Goal: Task Accomplishment & Management: Manage account settings

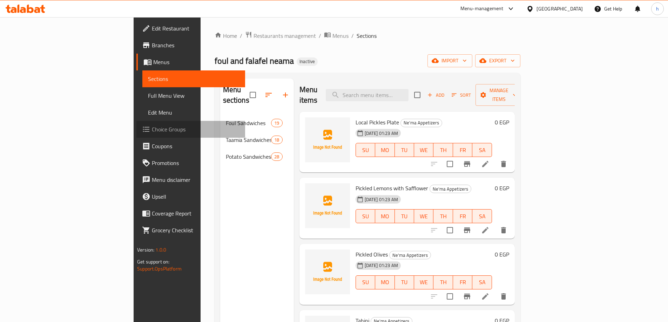
click at [152, 129] on span "Choice Groups" at bounding box center [196, 129] width 88 height 8
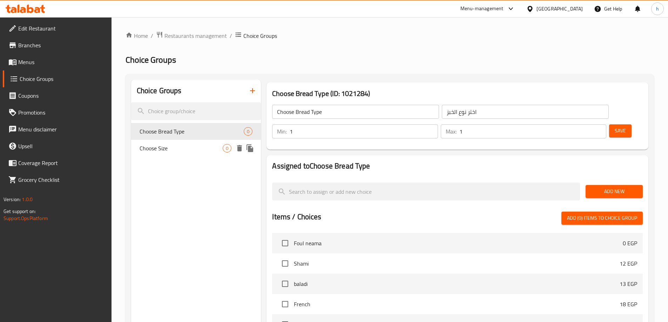
click at [188, 152] on span "Choose Size" at bounding box center [181, 148] width 83 height 8
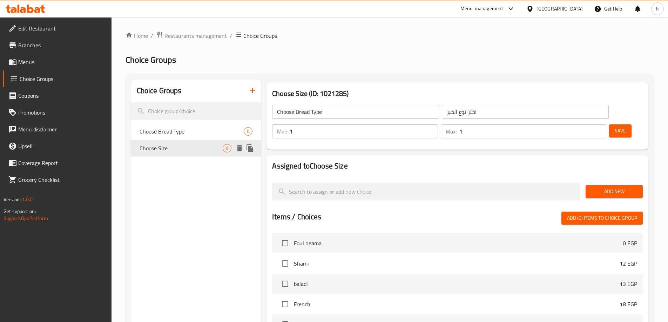
type input "Choose Size"
type input "اختر الحجم"
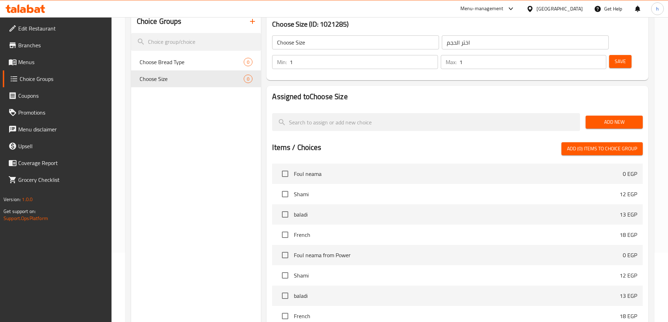
scroll to position [70, 0]
click at [175, 61] on span "Choose Bread Type" at bounding box center [181, 61] width 83 height 8
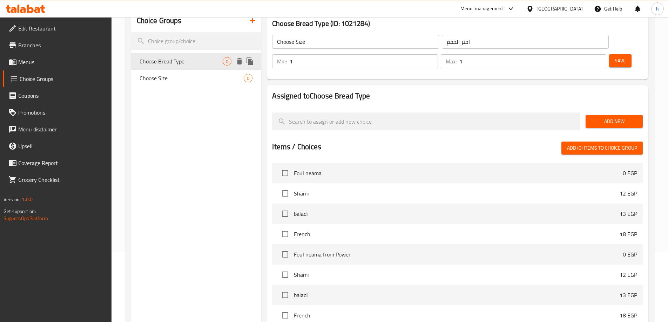
type input "Choose Bread Type"
type input "اختر نوع الخبز"
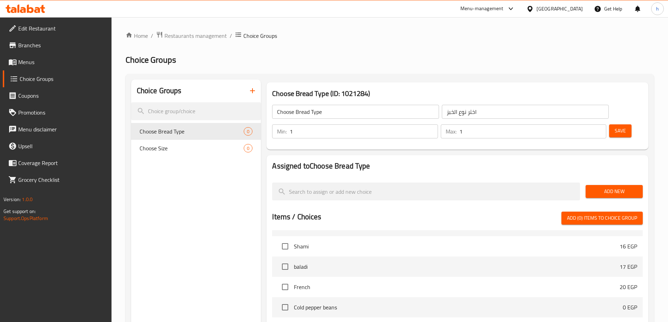
scroll to position [210, 0]
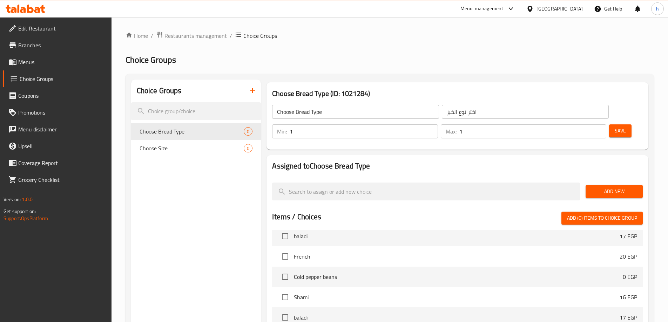
click at [39, 78] on span "Choice Groups" at bounding box center [63, 79] width 86 height 8
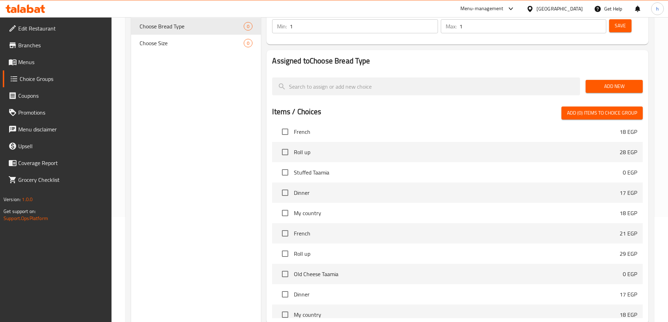
scroll to position [1788, 0]
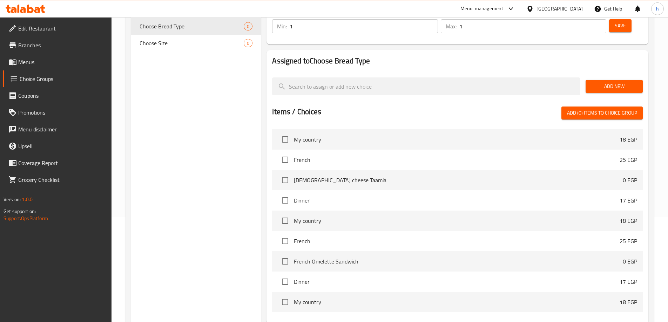
click at [442, 217] on span "My country" at bounding box center [457, 221] width 326 height 8
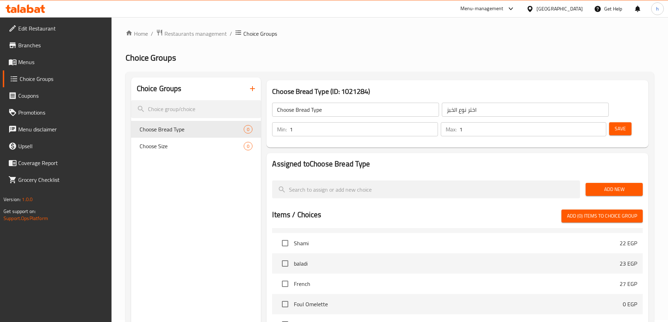
scroll to position [0, 0]
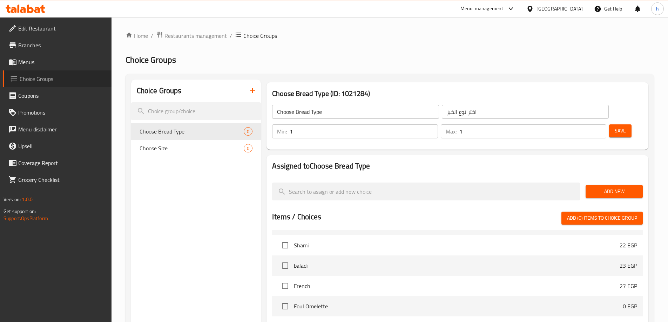
click at [48, 79] on span "Choice Groups" at bounding box center [63, 79] width 86 height 8
click at [40, 60] on span "Menus" at bounding box center [62, 62] width 88 height 8
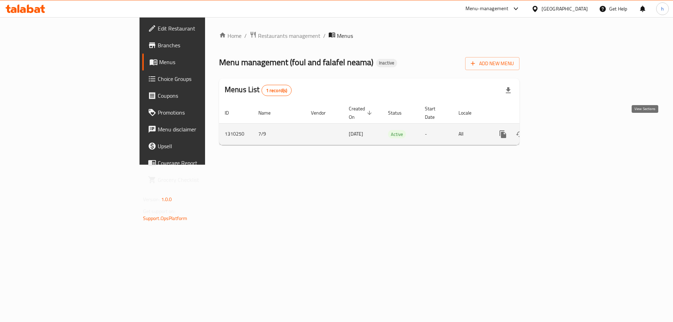
click at [558, 130] on icon "enhanced table" at bounding box center [554, 134] width 8 height 8
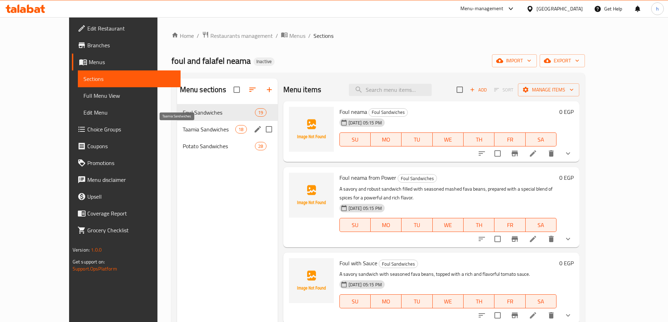
click at [183, 130] on span "Taamia Sandwiches" at bounding box center [209, 129] width 53 height 8
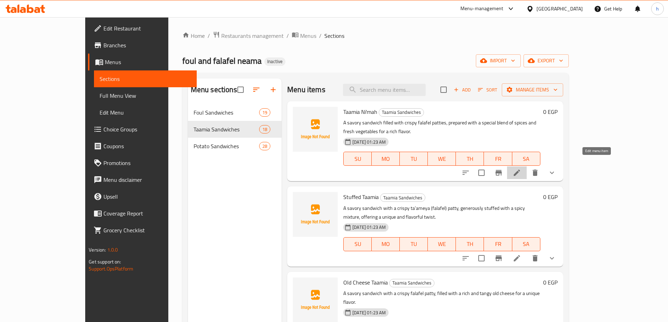
click at [521, 169] on icon at bounding box center [517, 173] width 8 height 8
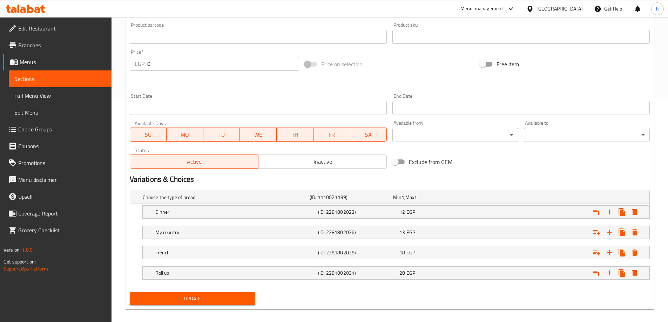
scroll to position [230, 0]
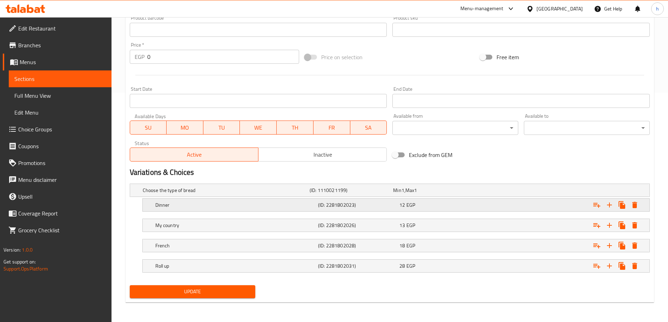
click at [405, 202] on div "12 EGP" at bounding box center [438, 205] width 79 height 7
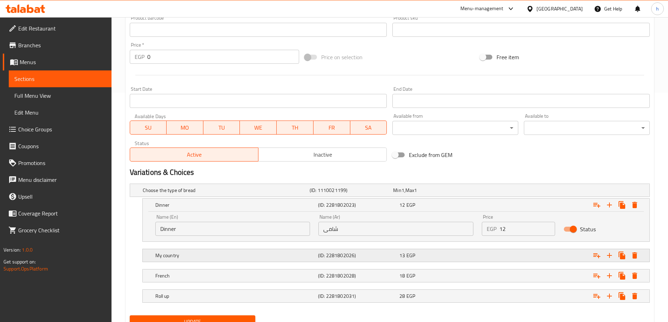
click at [406, 254] on span "EGP" at bounding box center [410, 255] width 9 height 9
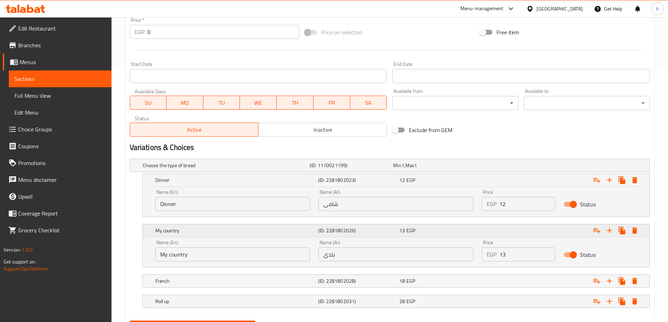
scroll to position [290, 0]
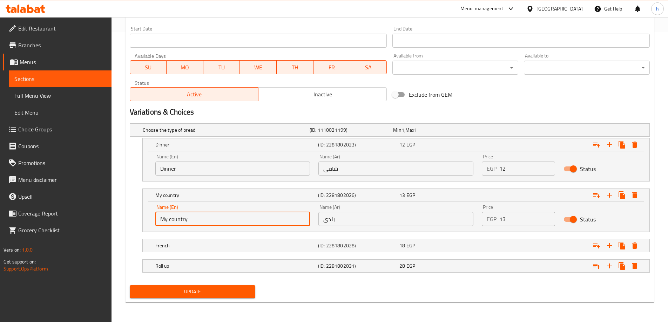
click at [183, 224] on input "My country" at bounding box center [232, 219] width 155 height 14
click at [165, 218] on input "balady" at bounding box center [232, 219] width 155 height 14
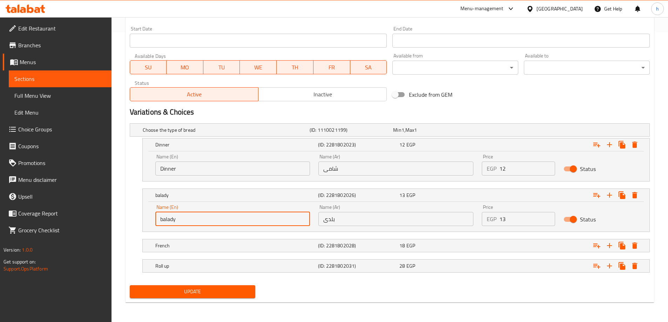
type input "balady"
click at [614, 218] on div "Status" at bounding box center [600, 220] width 82 height 22
click at [485, 245] on div "Expand" at bounding box center [560, 245] width 163 height 15
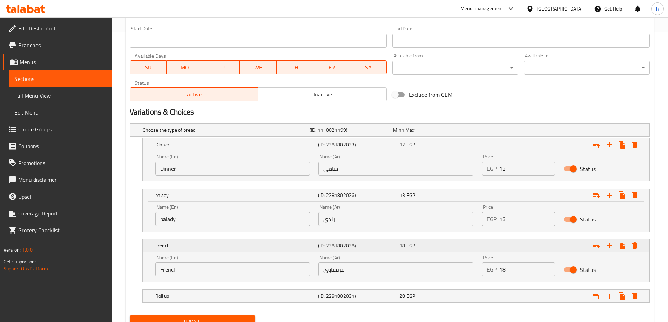
scroll to position [320, 0]
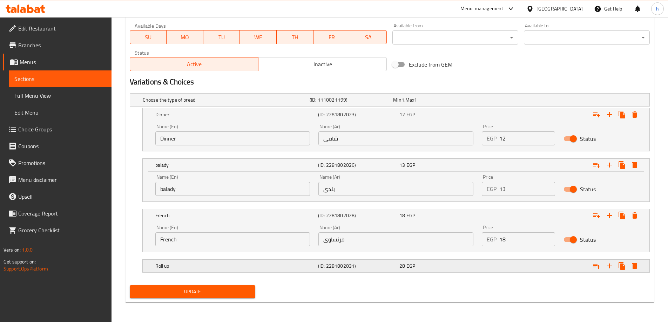
click at [478, 264] on div "28 EGP" at bounding box center [438, 266] width 79 height 7
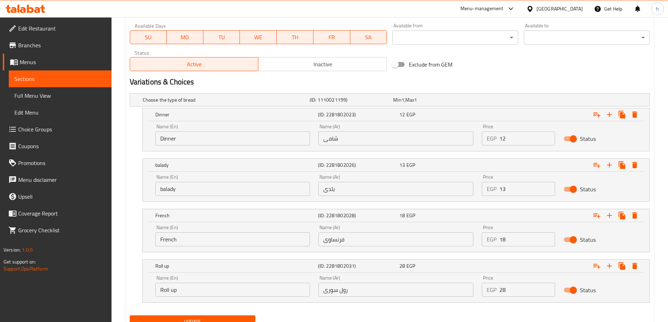
click at [175, 291] on input "Roll up" at bounding box center [232, 290] width 155 height 14
paste input "Syrian"
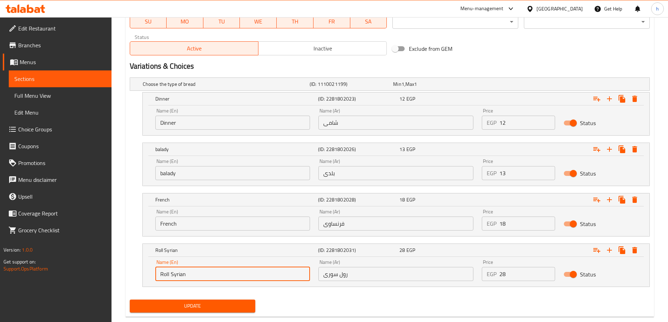
scroll to position [350, 0]
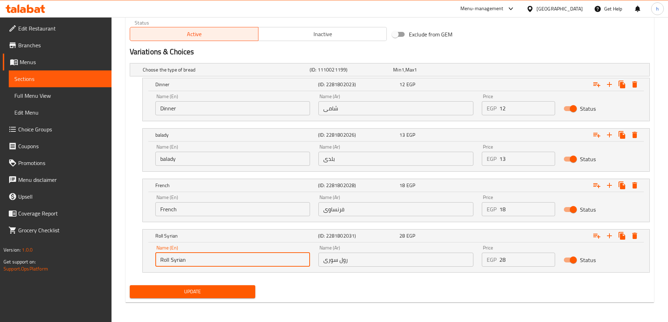
type input "Roll Syrian"
click at [213, 290] on span "Update" at bounding box center [192, 292] width 115 height 9
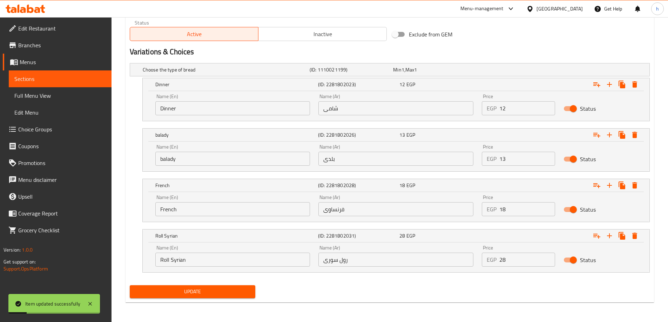
click at [43, 81] on span "Sections" at bounding box center [60, 79] width 92 height 8
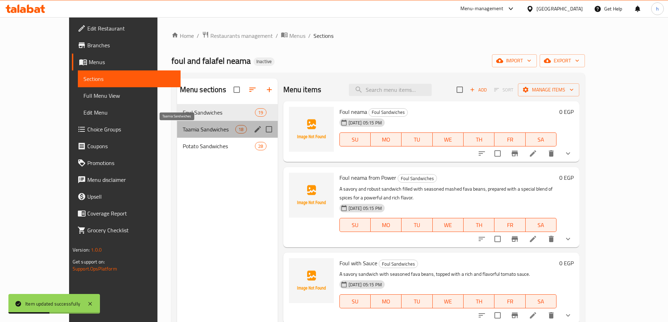
click at [186, 132] on span "Taamia Sandwiches" at bounding box center [209, 129] width 53 height 8
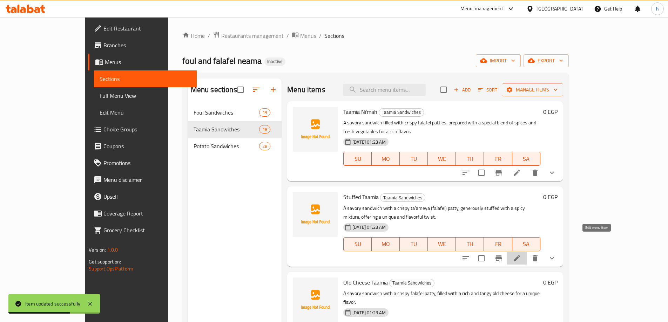
click at [521, 254] on icon at bounding box center [517, 258] width 8 height 8
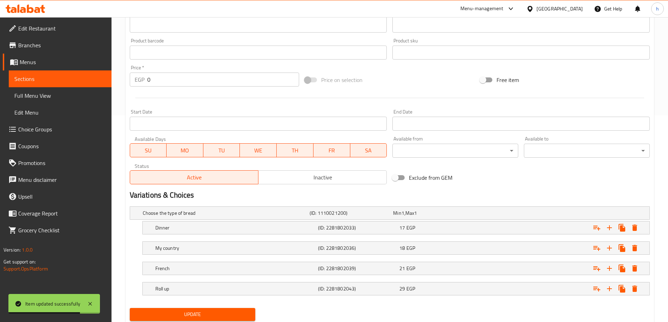
scroll to position [230, 0]
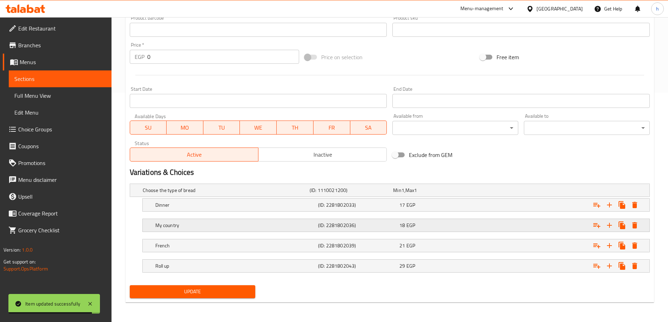
click at [227, 231] on div "My country (ID: 2281802036) 18 EGP" at bounding box center [398, 225] width 489 height 15
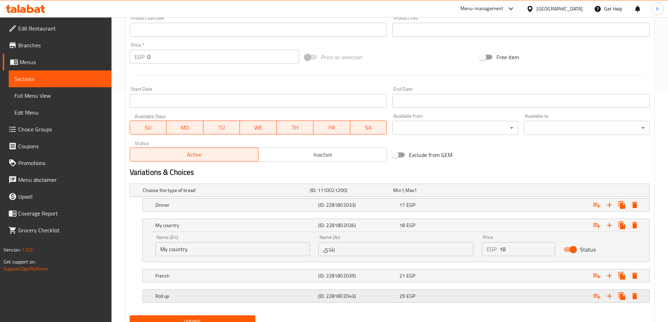
click at [260, 298] on h5 "Roll up" at bounding box center [235, 296] width 160 height 7
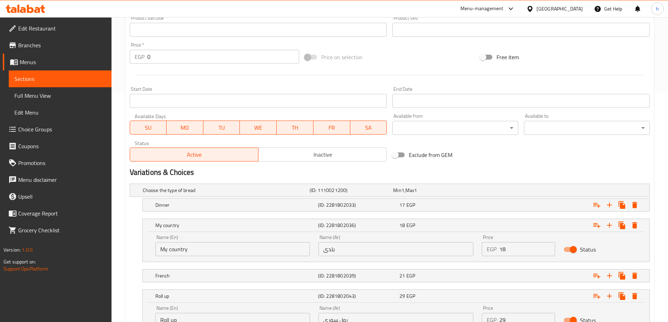
scroll to position [290, 0]
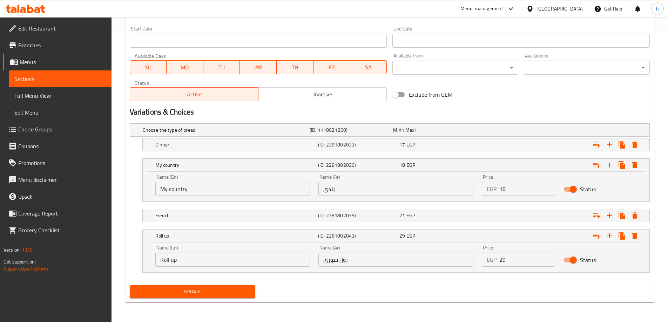
click at [175, 259] on input "Roll up" at bounding box center [232, 260] width 155 height 14
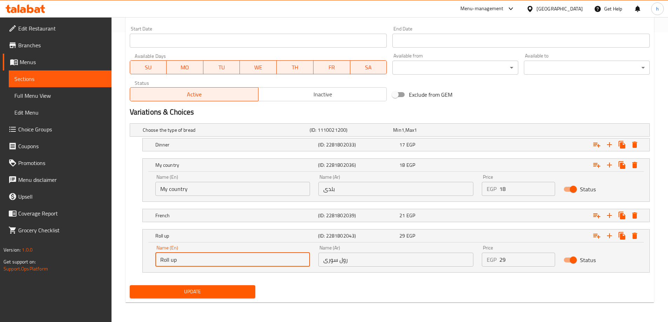
click at [175, 259] on input "Roll up" at bounding box center [232, 260] width 155 height 14
paste input "Syrian"
type input "Roll Syrian"
click at [171, 193] on input "My country" at bounding box center [232, 189] width 155 height 14
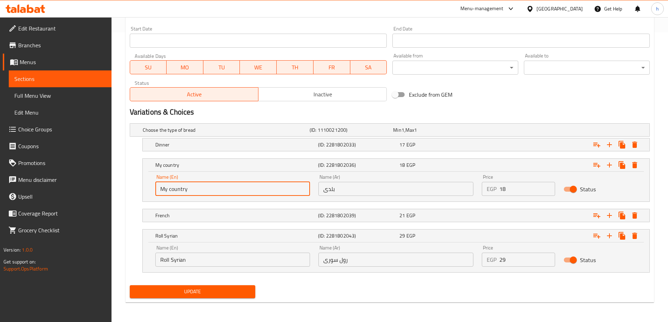
click at [171, 193] on input "My country" at bounding box center [232, 189] width 155 height 14
type input "balady"
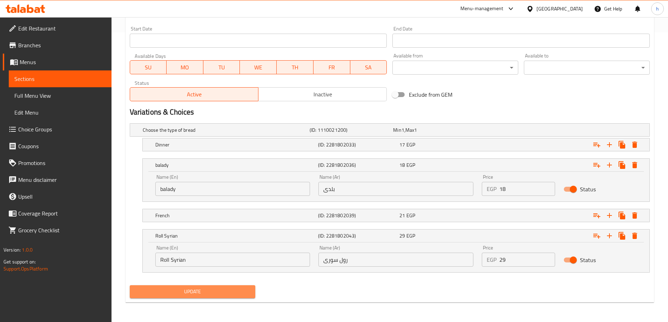
click at [247, 294] on span "Update" at bounding box center [192, 292] width 115 height 9
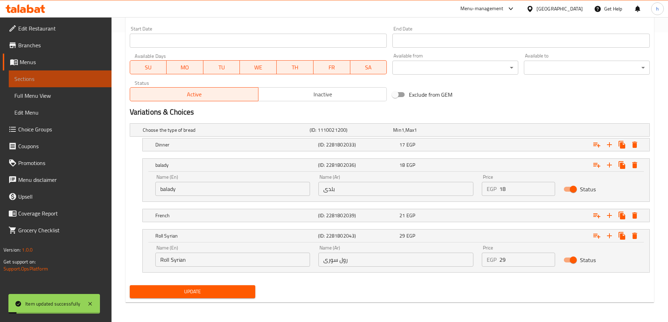
click at [58, 77] on span "Sections" at bounding box center [60, 79] width 92 height 8
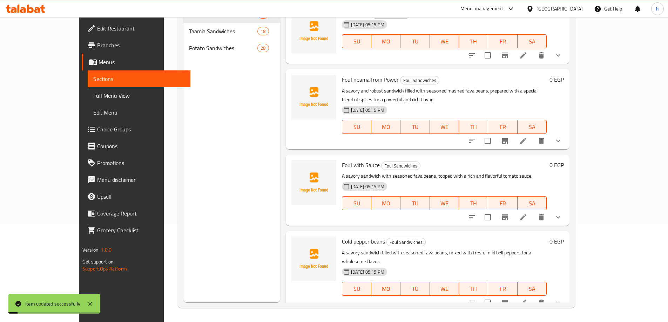
scroll to position [98, 0]
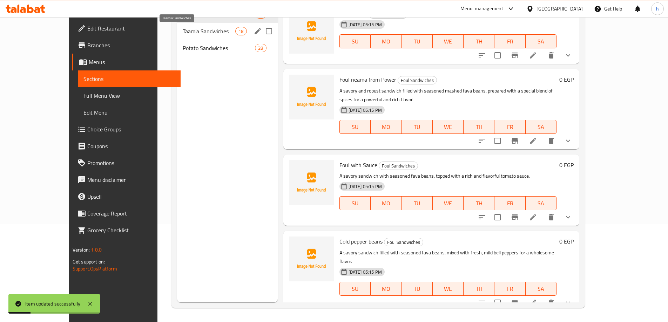
click at [190, 34] on span "Taamia Sandwiches" at bounding box center [209, 31] width 53 height 8
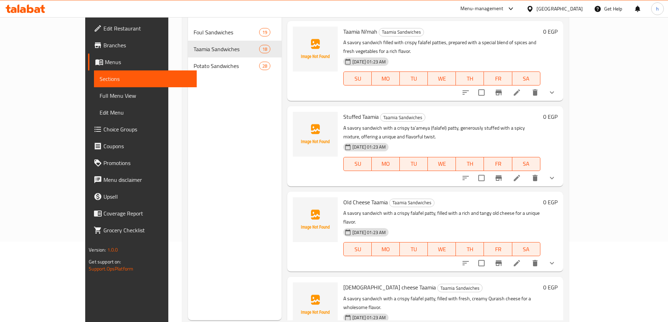
scroll to position [98, 0]
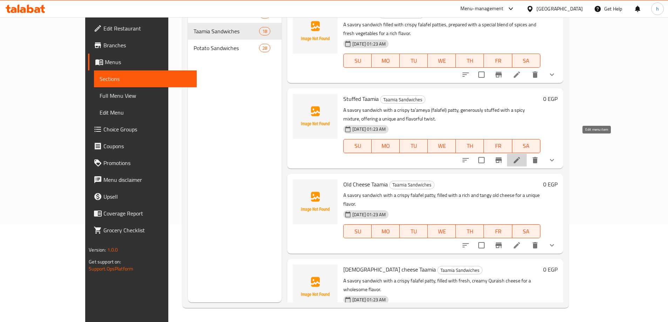
click at [520, 157] on icon at bounding box center [517, 160] width 6 height 6
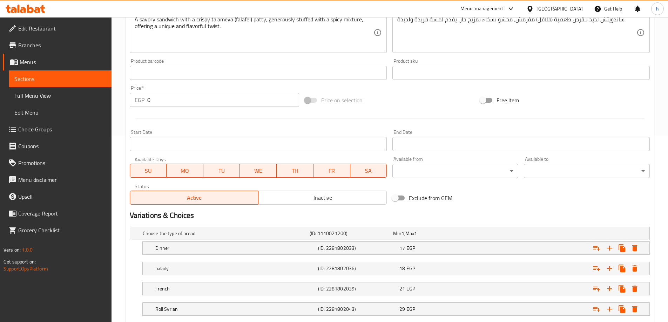
scroll to position [230, 0]
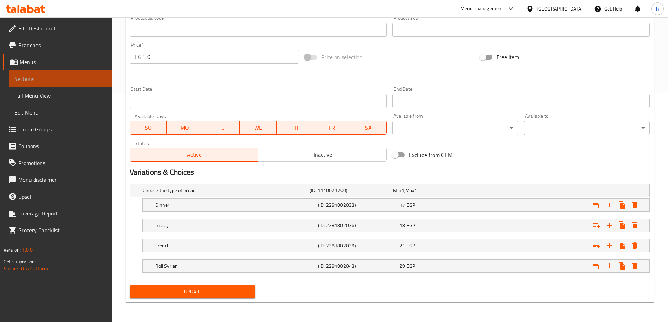
click at [72, 76] on span "Sections" at bounding box center [60, 79] width 92 height 8
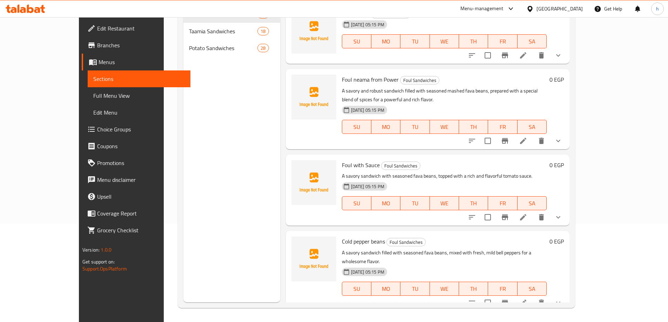
scroll to position [98, 0]
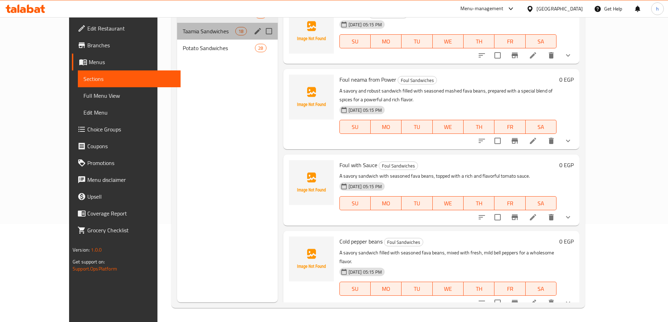
click at [177, 35] on div "Taamia Sandwiches 18" at bounding box center [227, 31] width 101 height 17
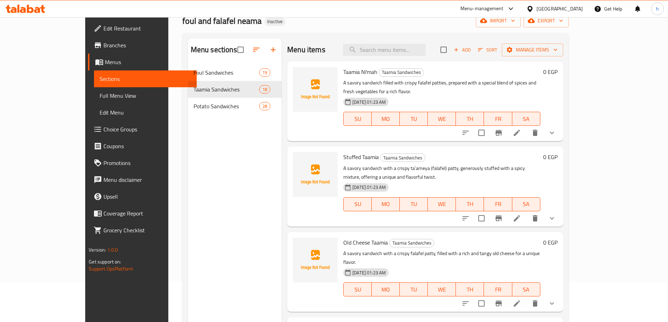
scroll to position [98, 0]
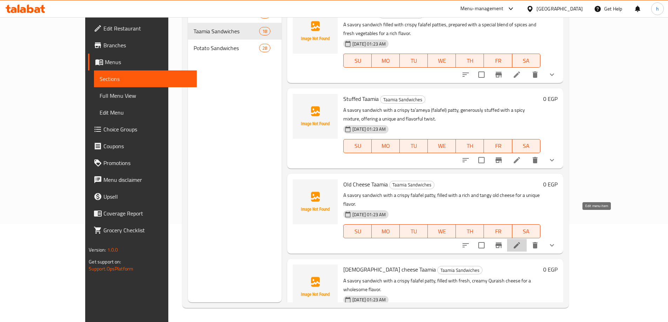
click at [520, 242] on icon at bounding box center [517, 245] width 6 height 6
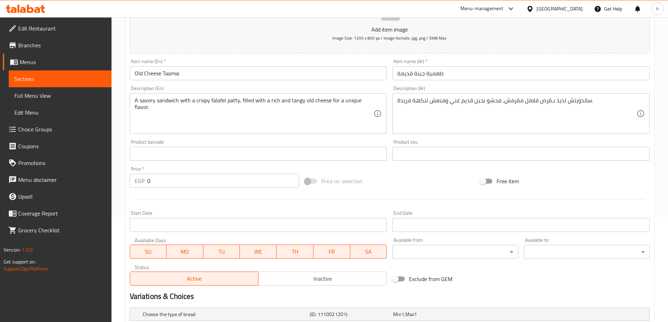
scroll to position [209, 0]
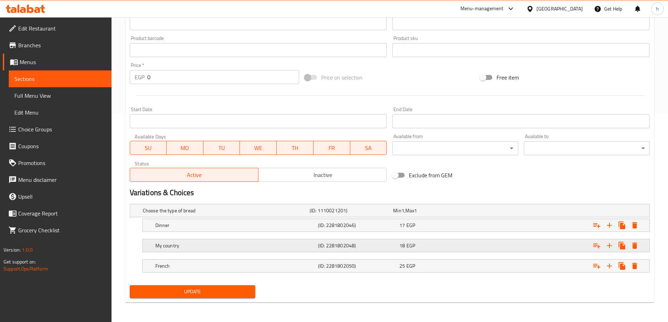
click at [157, 239] on div "My country (ID: 2281802048) 18 EGP" at bounding box center [398, 245] width 489 height 15
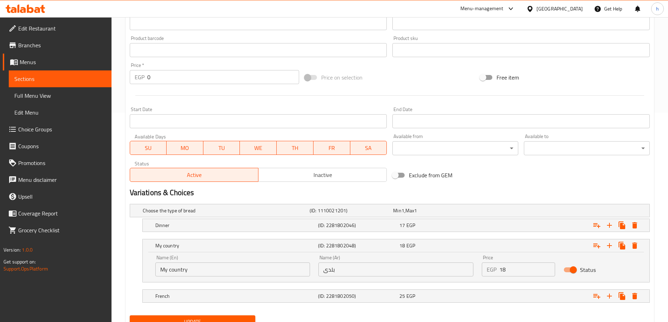
click at [176, 274] on input "My country" at bounding box center [232, 270] width 155 height 14
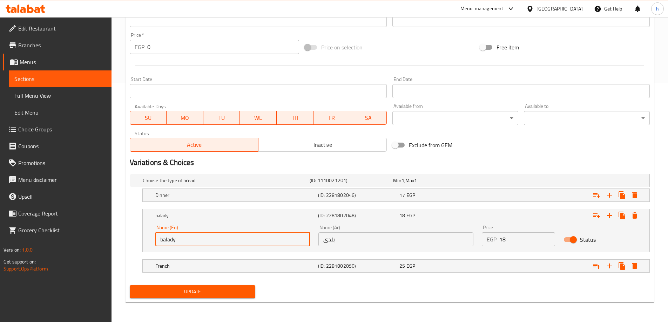
type input "balady"
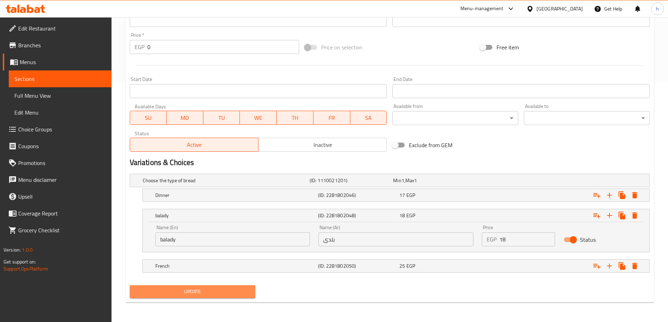
click at [247, 292] on span "Update" at bounding box center [192, 292] width 115 height 9
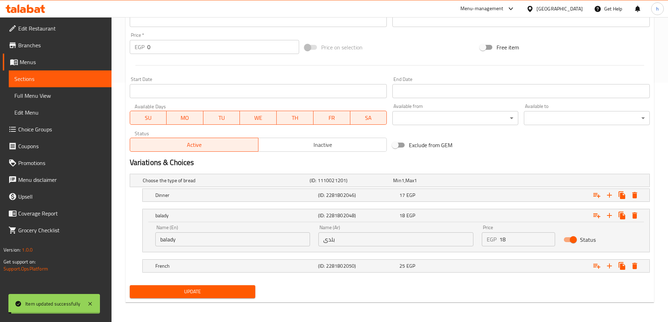
click at [64, 78] on span "Sections" at bounding box center [60, 79] width 92 height 8
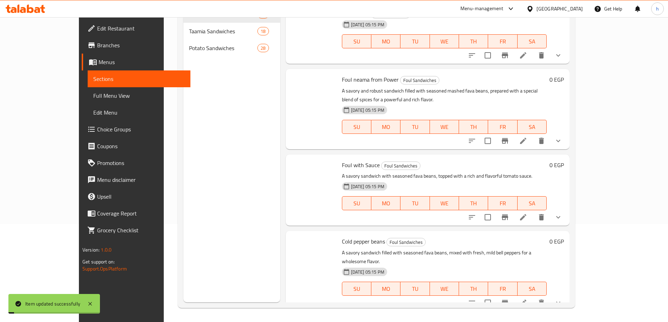
scroll to position [98, 0]
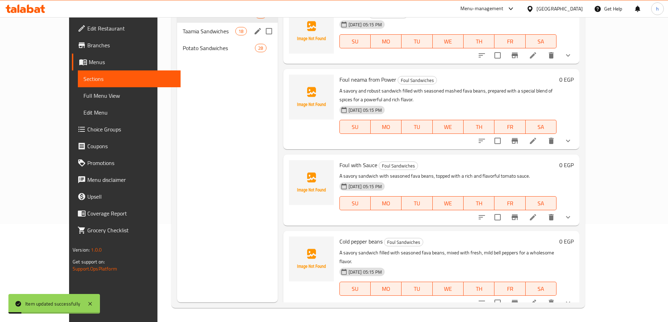
click at [191, 36] on div "Taamia Sandwiches 18" at bounding box center [227, 31] width 101 height 17
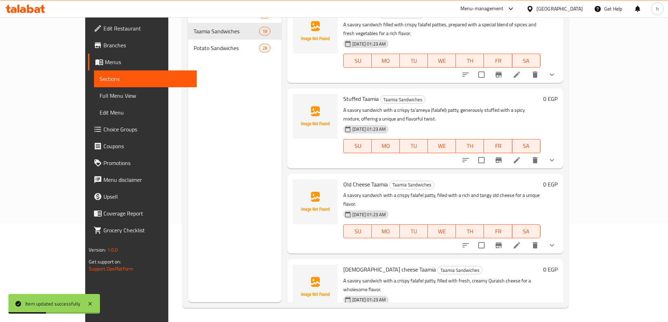
scroll to position [70, 0]
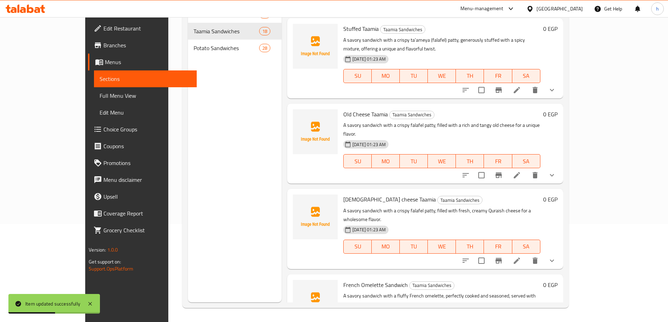
click at [527, 255] on li at bounding box center [517, 261] width 20 height 13
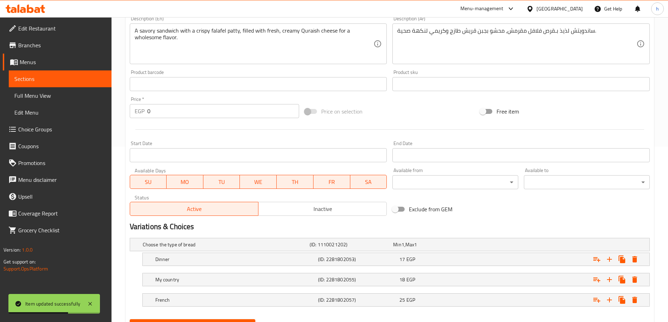
scroll to position [209, 0]
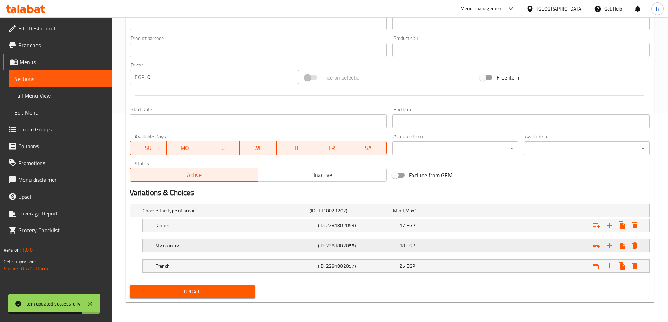
click at [232, 243] on h5 "My country" at bounding box center [235, 245] width 160 height 7
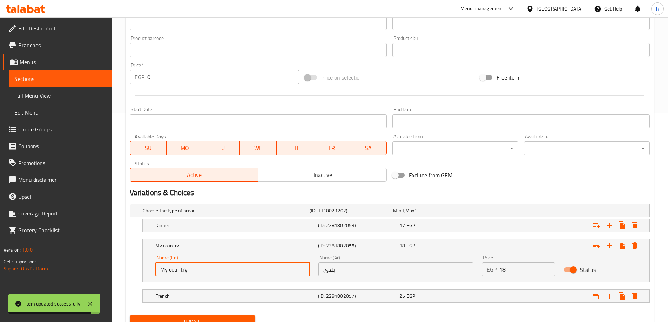
click at [166, 267] on input "My country" at bounding box center [232, 270] width 155 height 14
drag, startPoint x: 166, startPoint y: 267, endPoint x: 180, endPoint y: 271, distance: 14.5
click at [180, 271] on input "My country" at bounding box center [232, 270] width 155 height 14
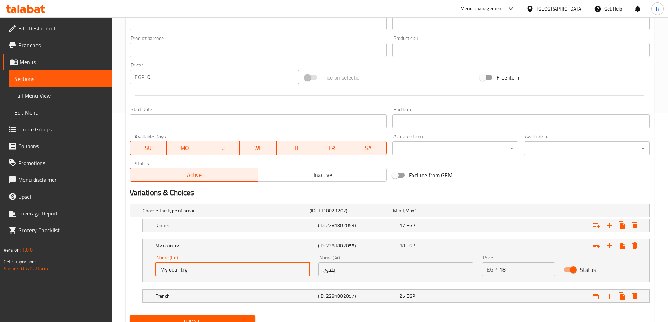
click at [180, 271] on input "My country" at bounding box center [232, 270] width 155 height 14
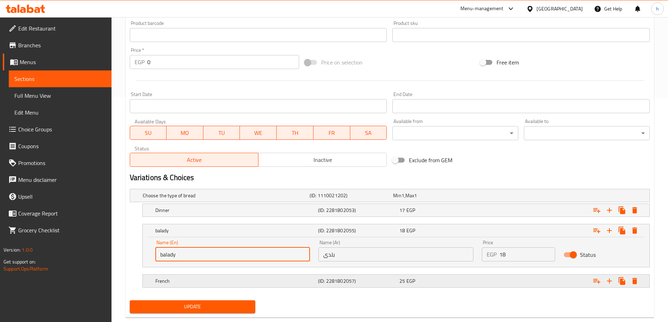
scroll to position [240, 0]
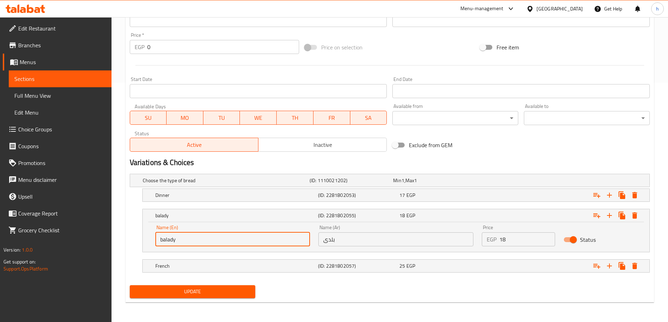
type input "balady"
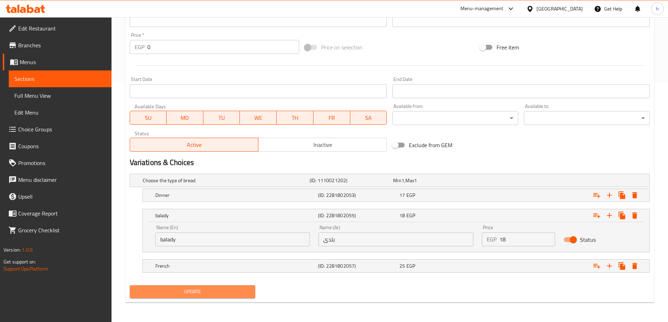
click at [207, 292] on span "Update" at bounding box center [192, 292] width 115 height 9
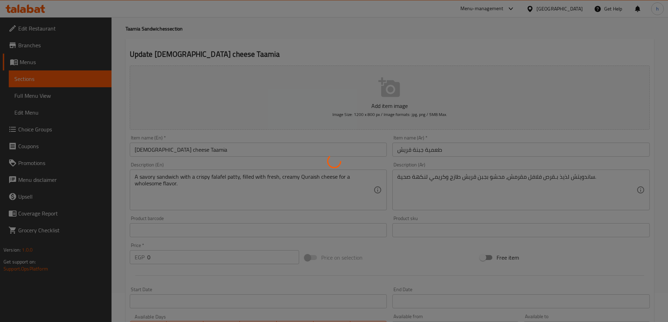
scroll to position [0, 0]
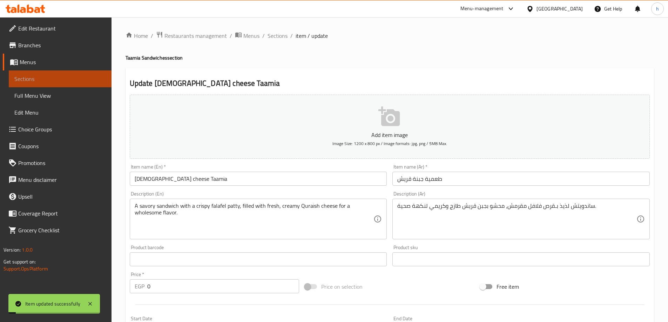
click at [84, 81] on span "Sections" at bounding box center [60, 79] width 92 height 8
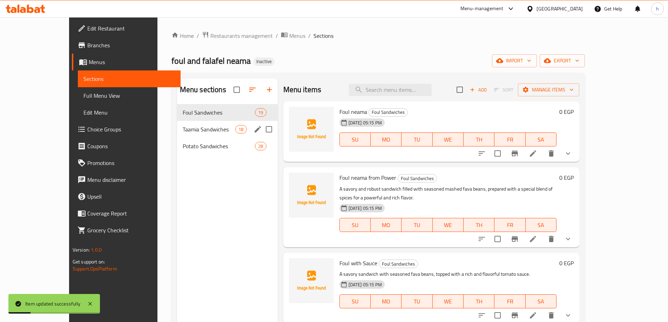
click at [201, 134] on div "Taamia Sandwiches 18" at bounding box center [227, 129] width 101 height 17
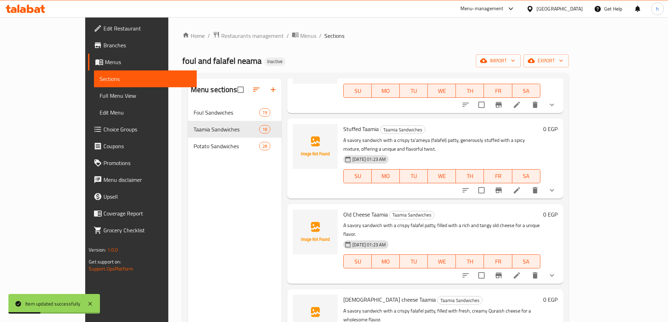
scroll to position [210, 0]
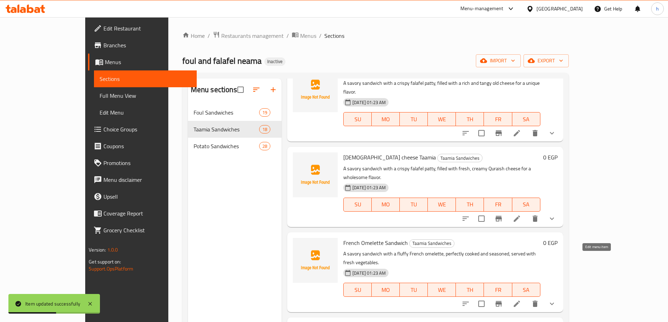
click at [520, 301] on icon at bounding box center [517, 304] width 6 height 6
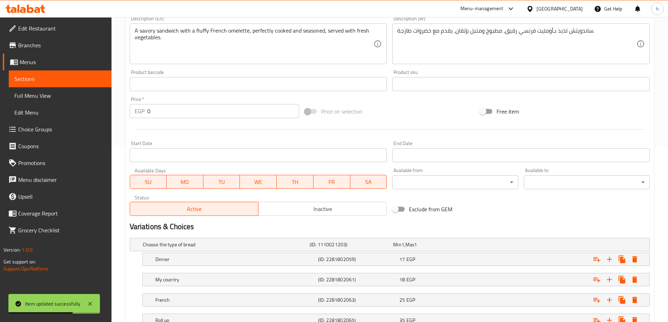
scroll to position [230, 0]
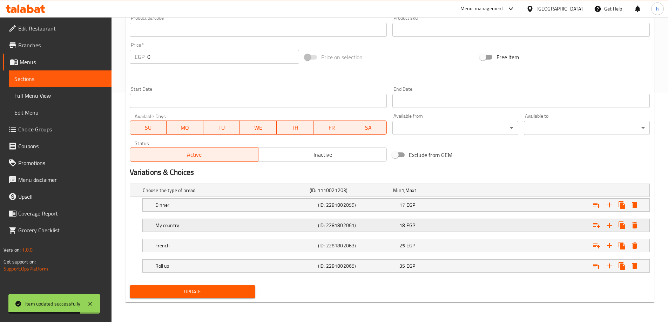
click at [173, 228] on h5 "My country" at bounding box center [235, 225] width 160 height 7
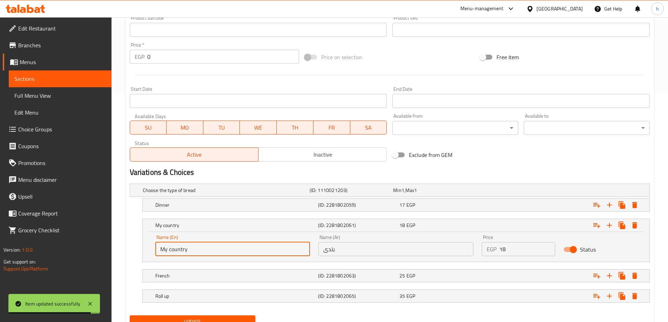
click at [173, 250] on input "My country" at bounding box center [232, 249] width 155 height 14
type input "balady"
click at [206, 301] on div "Roll up" at bounding box center [235, 296] width 163 height 10
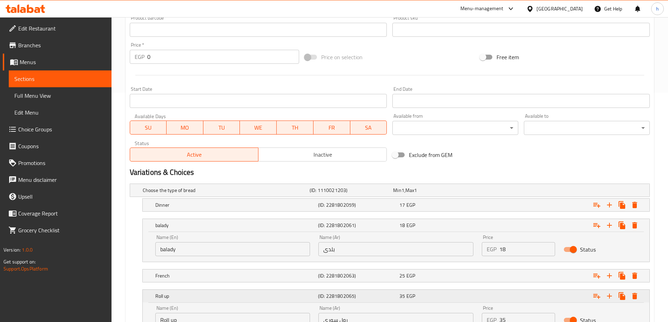
scroll to position [290, 0]
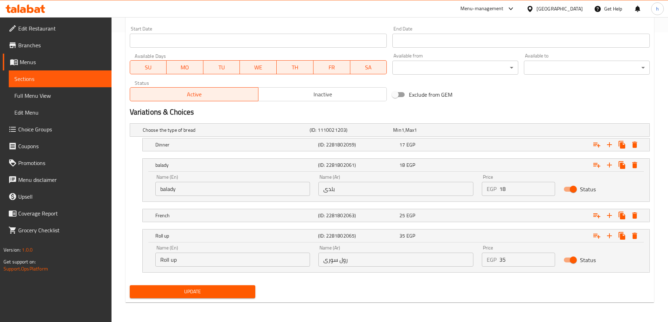
click at [173, 260] on input "Roll up" at bounding box center [232, 260] width 155 height 14
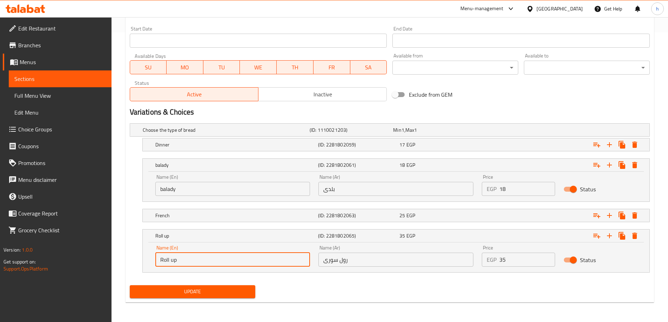
click at [173, 260] on input "Roll up" at bounding box center [232, 260] width 155 height 14
paste input "Syrian"
type input "Roll Syrian"
click at [254, 293] on button "Update" at bounding box center [193, 291] width 126 height 13
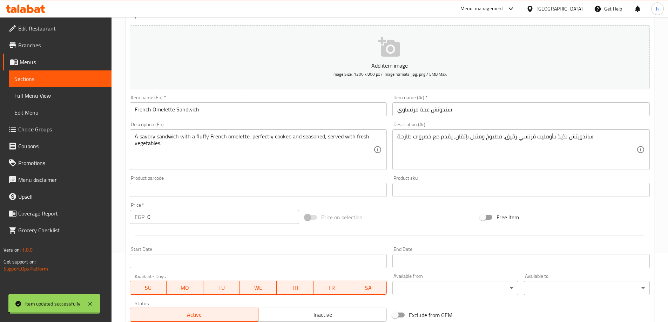
scroll to position [0, 0]
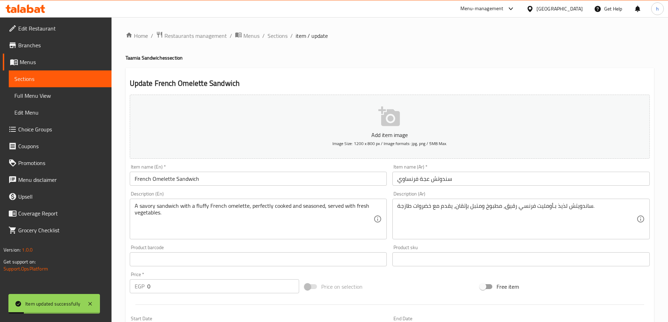
click at [67, 80] on span "Sections" at bounding box center [60, 79] width 92 height 8
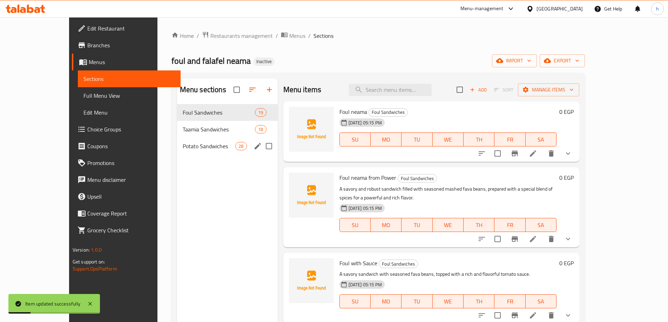
click at [183, 132] on span "Taamia Sandwiches" at bounding box center [219, 129] width 73 height 8
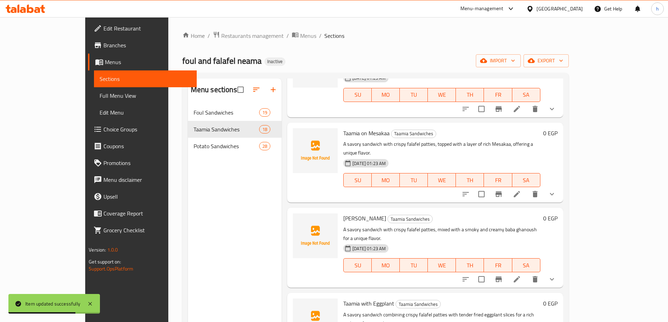
scroll to position [316, 0]
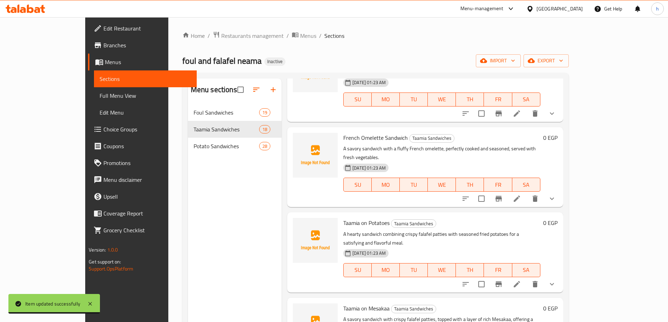
click at [527, 278] on li at bounding box center [517, 284] width 20 height 13
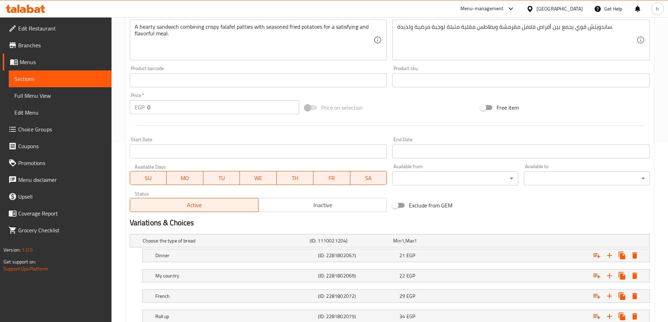
scroll to position [230, 0]
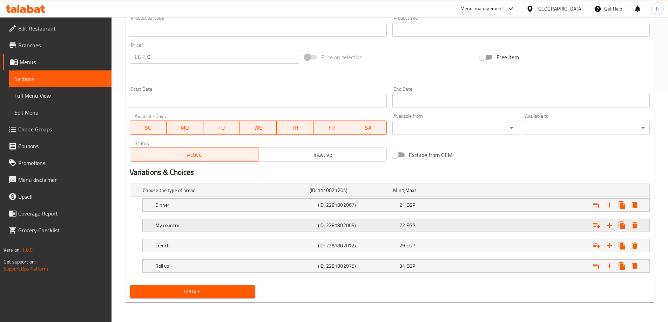
click at [192, 226] on h5 "My country" at bounding box center [235, 225] width 160 height 7
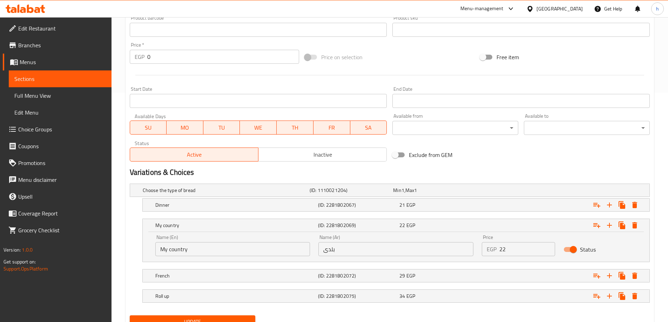
click at [165, 249] on input "My country" at bounding box center [232, 249] width 155 height 14
drag, startPoint x: 165, startPoint y: 249, endPoint x: 184, endPoint y: 252, distance: 19.5
click at [184, 252] on input "My country" at bounding box center [232, 249] width 155 height 14
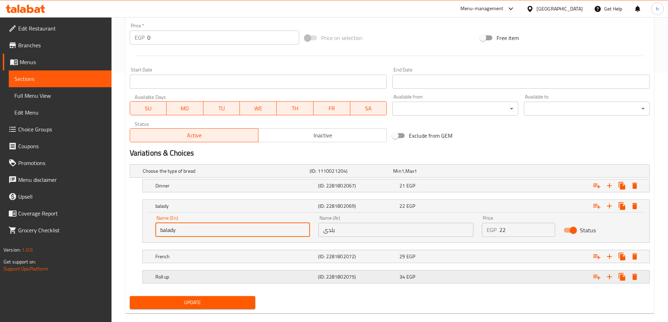
scroll to position [260, 0]
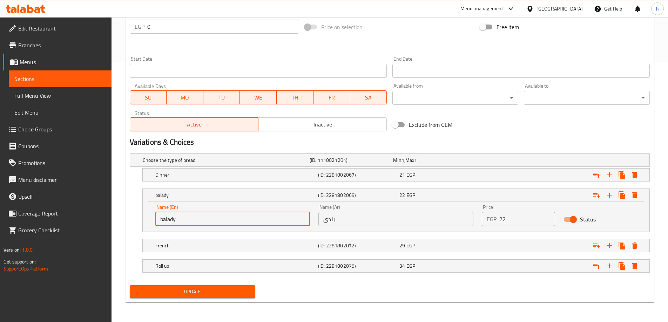
type input "balady"
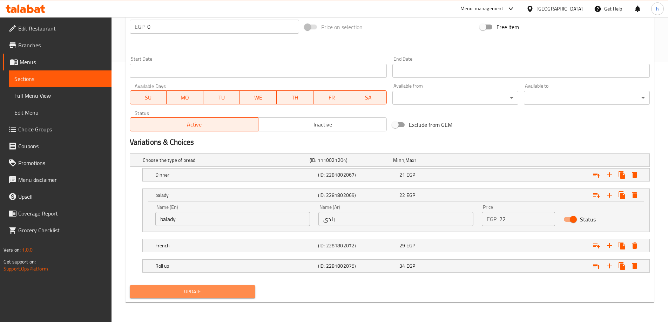
click at [223, 295] on span "Update" at bounding box center [192, 292] width 115 height 9
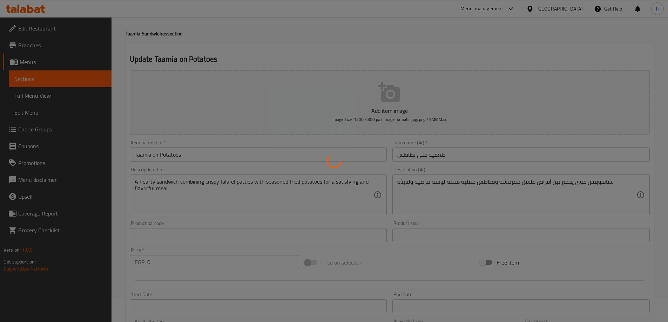
scroll to position [0, 0]
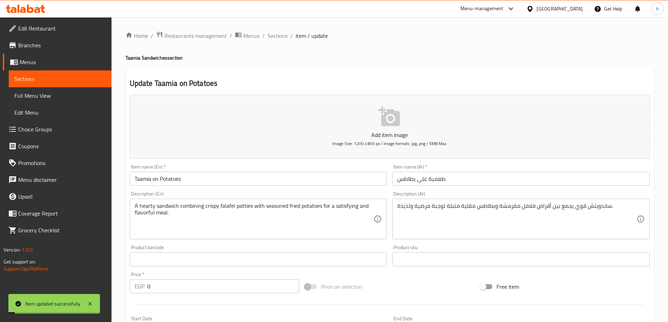
click at [38, 78] on span "Sections" at bounding box center [60, 79] width 92 height 8
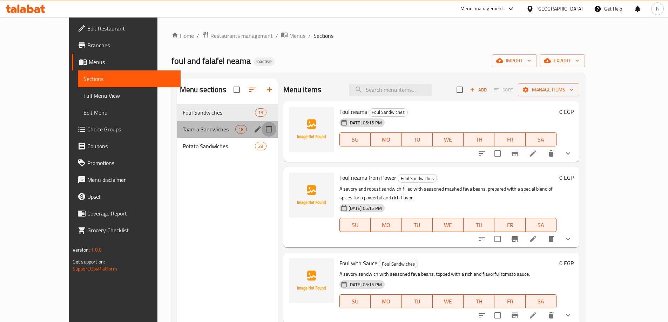
click at [262, 127] on input "Menu sections" at bounding box center [269, 129] width 15 height 15
checkbox input "true"
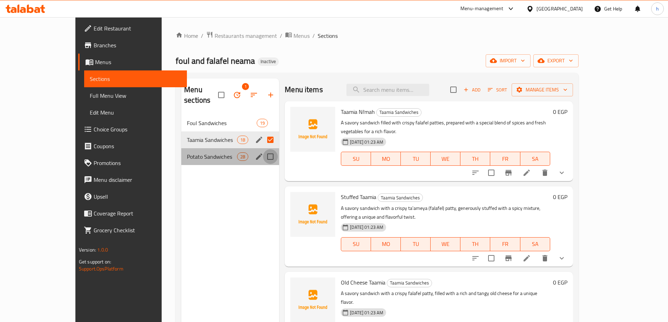
drag, startPoint x: 252, startPoint y: 149, endPoint x: 225, endPoint y: 87, distance: 67.7
click at [263, 149] on input "Menu sections" at bounding box center [270, 156] width 15 height 15
checkbox input "true"
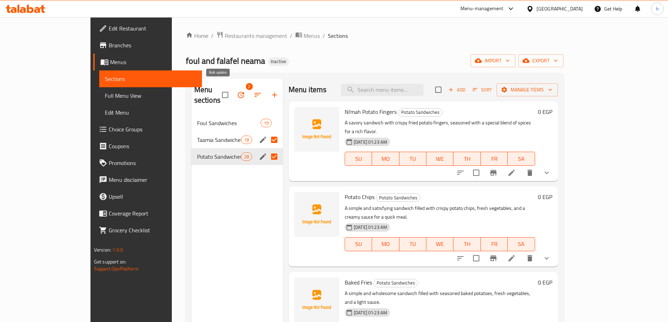
click at [237, 91] on icon "button" at bounding box center [241, 95] width 8 height 8
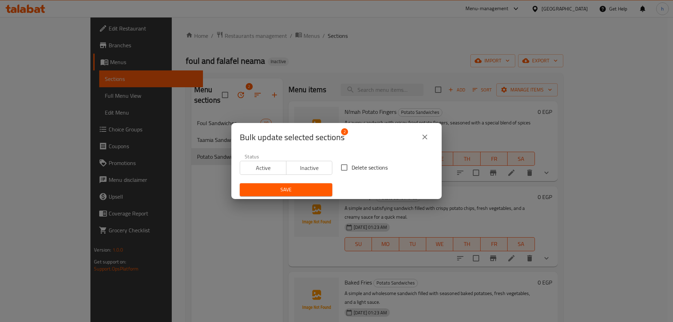
click at [349, 168] on input "Delete sections" at bounding box center [344, 167] width 15 height 15
checkbox input "true"
click at [311, 191] on span "Save" at bounding box center [285, 190] width 81 height 9
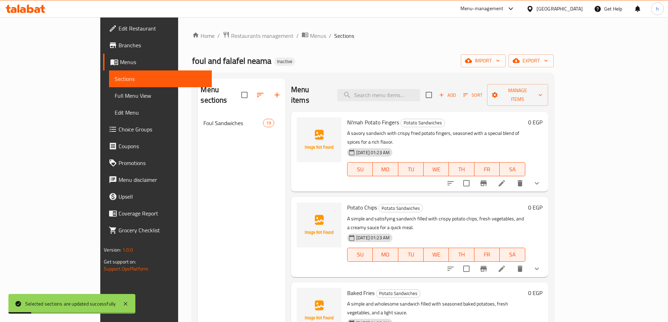
click at [351, 41] on div "Home / Restaurants management / Menus / Sections foul and falafel neama Inactiv…" at bounding box center [372, 218] width 361 height 375
click at [472, 59] on icon "button" at bounding box center [468, 60] width 7 height 7
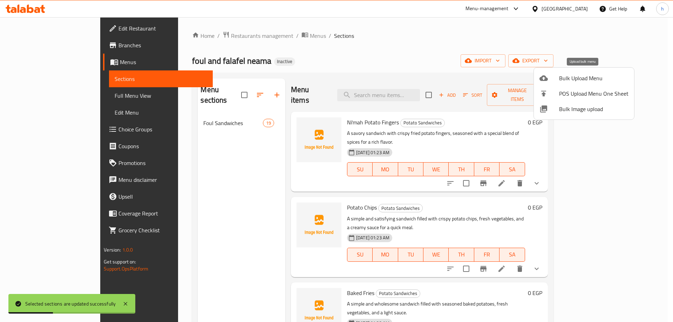
click at [563, 79] on span "Bulk Upload Menu" at bounding box center [593, 78] width 69 height 8
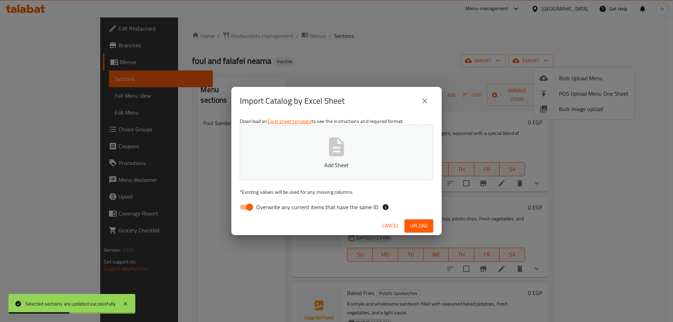
click at [245, 204] on input "Overwrite any current items that have the same ID." at bounding box center [250, 207] width 40 height 13
checkbox input "false"
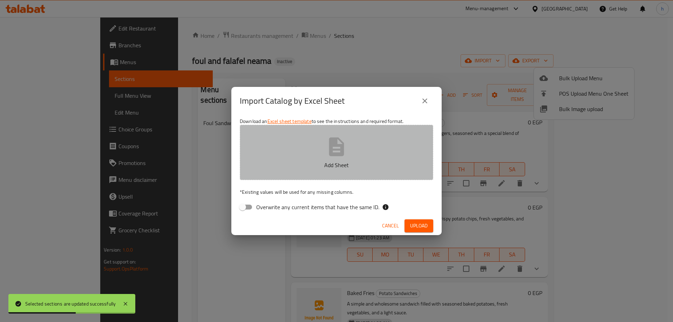
click at [327, 143] on icon "button" at bounding box center [336, 147] width 22 height 22
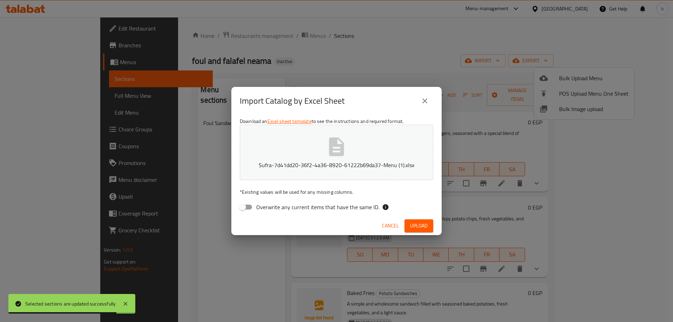
click at [427, 224] on span "Upload" at bounding box center [419, 226] width 18 height 9
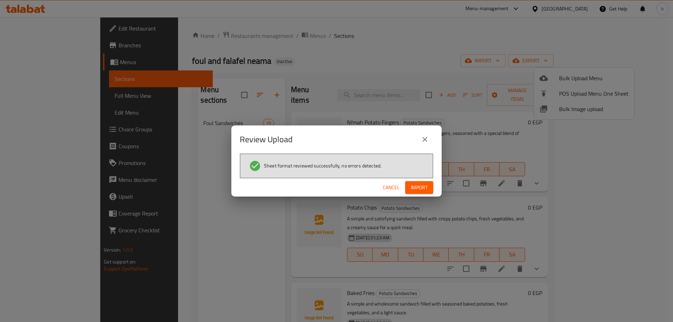
click at [429, 186] on button "Import" at bounding box center [419, 187] width 28 height 13
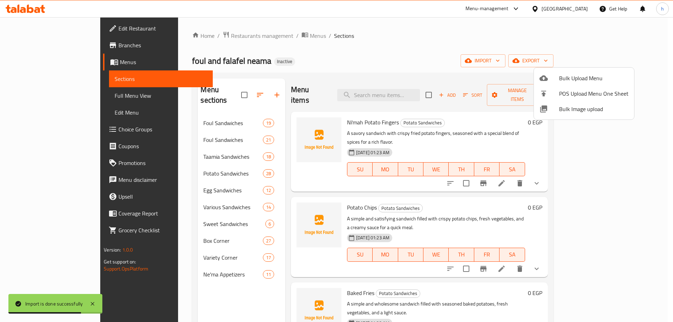
click at [363, 51] on div at bounding box center [336, 161] width 673 height 322
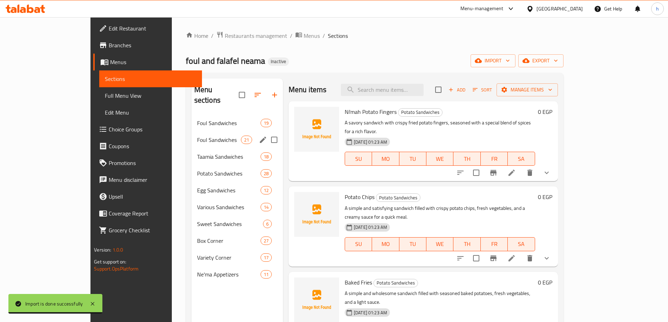
click at [267, 134] on input "Menu sections" at bounding box center [274, 140] width 15 height 15
checkbox input "true"
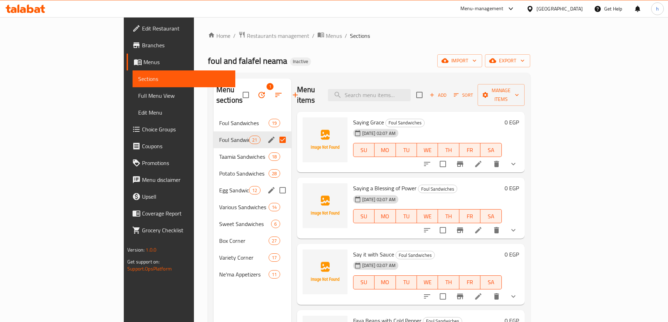
click at [275, 183] on input "Menu sections" at bounding box center [282, 190] width 15 height 15
checkbox input "true"
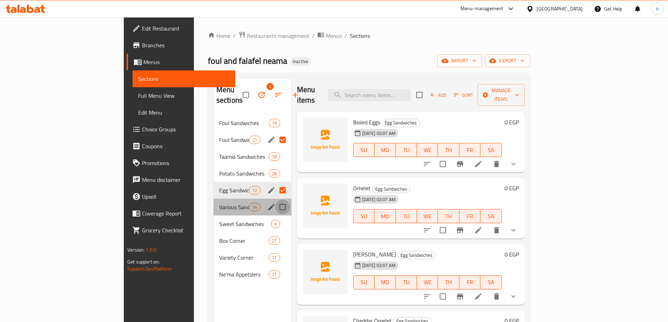
click at [275, 200] on input "Menu sections" at bounding box center [282, 207] width 15 height 15
checkbox input "true"
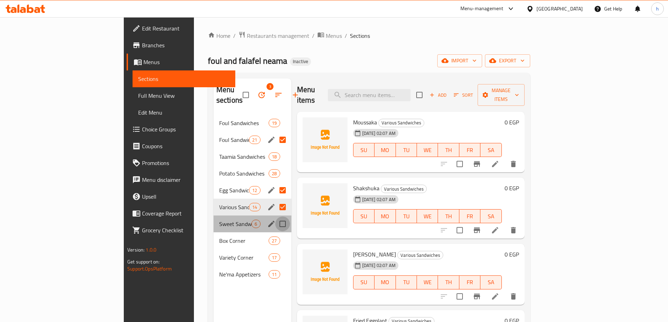
click at [275, 217] on input "Menu sections" at bounding box center [282, 224] width 15 height 15
checkbox input "true"
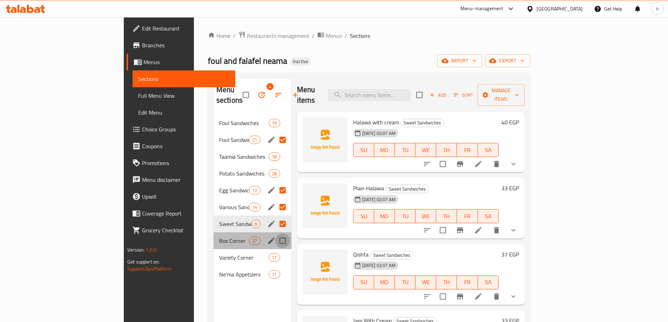
click at [275, 234] on input "Menu sections" at bounding box center [282, 241] width 15 height 15
checkbox input "true"
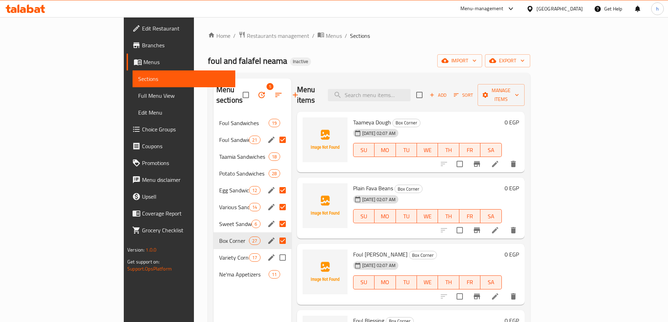
click at [275, 250] on input "Menu sections" at bounding box center [282, 257] width 15 height 15
checkbox input "true"
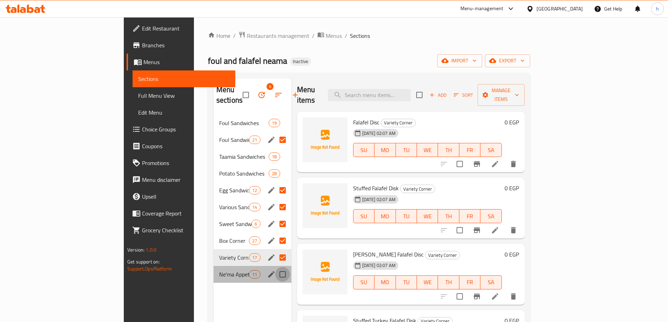
click at [275, 267] on input "Menu sections" at bounding box center [282, 274] width 15 height 15
checkbox input "true"
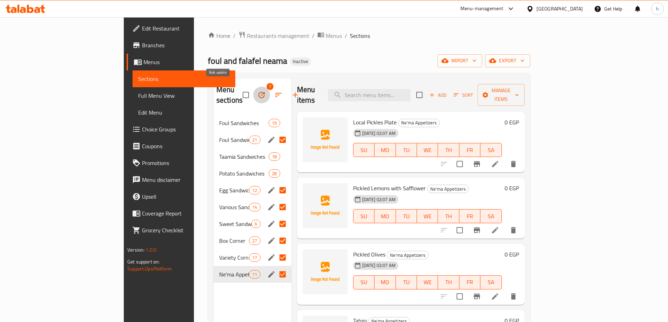
click at [257, 91] on icon "button" at bounding box center [261, 95] width 8 height 8
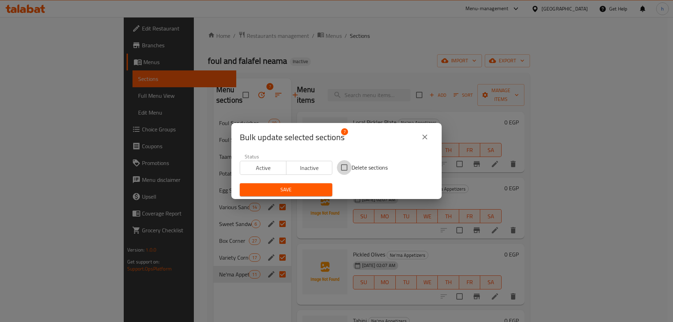
click at [339, 169] on input "Delete sections" at bounding box center [344, 167] width 15 height 15
checkbox input "true"
click at [304, 191] on span "Save" at bounding box center [285, 190] width 81 height 9
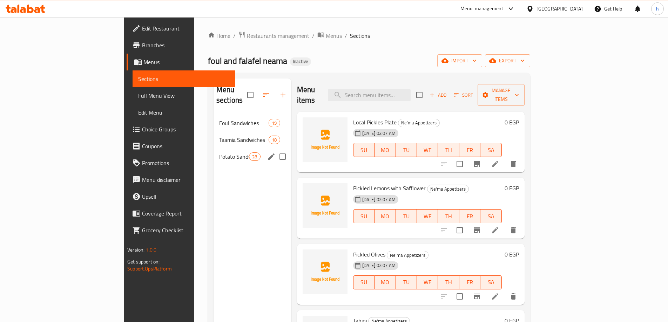
click at [275, 149] on input "Menu sections" at bounding box center [282, 156] width 15 height 15
checkbox input "true"
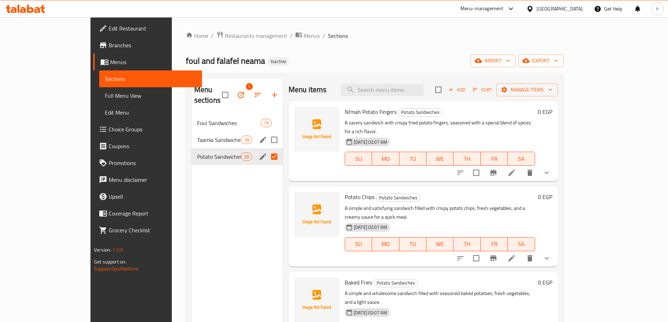
click at [267, 133] on input "Menu sections" at bounding box center [274, 140] width 15 height 15
checkbox input "true"
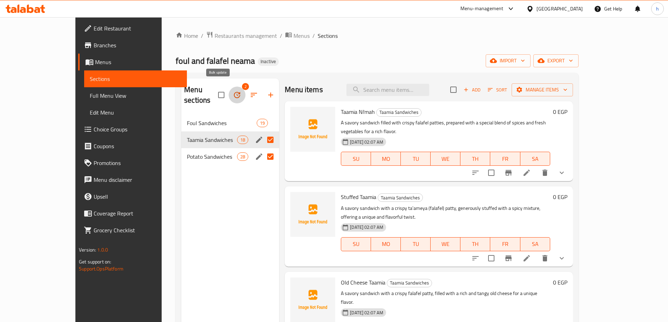
click at [229, 93] on button "button" at bounding box center [237, 95] width 17 height 17
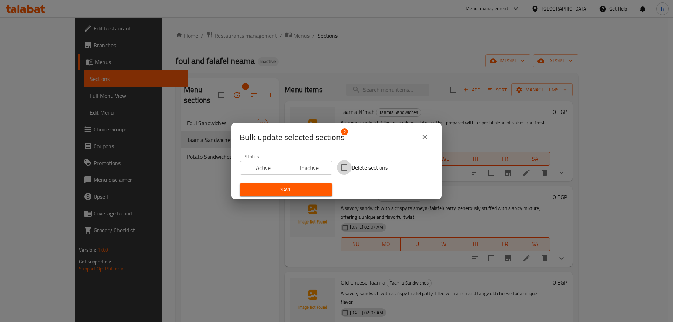
click at [338, 168] on input "Delete sections" at bounding box center [344, 167] width 15 height 15
checkbox input "true"
click at [327, 187] on button "Save" at bounding box center [286, 189] width 93 height 13
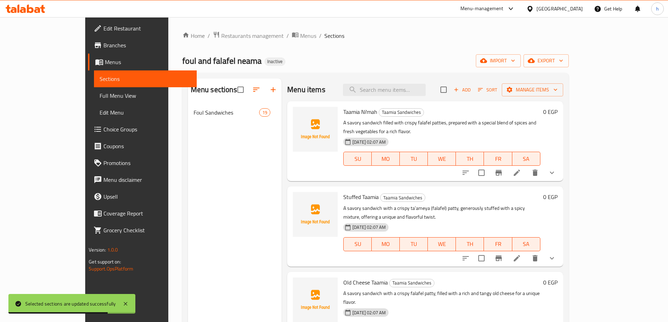
click at [490, 51] on div "Home / Restaurants management / Menus / Sections foul and falafel neama Inactiv…" at bounding box center [375, 218] width 386 height 375
click at [487, 63] on icon "button" at bounding box center [483, 61] width 7 height 5
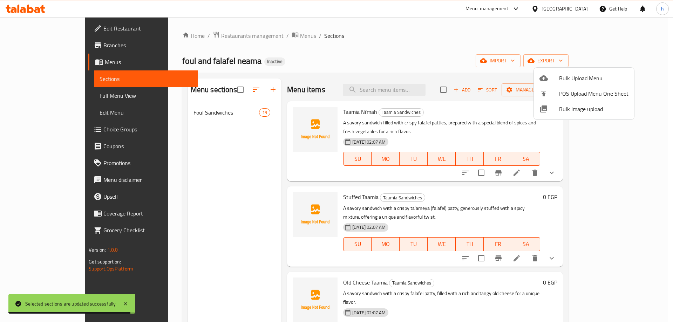
click at [560, 77] on span "Bulk Upload Menu" at bounding box center [593, 78] width 69 height 8
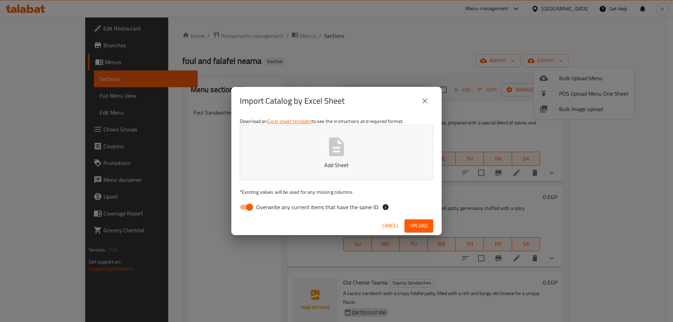
click at [247, 207] on input "Overwrite any current items that have the same ID." at bounding box center [250, 207] width 40 height 13
checkbox input "false"
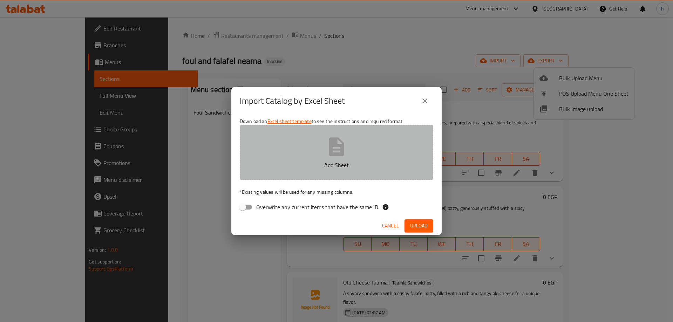
click at [342, 148] on icon "button" at bounding box center [336, 146] width 15 height 19
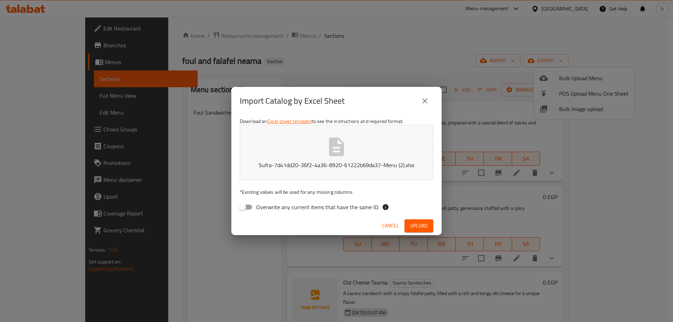
click at [417, 228] on span "Upload" at bounding box center [419, 226] width 18 height 9
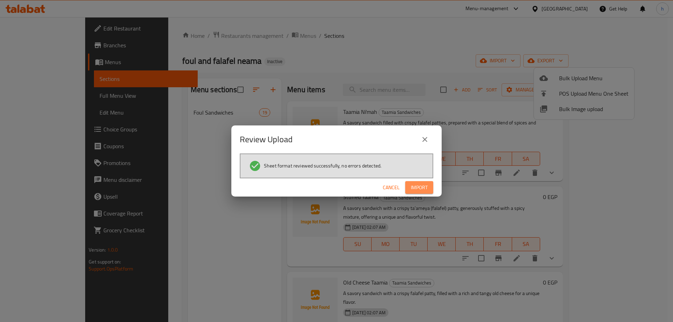
click at [422, 182] on button "Import" at bounding box center [419, 187] width 28 height 13
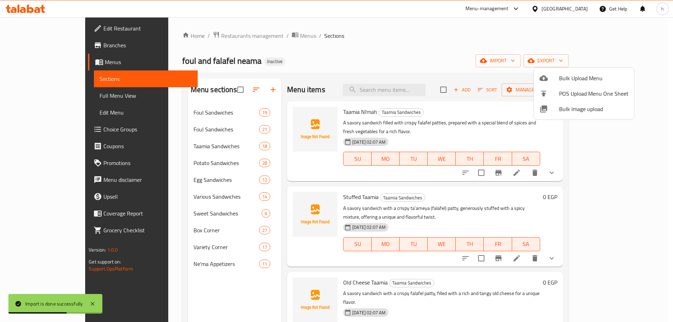
drag, startPoint x: 329, startPoint y: 37, endPoint x: 324, endPoint y: 48, distance: 11.9
click at [330, 37] on div at bounding box center [336, 161] width 673 height 322
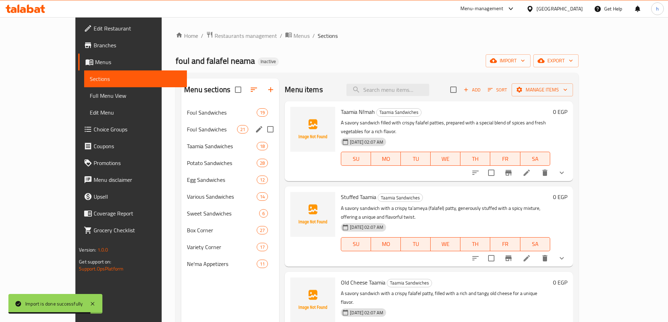
click at [263, 128] on input "Menu sections" at bounding box center [270, 129] width 15 height 15
checkbox input "true"
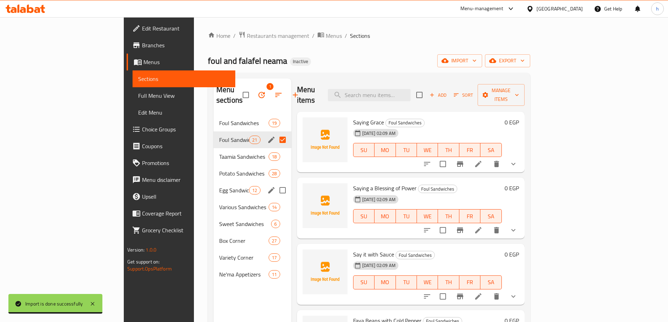
click at [275, 183] on input "Menu sections" at bounding box center [282, 190] width 15 height 15
checkbox input "true"
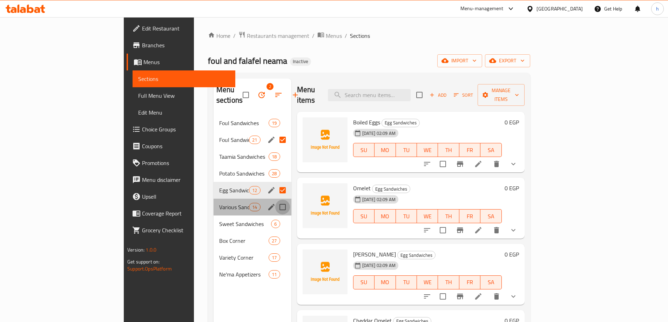
click at [275, 200] on input "Menu sections" at bounding box center [282, 207] width 15 height 15
checkbox input "true"
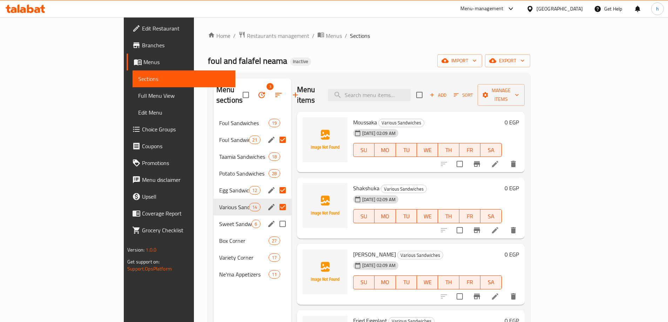
click at [275, 217] on input "Menu sections" at bounding box center [282, 224] width 15 height 15
checkbox input "true"
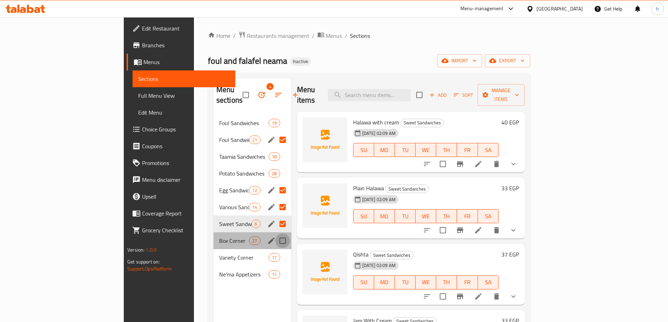
click at [275, 234] on input "Menu sections" at bounding box center [282, 241] width 15 height 15
checkbox input "true"
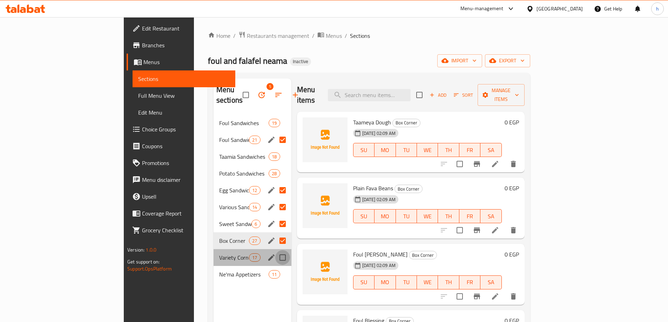
click at [275, 250] on input "Menu sections" at bounding box center [282, 257] width 15 height 15
checkbox input "true"
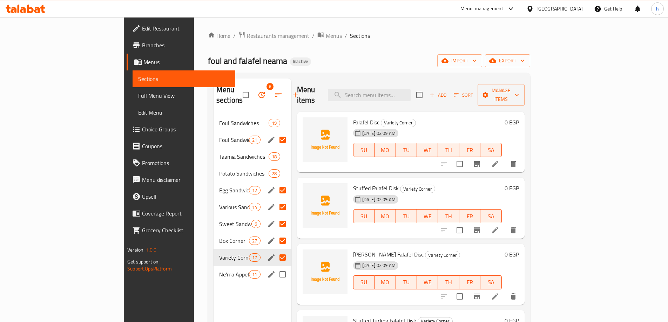
click at [275, 267] on input "Menu sections" at bounding box center [282, 274] width 15 height 15
checkbox input "true"
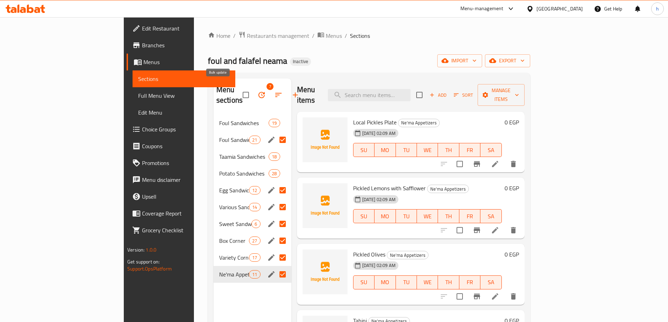
click at [253, 87] on button "button" at bounding box center [261, 95] width 17 height 17
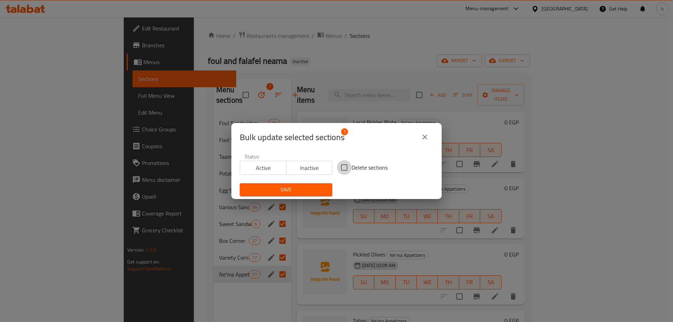
click at [344, 170] on input "Delete sections" at bounding box center [344, 167] width 15 height 15
checkbox input "true"
click at [300, 190] on span "Save" at bounding box center [285, 190] width 81 height 9
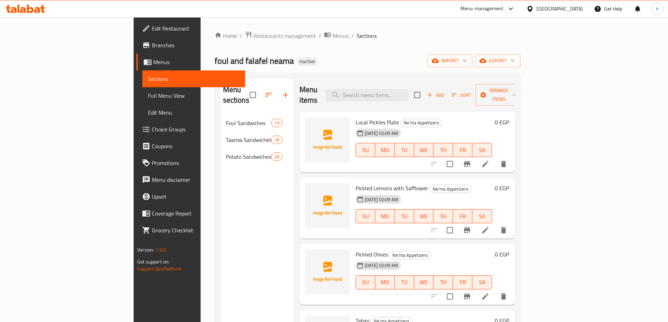
drag, startPoint x: 146, startPoint y: 150, endPoint x: 134, endPoint y: 155, distance: 12.3
click at [220, 150] on div "Potato Sandwiches 28" at bounding box center [257, 156] width 74 height 17
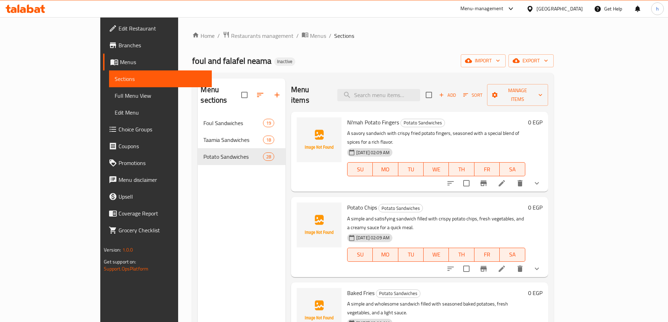
click at [413, 48] on div "Home / Restaurants management / Menus / Sections foul and falafel neama Inactiv…" at bounding box center [372, 218] width 361 height 375
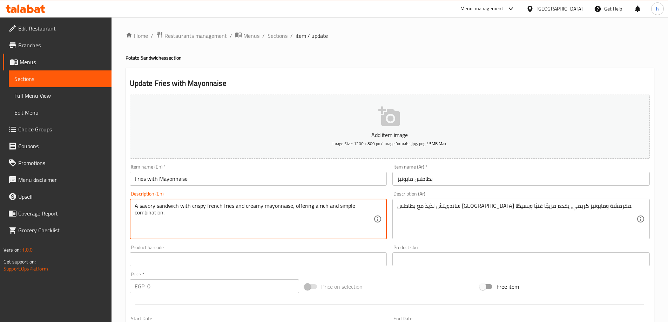
click at [145, 205] on textarea "A savory sandwich with crispy french fries and creamy mayonnaise, offering a ri…" at bounding box center [254, 219] width 239 height 33
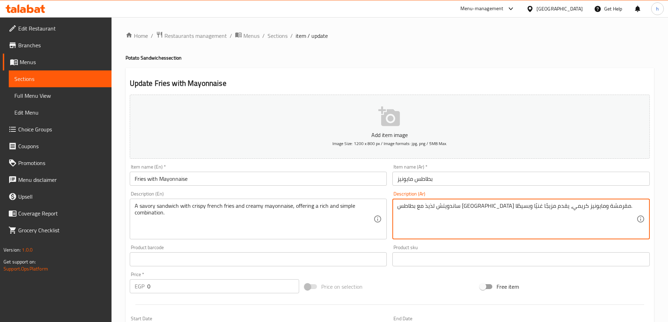
click at [558, 205] on textarea "ساندويتش لذيذ مع بطاطس مقلية مقرمشة ومايونيز كريمي، يقدم مزيجًا غنيًا وبسيطًا." at bounding box center [516, 219] width 239 height 33
click at [560, 206] on textarea "ساندويتش لذيذ مع بطاطس مقلية مقرمشة ومايونيز كريمي، يقدم مزيجًا غنيًا وبسيطًا." at bounding box center [516, 219] width 239 height 33
paste textarea "الح"
type textarea "ساندويتش مالح مع بطاطس مقلية مقرمشة ومايونيز كريمي، يقدم مزيجًا غنيًا وبسيطًا."
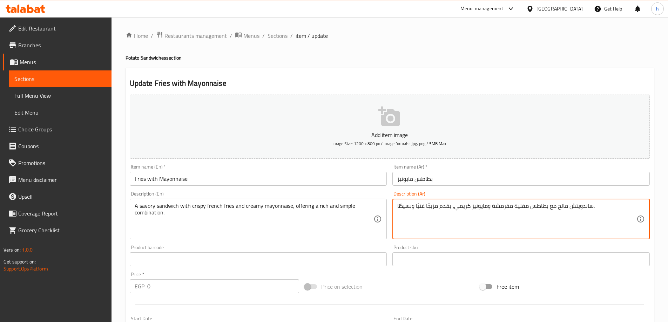
click at [477, 81] on h2 "Update Fries with Mayonnaise" at bounding box center [390, 83] width 520 height 11
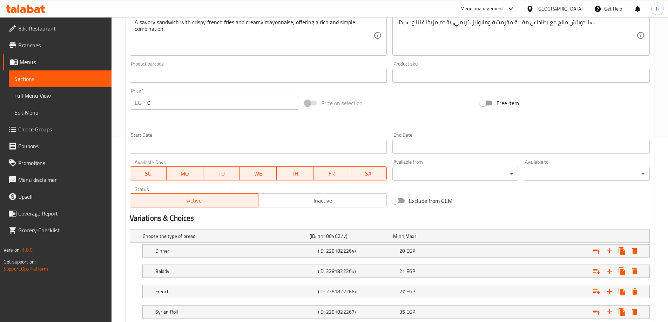
scroll to position [230, 0]
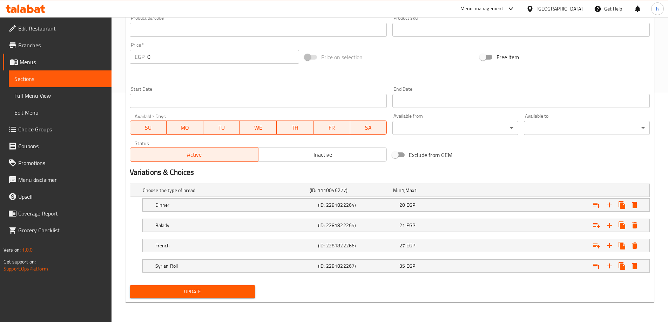
click at [247, 292] on span "Update" at bounding box center [192, 292] width 115 height 9
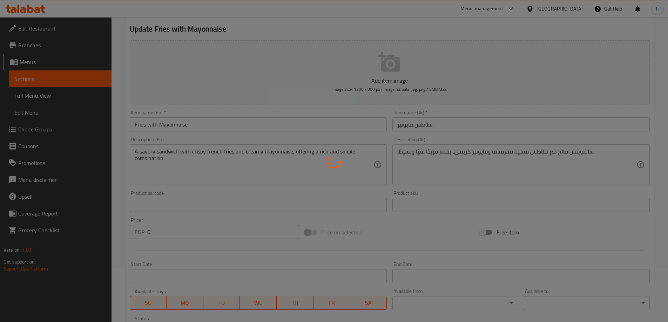
scroll to position [0, 0]
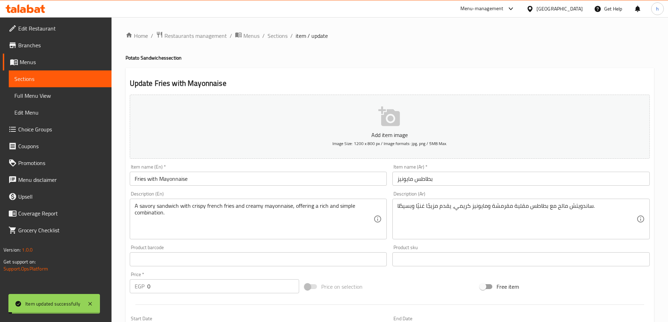
click at [63, 80] on span "Sections" at bounding box center [60, 79] width 92 height 8
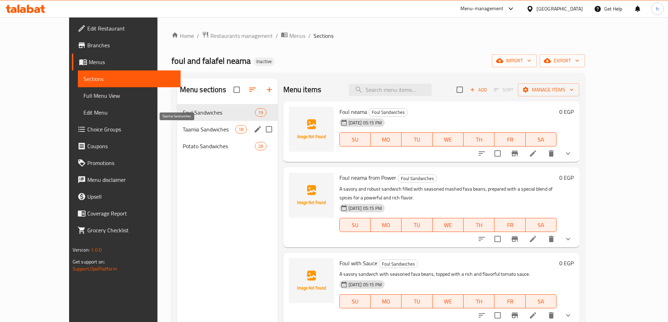
drag, startPoint x: 178, startPoint y: 131, endPoint x: 191, endPoint y: 131, distance: 13.7
click at [183, 131] on span "Taamia Sandwiches" at bounding box center [209, 129] width 53 height 8
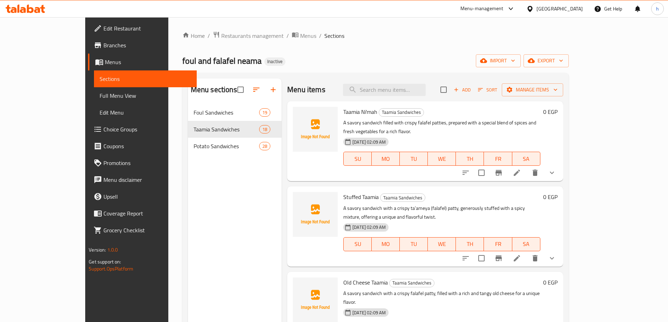
click at [527, 167] on li at bounding box center [517, 173] width 20 height 13
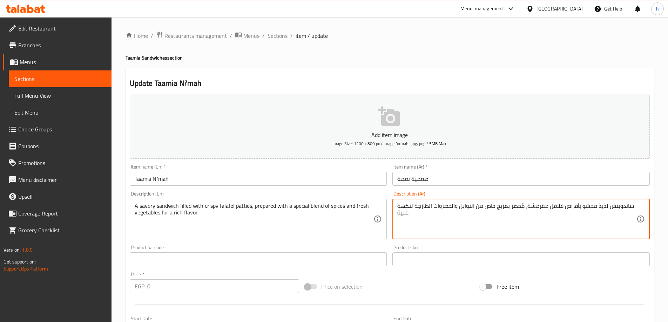
click at [603, 206] on textarea "ساندويتش لذيذ محشو بأقراص فلافل مقرمشة، مُحضر بمزيج خاص من التوابل والخضروات ال…" at bounding box center [516, 219] width 239 height 33
click at [599, 204] on textarea "ساندويتش لذيذ محشو بأقراص فلافل مقرمشة، مُحضر بمزيج خاص من التوابل والخضروات ال…" at bounding box center [516, 219] width 239 height 33
paste textarea "الح"
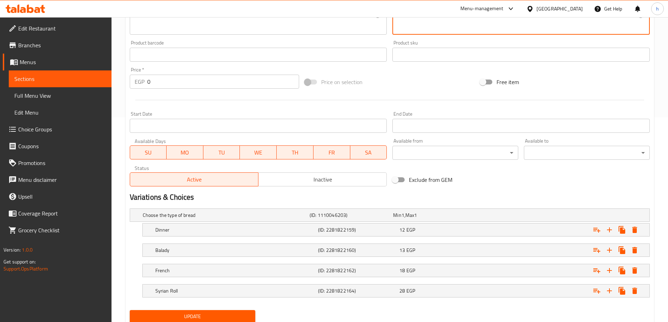
scroll to position [230, 0]
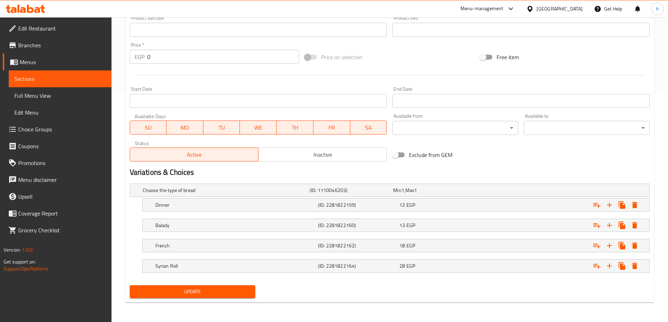
type textarea "ساندويتش مالح محشو بأقراص فلافل مقرمشة، مُحضر بمزيج خاص من التوابل والخضروات ال…"
click at [195, 292] on span "Update" at bounding box center [192, 292] width 115 height 9
click at [62, 80] on span "Sections" at bounding box center [60, 79] width 92 height 8
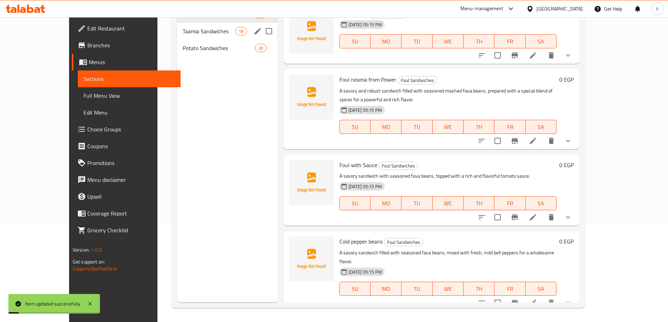
scroll to position [28, 0]
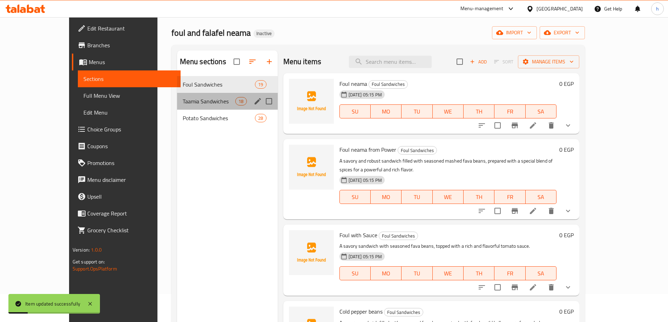
click at [186, 96] on div "Taamia Sandwiches 18" at bounding box center [227, 101] width 101 height 17
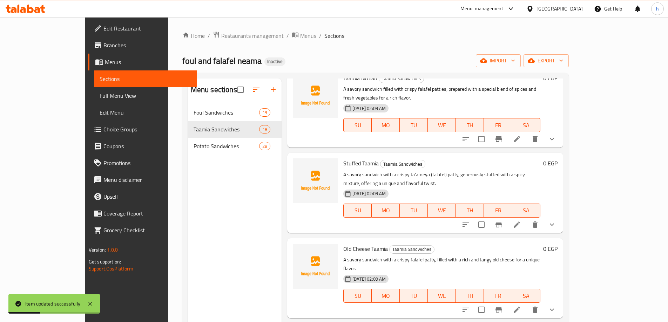
scroll to position [70, 0]
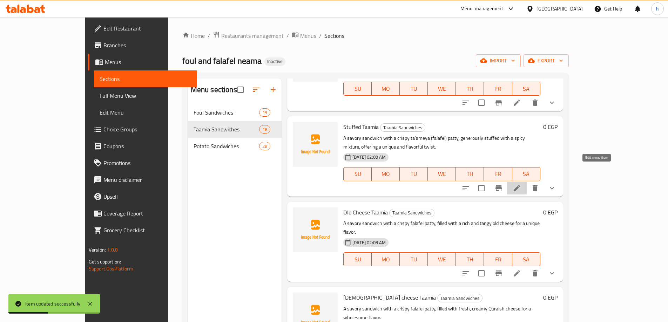
click at [520, 185] on icon at bounding box center [517, 188] width 6 height 6
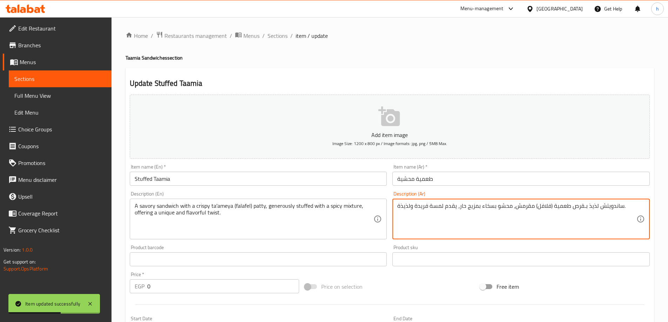
click at [590, 209] on textarea "ساندويتش لذيذ بـقرص طعمية (فلافل) مقرمش، محشو بسخاء بمزيج حار، يقدم لمسة فريدة …" at bounding box center [516, 219] width 239 height 33
paste textarea "الح"
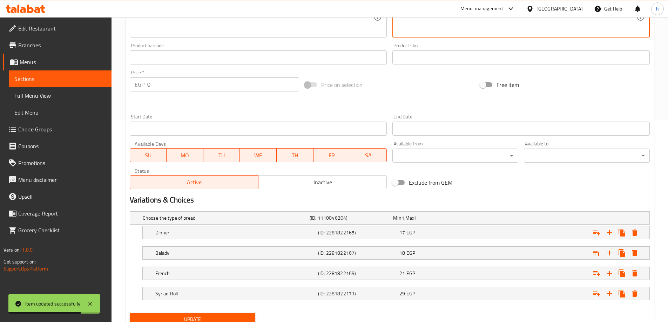
scroll to position [230, 0]
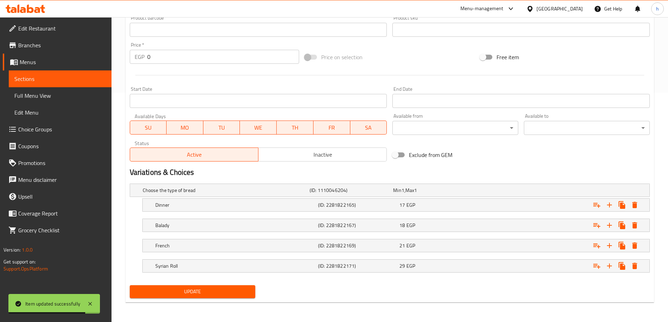
type textarea "ساندويتش مالح بـقرص طعمية (فلافل) مقرمش، محشو بسخاء بمزيج حار، يقدم لمسة فريدة …"
click at [237, 293] on span "Update" at bounding box center [192, 292] width 115 height 9
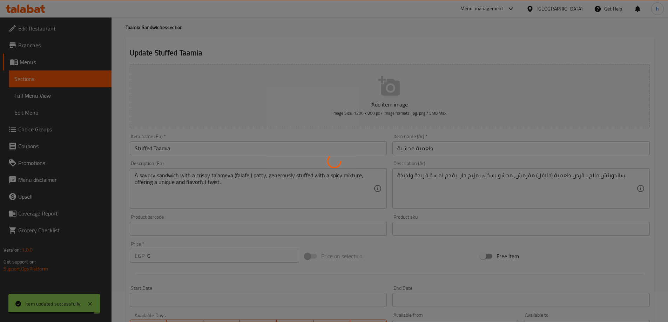
scroll to position [0, 0]
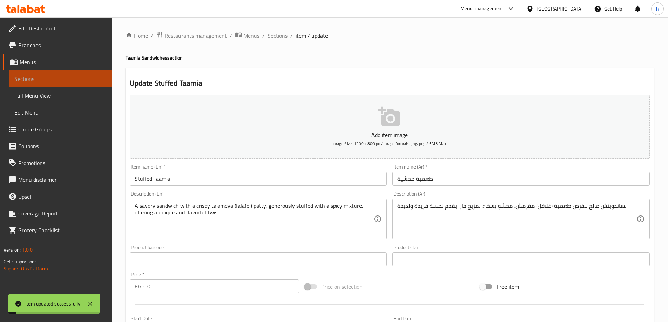
click at [65, 82] on span "Sections" at bounding box center [60, 79] width 92 height 8
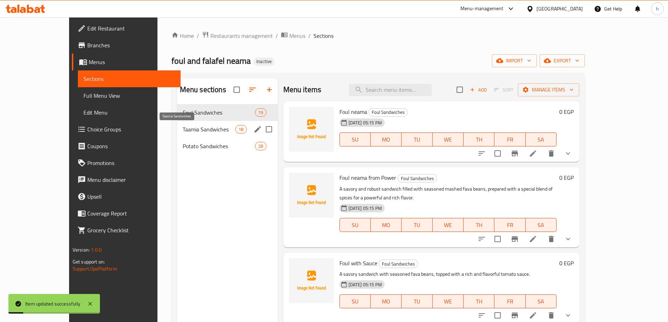
click at [183, 133] on span "Taamia Sandwiches" at bounding box center [209, 129] width 53 height 8
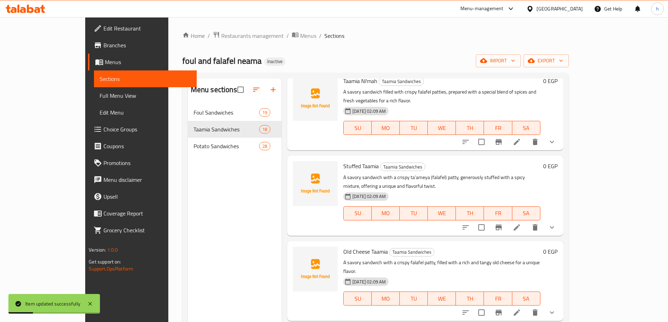
scroll to position [70, 0]
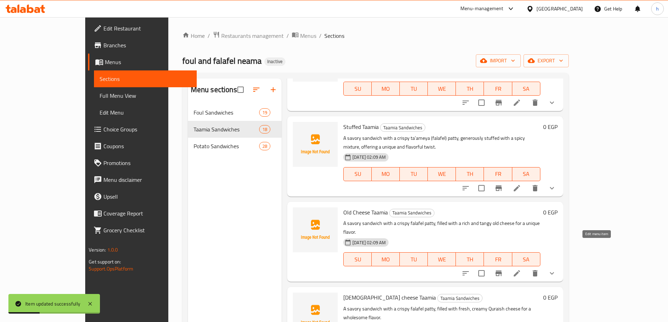
click at [520, 270] on icon at bounding box center [517, 273] width 6 height 6
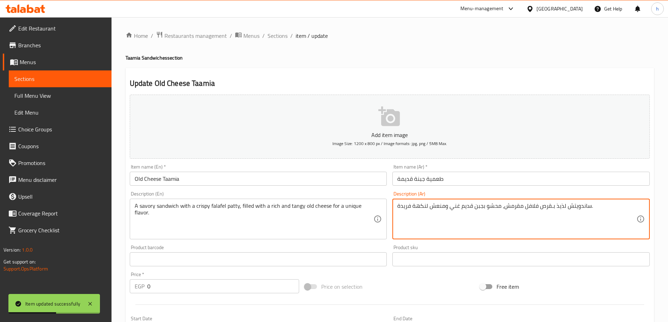
click at [560, 208] on textarea "ساندويتش لذيذ بـقرص فلافل مقرمش، محشو بجبن قديم غني ومنعش لنكهة فريدة." at bounding box center [516, 219] width 239 height 33
paste textarea "الح"
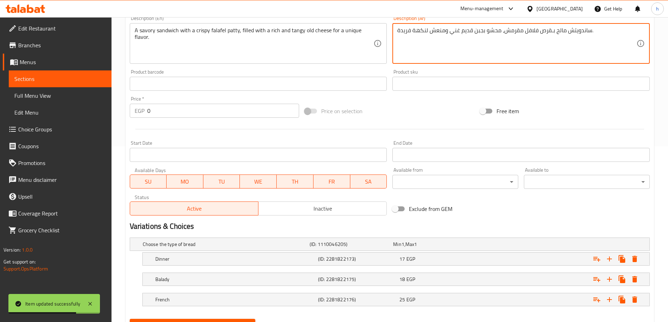
scroll to position [209, 0]
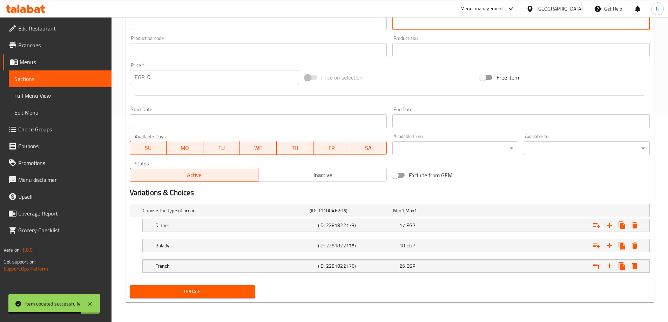
type textarea "ساندويتش مالح بـقرص فلافل مقرمش، محشو بجبن قديم غني ومنعش لنكهة فريدة."
click at [213, 288] on span "Update" at bounding box center [192, 292] width 115 height 9
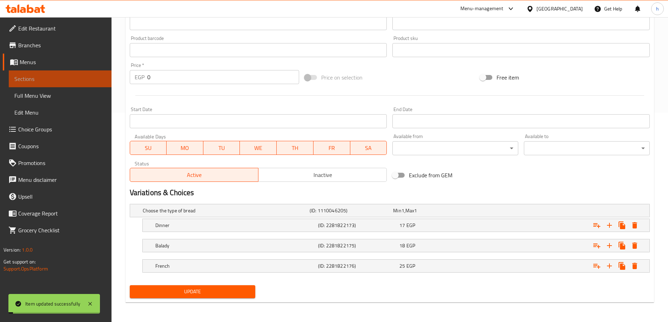
click at [52, 81] on span "Sections" at bounding box center [60, 79] width 92 height 8
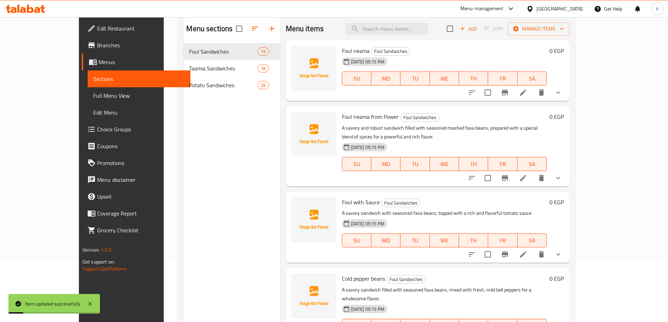
scroll to position [28, 0]
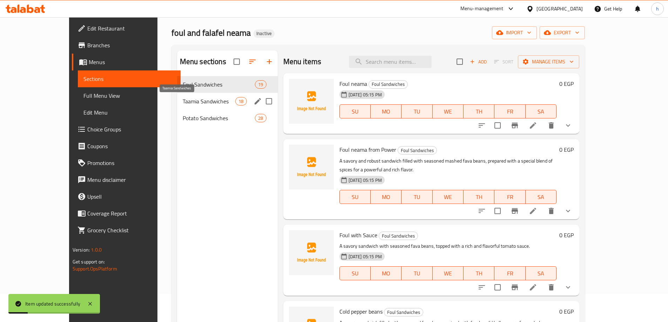
click at [183, 105] on span "Taamia Sandwiches" at bounding box center [209, 101] width 53 height 8
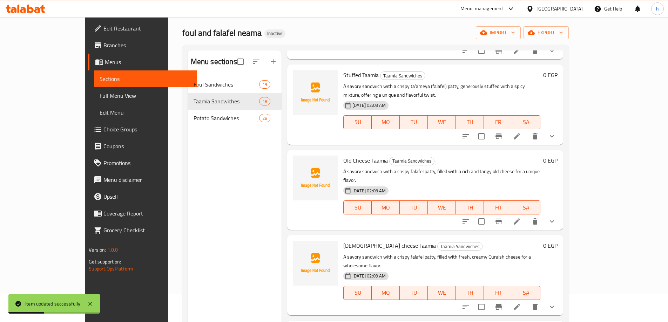
scroll to position [105, 0]
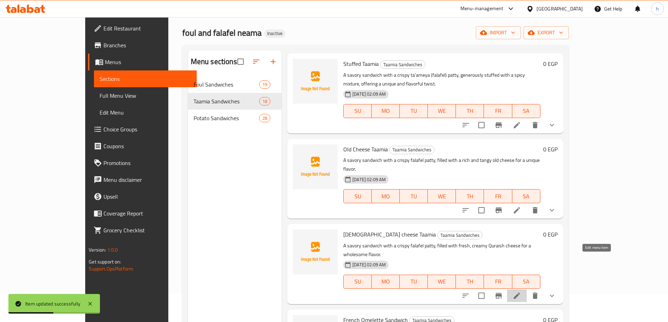
click at [521, 292] on icon at bounding box center [517, 296] width 8 height 8
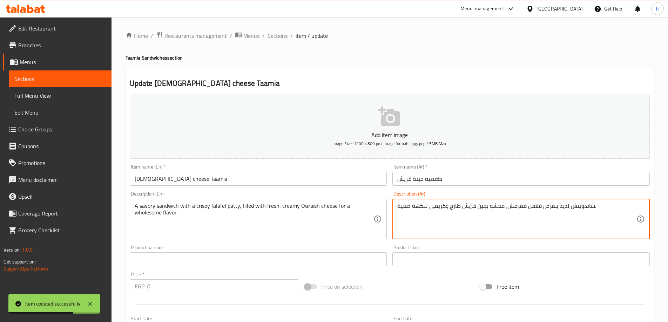
click at [565, 205] on textarea "ساندويتش لذيذ بـقرص فلافل مقرمش، محشو بجبن قريش طازج وكريمي لنكهة صحية." at bounding box center [516, 219] width 239 height 33
paste textarea "الح"
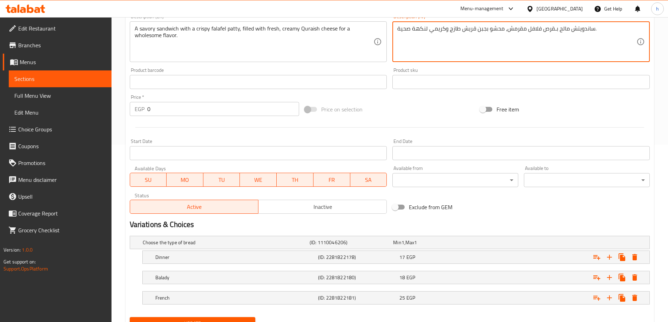
scroll to position [209, 0]
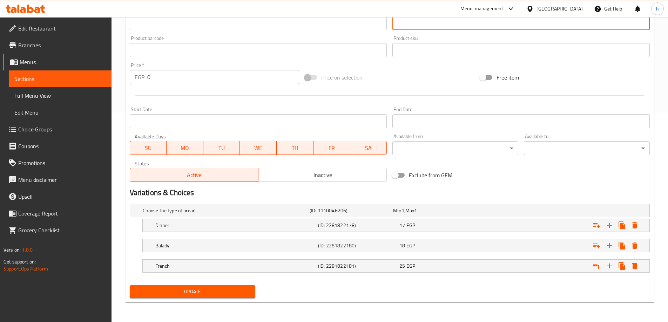
type textarea "ساندويتش مالح بـقرص فلافل مقرمش، محشو بجبن قريش طازج وكريمي لنكهة صحية."
click at [255, 295] on button "Update" at bounding box center [193, 291] width 126 height 13
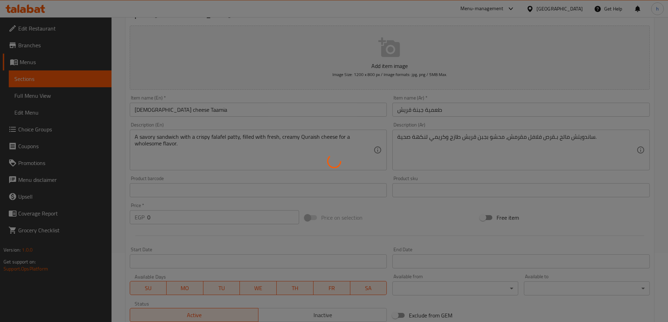
scroll to position [0, 0]
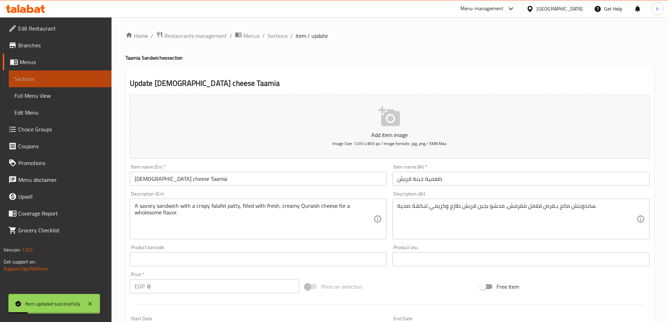
click at [74, 74] on link "Sections" at bounding box center [60, 78] width 103 height 17
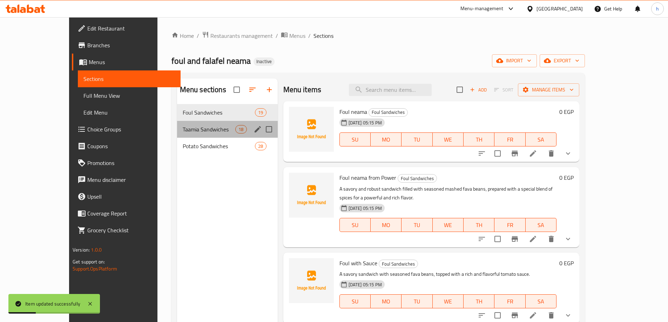
click at [177, 124] on div "Taamia Sandwiches 18" at bounding box center [227, 129] width 101 height 17
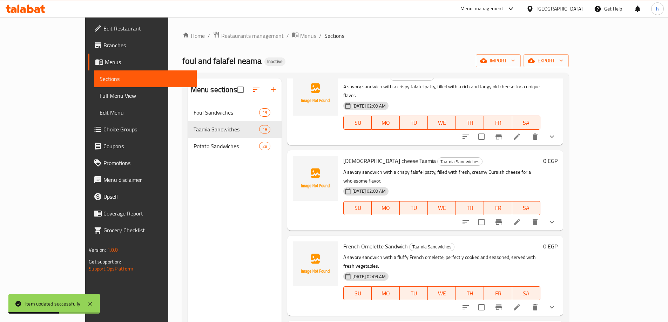
scroll to position [210, 0]
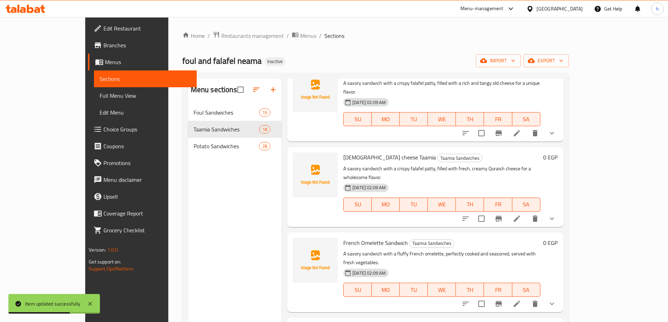
click at [520, 301] on icon at bounding box center [517, 304] width 6 height 6
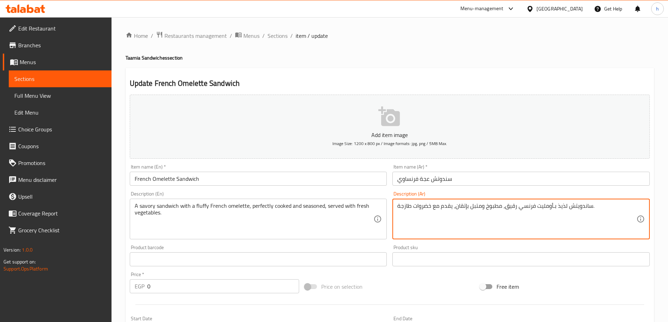
click at [559, 209] on textarea "ساندويتش لذيذ بـأومليت فرنسي رقيق، مطبوخ ومتبل بإتقان، يقدم مع خضروات طازجة." at bounding box center [516, 219] width 239 height 33
paste textarea "الح"
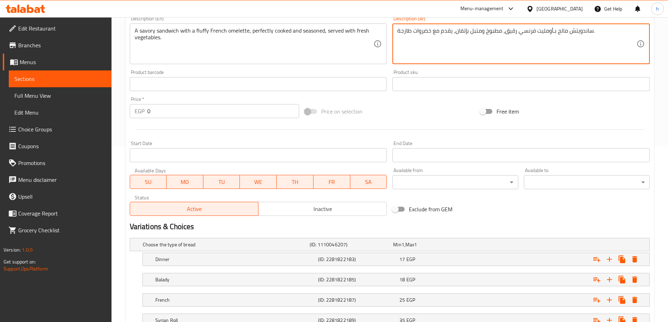
scroll to position [230, 0]
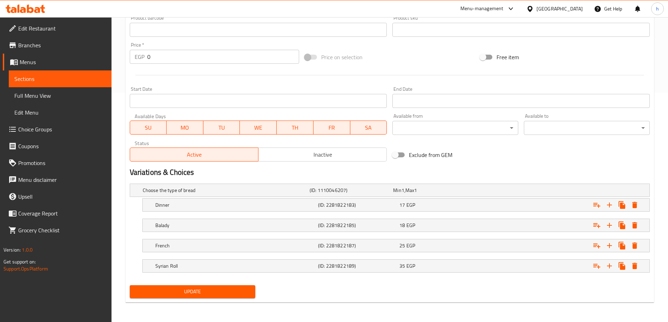
type textarea "ساندويتش مالح بـأومليت فرنسي رقيق، مطبوخ ومتبل بإتقان، يقدم مع خضروات طازجة."
click at [229, 299] on div "Update" at bounding box center [193, 292] width 132 height 19
click at [229, 294] on span "Update" at bounding box center [192, 292] width 115 height 9
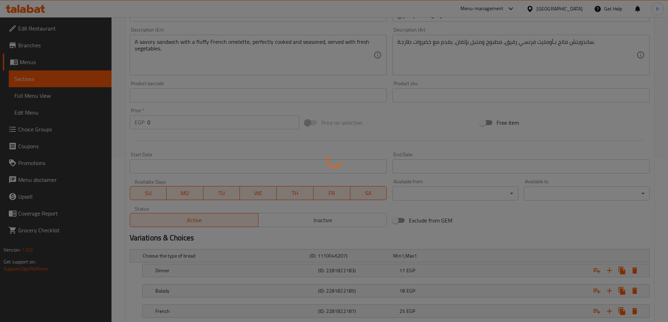
scroll to position [54, 0]
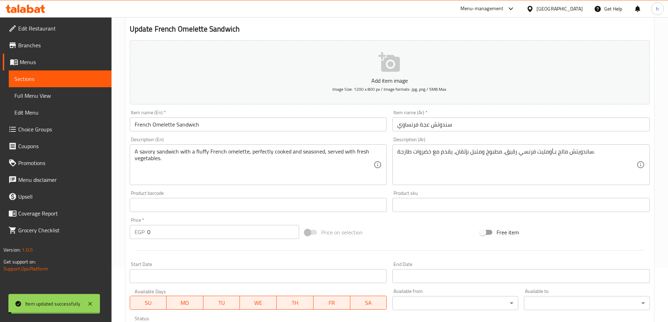
click at [58, 81] on span "Sections" at bounding box center [60, 79] width 92 height 8
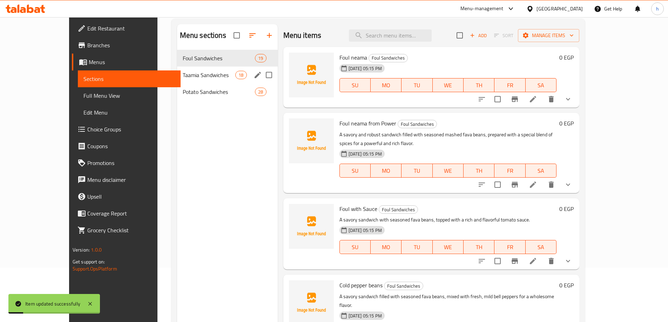
click at [187, 79] on div "Taamia Sandwiches 18" at bounding box center [227, 75] width 101 height 17
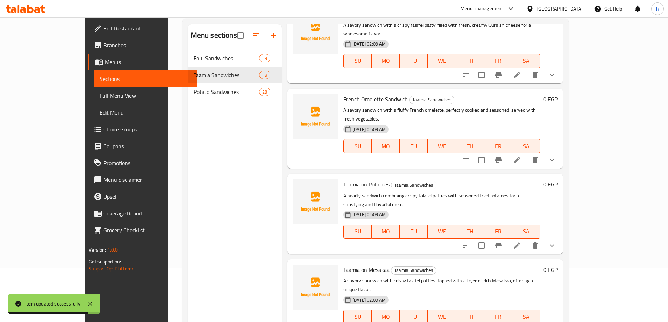
scroll to position [316, 0]
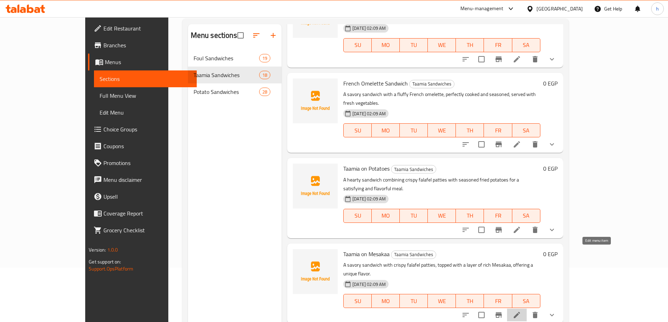
click at [521, 311] on icon at bounding box center [517, 315] width 8 height 8
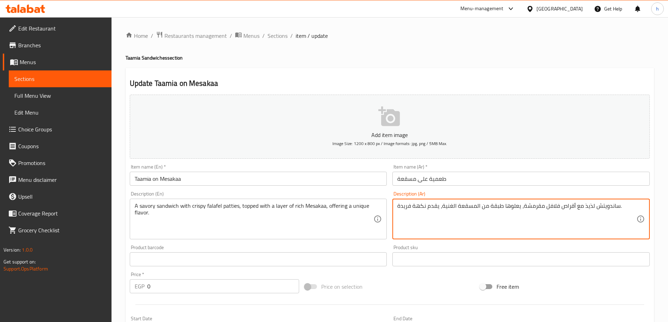
click at [584, 208] on textarea "ساندويتش لذيذ مع أقراص فلافل مقرمشة، يعلوها طبقة من المسقعة الغنية، يقدم نكهة ف…" at bounding box center [516, 219] width 239 height 33
paste textarea "الح"
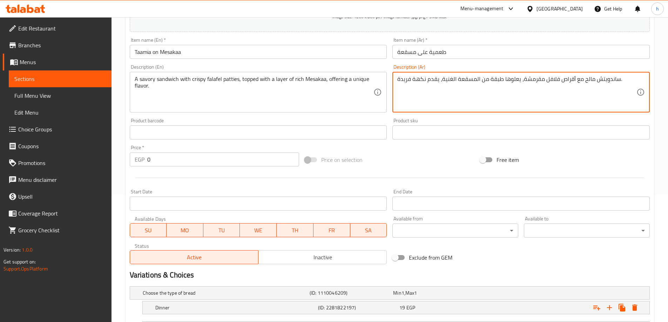
scroll to position [209, 0]
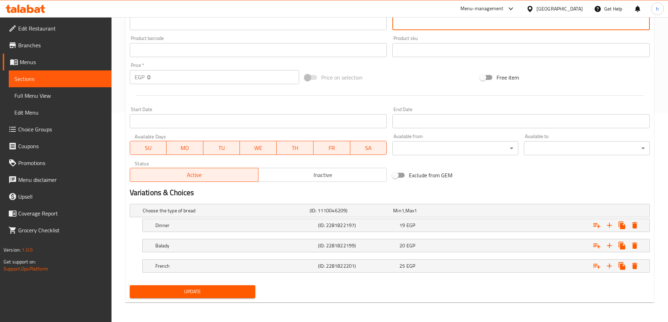
type textarea "ساندويتش مالح مع أقراص فلافل مقرمشة، يعلوها طبقة من المسقعة الغنية، يقدم نكهة ف…"
click at [218, 292] on span "Update" at bounding box center [192, 292] width 115 height 9
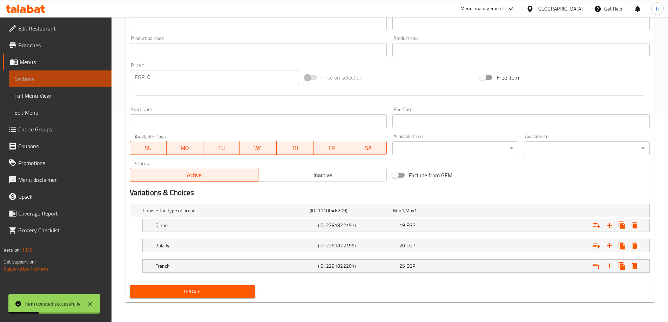
click at [80, 80] on span "Sections" at bounding box center [60, 79] width 92 height 8
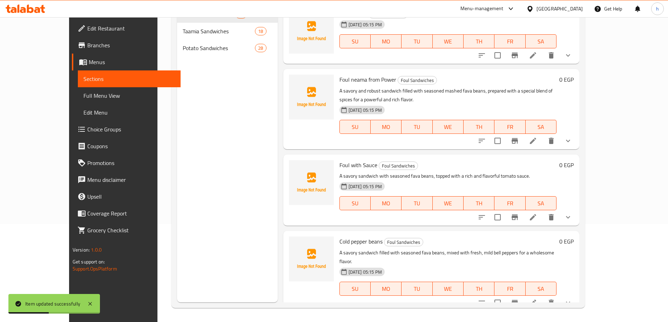
click at [183, 31] on span "Taamia Sandwiches" at bounding box center [219, 31] width 73 height 8
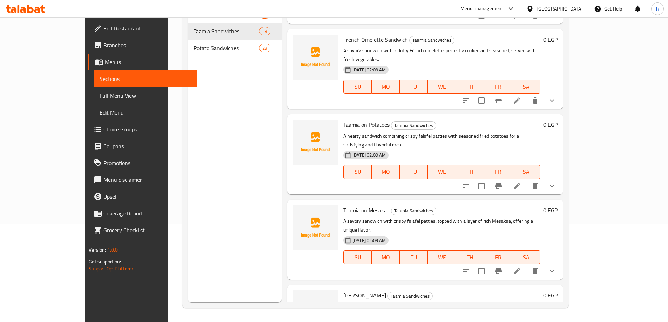
scroll to position [351, 0]
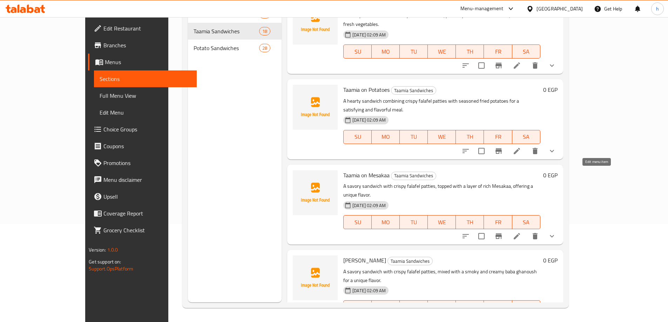
click at [520, 233] on icon at bounding box center [517, 236] width 6 height 6
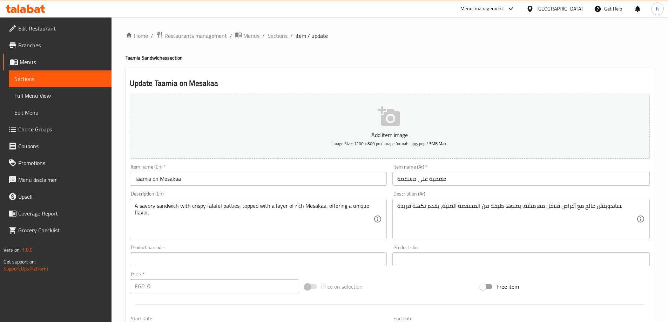
click at [56, 77] on span "Sections" at bounding box center [60, 79] width 92 height 8
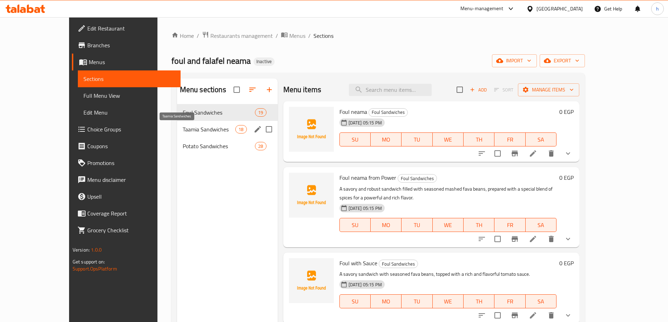
drag, startPoint x: 177, startPoint y: 131, endPoint x: 181, endPoint y: 135, distance: 5.5
click at [183, 132] on span "Taamia Sandwiches" at bounding box center [209, 129] width 53 height 8
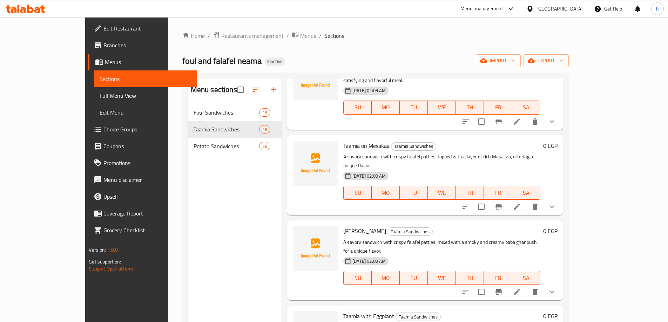
scroll to position [491, 0]
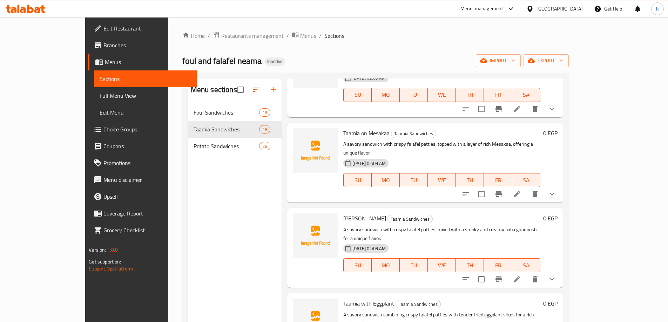
click at [521, 275] on icon at bounding box center [517, 279] width 8 height 8
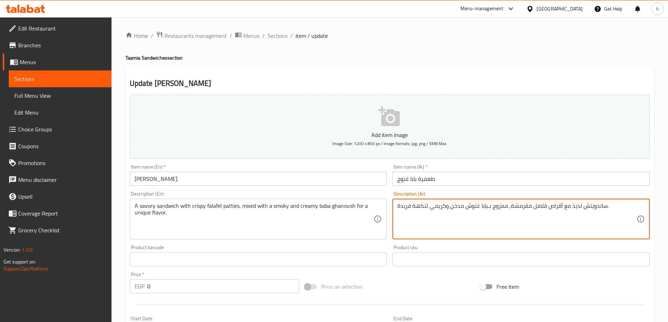
click at [574, 206] on textarea "ساندويتش لذيذ مع أقراص فلافل مقرمشة، ممزوج بـبابا غنوش مدخن وكريمي لنكهة فريدة." at bounding box center [516, 219] width 239 height 33
paste textarea "الح"
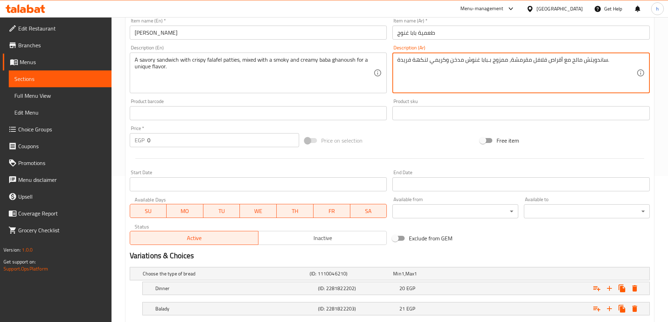
scroll to position [209, 0]
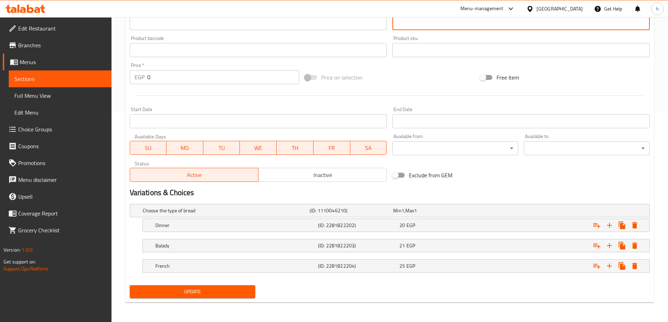
type textarea "ساندويتش مالح مع أقراص فلافل مقرمشة، ممزوج بـبابا غنوش مدخن وكريمي لنكهة فريدة."
click at [209, 299] on div "Update" at bounding box center [193, 292] width 132 height 19
click at [213, 293] on span "Update" at bounding box center [192, 292] width 115 height 9
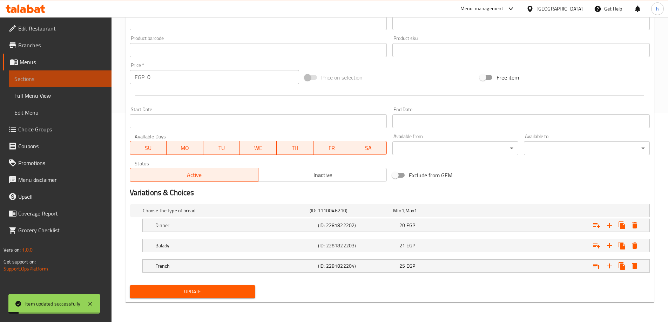
click at [75, 82] on span "Sections" at bounding box center [60, 79] width 92 height 8
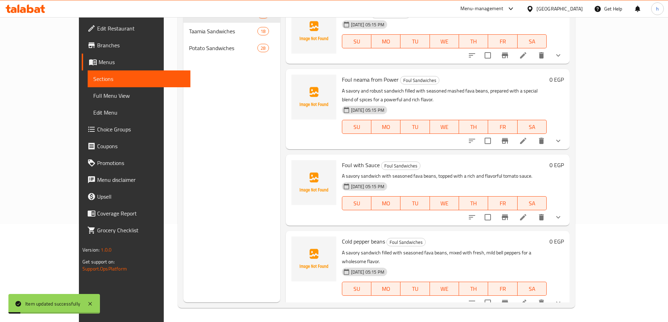
scroll to position [98, 0]
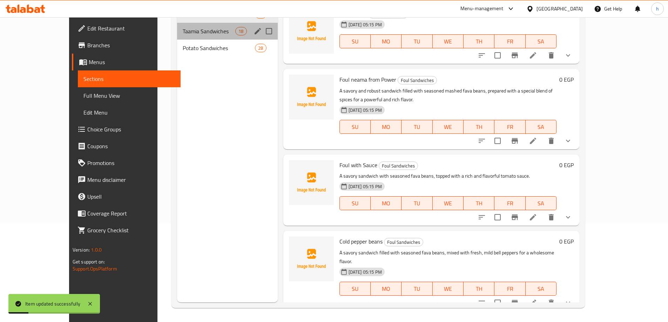
click at [177, 36] on div "Taamia Sandwiches 18" at bounding box center [227, 31] width 101 height 17
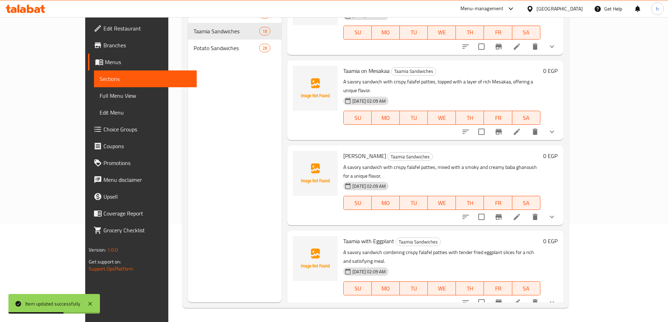
scroll to position [456, 0]
click at [527, 296] on li at bounding box center [517, 302] width 20 height 13
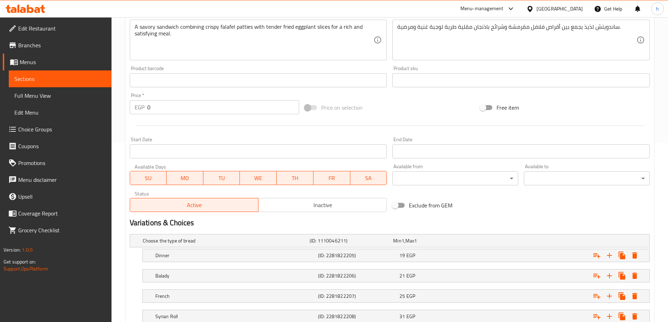
scroll to position [105, 0]
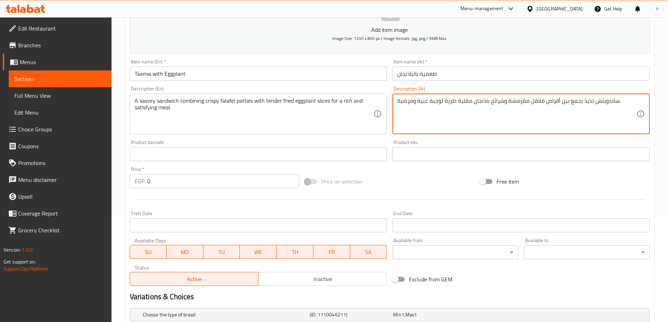
click at [587, 102] on textarea "ساندويتش لذيذ يجمع بين أقراص فلافل مقرمشة وشرائح باذنجان مقلية طرية لوجبة غنية …" at bounding box center [516, 113] width 239 height 33
paste textarea "الح"
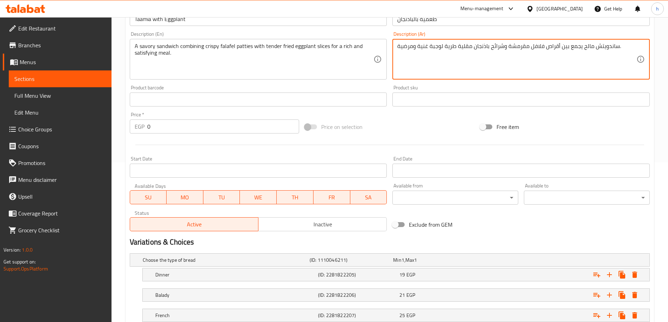
scroll to position [230, 0]
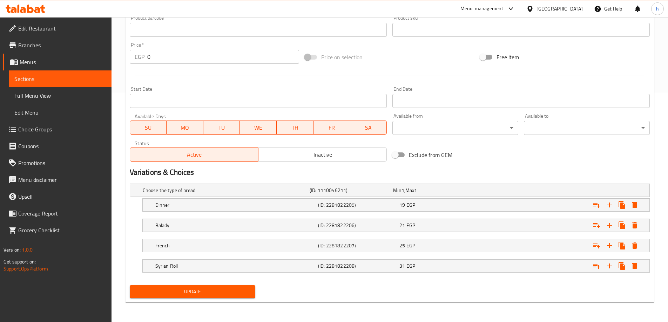
type textarea "ساندويتش مالح يجمع بين أقراص فلافل مقرمشة وشرائح باذنجان مقلية طرية لوجبة غنية …"
click at [170, 294] on span "Update" at bounding box center [192, 292] width 115 height 9
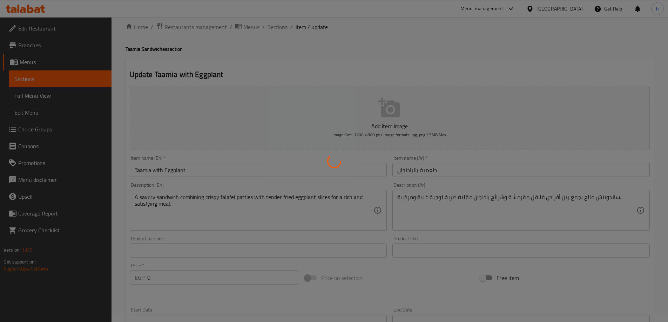
scroll to position [0, 0]
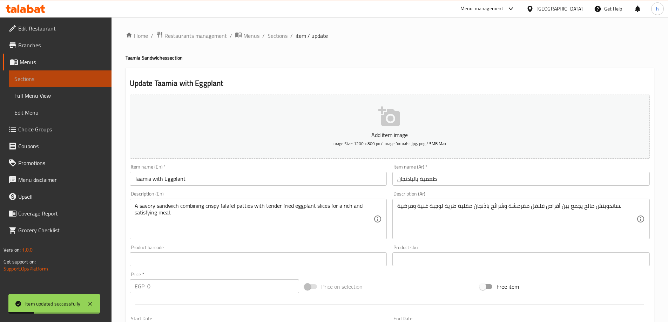
click at [49, 75] on span "Sections" at bounding box center [60, 79] width 92 height 8
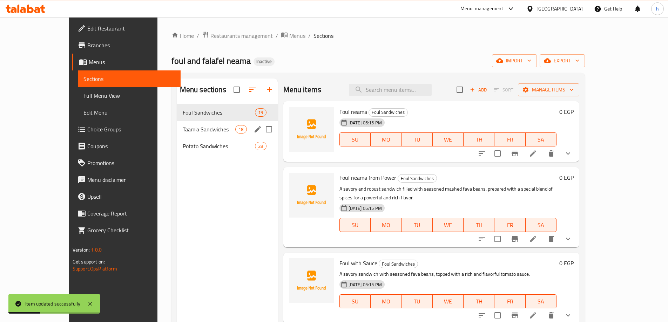
click at [183, 130] on span "Taamia Sandwiches" at bounding box center [209, 129] width 53 height 8
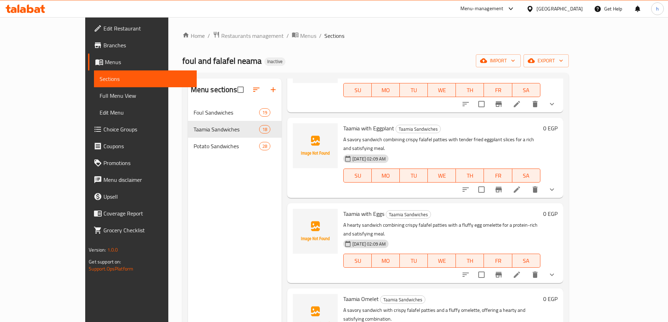
scroll to position [701, 0]
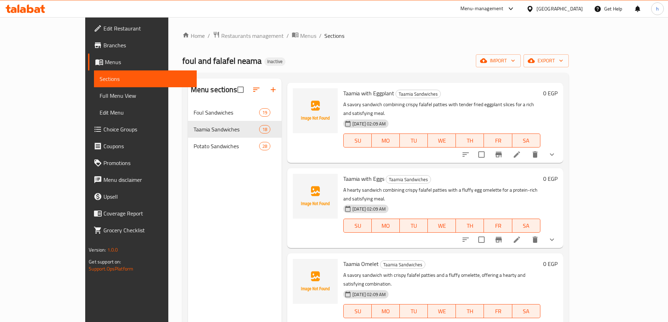
click at [527, 319] on li at bounding box center [517, 325] width 20 height 13
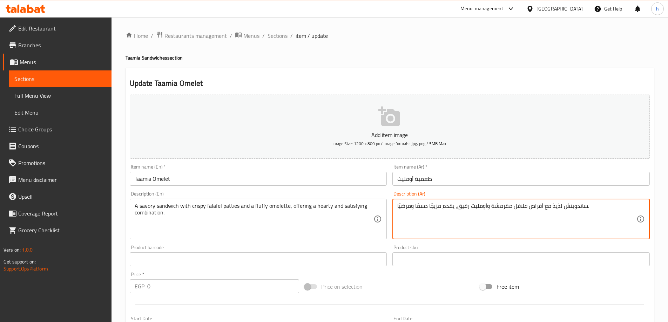
click at [555, 205] on textarea "ساندويتش لذيذ مع أقراص فلافل مقرمشة وأومليت رقيق، يقدم مزيجًا دسمًا ومرضيًا." at bounding box center [516, 219] width 239 height 33
paste textarea "الح"
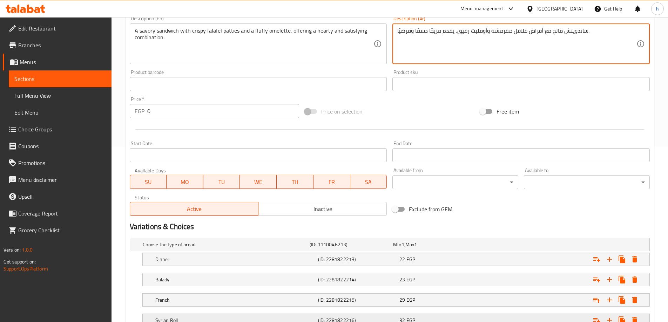
scroll to position [230, 0]
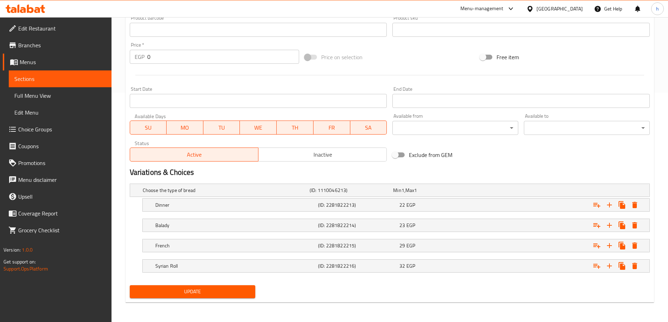
type textarea "ساندويتش مالح مع أقراص فلافل مقرمشة وأومليت رقيق، يقدم مزيجًا دسمًا ومرضيًا."
click at [229, 291] on span "Update" at bounding box center [192, 292] width 115 height 9
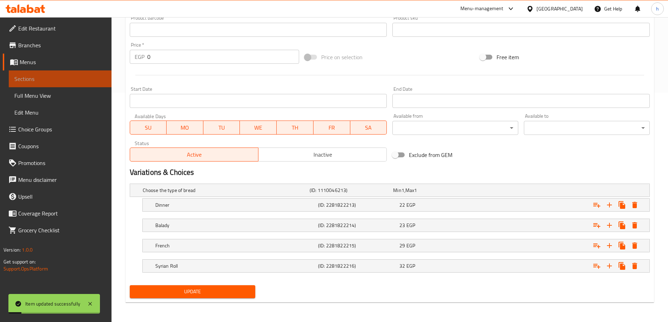
click at [68, 79] on span "Sections" at bounding box center [60, 79] width 92 height 8
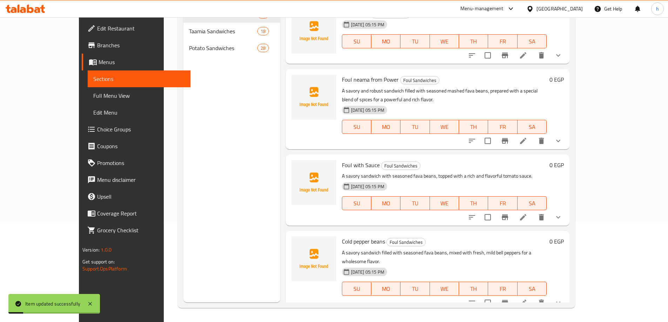
scroll to position [98, 0]
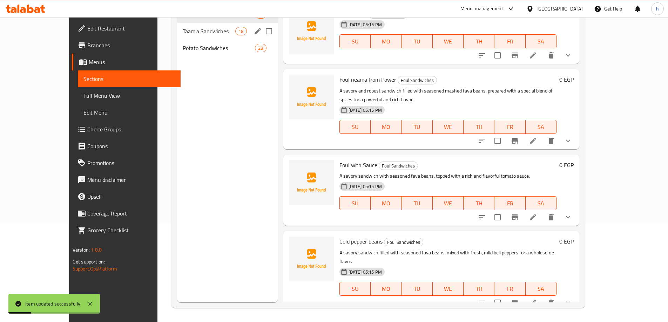
click at [183, 32] on span "Taamia Sandwiches" at bounding box center [209, 31] width 53 height 8
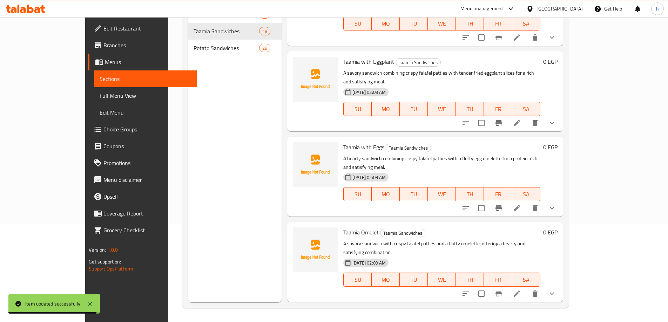
scroll to position [666, 0]
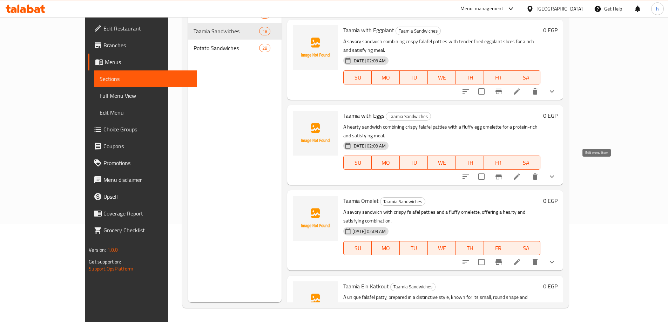
click at [521, 258] on icon at bounding box center [517, 262] width 8 height 8
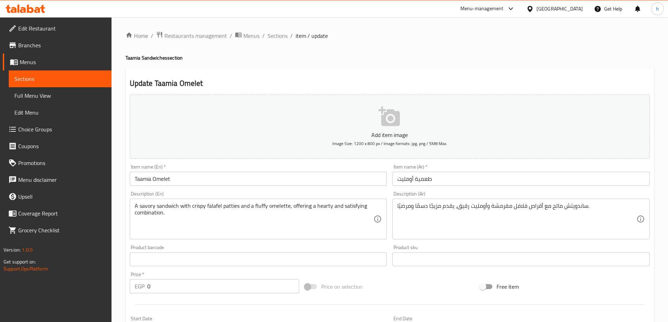
click at [78, 76] on span "Sections" at bounding box center [60, 79] width 92 height 8
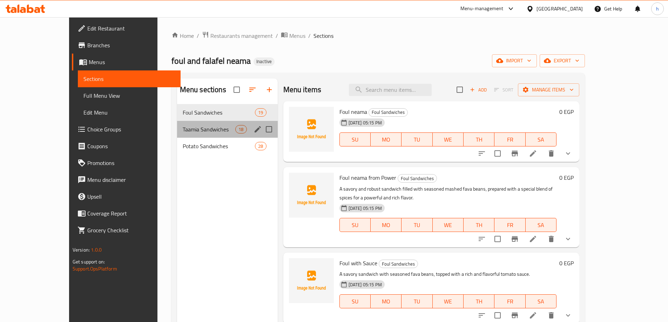
click at [177, 136] on div "Taamia Sandwiches 18" at bounding box center [227, 129] width 101 height 17
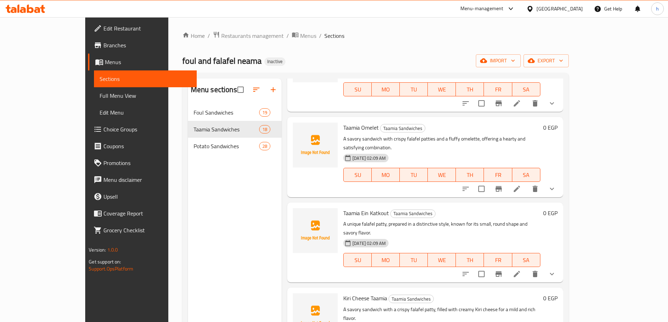
scroll to position [842, 0]
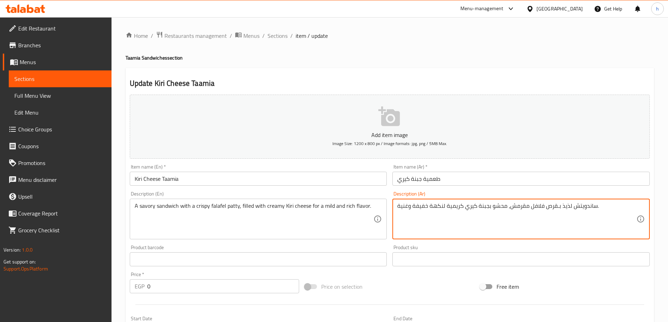
click at [567, 206] on textarea "ساندويتش لذيذ بـقرص فلافل مقرمش، محشو بجبنة كيري كريمية لنكهة خفيفة وغنية." at bounding box center [516, 219] width 239 height 33
paste textarea "الح"
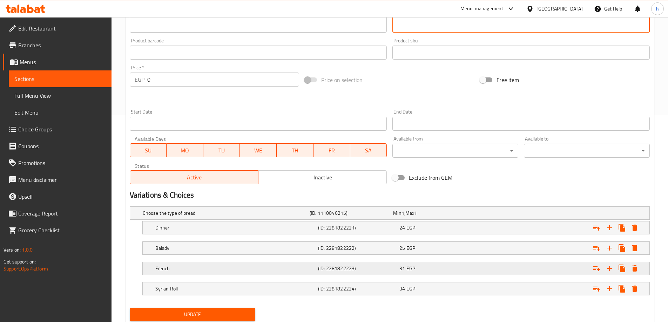
scroll to position [230, 0]
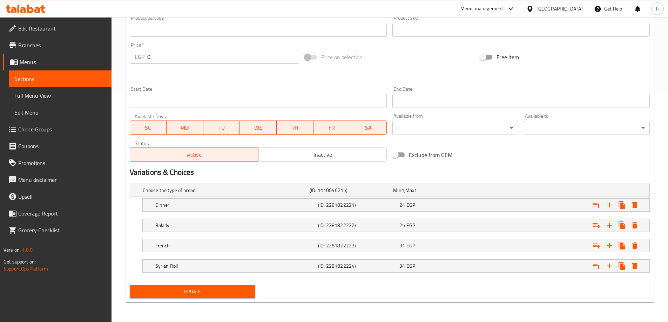
type textarea "ساندويتش مالح بـقرص فلافل مقرمش، محشو بجبنة كيري كريمية لنكهة خفيفة وغنية."
click at [221, 299] on div "Update" at bounding box center [193, 292] width 132 height 19
click at [223, 292] on span "Update" at bounding box center [192, 292] width 115 height 9
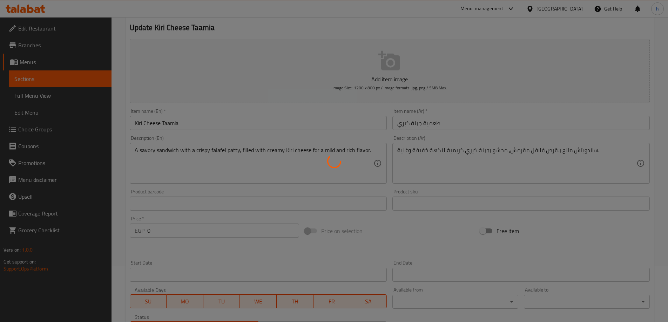
scroll to position [54, 0]
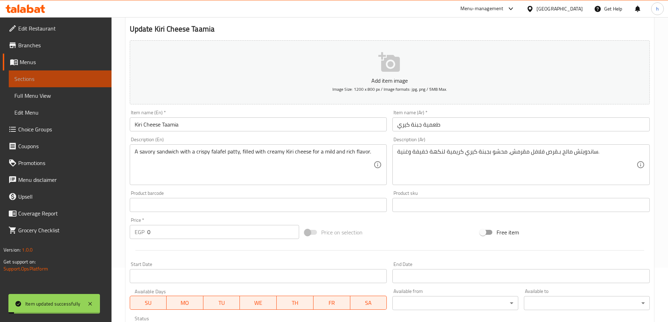
click at [60, 76] on span "Sections" at bounding box center [60, 79] width 92 height 8
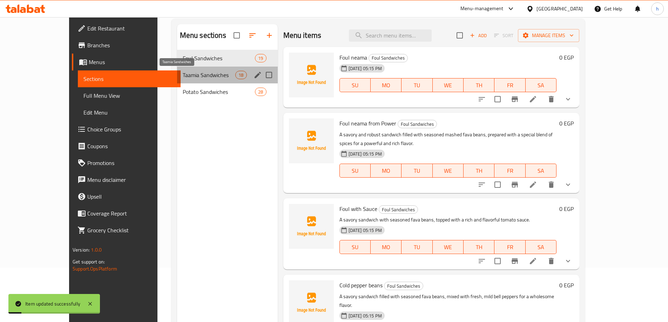
click at [183, 74] on span "Taamia Sandwiches" at bounding box center [209, 75] width 53 height 8
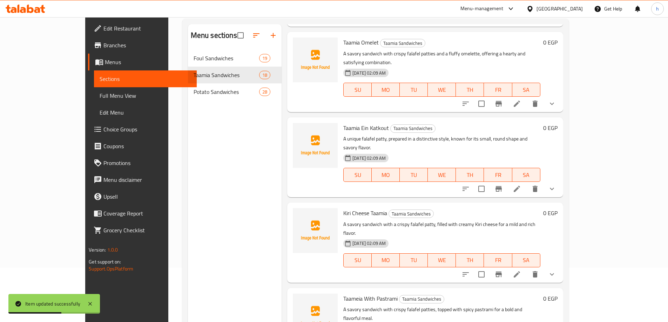
scroll to position [877, 0]
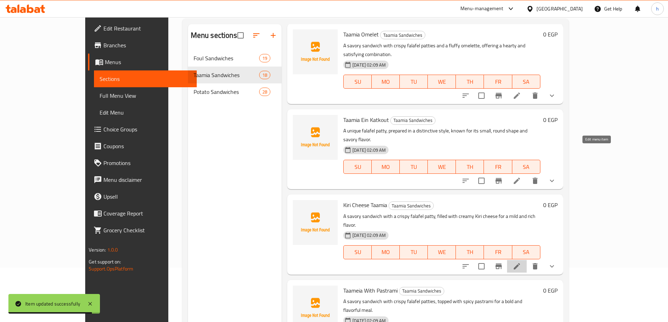
click at [520, 263] on icon at bounding box center [517, 266] width 6 height 6
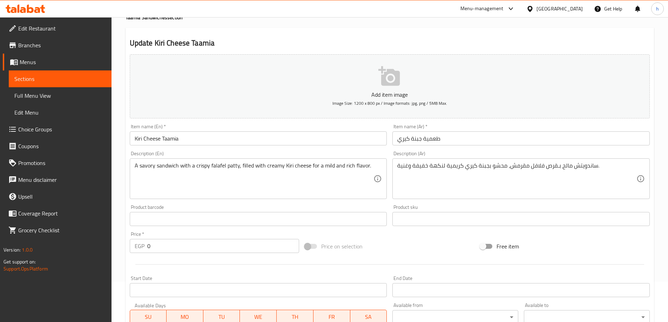
scroll to position [70, 0]
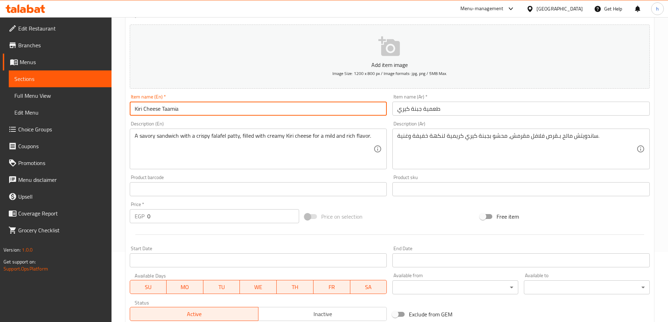
click at [150, 111] on input "Kiri Cheese Taamia" at bounding box center [258, 109] width 257 height 14
click at [72, 79] on span "Sections" at bounding box center [60, 79] width 92 height 8
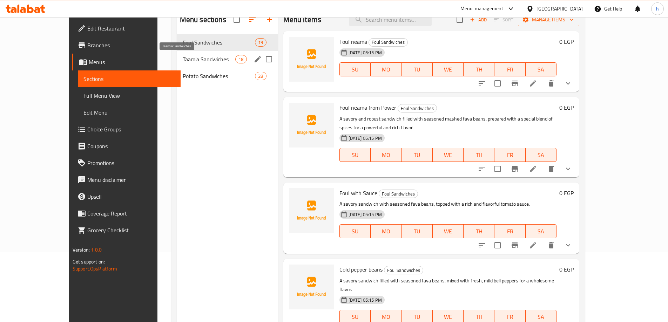
click at [183, 59] on span "Taamia Sandwiches" at bounding box center [209, 59] width 53 height 8
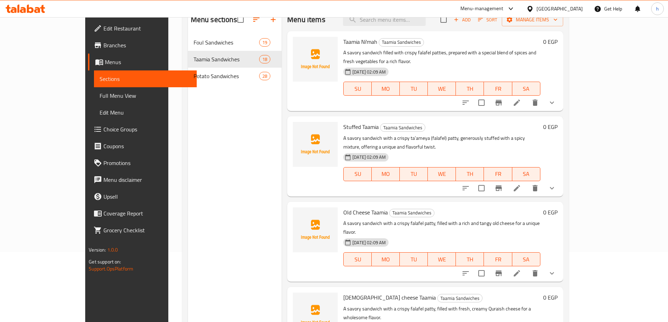
scroll to position [791, 0]
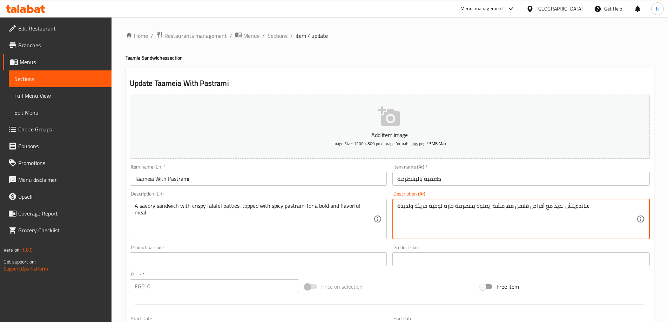
click at [554, 206] on textarea "ساندويتش لذيذ مع أقراص فلافل مقرمشة، يعلوه بسطرمة حارة لوجبة جريئة ولذيذة." at bounding box center [516, 219] width 239 height 33
type textarea "ساندويتش مالح مع أقراص فلافل مقرمشة، يعلوه بسطرمة حارة لوجبة جريئة ولذيذة."
click at [164, 181] on input "Taameia With Pastrami" at bounding box center [258, 179] width 257 height 14
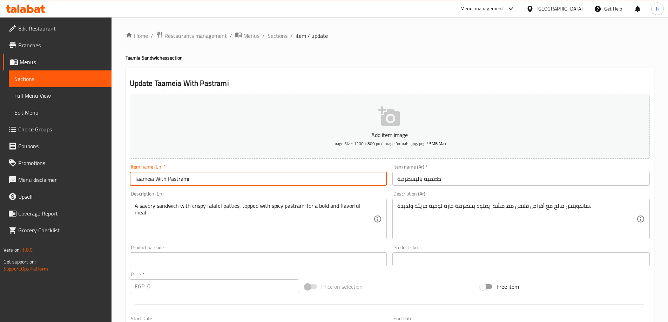
click at [164, 181] on input "Taameia With Pastrami" at bounding box center [258, 179] width 257 height 14
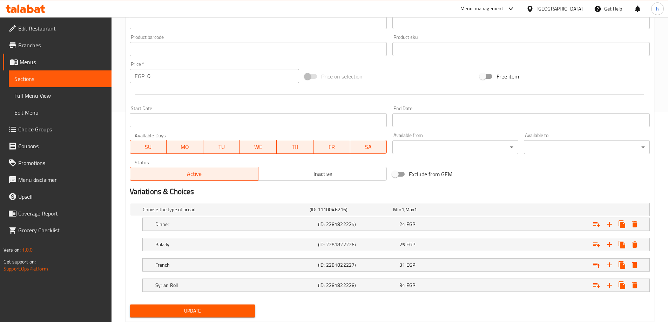
scroll to position [230, 0]
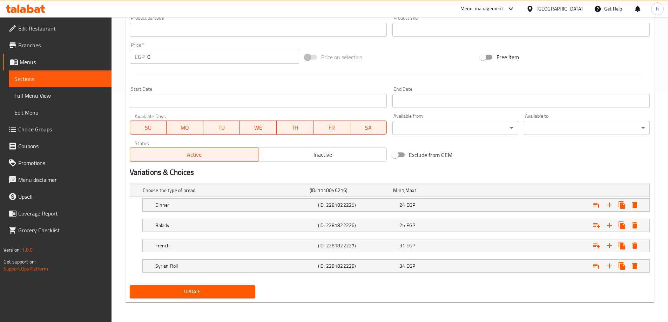
click at [214, 290] on span "Update" at bounding box center [192, 292] width 115 height 9
click at [75, 79] on span "Sections" at bounding box center [60, 79] width 92 height 8
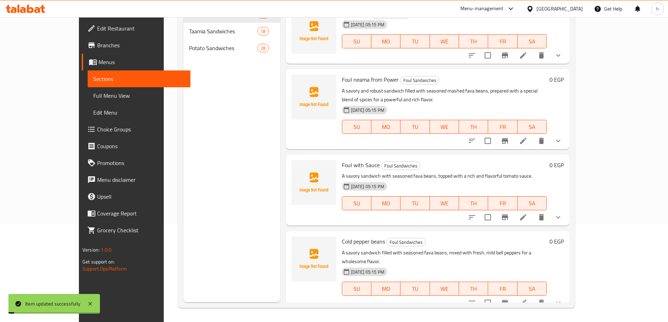
scroll to position [98, 0]
click at [189, 30] on span "Taamia Sandwiches" at bounding box center [223, 31] width 68 height 8
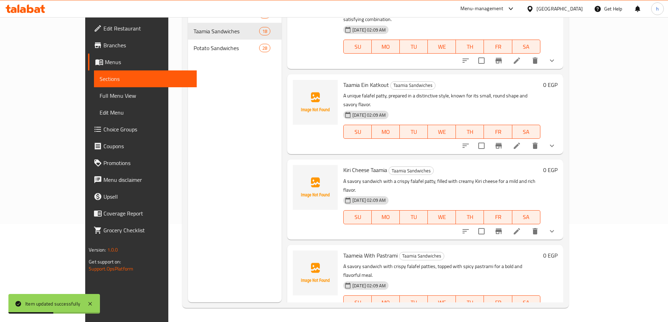
scroll to position [938, 0]
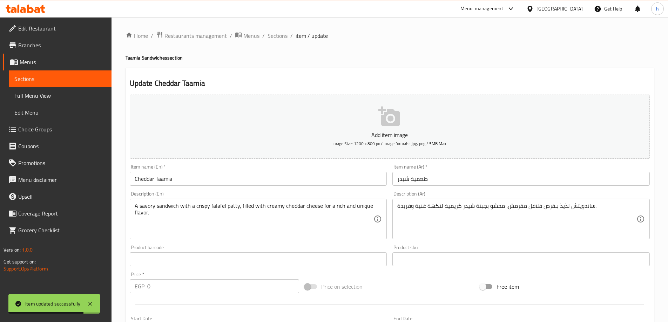
click at [562, 209] on textarea "ساندويتش لذيذ بـقرص فلافل مقرمش، محشو بجبنة شيدر كريمية لنكهة غنية وفريدة." at bounding box center [516, 219] width 239 height 33
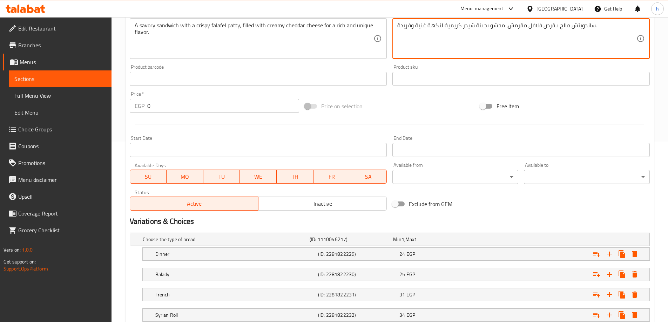
scroll to position [230, 0]
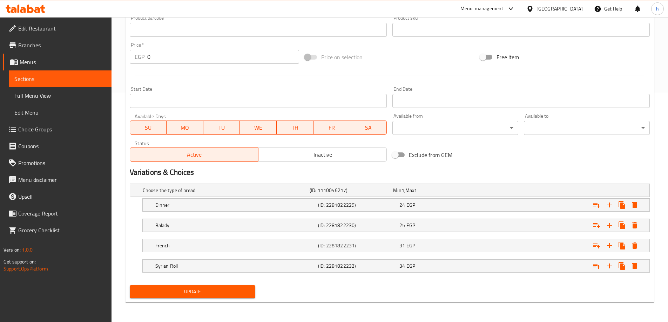
type textarea "ساندويتش مالح بـقرص فلافل مقرمش، محشو بجبنة شيدر كريمية لنكهة غنية وفريدة."
click at [227, 288] on span "Update" at bounding box center [192, 292] width 115 height 9
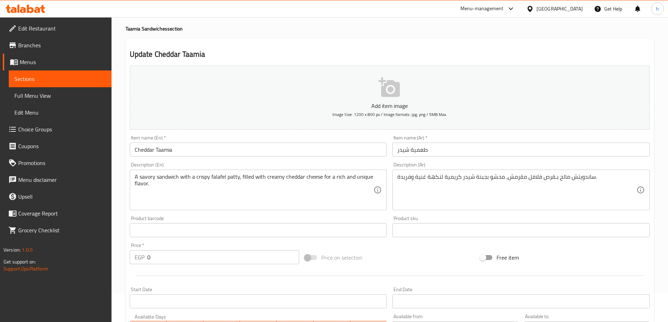
scroll to position [0, 0]
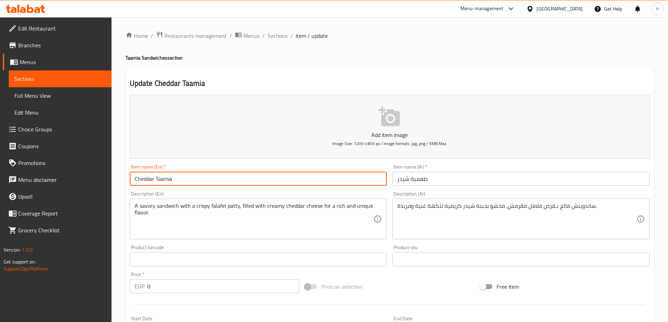
click at [148, 180] on input "Cheddar Taamia" at bounding box center [258, 179] width 257 height 14
drag, startPoint x: 148, startPoint y: 180, endPoint x: 161, endPoint y: 182, distance: 13.1
click at [161, 182] on input "Cheddar Taamia" at bounding box center [258, 179] width 257 height 14
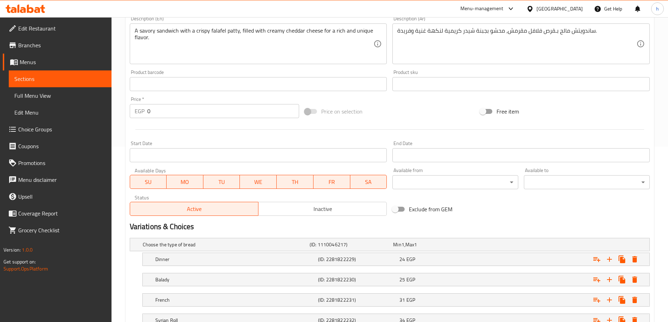
scroll to position [230, 0]
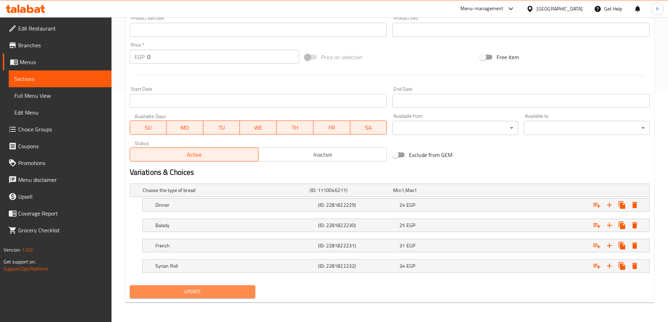
click at [236, 291] on span "Update" at bounding box center [192, 292] width 115 height 9
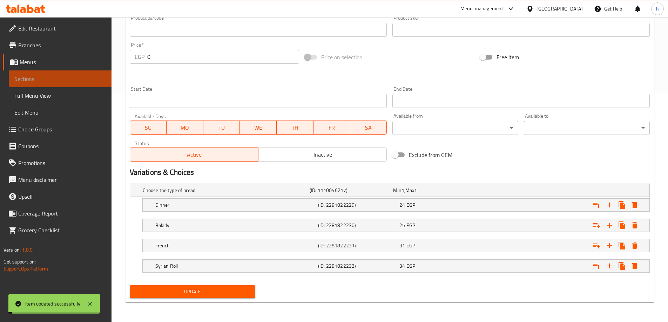
click at [73, 81] on span "Sections" at bounding box center [60, 79] width 92 height 8
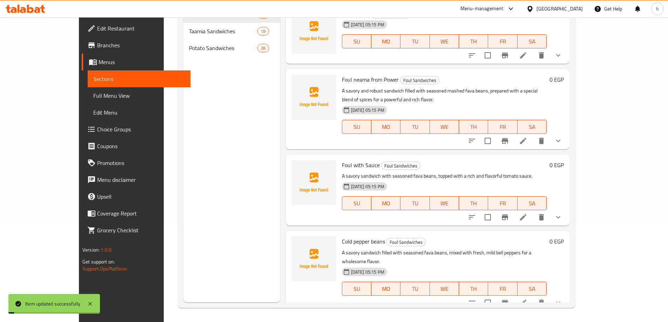
scroll to position [98, 0]
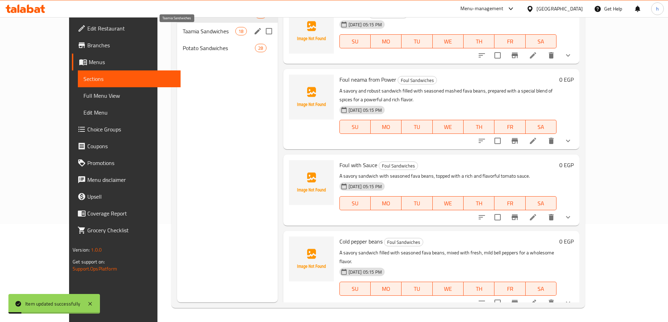
click at [183, 34] on span "Taamia Sandwiches" at bounding box center [209, 31] width 53 height 8
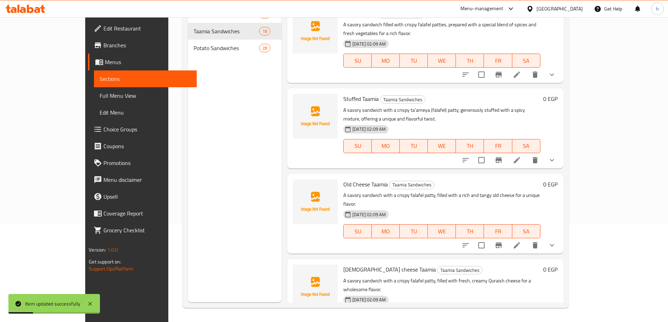
scroll to position [945, 0]
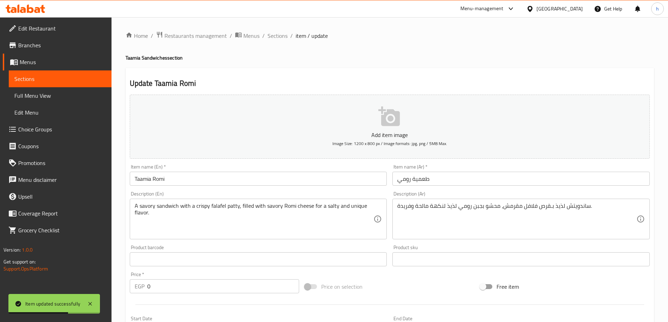
click at [558, 201] on div "ساندويتش لذيذ بـقرص فلافل مقرمش، محشو بجبن رومي لذيذ لنكهة مالحة وفريدة. Descri…" at bounding box center [520, 219] width 257 height 41
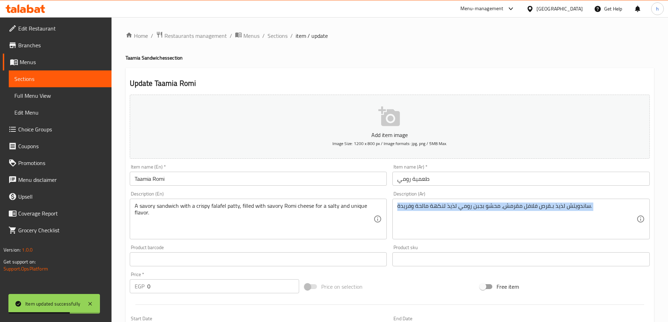
click at [558, 201] on div "ساندويتش لذيذ بـقرص فلافل مقرمش، محشو بجبن رومي لذيذ لنكهة مالحة وفريدة. Descri…" at bounding box center [520, 219] width 257 height 41
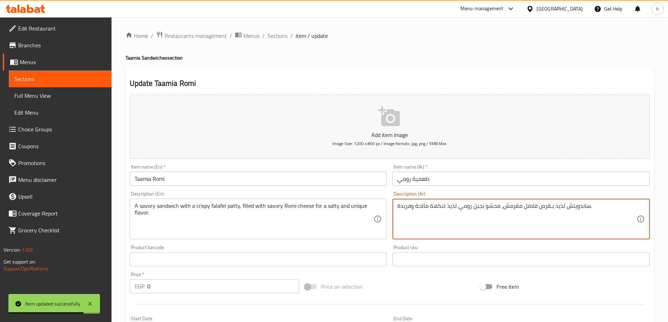
click at [558, 209] on textarea "ساندويتش لذيذ بـقرص فلافل مقرمش، محشو بجبن رومي لذيذ لنكهة مالحة وفريدة." at bounding box center [516, 219] width 239 height 33
type textarea "ساندويتش مالح بـقرص فلافل مقرمش، محشو بجبن رومي لذيذ لنكهة مالحة وفريدة."
click at [155, 179] on input "Taamia Romi" at bounding box center [258, 179] width 257 height 14
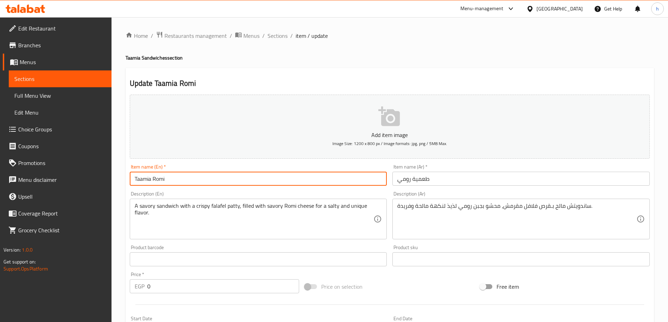
click at [155, 179] on input "Taamia Romi" at bounding box center [258, 179] width 257 height 14
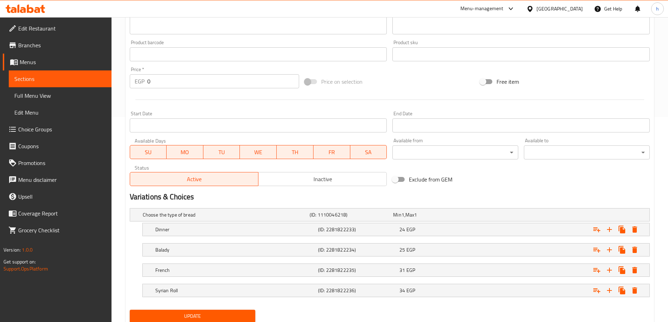
scroll to position [230, 0]
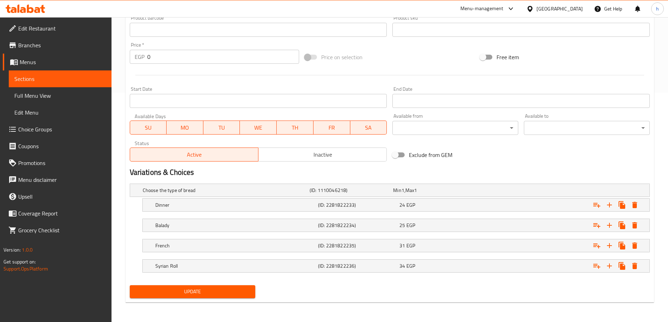
click at [153, 288] on span "Update" at bounding box center [192, 292] width 115 height 9
click at [68, 77] on span "Sections" at bounding box center [60, 79] width 92 height 8
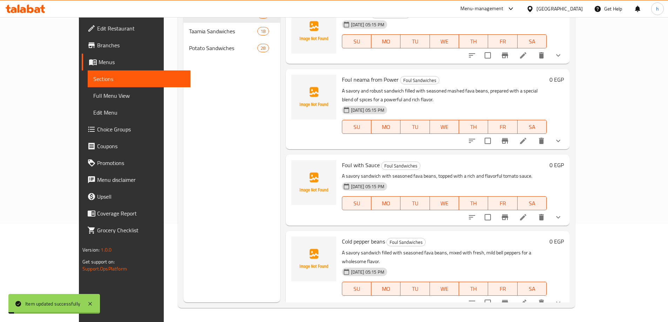
scroll to position [98, 0]
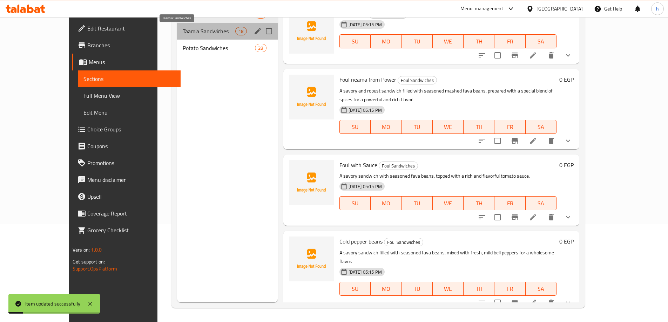
click at [183, 33] on span "Taamia Sandwiches" at bounding box center [209, 31] width 53 height 8
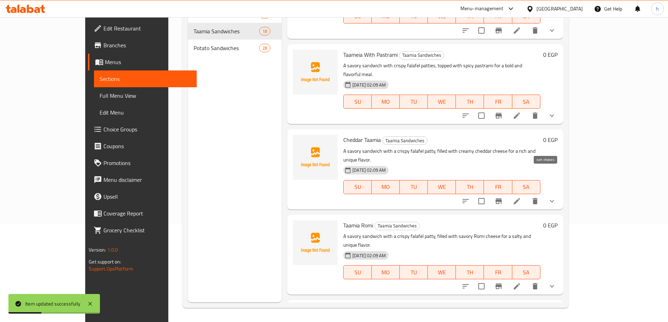
scroll to position [1074, 0]
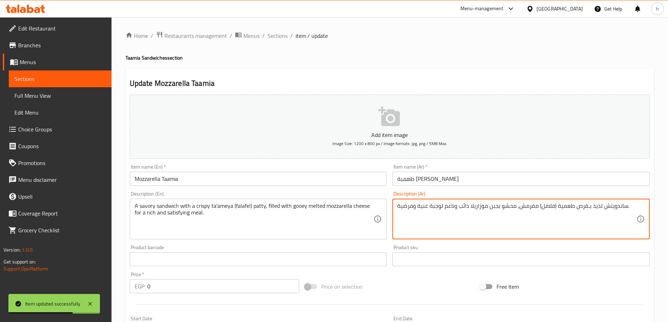
click at [596, 208] on textarea "ساندويتش لذيذ بـقرص طعمية (فلافل) مقرمش، محشو بجبن موزاريلا ذائب وناعم لوجبة غن…" at bounding box center [516, 219] width 239 height 33
type textarea "ساندويتش مالح بـقرص طعمية (فلافل) مقرمش، محشو بجبن موزاريلا ذائب وناعم لوجبة غن…"
click at [135, 182] on input "Mozzarella Taamia" at bounding box center [258, 179] width 257 height 14
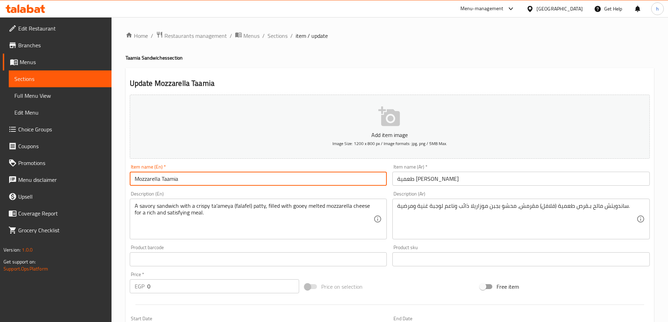
click at [135, 182] on input "Mozzarella Taamia" at bounding box center [258, 179] width 257 height 14
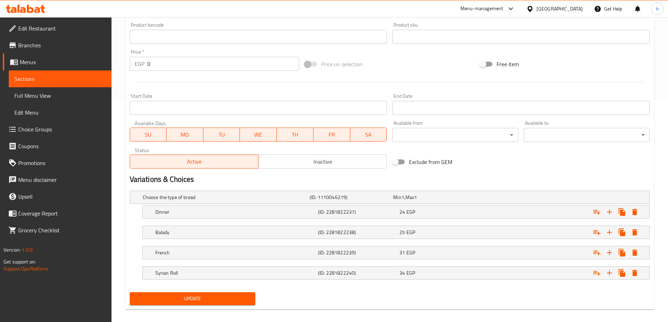
scroll to position [230, 0]
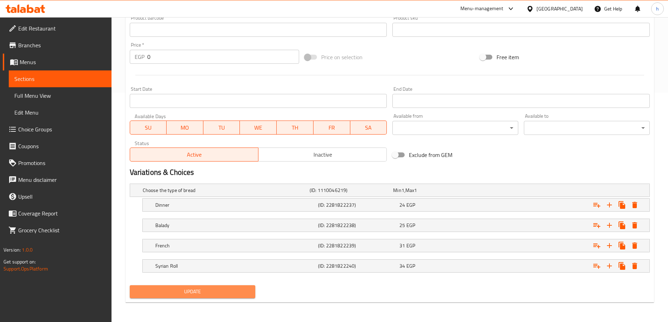
click at [191, 295] on span "Update" at bounding box center [192, 292] width 115 height 9
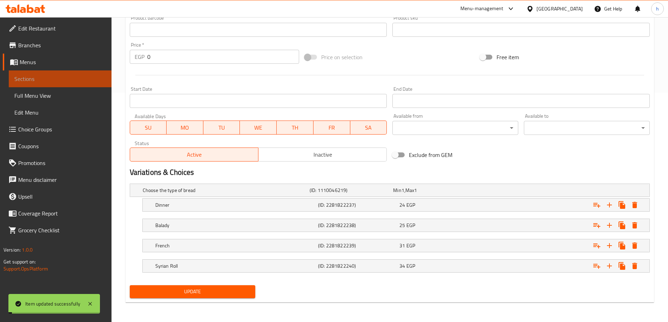
click at [61, 79] on span "Sections" at bounding box center [60, 79] width 92 height 8
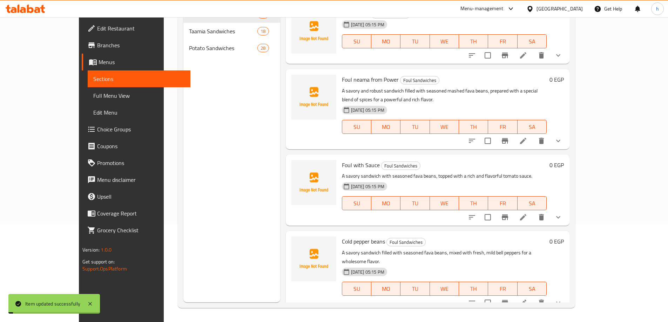
scroll to position [98, 0]
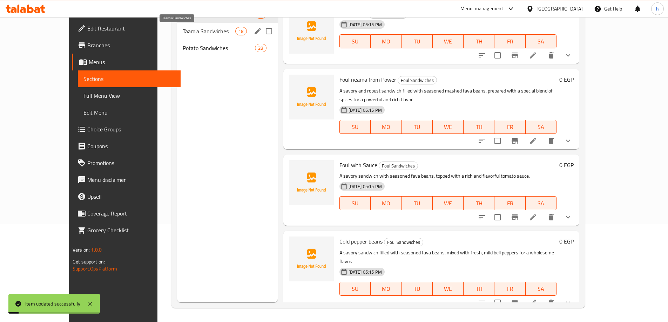
click at [183, 29] on span "Taamia Sandwiches" at bounding box center [209, 31] width 53 height 8
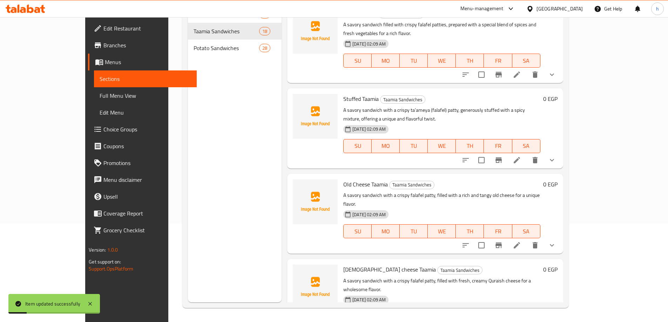
scroll to position [1074, 0]
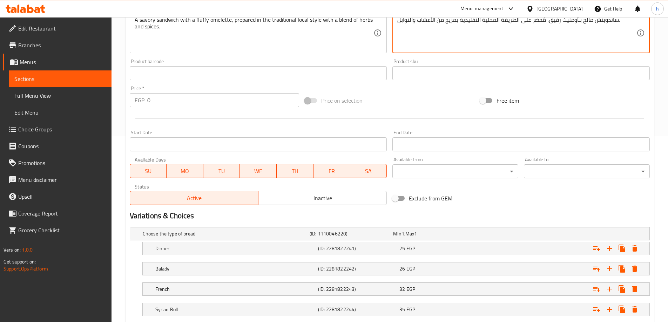
scroll to position [230, 0]
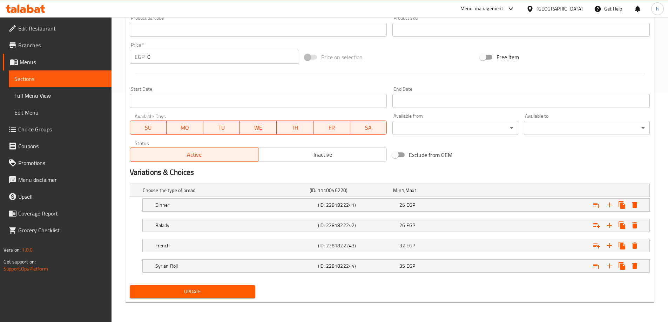
type textarea "ساندويتش مالح بـأومليت رقيق، مُحضر على الطريقة المحلية التقليدية بمزيج من الأعش…"
click at [216, 291] on span "Update" at bounding box center [192, 292] width 115 height 9
click at [54, 80] on span "Sections" at bounding box center [60, 79] width 92 height 8
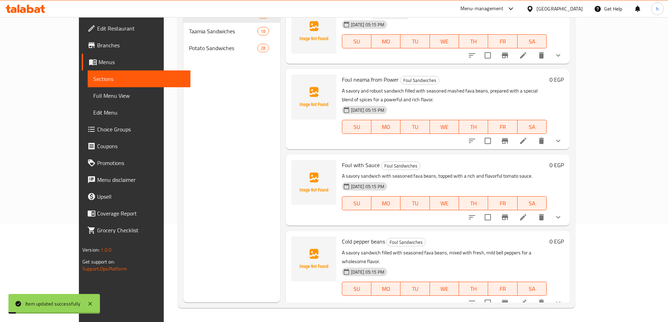
scroll to position [98, 0]
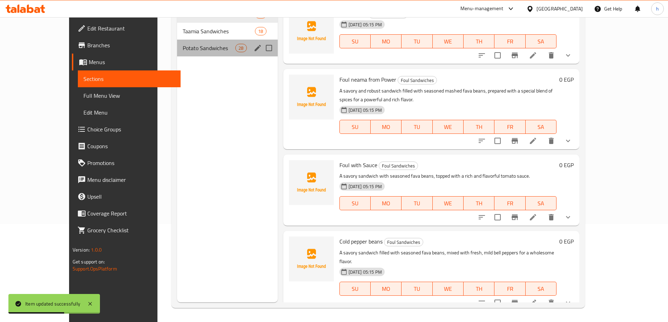
click at [183, 46] on span "Potato Sandwiches" at bounding box center [209, 48] width 53 height 8
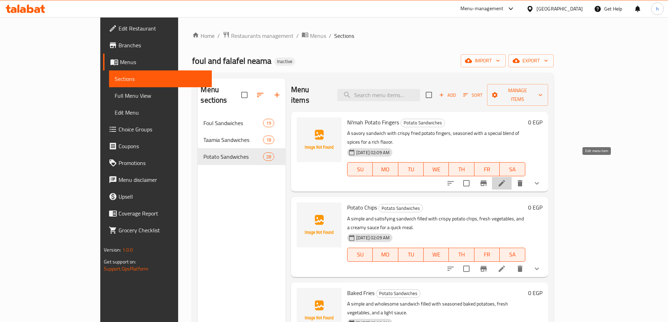
click at [506, 179] on icon at bounding box center [502, 183] width 8 height 8
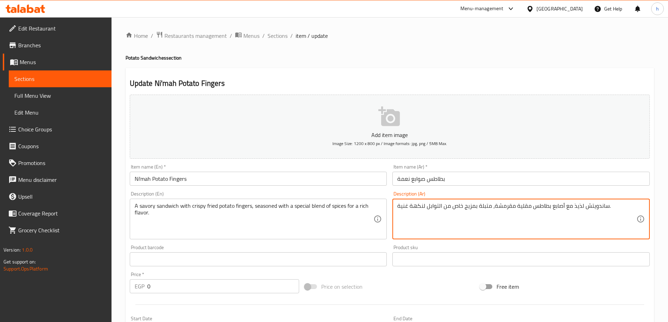
click at [579, 205] on textarea "ساندويتش لذيذ مع أصابع بطاطس مقلية مقرمشة، متبلة بمزيج خاص من التوابل لنكهة غني…" at bounding box center [516, 219] width 239 height 33
type textarea "ساندويتش مالح مع أصابع بطاطس [GEOGRAPHIC_DATA] مقرمشة، متبلة بمزيج خاص من التوا…"
click at [142, 178] on input "Ni'mah Potato Fingers" at bounding box center [258, 179] width 257 height 14
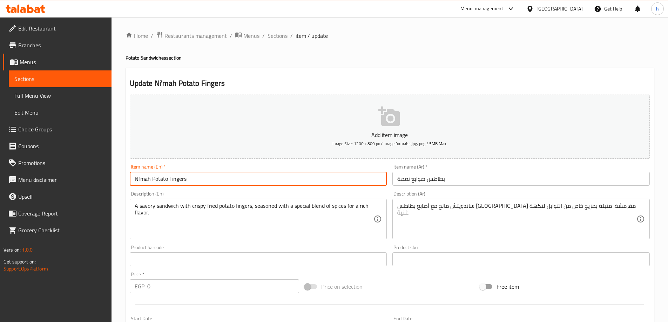
click at [142, 178] on input "Ni'mah Potato Fingers" at bounding box center [258, 179] width 257 height 14
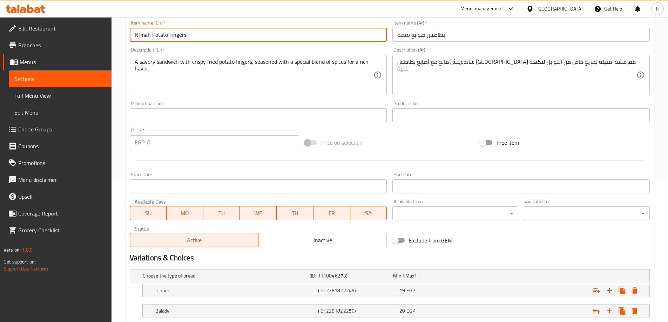
scroll to position [210, 0]
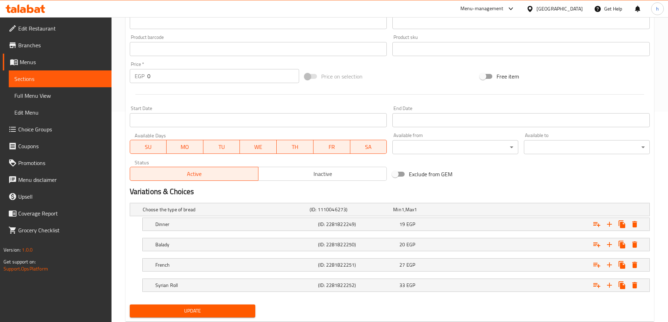
click at [235, 311] on span "Update" at bounding box center [192, 311] width 115 height 9
click at [66, 78] on span "Sections" at bounding box center [60, 79] width 92 height 8
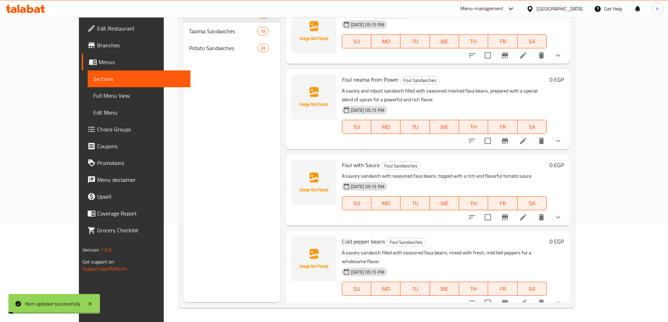
scroll to position [98, 0]
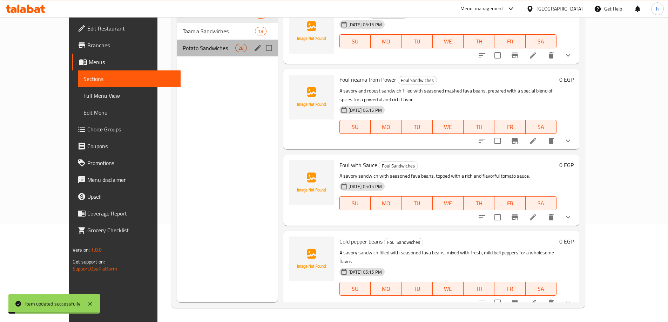
click at [185, 51] on span "Potato Sandwiches" at bounding box center [209, 48] width 53 height 8
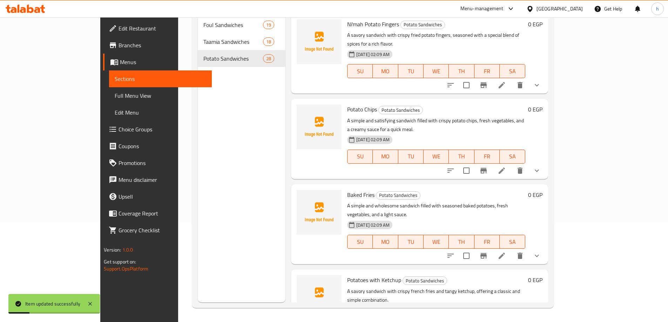
click at [505, 168] on icon at bounding box center [502, 171] width 6 height 6
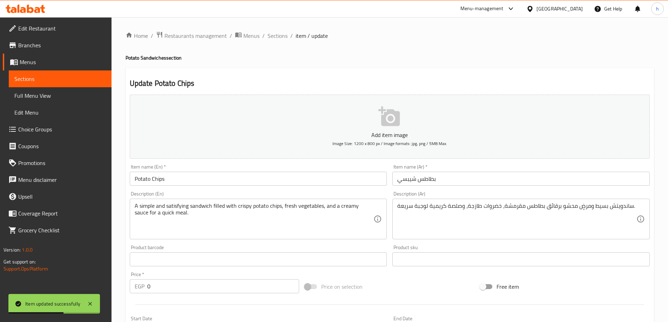
click at [67, 75] on span "Sections" at bounding box center [60, 79] width 92 height 8
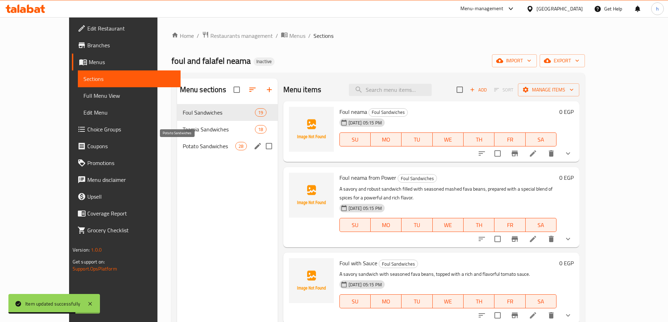
click at [183, 146] on span "Potato Sandwiches" at bounding box center [209, 146] width 53 height 8
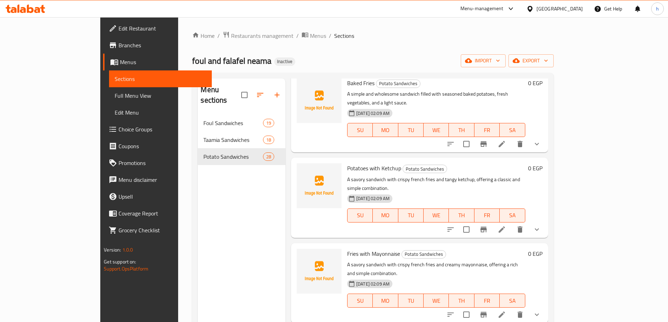
scroll to position [210, 0]
click at [512, 223] on li at bounding box center [502, 229] width 20 height 13
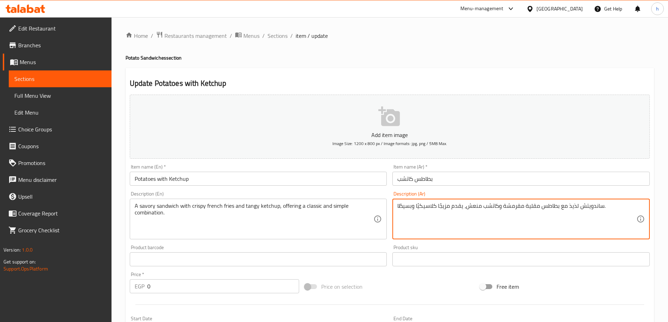
click at [576, 207] on textarea "ساندويتش لذيذ مع بطاطس مقلية مقرمشة وكاتشب منعش، يقدم مزيجًا كلاسيكيًا وبسيطًا." at bounding box center [516, 219] width 239 height 33
type textarea "ساندويتش مالح مع بطاطس مقلية مقرمشة وكاتشب منعش، يقدم مزيجًا كلاسيكيًا وبسيطًا."
click at [147, 180] on input "Potatoes with Ketchup" at bounding box center [258, 179] width 257 height 14
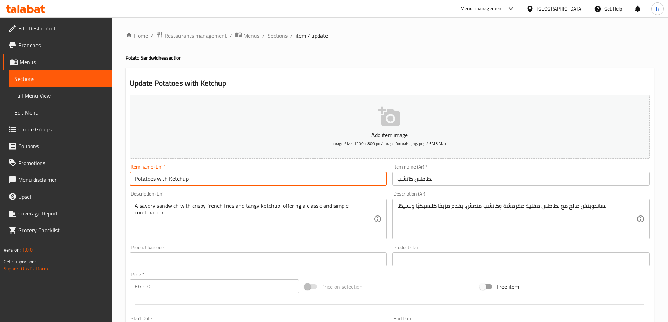
click at [147, 180] on input "Potatoes with Ketchup" at bounding box center [258, 179] width 257 height 14
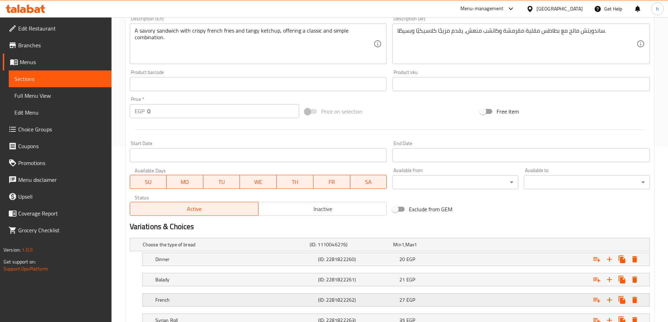
scroll to position [230, 0]
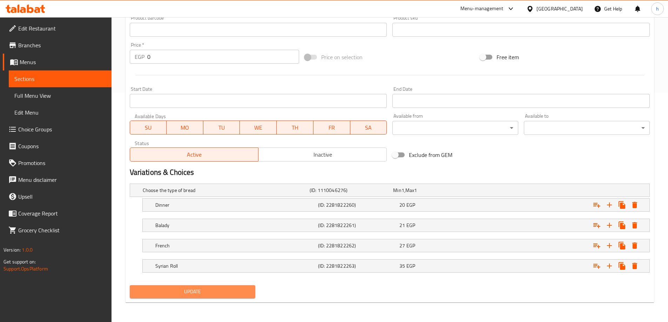
click at [193, 296] on span "Update" at bounding box center [192, 292] width 115 height 9
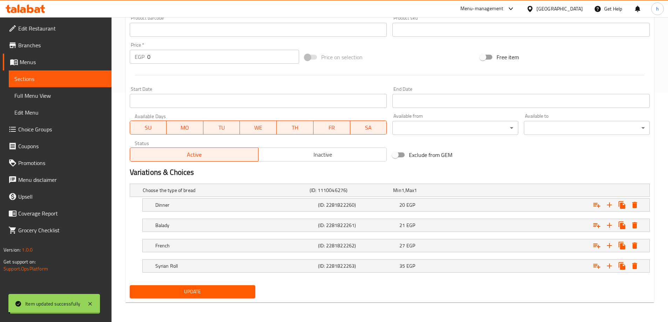
click at [68, 77] on span "Sections" at bounding box center [60, 79] width 92 height 8
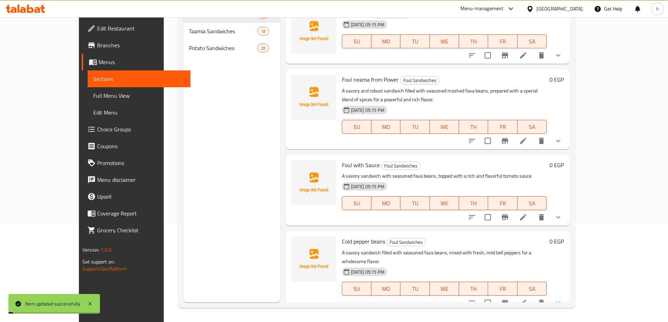
scroll to position [98, 0]
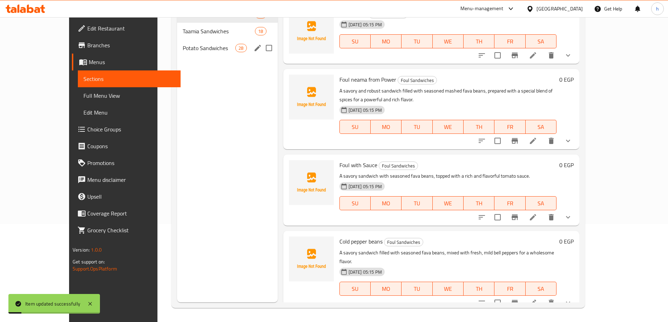
click at [183, 45] on span "Potato Sandwiches" at bounding box center [209, 48] width 53 height 8
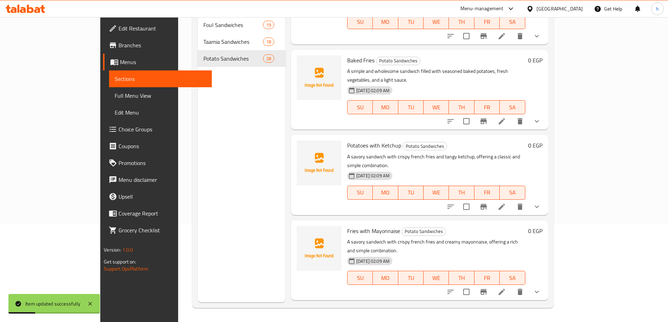
scroll to position [175, 0]
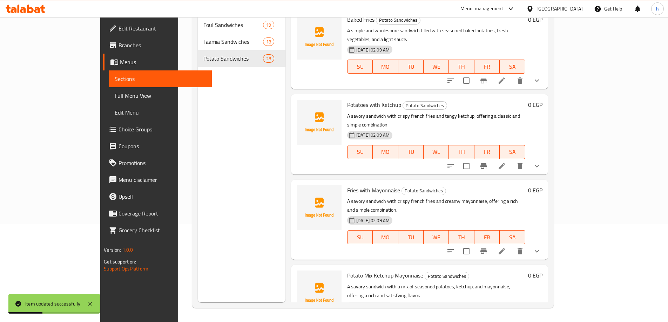
click at [506, 247] on icon at bounding box center [502, 251] width 8 height 8
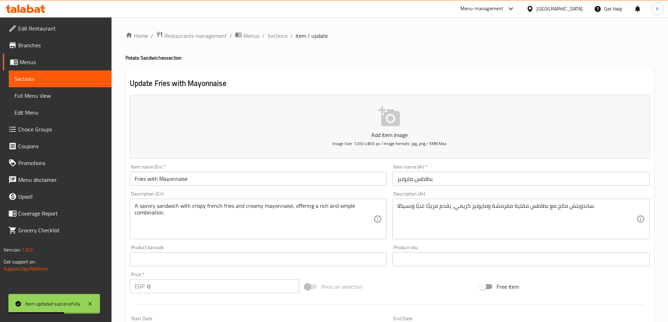
click at [60, 77] on span "Sections" at bounding box center [60, 79] width 92 height 8
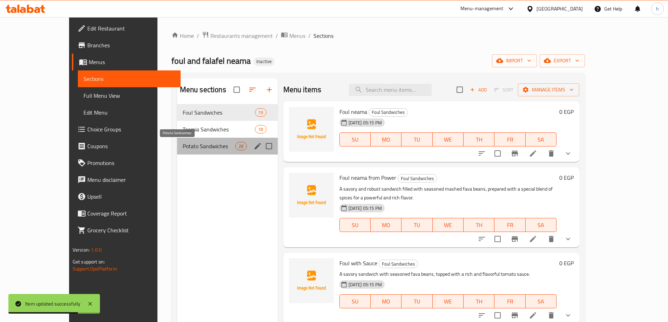
click at [183, 142] on span "Potato Sandwiches" at bounding box center [209, 146] width 53 height 8
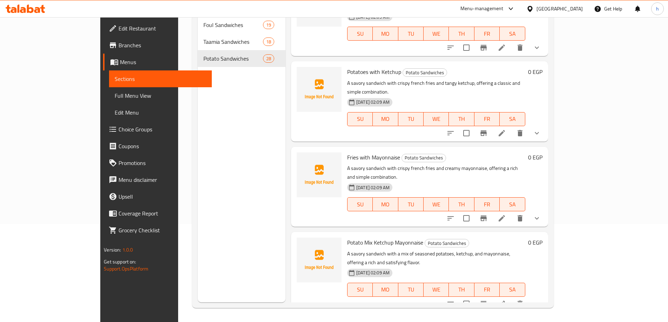
scroll to position [210, 0]
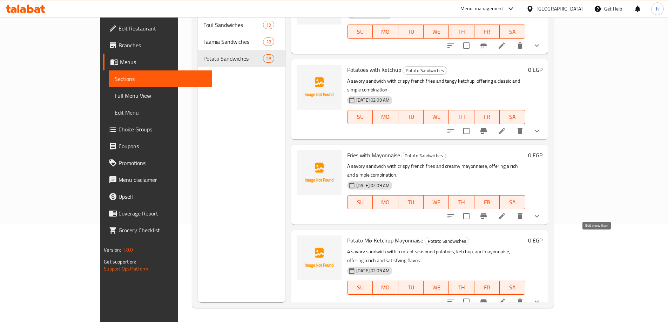
click at [505, 299] on icon at bounding box center [502, 302] width 6 height 6
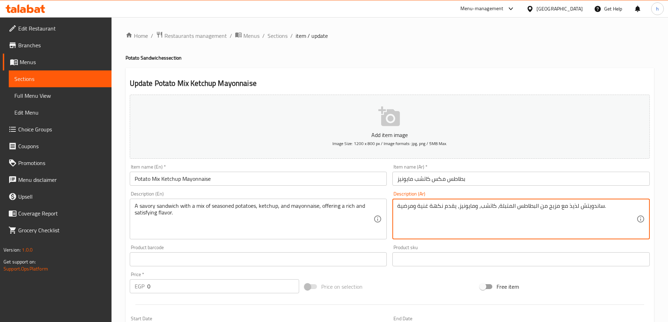
click at [569, 207] on textarea "ساندويتش لذيذ مع مزيج من البطاطس المتبلة، كاتشب، ومايونيز، يقدم نكهة غنية ومرضي…" at bounding box center [516, 219] width 239 height 33
click at [573, 209] on textarea "ساندويتش لذيذ مع مزيج من البطاطس المتبلة، كاتشب، ومايونيز، يقدم نكهة غنية ومرضي…" at bounding box center [516, 219] width 239 height 33
type textarea "ساندويتش مالح مع مزيج من البطاطس المتبلة، كاتشب، ومايونيز، يقدم نكهة غنية ومرضي…"
click at [162, 177] on input "Potato Mix Ketchup Mayonnaise" at bounding box center [258, 179] width 257 height 14
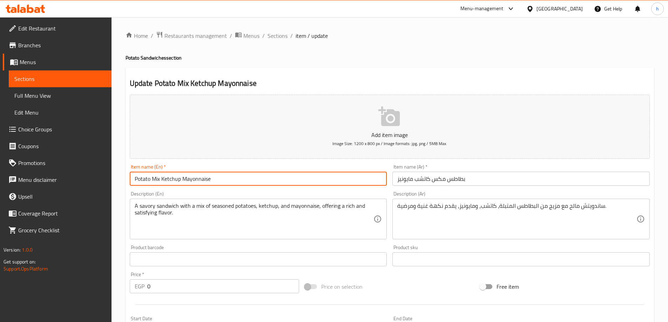
click at [162, 177] on input "Potato Mix Ketchup Mayonnaise" at bounding box center [258, 179] width 257 height 14
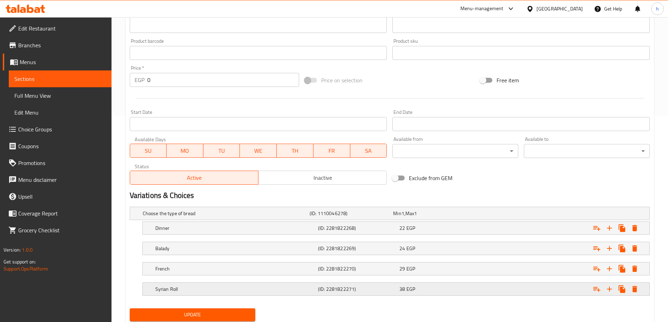
scroll to position [230, 0]
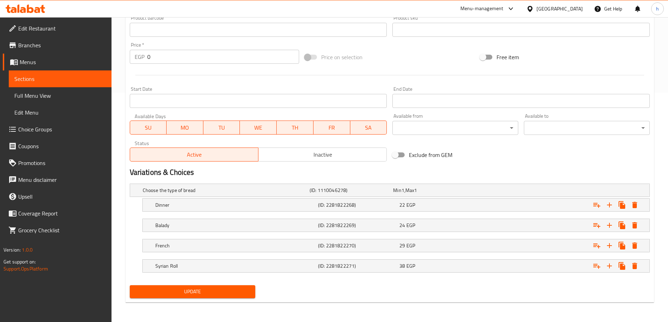
click at [240, 288] on span "Update" at bounding box center [192, 292] width 115 height 9
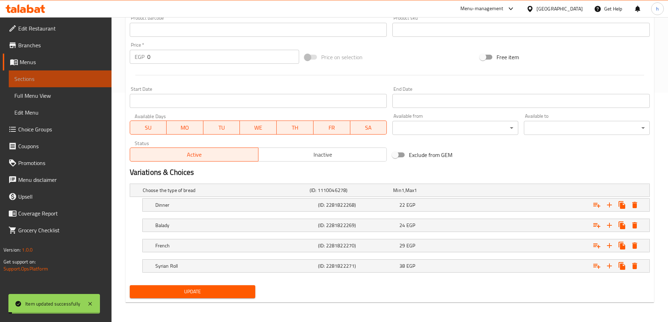
click at [58, 78] on span "Sections" at bounding box center [60, 79] width 92 height 8
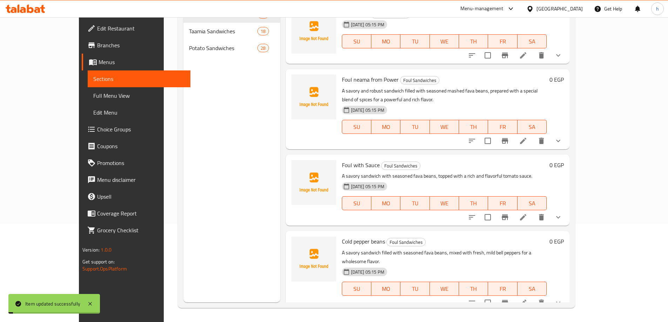
scroll to position [98, 0]
click at [205, 58] on nav "Foul Sandwiches 19 Taamia Sandwiches 18 Potato Sandwiches 28" at bounding box center [231, 31] width 96 height 56
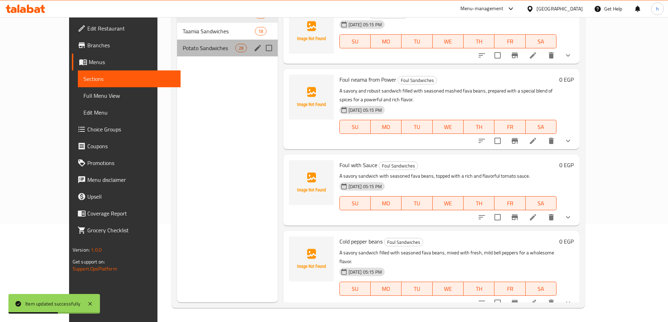
click at [195, 52] on span "Potato Sandwiches" at bounding box center [209, 48] width 53 height 8
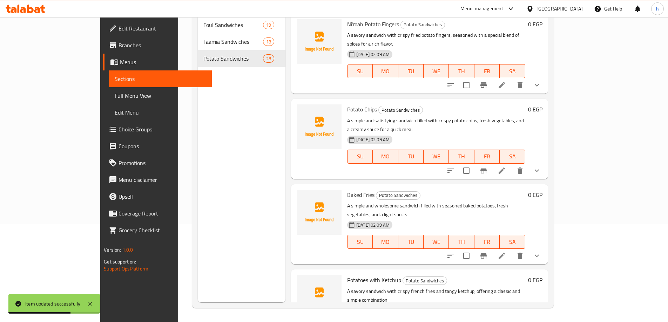
scroll to position [255, 0]
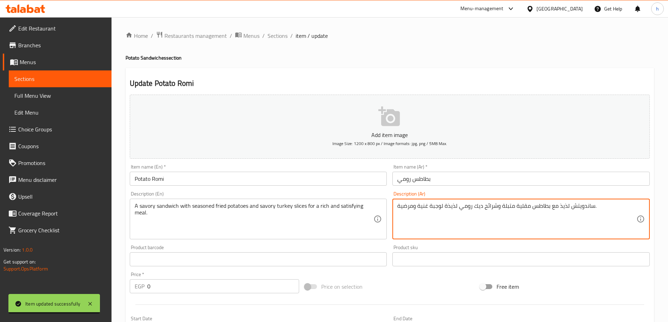
click at [562, 211] on textarea "ساندويتش لذيذ مع بطاطس مقلية متبلة وشرائح ديك رومي لذيذة لوجبة غنية ومرضية." at bounding box center [516, 219] width 239 height 33
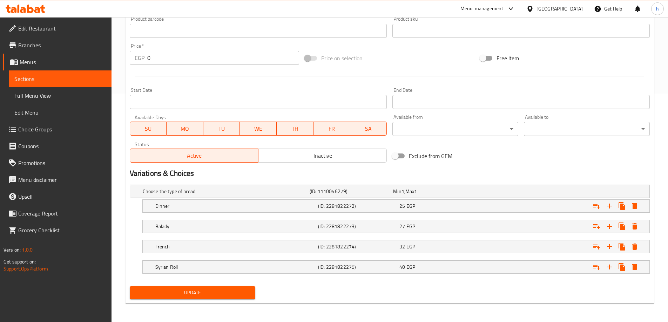
scroll to position [230, 0]
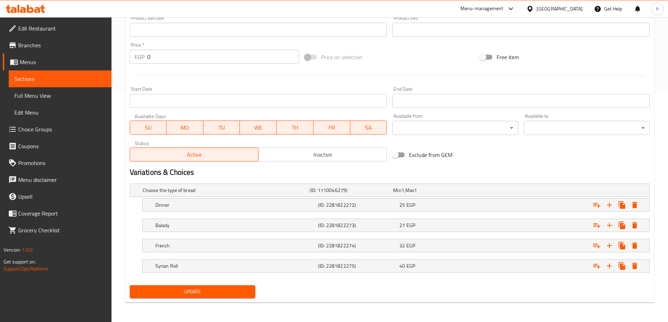
type textarea "ساندويتش مالح مع بطاطس مقلية متبلة وشرائح ديك رومي لذيذة لوجبة غنية ومرضية."
click at [195, 294] on span "Update" at bounding box center [192, 292] width 115 height 9
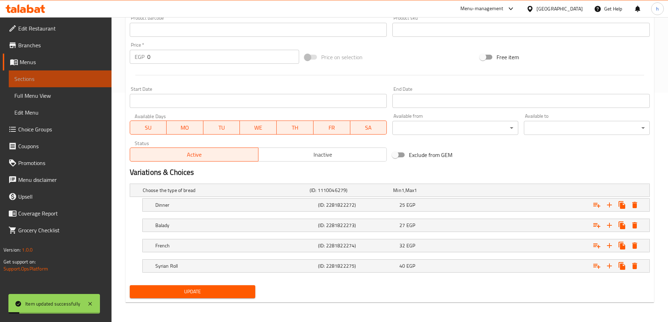
click at [59, 78] on span "Sections" at bounding box center [60, 79] width 92 height 8
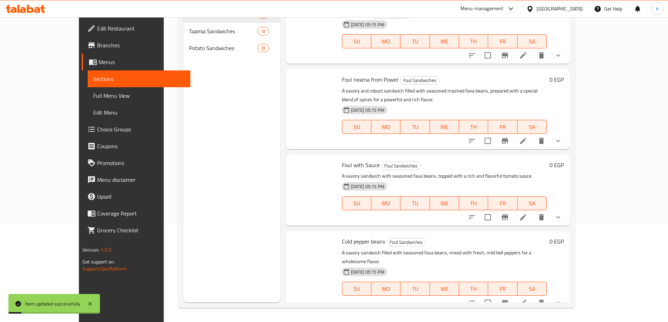
scroll to position [98, 0]
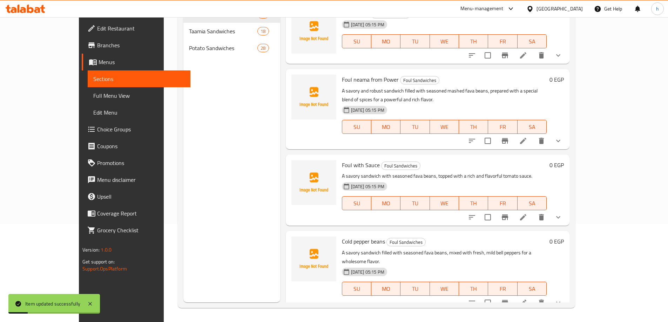
click at [228, 150] on div "Menu sections Foul Sandwiches 19 Taamia Sandwiches 18 Potato Sandwiches 28" at bounding box center [231, 141] width 96 height 322
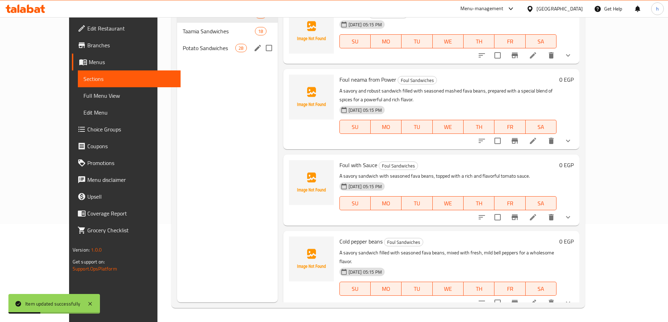
click at [183, 44] on span "Potato Sandwiches" at bounding box center [209, 48] width 53 height 8
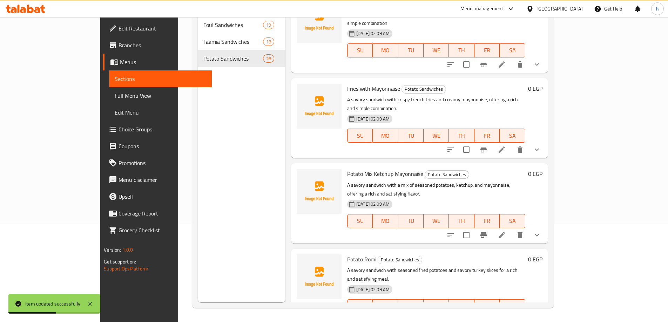
scroll to position [361, 0]
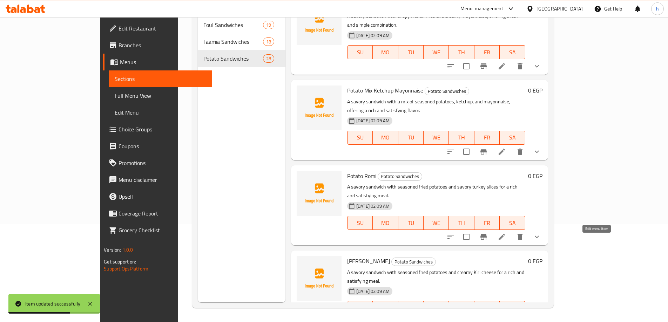
click at [505, 319] on icon at bounding box center [502, 322] width 6 height 6
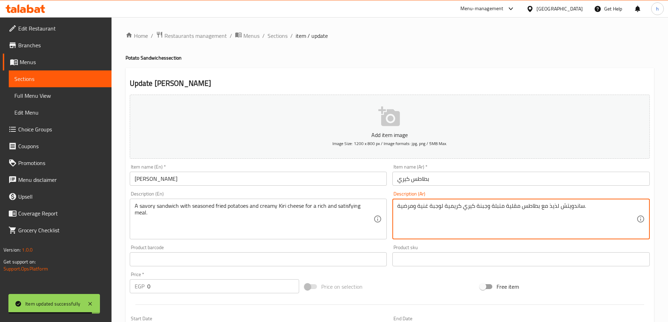
click at [553, 210] on textarea "ساندويتش لذيذ مع بطاطس مقلية متبلة وجبنة كيري كريمية لوجبة غنية ومرضية." at bounding box center [516, 219] width 239 height 33
type textarea "ساندويتش مالح مع بطاطس مقلية متبلة وجبنة كيري كريمية لوجبة غنية ومرضية."
click at [157, 175] on input "[PERSON_NAME]" at bounding box center [258, 179] width 257 height 14
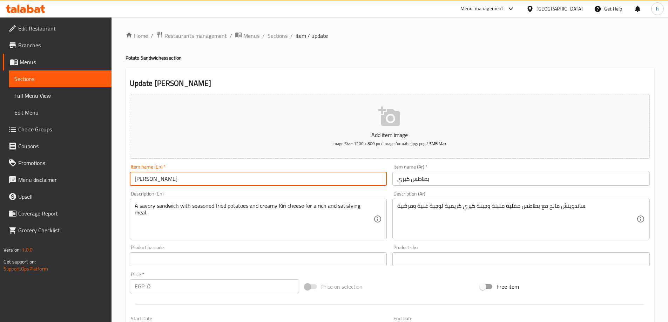
click at [157, 175] on input "[PERSON_NAME]" at bounding box center [258, 179] width 257 height 14
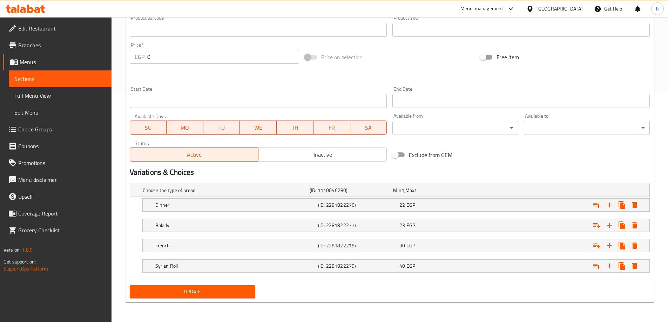
click at [223, 290] on span "Update" at bounding box center [192, 292] width 115 height 9
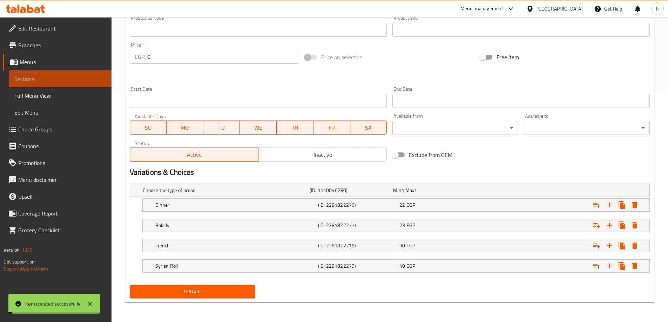
click at [73, 79] on span "Sections" at bounding box center [60, 79] width 92 height 8
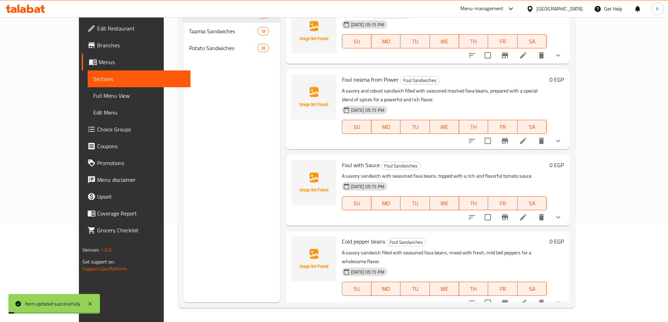
scroll to position [98, 0]
click at [183, 53] on div "Potato Sandwiches 28" at bounding box center [231, 48] width 96 height 17
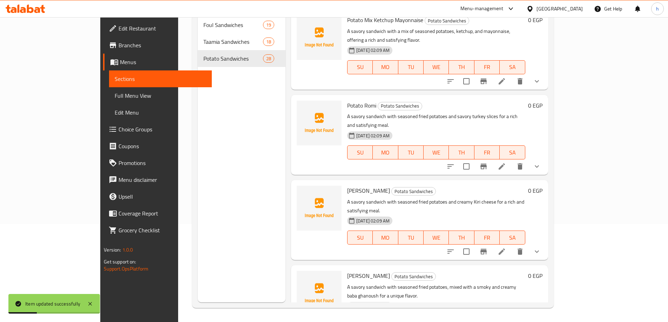
scroll to position [444, 0]
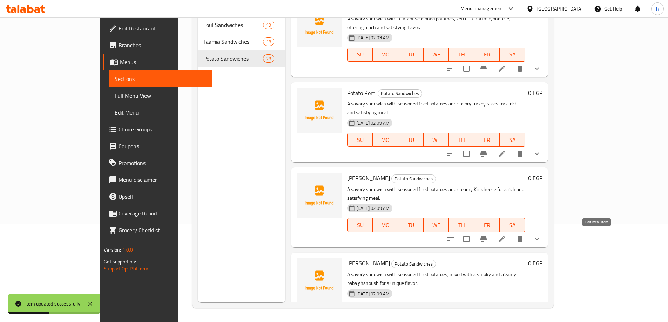
click at [506, 321] on icon at bounding box center [502, 325] width 8 height 8
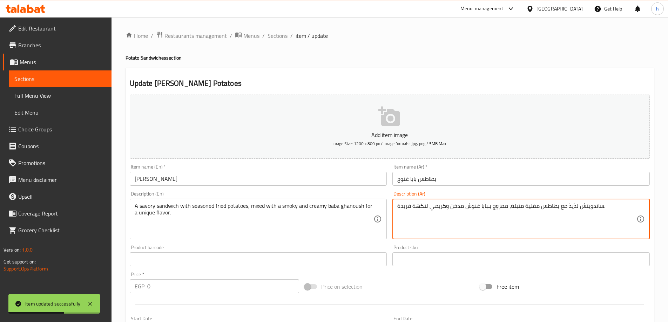
click at [573, 208] on textarea "ساندويتش لذيذ مع بطاطس مقلية متبلة، ممزوج بـبابا غنوش مدخن وكريمي لنكهة فريدة." at bounding box center [516, 219] width 239 height 33
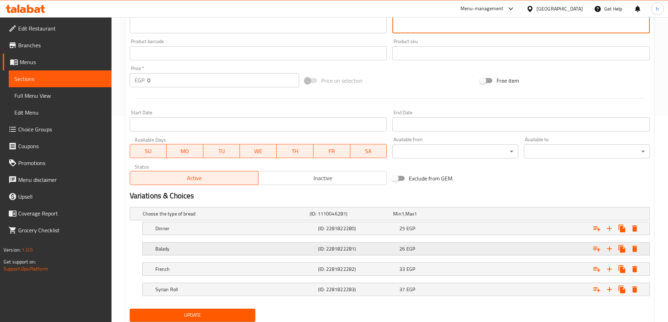
scroll to position [230, 0]
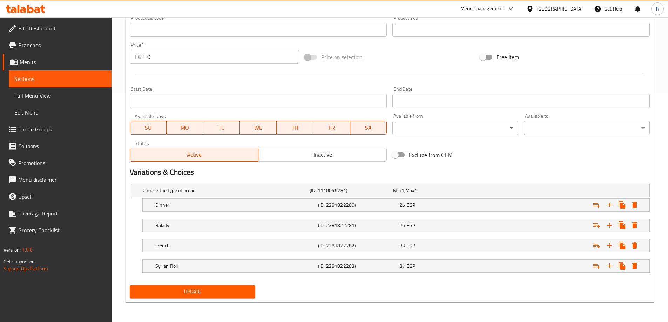
type textarea "ساندويتش مالح مع بطاطس مقلية متبلة، ممزوج بـبابا غنوش مدخن وكريمي لنكهة فريدة."
click at [204, 291] on span "Update" at bounding box center [192, 292] width 115 height 9
click at [55, 80] on span "Sections" at bounding box center [60, 79] width 92 height 8
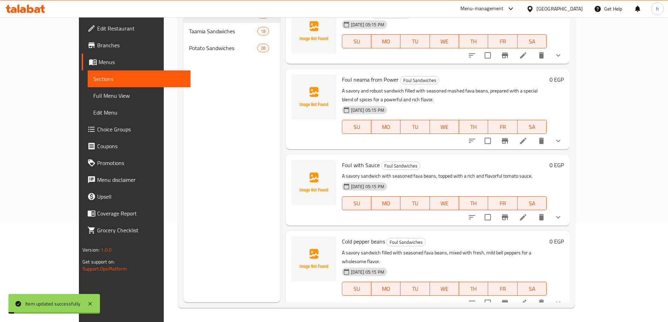
scroll to position [98, 0]
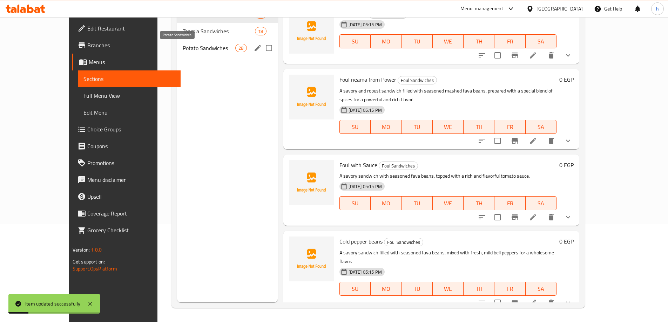
click at [189, 52] on span "Potato Sandwiches" at bounding box center [209, 48] width 53 height 8
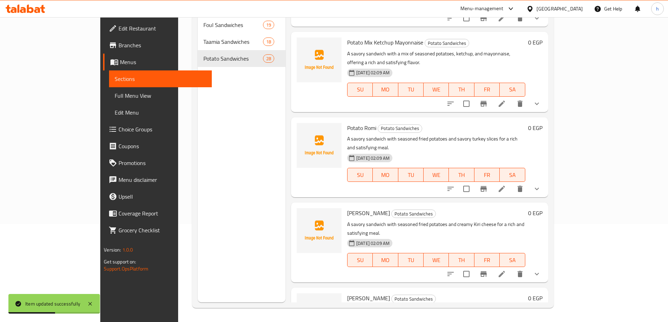
scroll to position [479, 0]
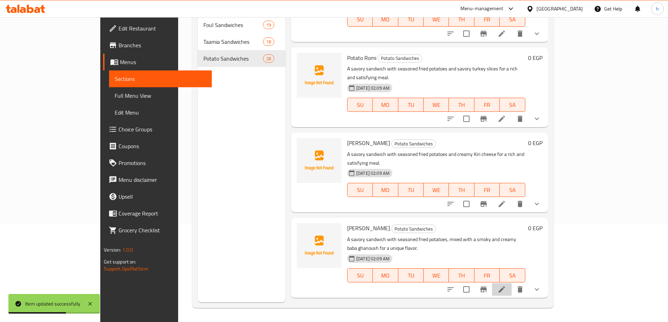
click at [512, 283] on li at bounding box center [502, 289] width 20 height 13
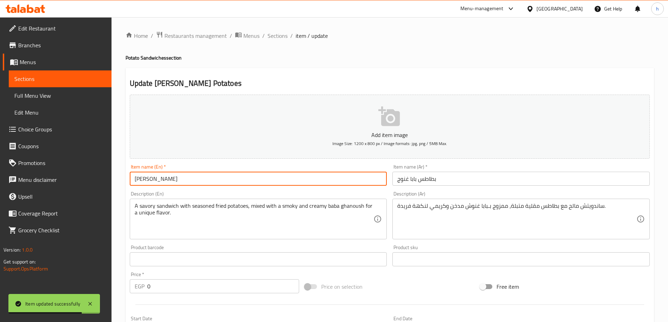
click at [163, 176] on input "[PERSON_NAME]" at bounding box center [258, 179] width 257 height 14
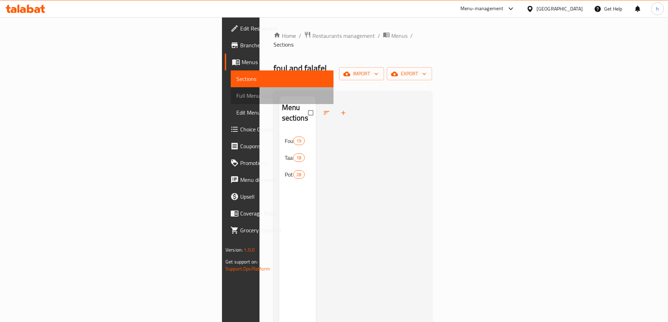
click at [236, 97] on span "Full Menu View" at bounding box center [282, 96] width 92 height 8
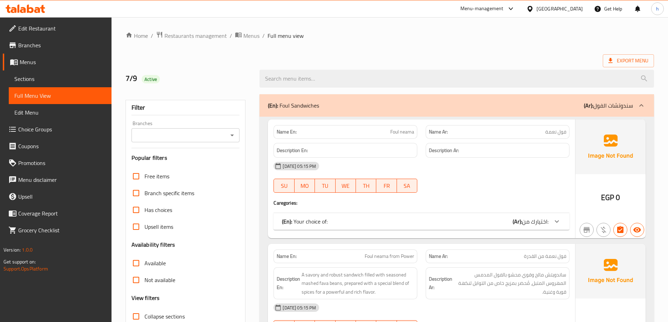
scroll to position [105, 0]
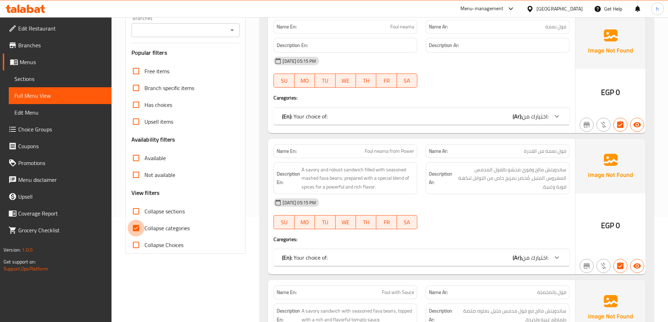
click at [139, 234] on input "Collapse categories" at bounding box center [136, 228] width 17 height 17
checkbox input "false"
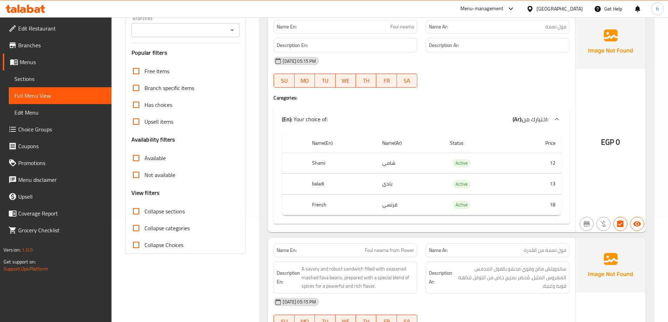
scroll to position [35, 0]
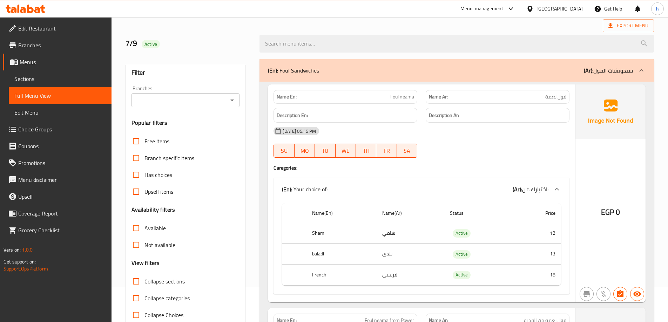
click at [537, 159] on div at bounding box center [498, 158] width 152 height 8
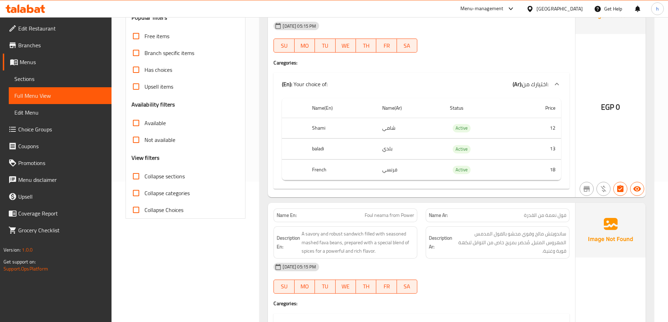
scroll to position [0, 0]
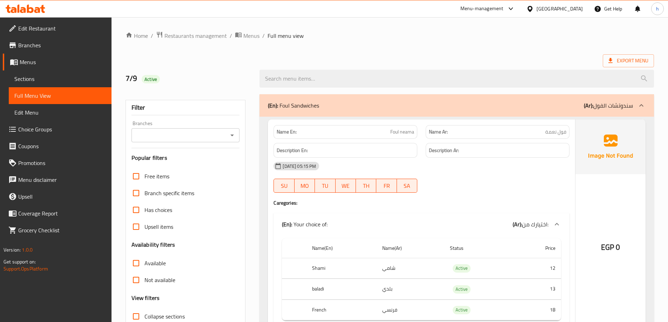
click at [600, 108] on p "(Ar): سندوتشات الفول" at bounding box center [608, 105] width 49 height 8
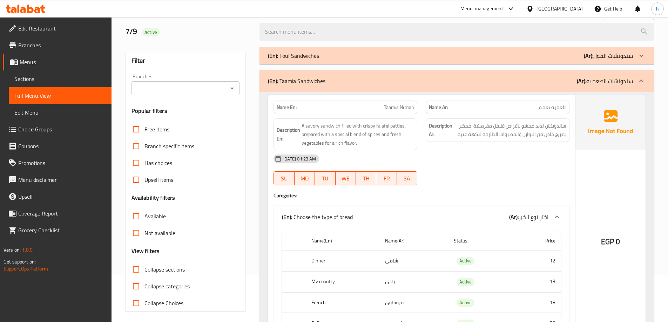
scroll to position [105, 0]
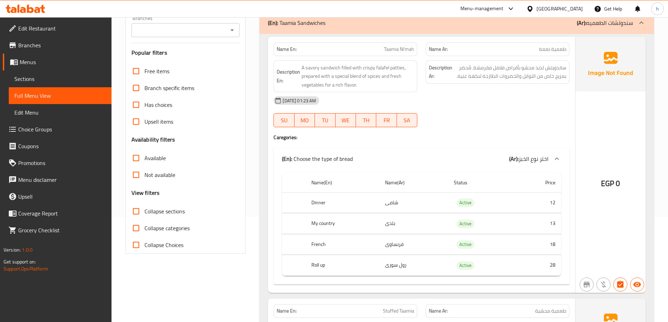
click at [517, 97] on div "08-09-2025 01:23 AM" at bounding box center [421, 100] width 304 height 17
click at [471, 111] on div "08-09-2025 01:23 AM SU MO TU WE TH FR SA" at bounding box center [421, 111] width 304 height 39
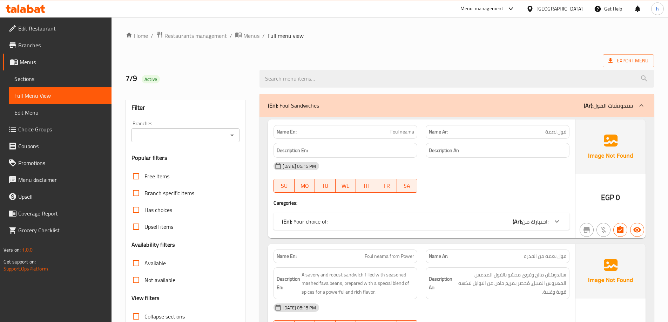
scroll to position [35, 0]
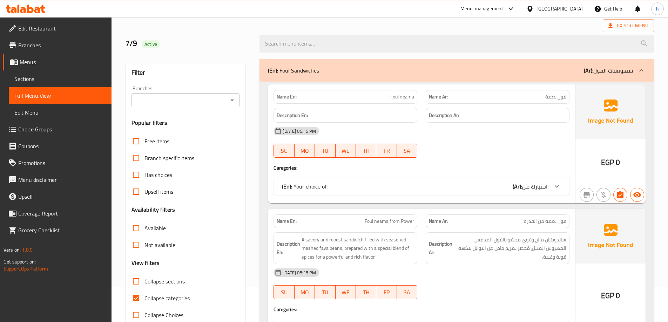
click at [140, 294] on input "Collapse categories" at bounding box center [136, 298] width 17 height 17
checkbox input "false"
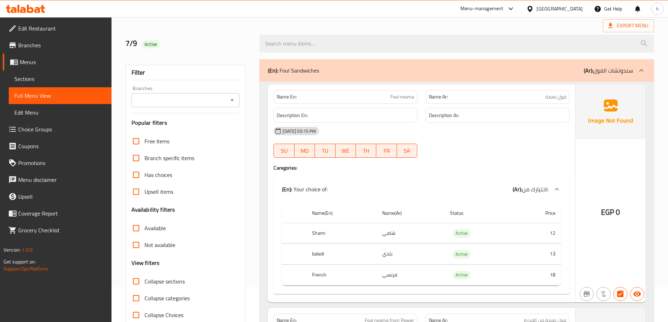
click at [618, 71] on p "(Ar): سندوتشات الفول" at bounding box center [608, 70] width 49 height 8
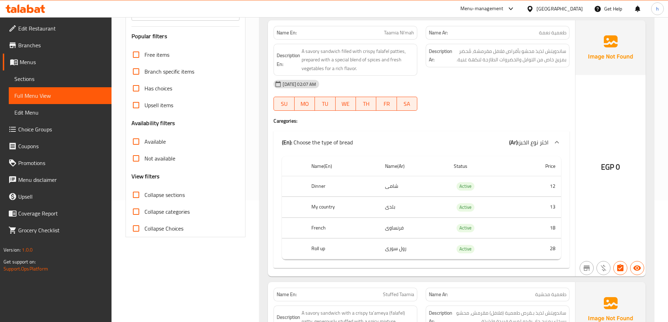
scroll to position [140, 0]
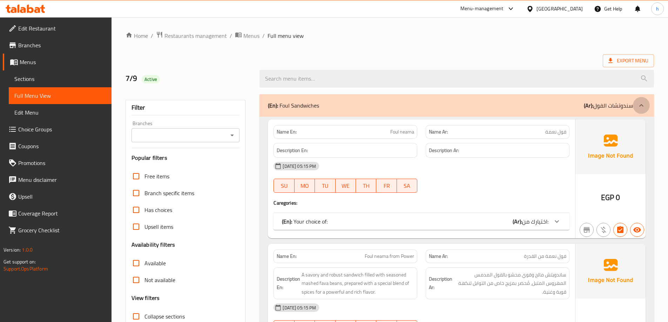
click at [641, 111] on div at bounding box center [641, 105] width 17 height 17
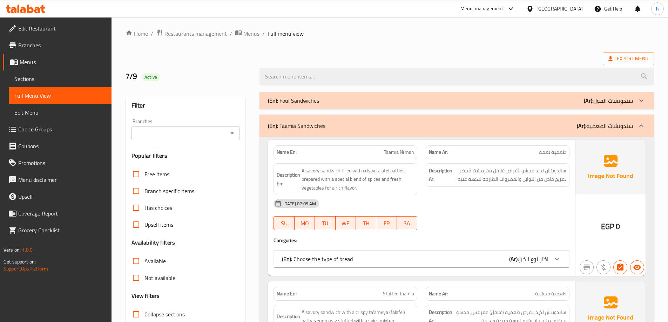
scroll to position [105, 0]
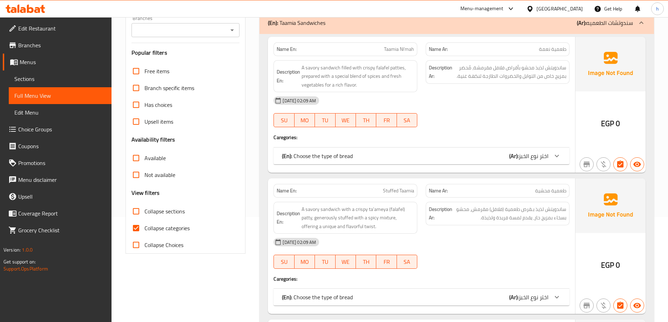
click at [138, 224] on input "Collapse categories" at bounding box center [136, 228] width 17 height 17
checkbox input "false"
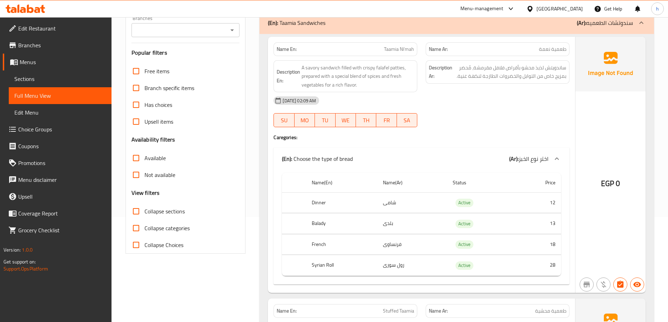
click at [476, 130] on div at bounding box center [498, 127] width 152 height 8
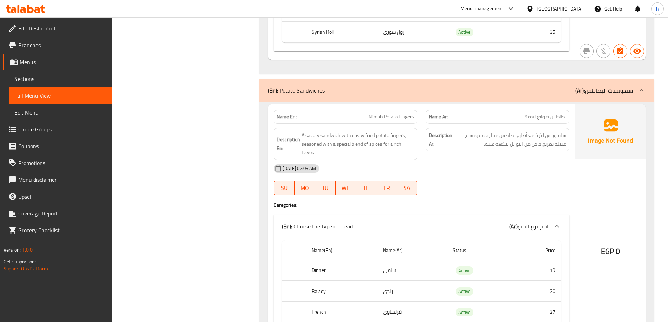
scroll to position [4699, 0]
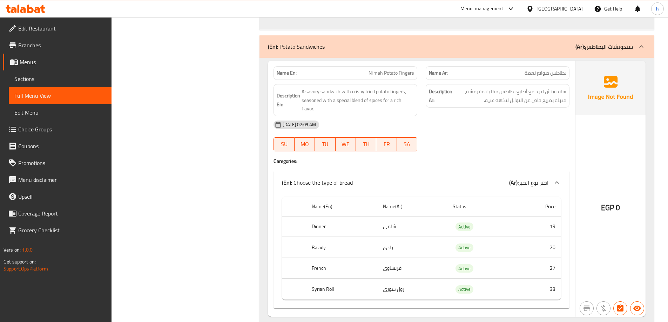
click at [520, 142] on div "08-09-2025 02:09 AM SU MO TU WE TH FR SA" at bounding box center [421, 135] width 304 height 39
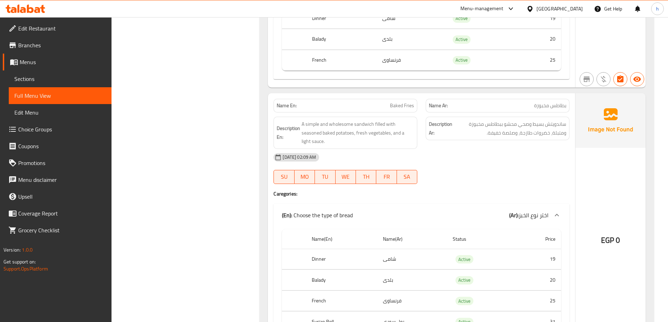
scroll to position [5190, 0]
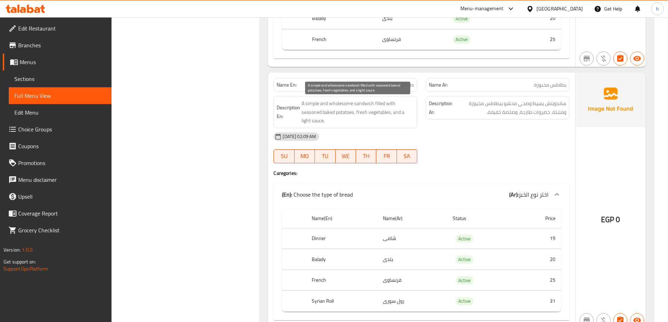
click at [341, 106] on span "A simple and wholesome sandwich filled with seasoned baked potatoes, fresh vege…" at bounding box center [358, 112] width 113 height 26
copy span "wholesome"
click at [451, 130] on div "[DATE] 02:09 AM" at bounding box center [421, 136] width 304 height 17
click at [535, 117] on div "Description Ar: ساندويتش بسيط وصحي محشو ببطاطس مخبوزة ومتبلة، خضروات طازجة، وصل…" at bounding box center [498, 107] width 144 height 23
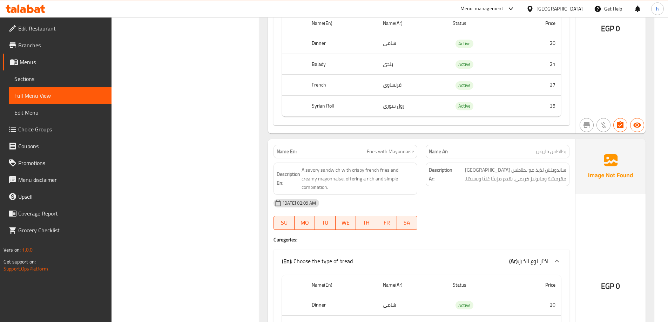
scroll to position [5646, 0]
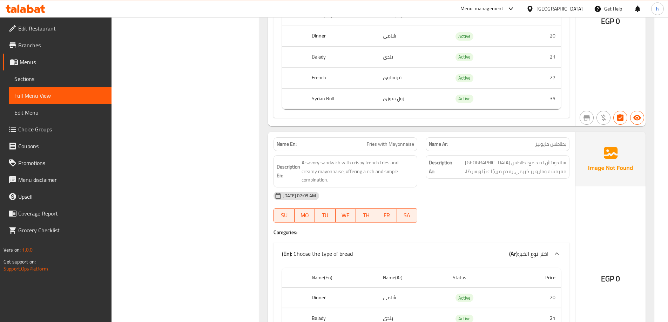
click at [378, 146] on span "Fries with Mayonnaise" at bounding box center [390, 144] width 47 height 7
copy span "Fries with Mayonnaise"
click at [204, 176] on div "Filter Branches Branches Popular filters Free items Branch specific items Has c…" at bounding box center [188, 320] width 134 height 11753
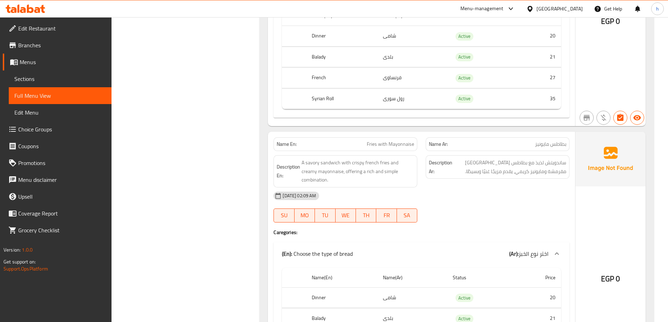
click at [519, 195] on div "[DATE] 02:09 AM" at bounding box center [421, 196] width 304 height 17
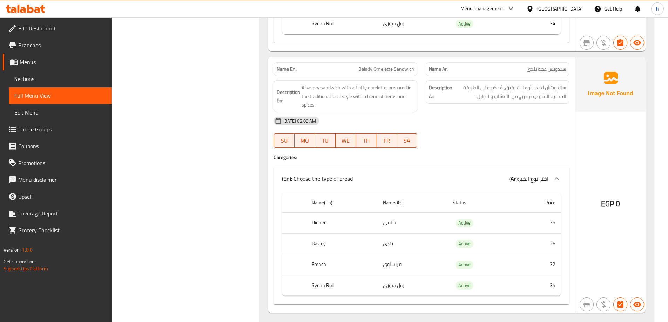
scroll to position [4384, 0]
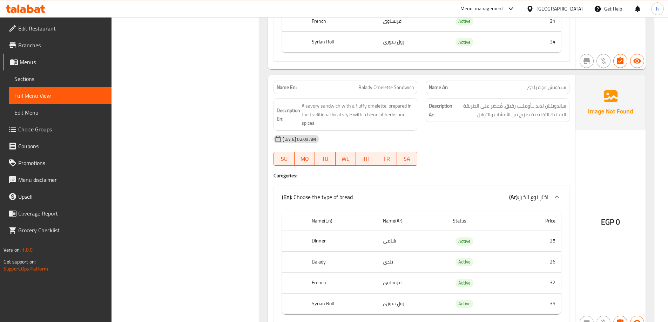
click at [503, 166] on div at bounding box center [498, 166] width 152 height 8
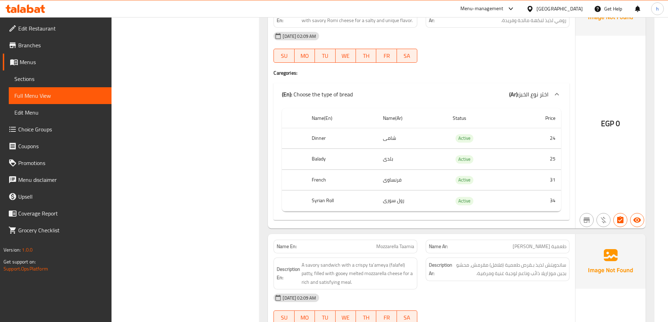
scroll to position [3787, 0]
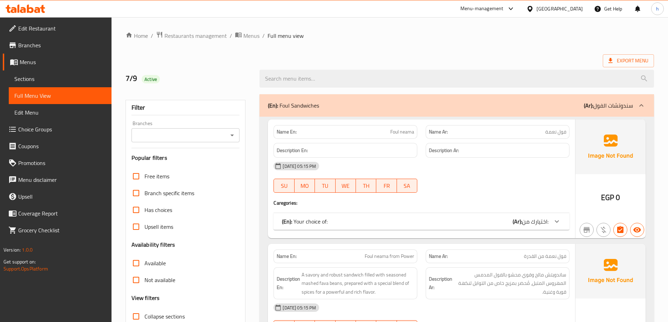
click at [611, 103] on p "(Ar): سندوتشات الفول" at bounding box center [608, 105] width 49 height 8
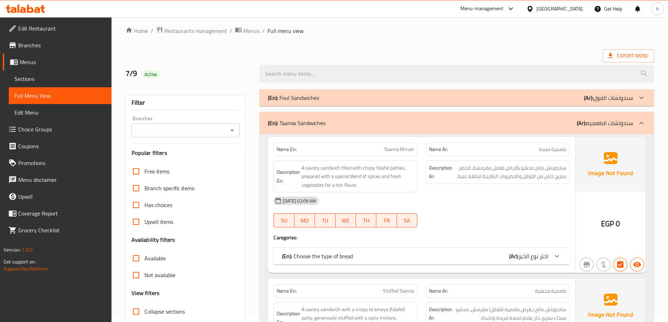
scroll to position [105, 0]
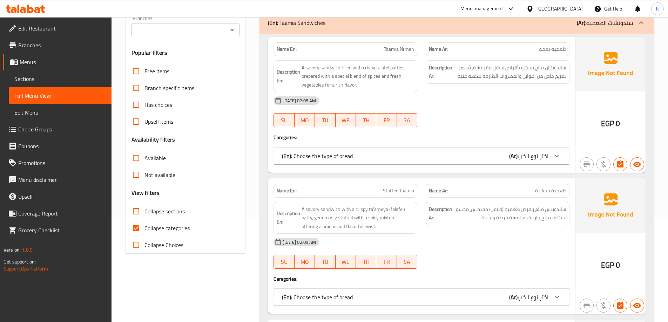
click at [140, 227] on input "Collapse categories" at bounding box center [136, 228] width 17 height 17
checkbox input "false"
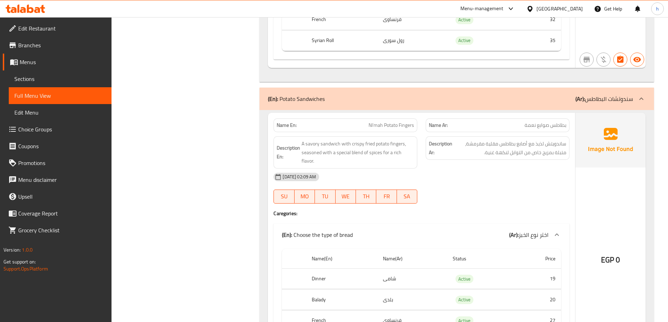
scroll to position [4664, 0]
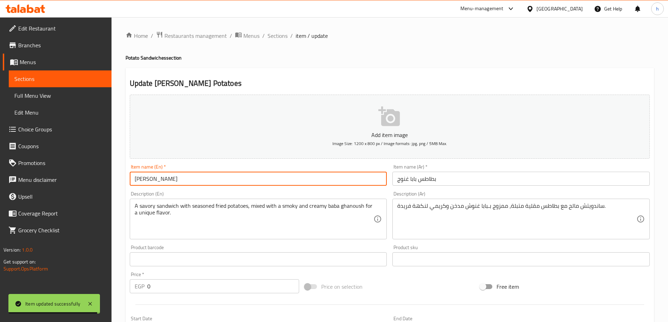
click at [39, 75] on span "Sections" at bounding box center [60, 79] width 92 height 8
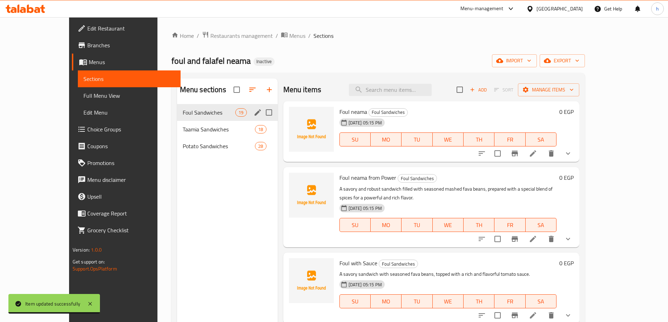
click at [199, 150] on span "Potato Sandwiches" at bounding box center [219, 146] width 73 height 8
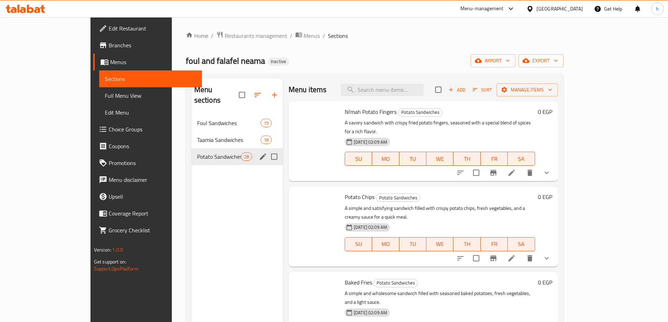
click at [197, 153] on span "Potato Sandwiches" at bounding box center [219, 157] width 44 height 8
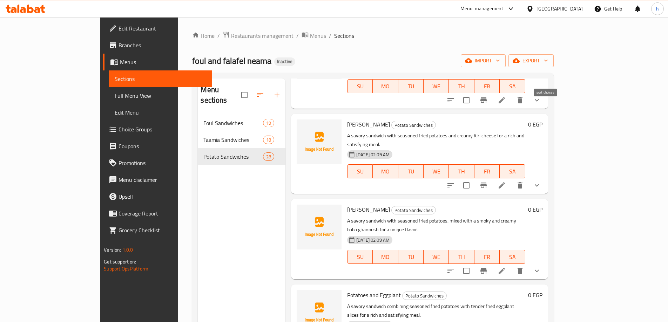
scroll to position [625, 0]
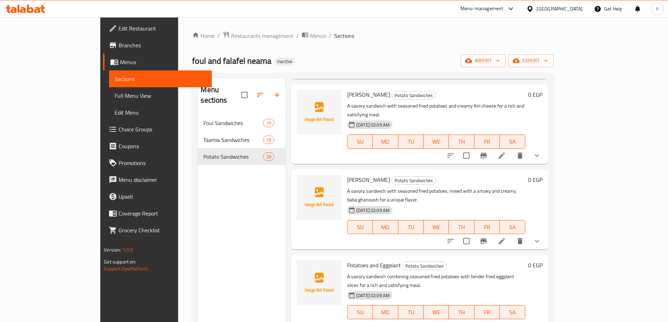
click at [545, 318] on div at bounding box center [493, 326] width 103 height 17
click at [506, 322] on icon at bounding box center [502, 326] width 8 height 8
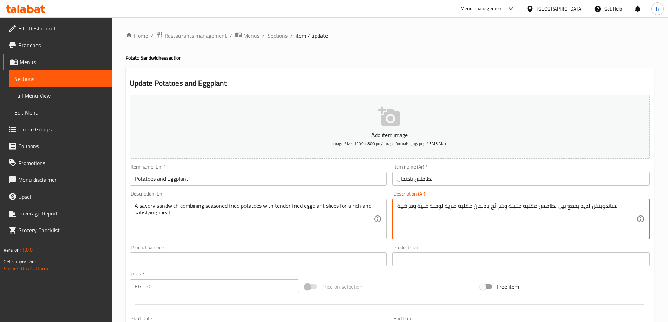
click at [584, 208] on textarea "ساندويتش لذيذ يجمع بين بطاطس مقلية متبلة وشرائح باذنجان مقلية طرية لوجبة غنية و…" at bounding box center [516, 219] width 239 height 33
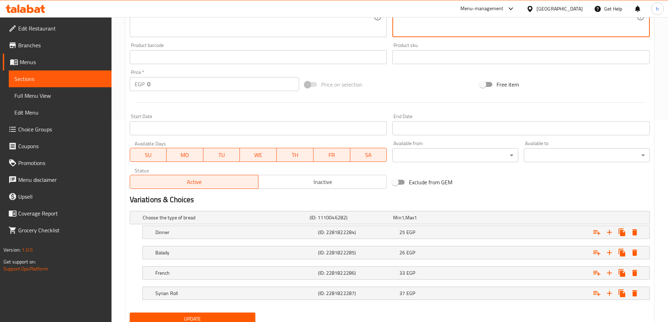
scroll to position [230, 0]
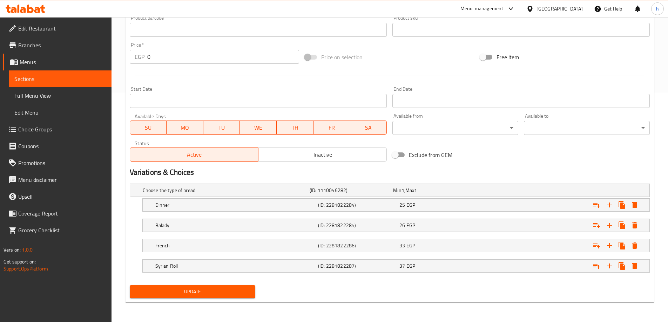
type textarea "ساندويتش مالح يجمع بين بطاطس مقلية متبلة وشرائح باذنجان مقلية طرية لوجبة غنية و…"
click at [195, 292] on span "Update" at bounding box center [192, 292] width 115 height 9
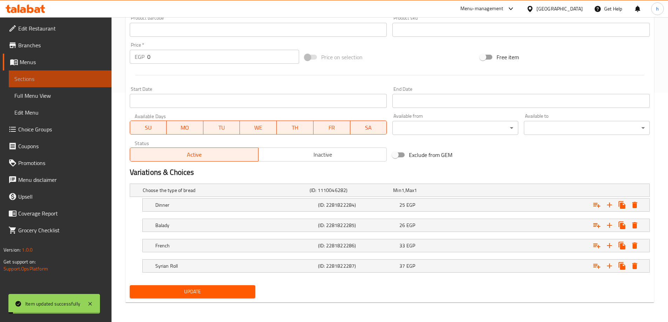
click at [62, 82] on span "Sections" at bounding box center [60, 79] width 92 height 8
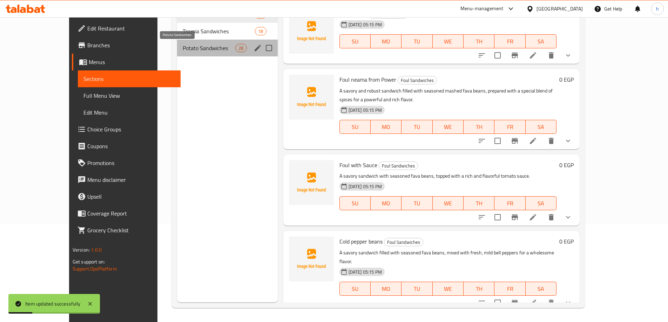
click at [183, 52] on span "Potato Sandwiches" at bounding box center [209, 48] width 53 height 8
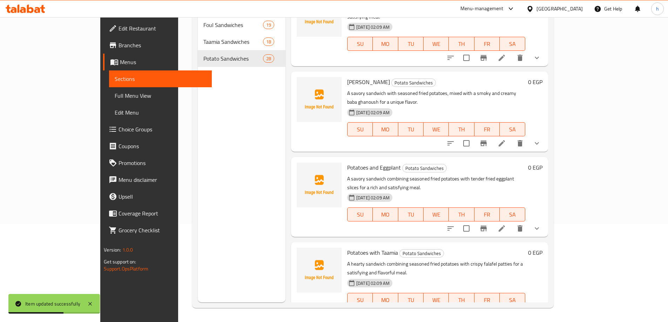
scroll to position [625, 0]
click at [505, 311] on icon at bounding box center [502, 314] width 6 height 6
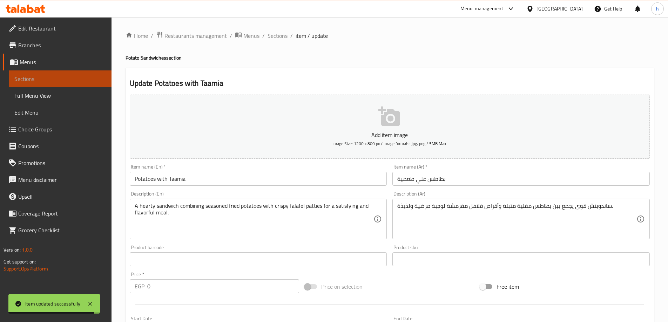
click at [46, 83] on link "Sections" at bounding box center [60, 78] width 103 height 17
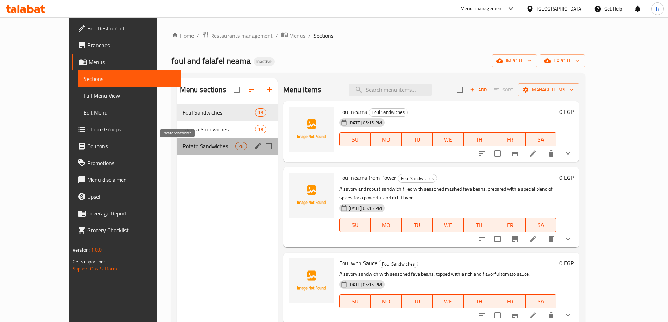
click at [192, 149] on span "Potato Sandwiches" at bounding box center [209, 146] width 53 height 8
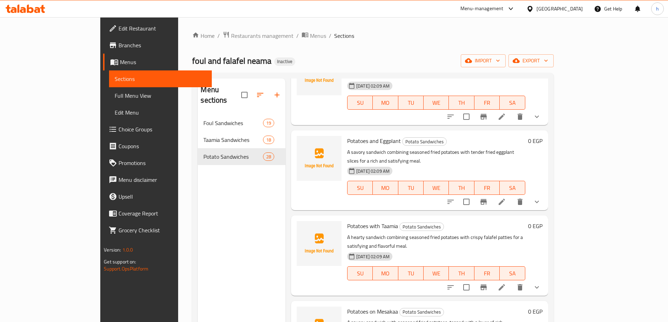
scroll to position [766, 0]
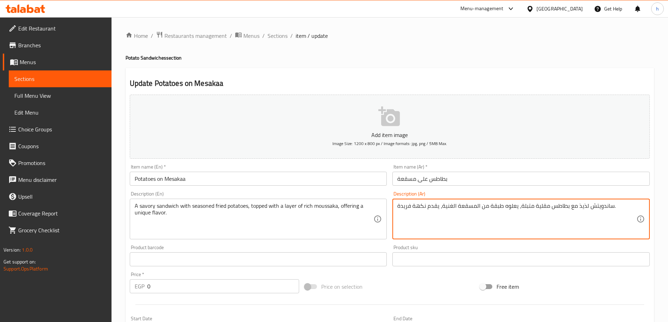
click at [580, 207] on textarea "ساندويتش لذيذ مع بطاطس مقلية متبلة، يعلوه طبقة من المسقعة الغنية، يقدم نكهة فري…" at bounding box center [516, 219] width 239 height 33
type textarea "ساندويتش مالح مع بطاطس مقلية متبلة، يعلوه طبقة من المسقعة الغنية، يقدم نكهة فري…"
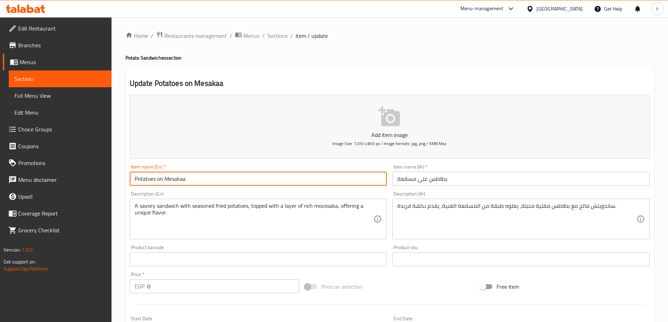
click at [141, 178] on input "Potatoes on Mesakaa" at bounding box center [258, 179] width 257 height 14
click at [52, 75] on span "Sections" at bounding box center [60, 79] width 92 height 8
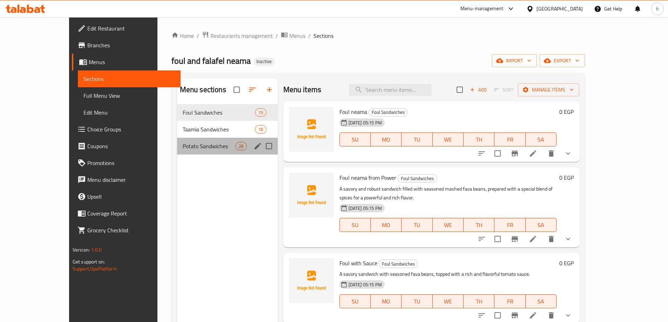
click at [195, 141] on div "Potato Sandwiches 28" at bounding box center [227, 146] width 101 height 17
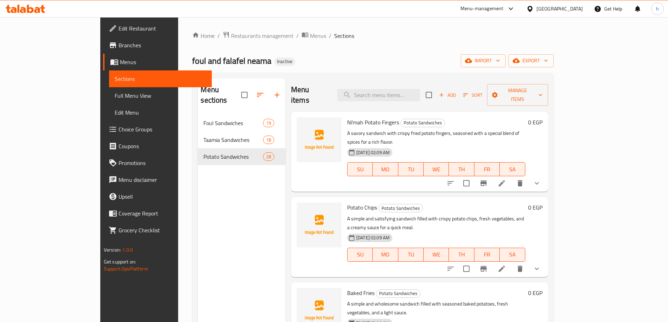
click at [198, 236] on div "Menu sections Foul Sandwiches 19 Taamia Sandwiches 18 Potato Sandwiches 28" at bounding box center [242, 240] width 88 height 322
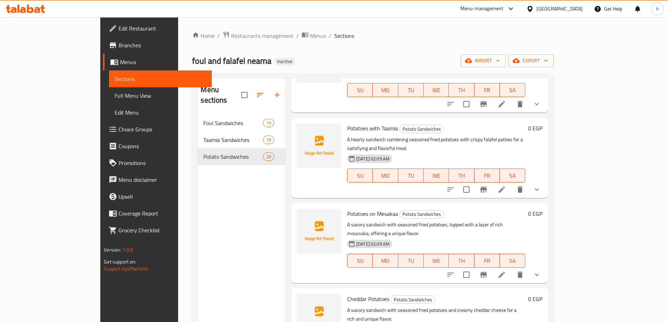
scroll to position [855, 0]
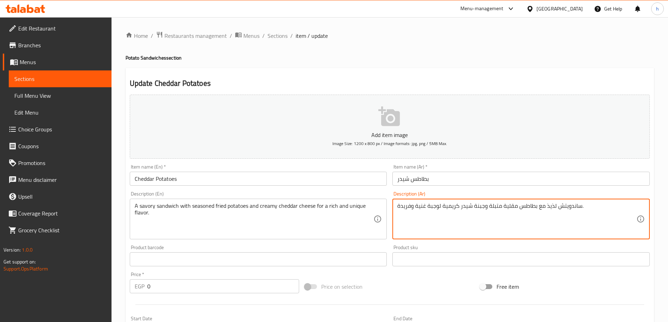
click at [549, 209] on textarea "ساندويتش لذيذ مع بطاطس مقلية متبلة وجبنة شيدر كريمية لوجبة غنية وفريدة." at bounding box center [516, 219] width 239 height 33
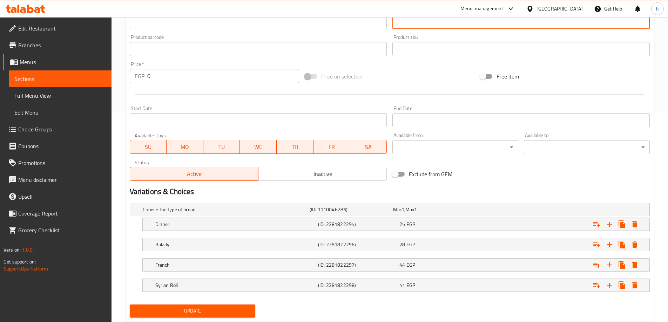
scroll to position [230, 0]
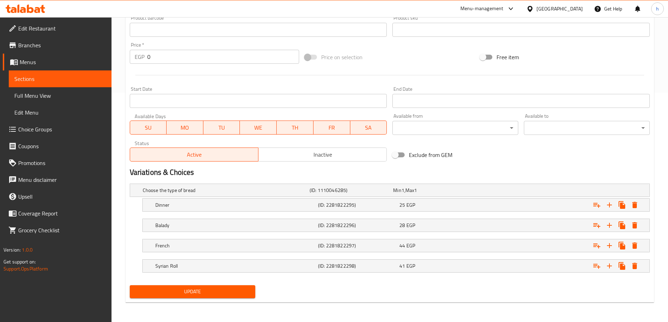
type textarea "ساندويتش مالح مع بطاطس مقلية متبلة وجبنة شيدر كريمية لوجبة غنية وفريدة."
click at [166, 300] on div "Update" at bounding box center [193, 292] width 132 height 19
click at [170, 292] on span "Update" at bounding box center [192, 292] width 115 height 9
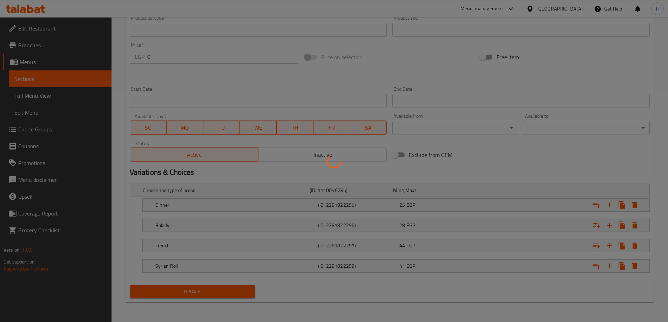
click at [170, 292] on div at bounding box center [334, 161] width 668 height 322
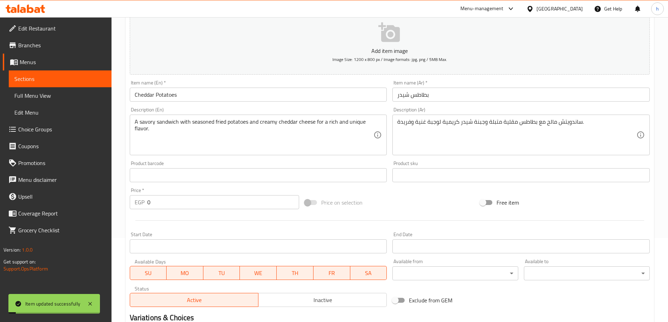
scroll to position [0, 0]
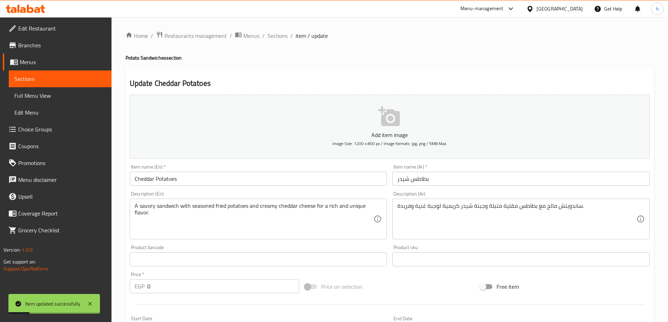
click at [163, 180] on input "Cheddar Potatoes" at bounding box center [258, 179] width 257 height 14
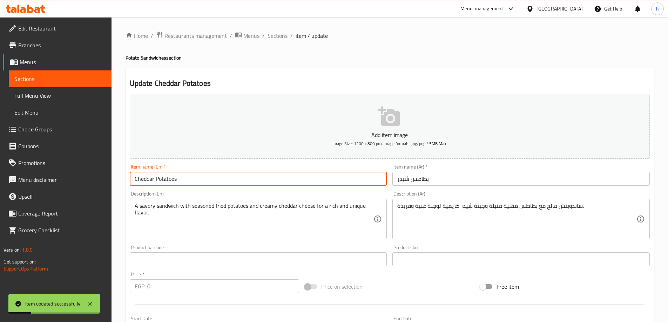
click at [163, 180] on input "Cheddar Potatoes" at bounding box center [258, 179] width 257 height 14
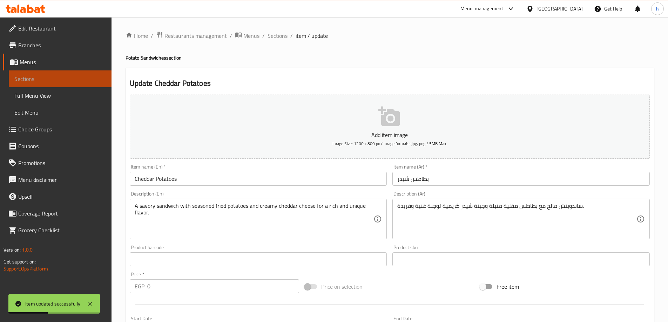
click at [58, 80] on span "Sections" at bounding box center [60, 79] width 92 height 8
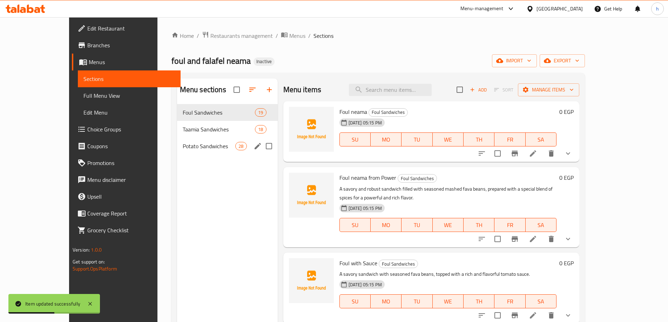
click at [194, 150] on span "Potato Sandwiches" at bounding box center [209, 146] width 53 height 8
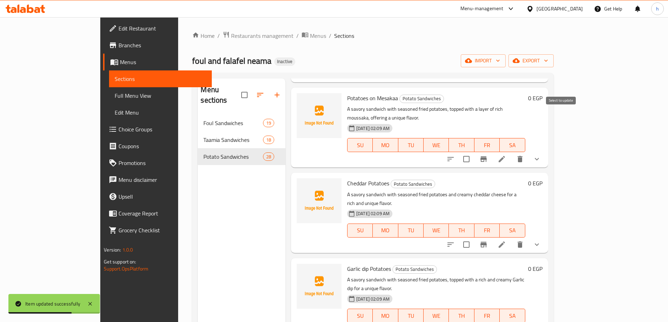
scroll to position [967, 0]
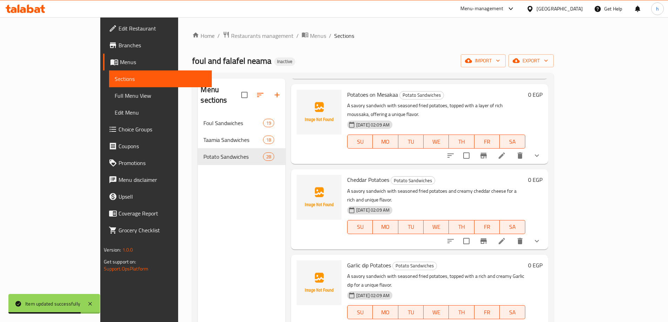
click at [506, 322] on icon at bounding box center [502, 326] width 8 height 8
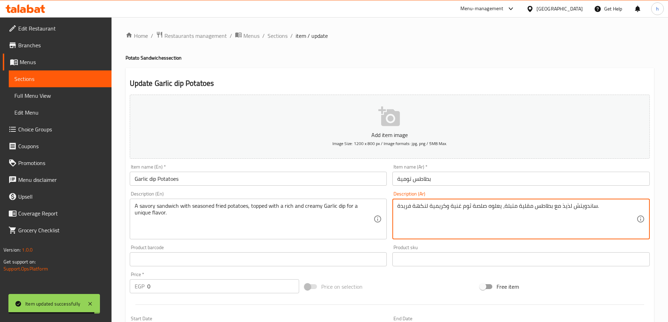
click at [565, 210] on textarea "ساندويتش لذيذ مع بطاطس مقلية متبلة، يعلوه صلصة ثوم غنية وكريمية لنكهة فريدة." at bounding box center [516, 219] width 239 height 33
type textarea "ساندويتش مالح مع بطاطس مقلية متبلة، يعلوه صلصة ثوم غنية وكريمية لنكهة فريدة."
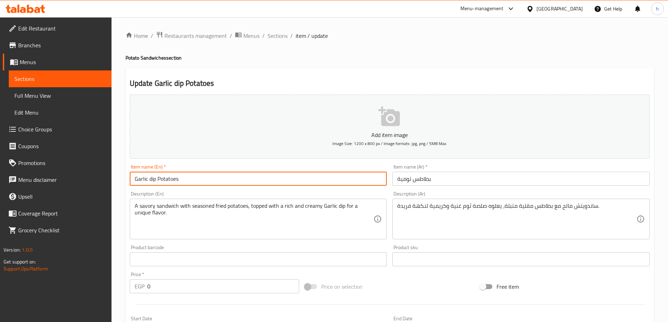
click at [150, 180] on input "Garlic dip Potatoes" at bounding box center [258, 179] width 257 height 14
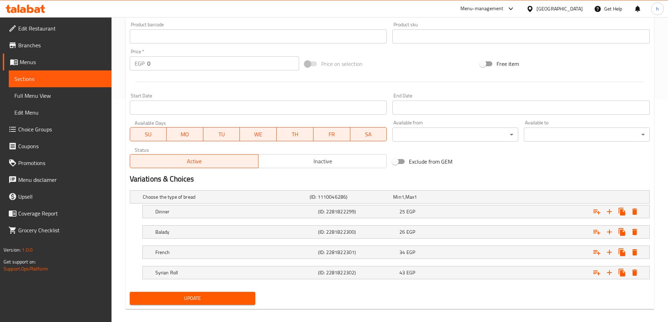
scroll to position [230, 0]
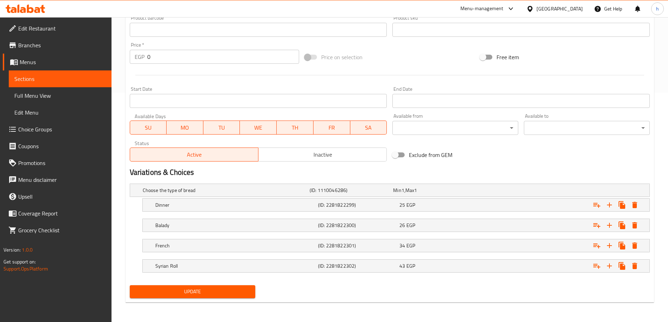
click at [233, 288] on span "Update" at bounding box center [192, 292] width 115 height 9
click at [68, 78] on span "Sections" at bounding box center [60, 79] width 92 height 8
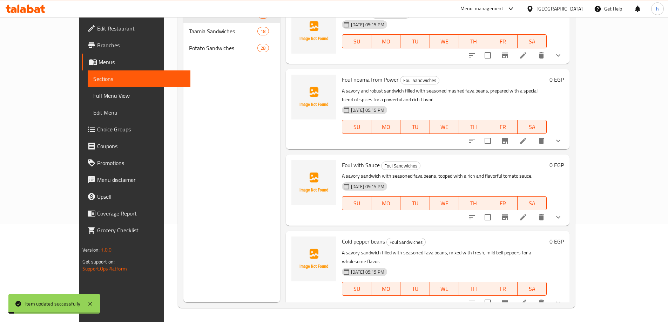
scroll to position [98, 0]
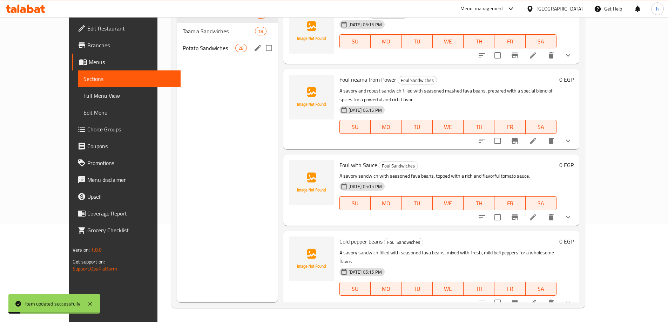
click at [177, 52] on div "Potato Sandwiches 28" at bounding box center [227, 48] width 101 height 17
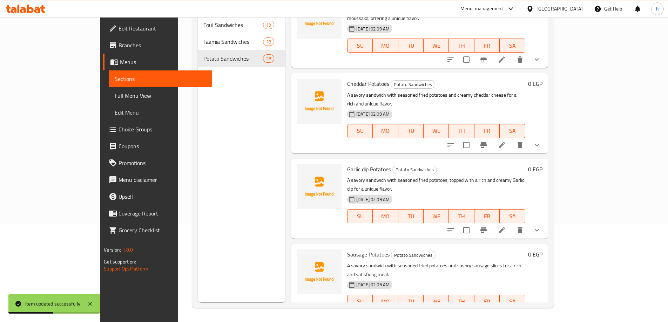
scroll to position [973, 0]
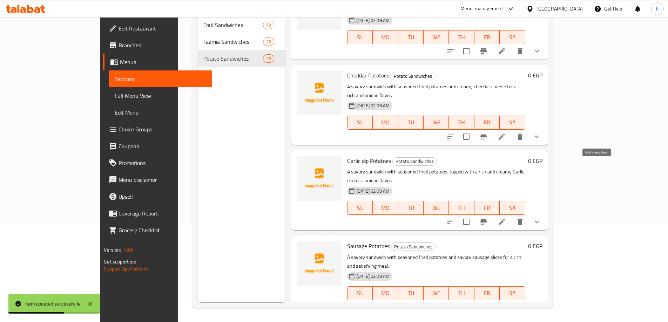
click at [505, 304] on icon at bounding box center [502, 307] width 6 height 6
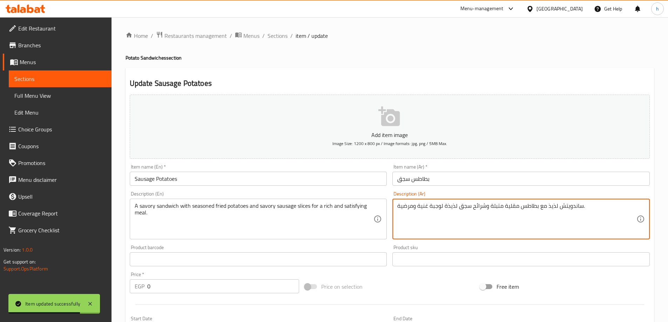
click at [555, 203] on textarea "ساندويتش لذيذ مع بطاطس مقلية متبلة وشرائح سجق لذيذة لوجبة غنية ومرضية." at bounding box center [516, 219] width 239 height 33
type textarea "ساندويتش مالح مع بطاطس مقلية متبلة وشرائح سجق لذيذة لوجبة غنية ومرضية."
click at [162, 177] on input "Sausage Potatoes" at bounding box center [258, 179] width 257 height 14
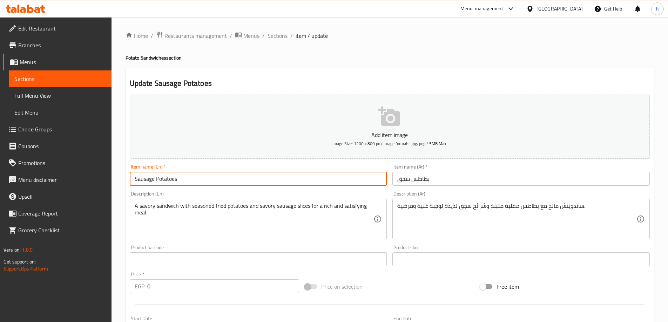
click at [162, 177] on input "Sausage Potatoes" at bounding box center [258, 179] width 257 height 14
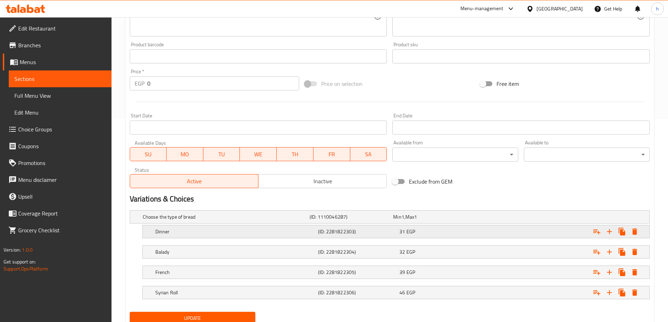
scroll to position [230, 0]
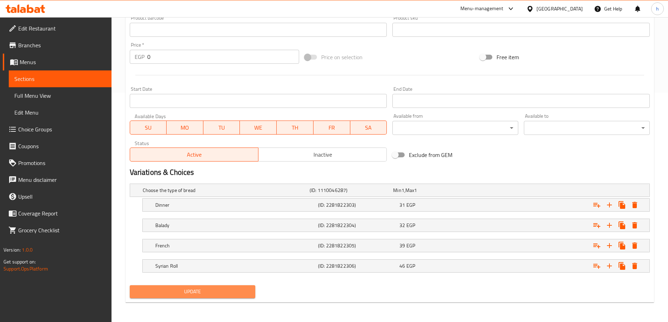
click at [209, 290] on span "Update" at bounding box center [192, 292] width 115 height 9
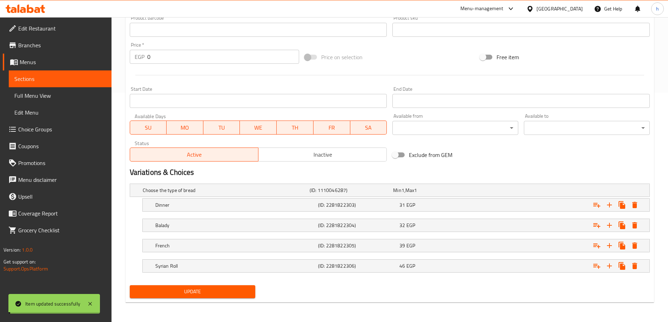
click at [56, 79] on span "Sections" at bounding box center [60, 79] width 92 height 8
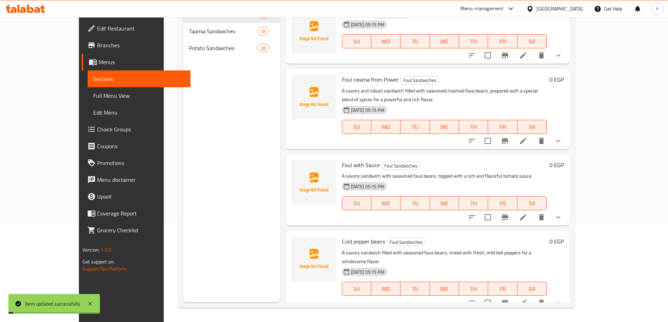
scroll to position [98, 0]
click at [189, 189] on div "Menu sections Foul Sandwiches 19 Taamia Sandwiches 18 Potato Sandwiches 28" at bounding box center [231, 141] width 96 height 322
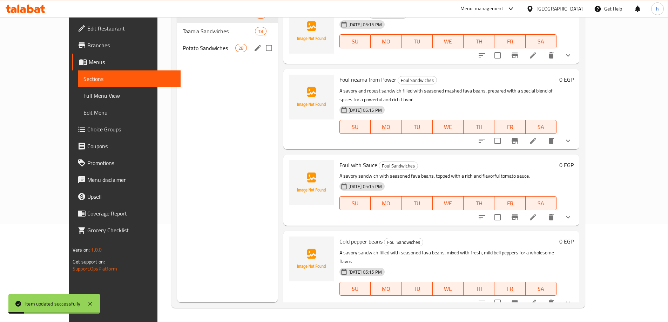
click at [197, 52] on div "Potato Sandwiches 28" at bounding box center [227, 48] width 101 height 17
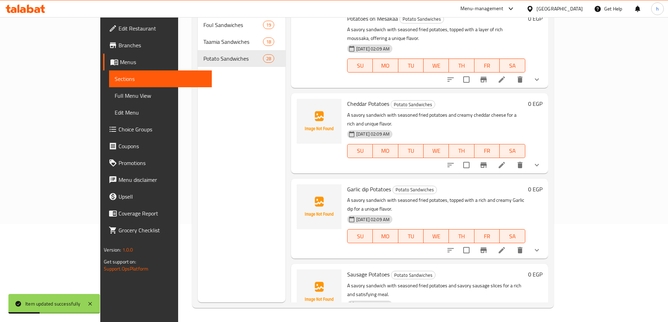
scroll to position [1050, 0]
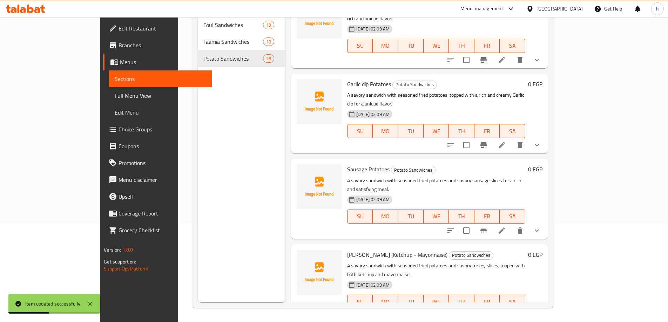
click at [512, 310] on li at bounding box center [502, 316] width 20 height 13
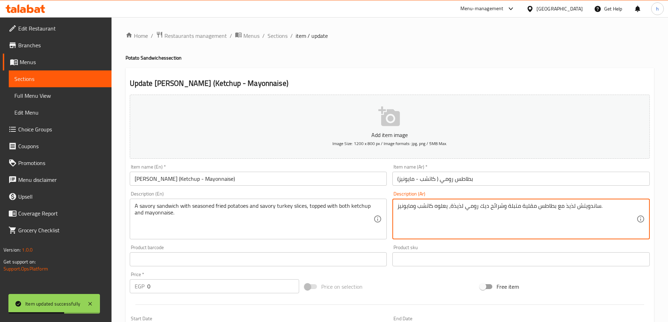
click at [570, 209] on textarea "ساندويتش لذيذ مع بطاطس مقلية متبلة وشرائح ديك رومي لذيذة، يعلوه كاتشب ومايونيز." at bounding box center [516, 219] width 239 height 33
type textarea "ساندويتش مالح مع بطاطس مقلية متبلة وشرائح ديك رومي لذيذة، يعلوه كاتشب ومايونيز."
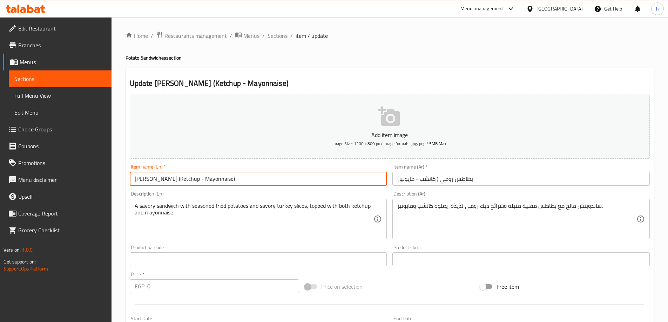
click at [177, 177] on input "[PERSON_NAME] (Ketchup - Mayonnaise)" at bounding box center [258, 179] width 257 height 14
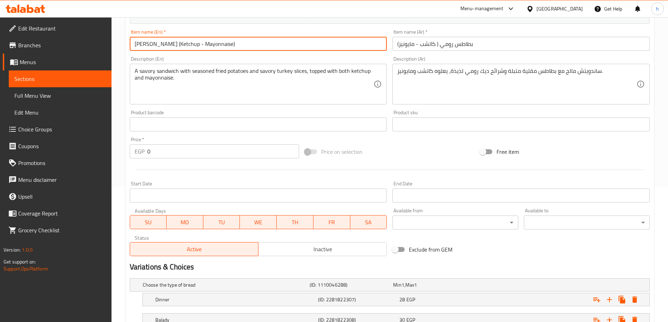
scroll to position [230, 0]
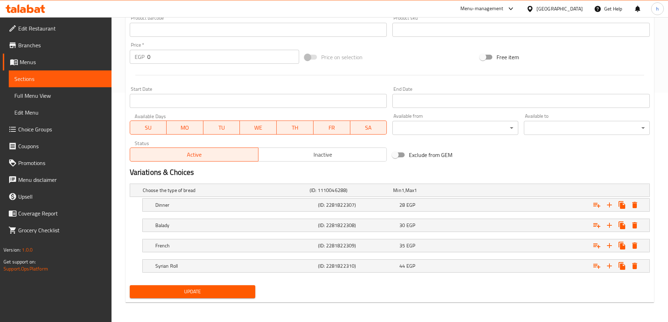
click at [193, 293] on span "Update" at bounding box center [192, 292] width 115 height 9
click at [39, 81] on span "Sections" at bounding box center [60, 79] width 92 height 8
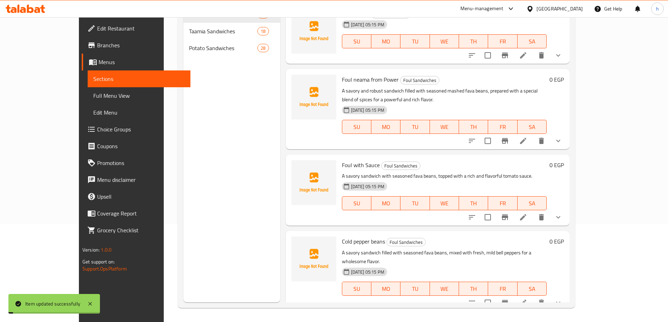
scroll to position [98, 0]
click at [189, 52] on span "Potato Sandwiches" at bounding box center [223, 48] width 68 height 8
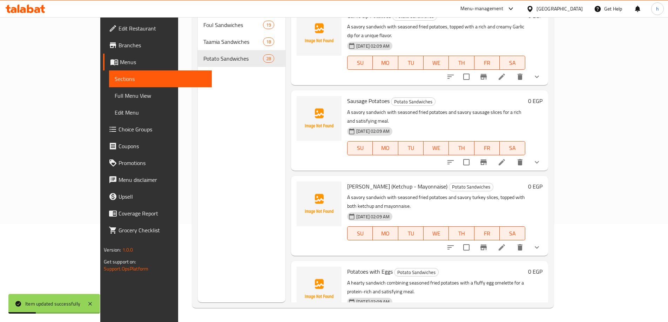
scroll to position [1126, 0]
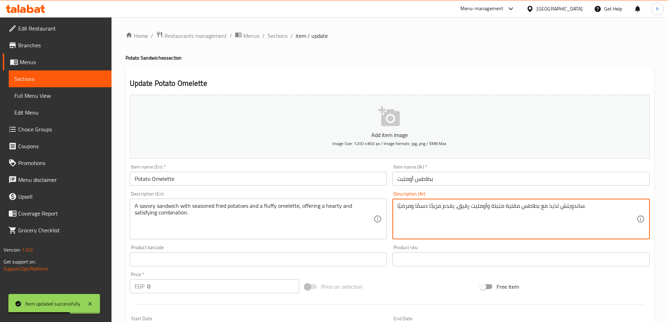
click at [556, 208] on textarea "ساندويتش لذيذ مع بطاطس مقلية متبلة وأومليت رقيق، يقدم مزيجًا دسمًا ومرضيًا." at bounding box center [516, 219] width 239 height 33
type textarea "ساندويتش مالح مع بطاطس مقلية متبلة وأومليت رقيق، يقدم مزيجًا دسمًا ومرضيًا."
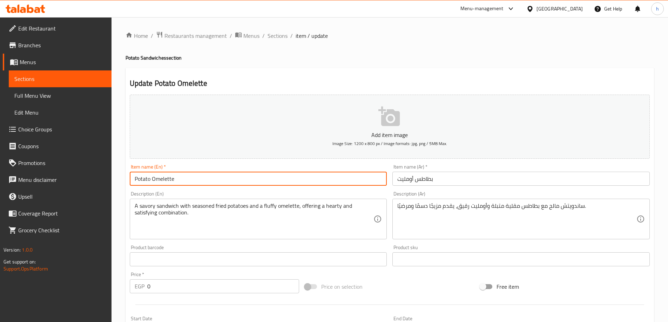
click at [165, 179] on input "Potato Omelette" at bounding box center [258, 179] width 257 height 14
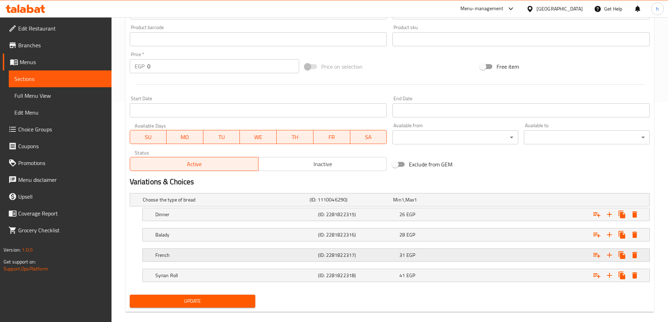
scroll to position [230, 0]
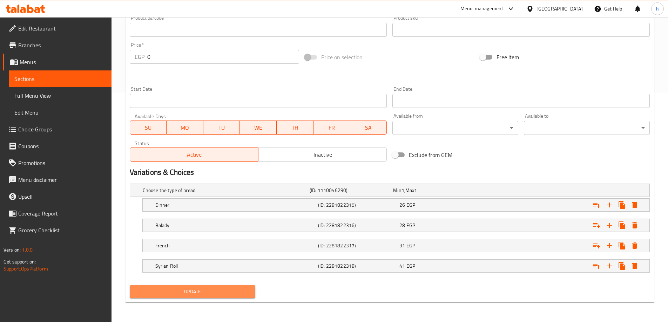
click at [198, 291] on span "Update" at bounding box center [192, 292] width 115 height 9
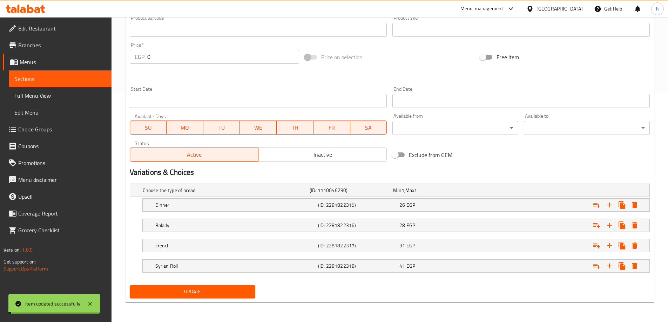
click at [46, 76] on span "Sections" at bounding box center [60, 79] width 92 height 8
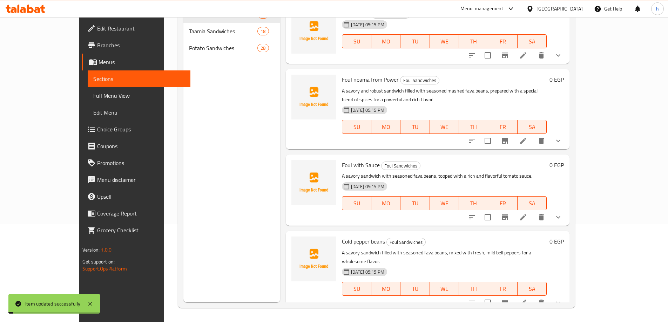
scroll to position [98, 0]
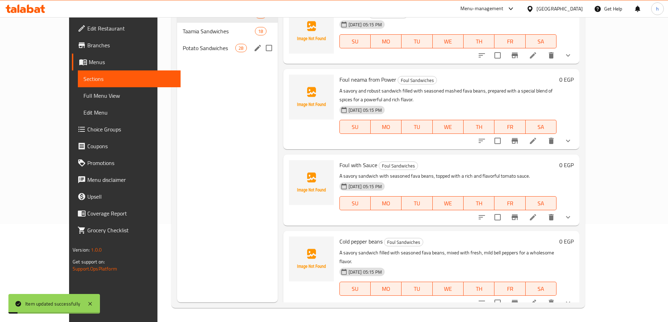
click at [191, 54] on div "Potato Sandwiches 28" at bounding box center [227, 48] width 101 height 17
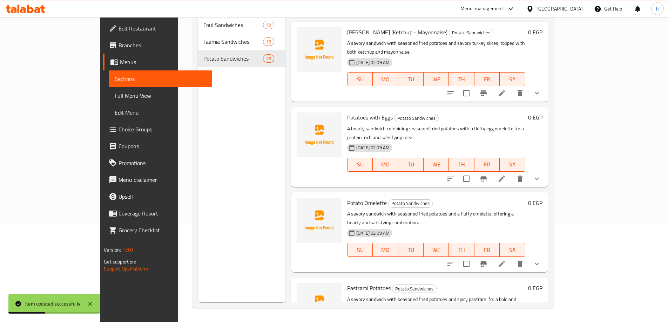
scroll to position [1280, 0]
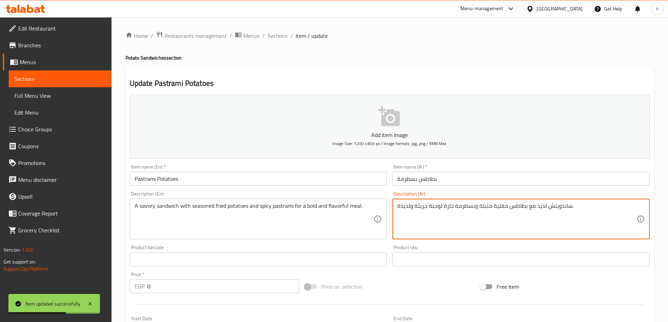
click at [537, 208] on textarea "ساندويتش لذيذ مع بطاطس مقلية متبلة وبسطرمة حارة لوجبة جريئة ولذيذة." at bounding box center [516, 219] width 239 height 33
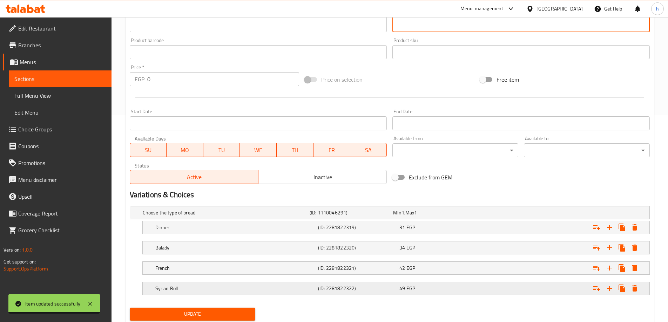
scroll to position [230, 0]
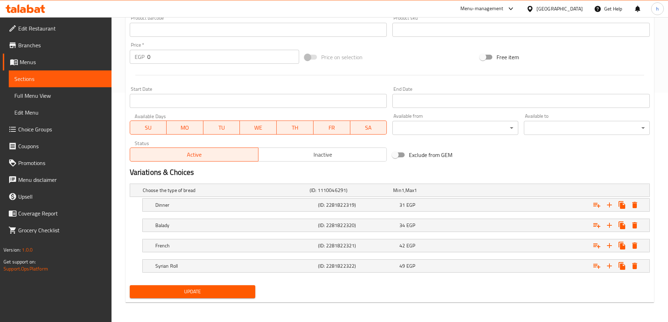
type textarea "ساندويتش مالح مع بطاطس مقلية متبلة وبسطرمة حارة لوجبة جريئة ولذيذة."
click at [173, 294] on span "Update" at bounding box center [192, 292] width 115 height 9
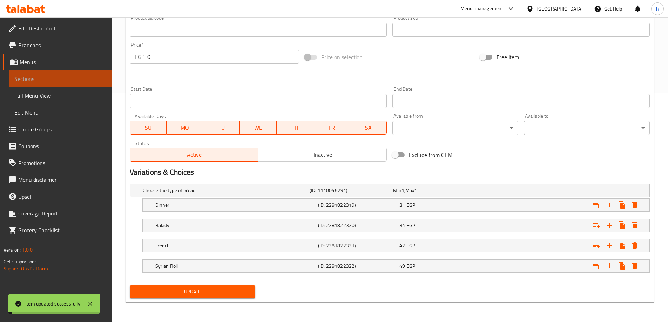
click at [50, 80] on span "Sections" at bounding box center [60, 79] width 92 height 8
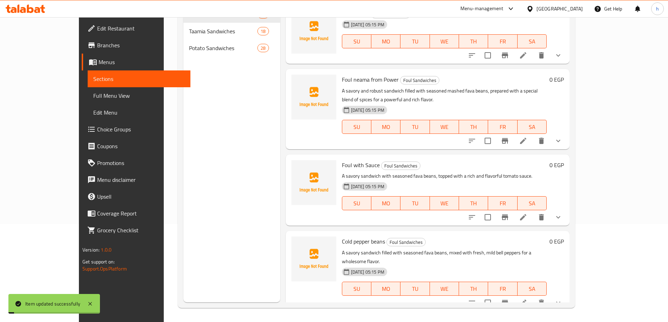
scroll to position [98, 0]
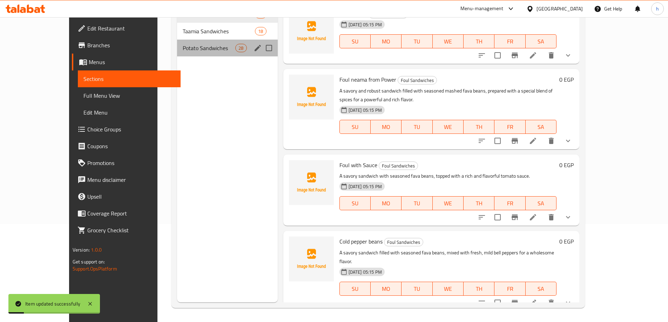
click at [177, 55] on div "Potato Sandwiches 28" at bounding box center [227, 48] width 101 height 17
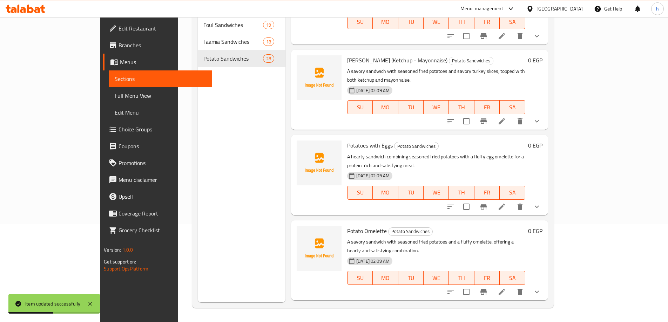
scroll to position [1315, 0]
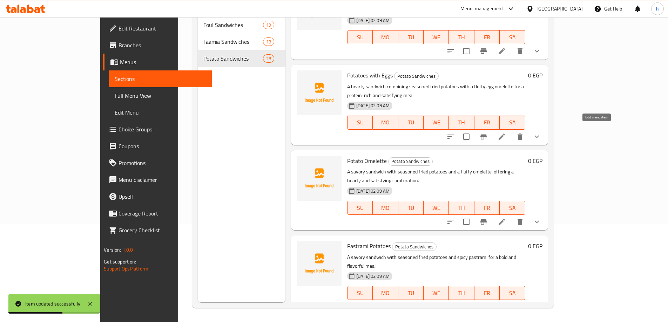
click at [506, 303] on icon at bounding box center [502, 307] width 8 height 8
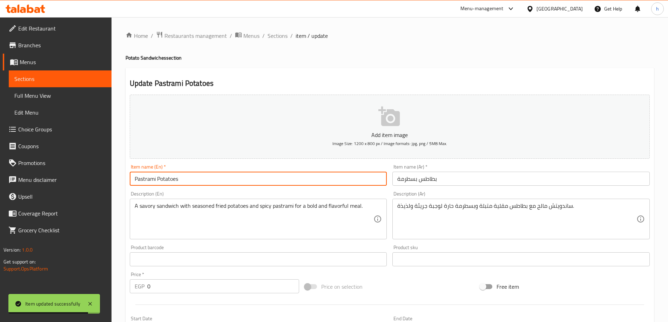
click at [155, 179] on input "Pastrami Potatoes" at bounding box center [258, 179] width 257 height 14
click at [47, 74] on link "Sections" at bounding box center [60, 78] width 103 height 17
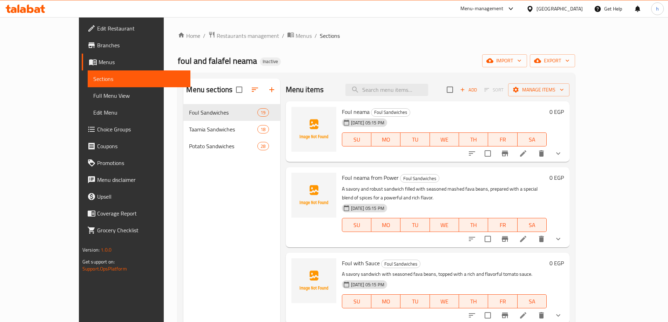
click at [183, 158] on div "Menu sections Foul Sandwiches 19 Taamia Sandwiches 18 Potato Sandwiches 28" at bounding box center [231, 240] width 96 height 322
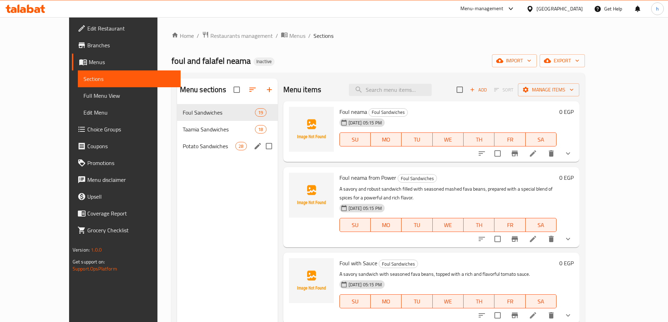
click at [184, 153] on div "Potato Sandwiches 28" at bounding box center [227, 146] width 101 height 17
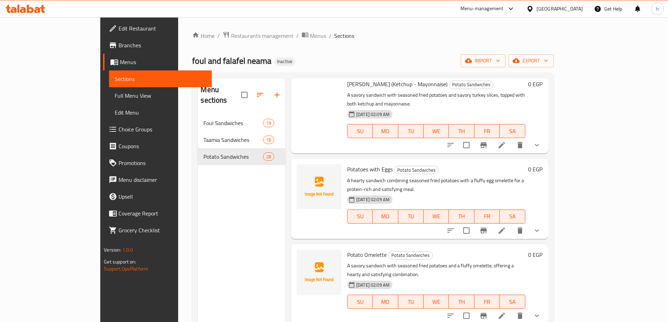
scroll to position [1427, 0]
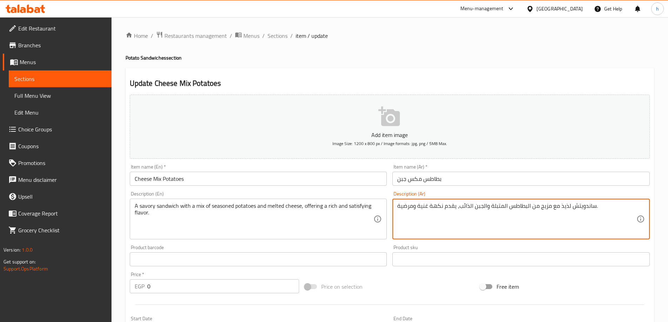
click at [562, 208] on textarea "ساندويتش لذيذ مع مزيج من البطاطس المتبلة والجبن الذائب، يقدم نكهة غنية ومرضية." at bounding box center [516, 219] width 239 height 33
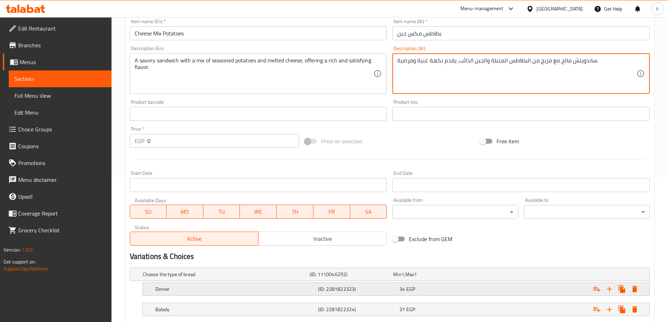
scroll to position [230, 0]
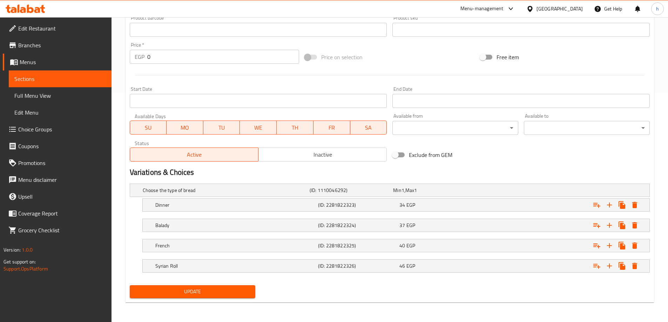
type textarea "ساندويتش مالح مع مزيج من البطاطس المتبلة والجبن الذائب، يقدم نكهة غنية ومرضية."
click at [201, 296] on span "Update" at bounding box center [192, 292] width 115 height 9
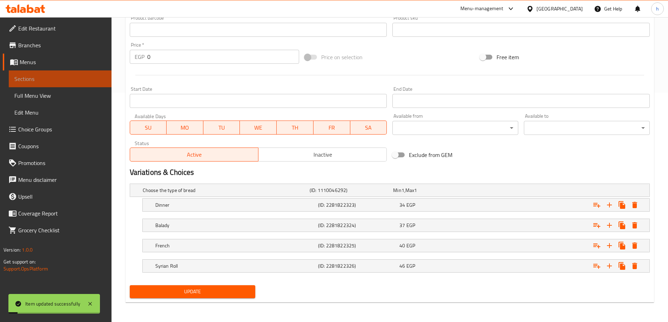
click at [56, 81] on span "Sections" at bounding box center [60, 79] width 92 height 8
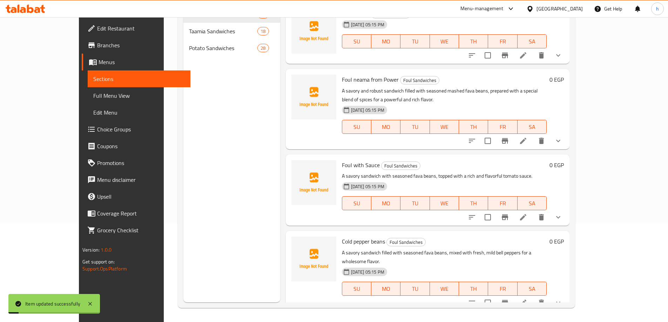
scroll to position [98, 0]
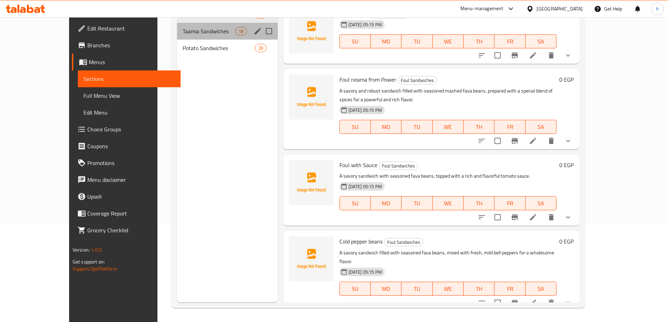
click at [180, 38] on div "Taamia Sandwiches 18" at bounding box center [227, 31] width 101 height 17
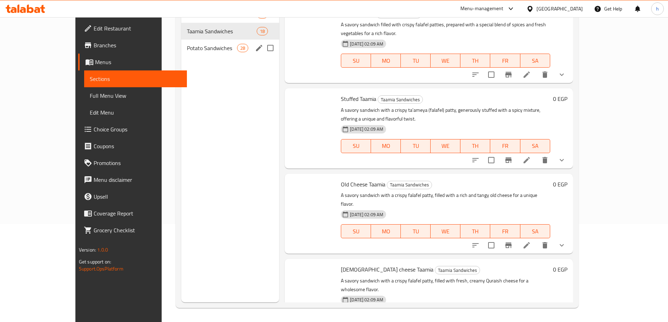
drag, startPoint x: 180, startPoint y: 44, endPoint x: 180, endPoint y: 53, distance: 8.8
click at [187, 44] on span "Potato Sandwiches" at bounding box center [212, 48] width 50 height 8
click at [181, 53] on div "Potato Sandwiches 28" at bounding box center [230, 48] width 98 height 17
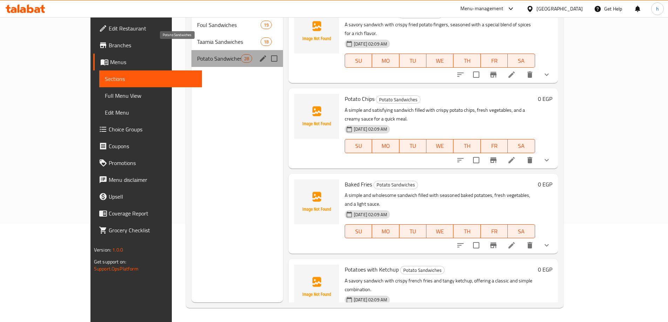
click at [197, 54] on span "Potato Sandwiches" at bounding box center [219, 58] width 44 height 8
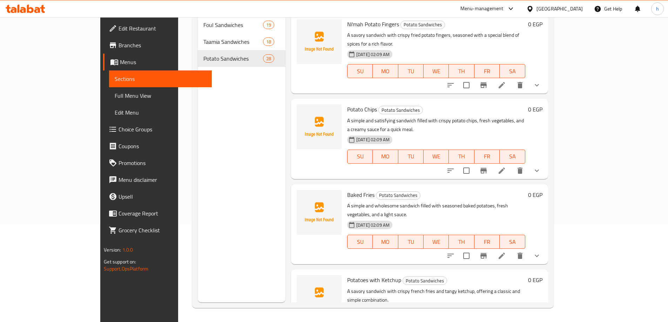
scroll to position [1251, 0]
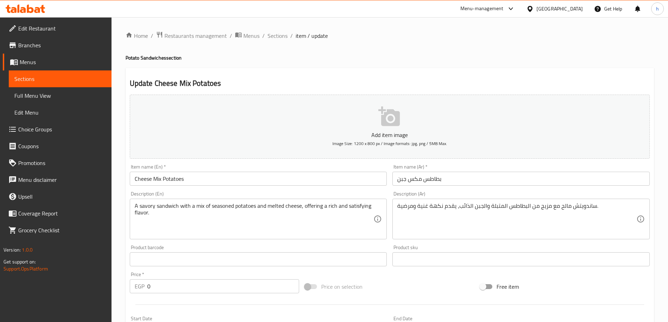
click at [139, 172] on input "Cheese Mix Potatoes" at bounding box center [258, 179] width 257 height 14
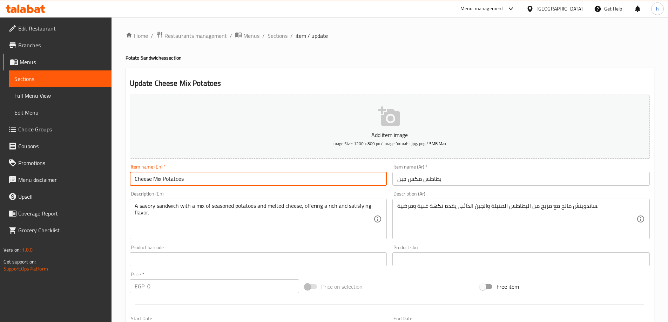
click at [139, 172] on input "Cheese Mix Potatoes" at bounding box center [258, 179] width 257 height 14
click at [76, 81] on span "Sections" at bounding box center [60, 79] width 92 height 8
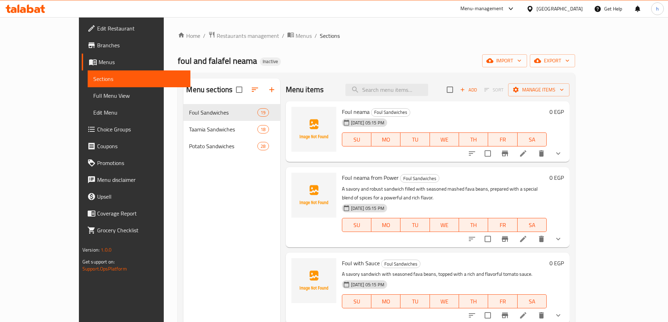
click at [206, 147] on span "Potato Sandwiches" at bounding box center [223, 146] width 68 height 8
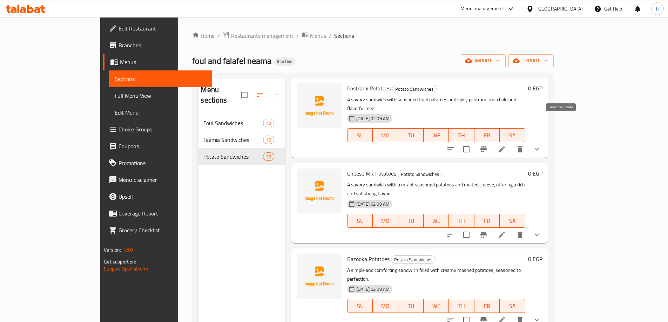
scroll to position [1573, 0]
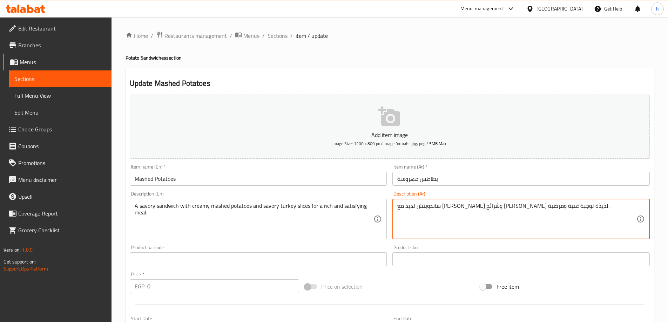
click at [574, 207] on textarea "ساندويتش لذيذ مع بطاطس مهروسة كريمية وشرائح ديك رومي لذيذة لوجبة غنية ومرضية." at bounding box center [516, 219] width 239 height 33
type textarea "ساندويتش مالح مع بطاطس مهروسة كريمية وشرائح ديك رومي لذيذة لوجبة غنية ومرضية."
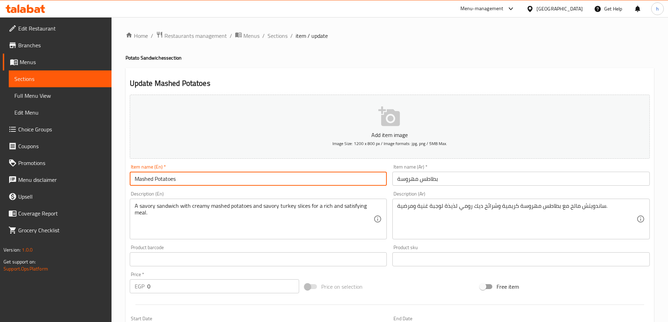
click at [168, 183] on input "Mashed Potatoes" at bounding box center [258, 179] width 257 height 14
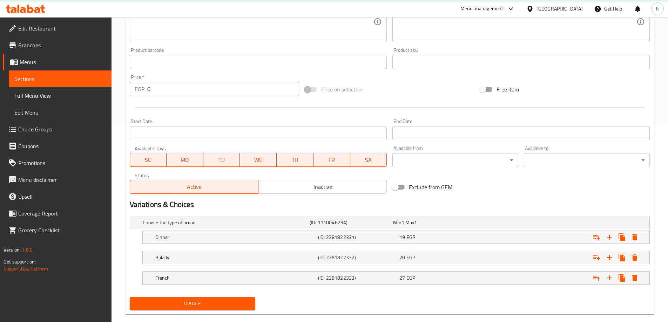
scroll to position [209, 0]
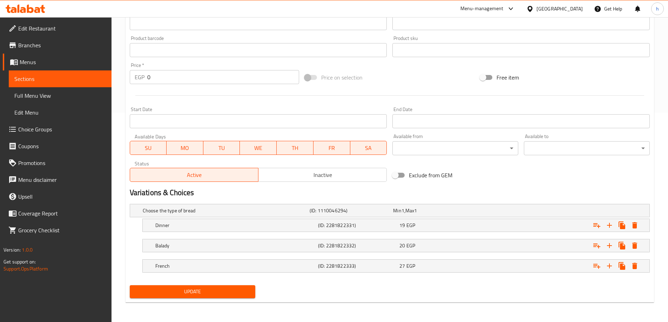
click at [222, 294] on span "Update" at bounding box center [192, 292] width 115 height 9
click at [66, 74] on link "Sections" at bounding box center [60, 78] width 103 height 17
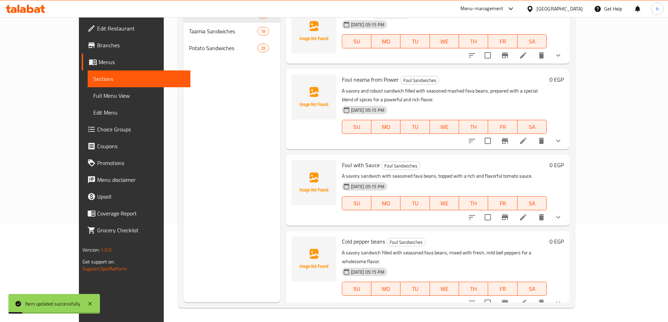
scroll to position [98, 0]
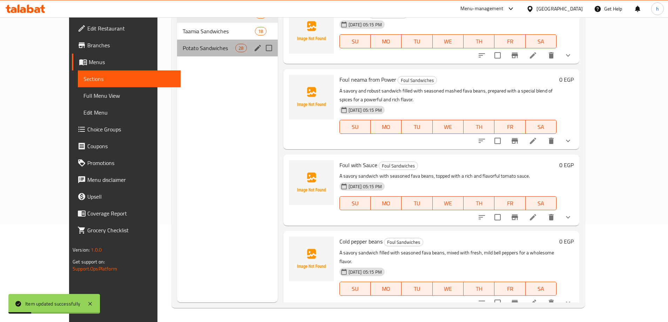
click at [197, 56] on div "Potato Sandwiches 28" at bounding box center [227, 48] width 101 height 17
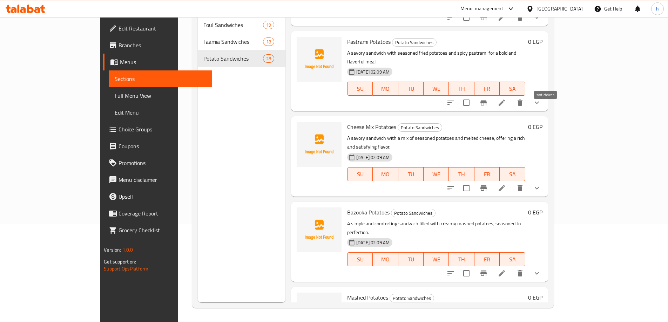
scroll to position [1521, 0]
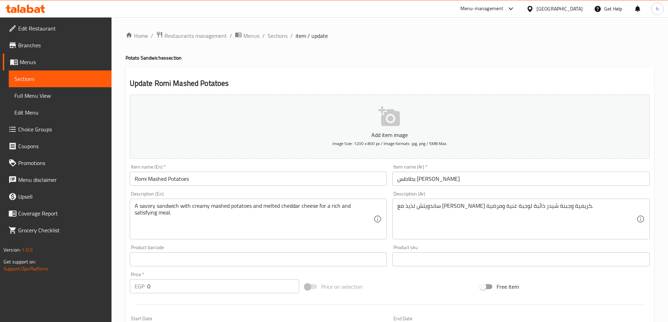
click at [557, 202] on div "ساندويتش لذيذ مع بطاطس مهروسة كريمية وجبنة شيدر ذائبة لوجبة غنية ومرضية. Descri…" at bounding box center [520, 219] width 257 height 41
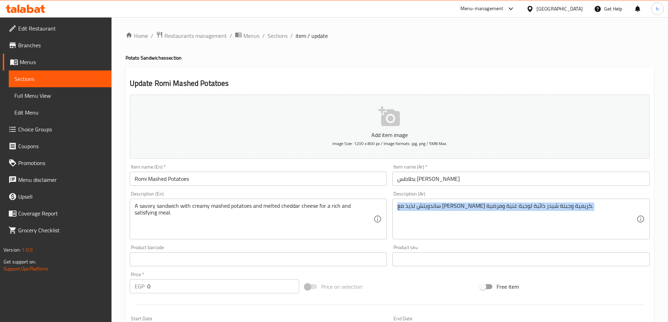
click at [557, 202] on div "ساندويتش لذيذ مع بطاطس مهروسة كريمية وجبنة شيدر ذائبة لوجبة غنية ومرضية. Descri…" at bounding box center [520, 219] width 257 height 41
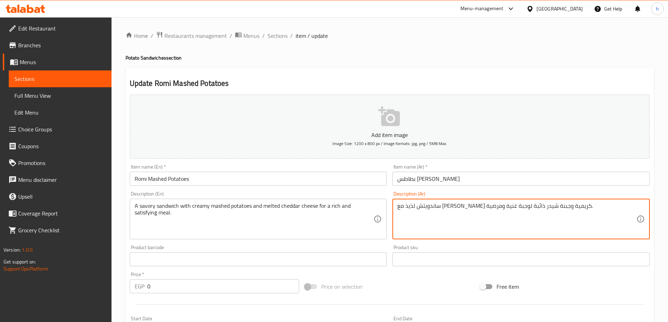
click at [554, 209] on textarea "ساندويتش لذيذ مع بطاطس مهروسة كريمية وجبنة شيدر ذائبة لوجبة غنية ومرضية." at bounding box center [516, 219] width 239 height 33
type textarea "ساندويتش مالح مع بطاطس مهروسة كريمية وجبنة شيدر ذائبة لوجبة غنية ومرضية."
click at [156, 175] on input "Romi Mashed Potatoes" at bounding box center [258, 179] width 257 height 14
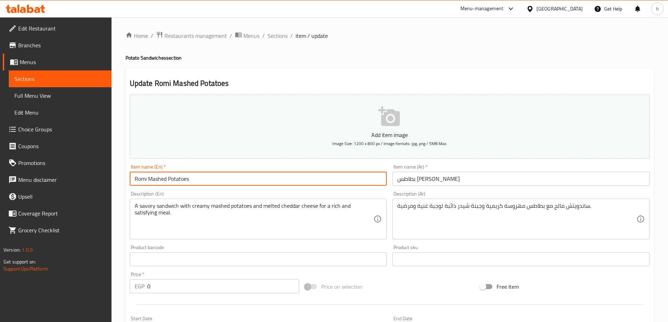
click at [156, 175] on input "Romi Mashed Potatoes" at bounding box center [258, 179] width 257 height 14
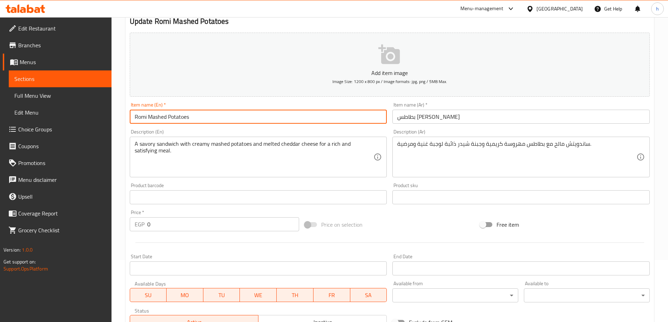
scroll to position [209, 0]
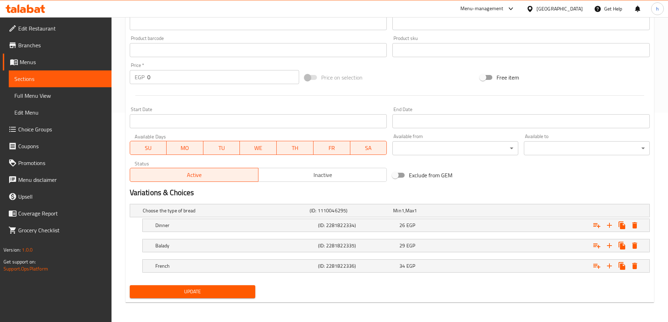
click at [203, 289] on span "Update" at bounding box center [192, 292] width 115 height 9
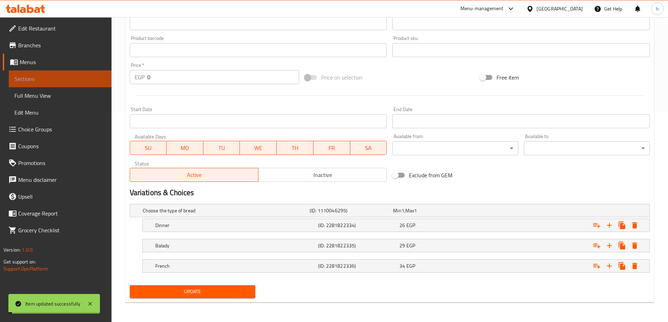
click at [50, 79] on span "Sections" at bounding box center [60, 79] width 92 height 8
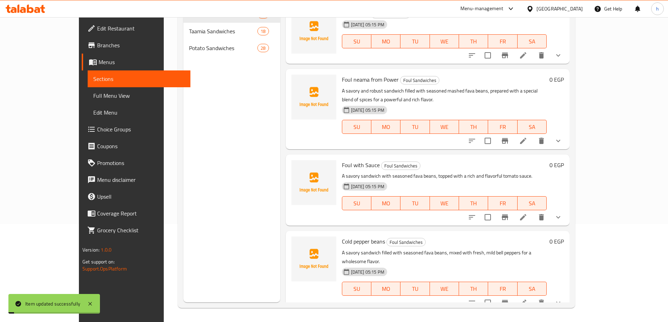
scroll to position [98, 0]
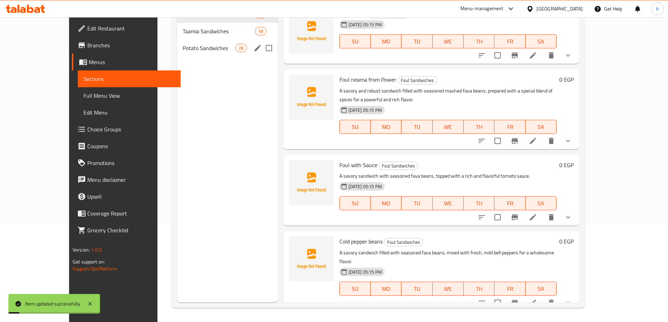
click at [183, 52] on span "Potato Sandwiches" at bounding box center [209, 48] width 53 height 8
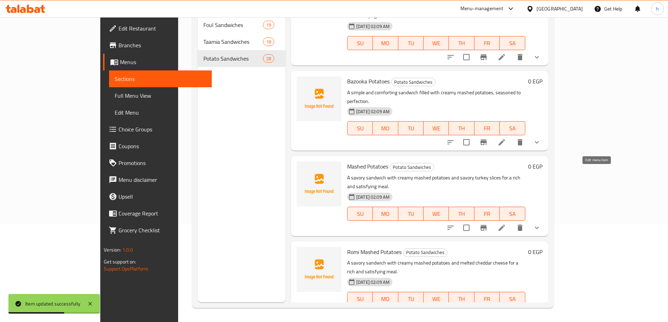
scroll to position [1663, 0]
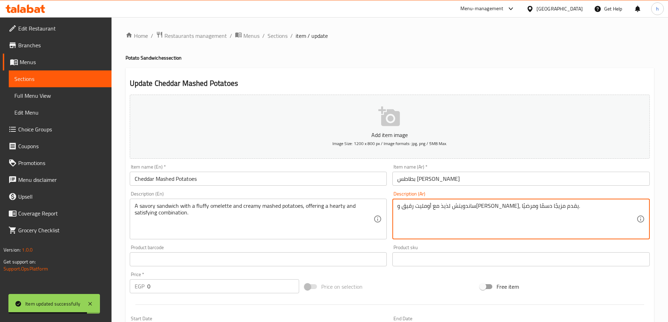
click at [563, 207] on textarea "ساندويتش لذيذ مع أومليت رقيق وبطاطس مهروسة كريمية، يقدم مزيجًا دسمًا ومرضيًا." at bounding box center [516, 219] width 239 height 33
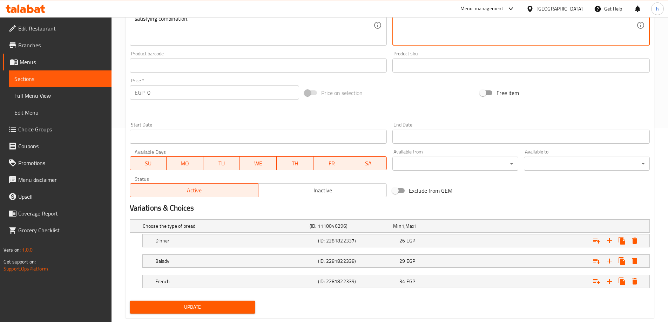
scroll to position [209, 0]
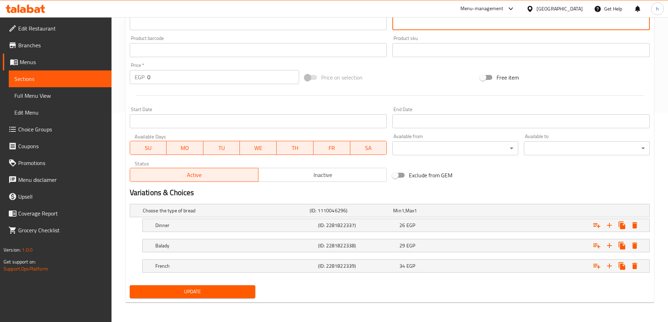
type textarea "ساندويتش مالح مع أومليت رقيق وبطاطس مهروسة كريمية، يقدم مزيجًا دسمًا ومرضيًا."
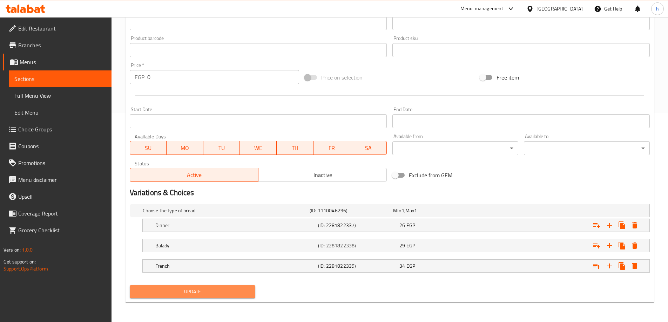
click at [178, 286] on button "Update" at bounding box center [193, 291] width 126 height 13
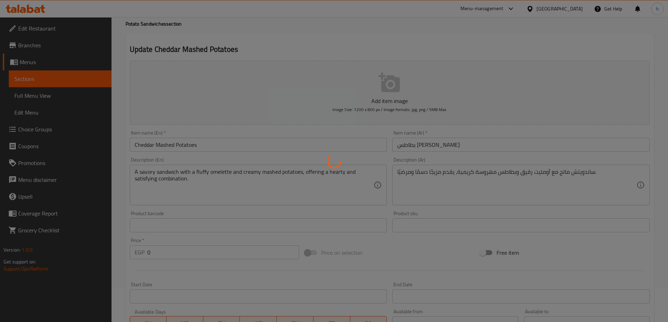
scroll to position [0, 0]
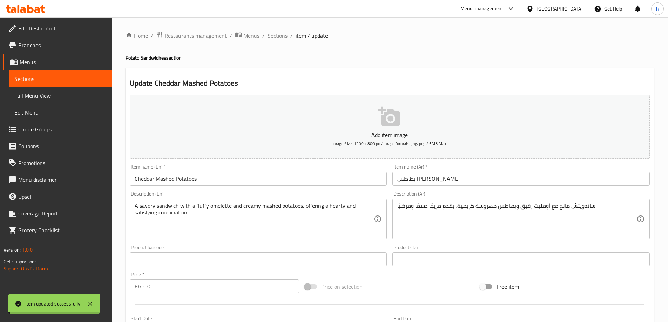
click at [171, 180] on input "Cheddar Mashed Potatoes" at bounding box center [258, 179] width 257 height 14
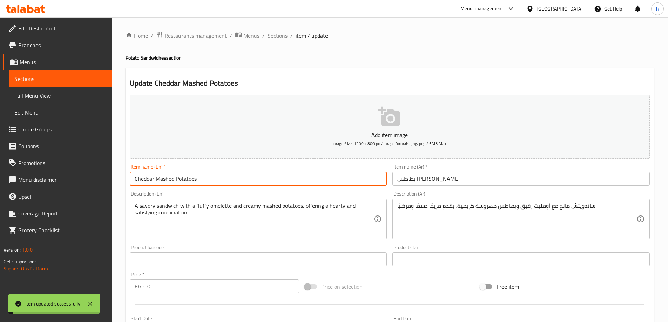
click at [171, 180] on input "Cheddar Mashed Potatoes" at bounding box center [258, 179] width 257 height 14
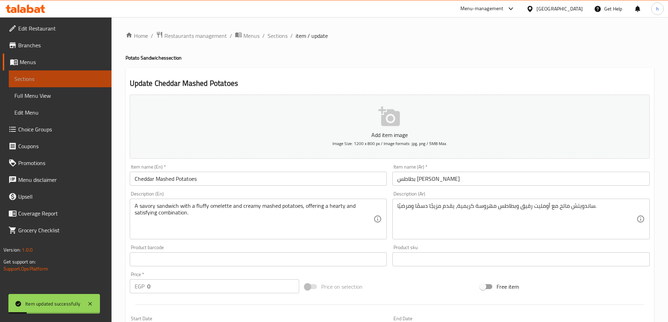
click at [29, 75] on span "Sections" at bounding box center [60, 79] width 92 height 8
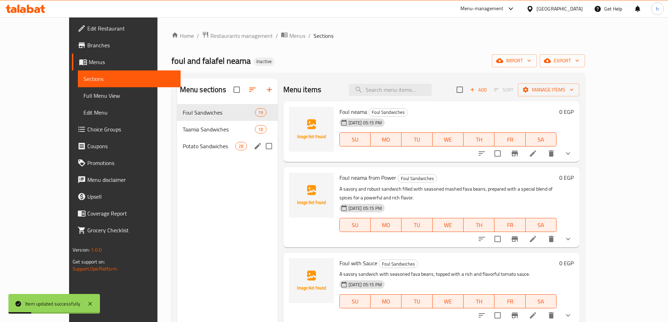
click at [186, 150] on span "Potato Sandwiches" at bounding box center [209, 146] width 53 height 8
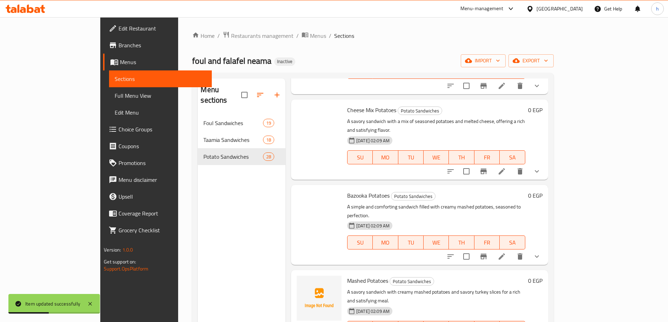
scroll to position [1774, 0]
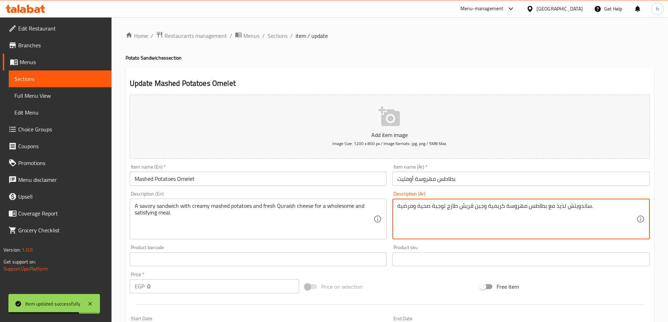
click at [560, 210] on textarea "ساندويتش لذيذ مع بطاطس مهروسة كريمية وجبن قريش طازج لوجبة صحية ومرضية." at bounding box center [516, 219] width 239 height 33
type textarea "ساندويتش مالح مع بطاطس مهروسة كريمية وجبن قريش طازج لوجبة صحية ومرضية."
click at [184, 181] on input "Mashed Potatoes Omelet" at bounding box center [258, 179] width 257 height 14
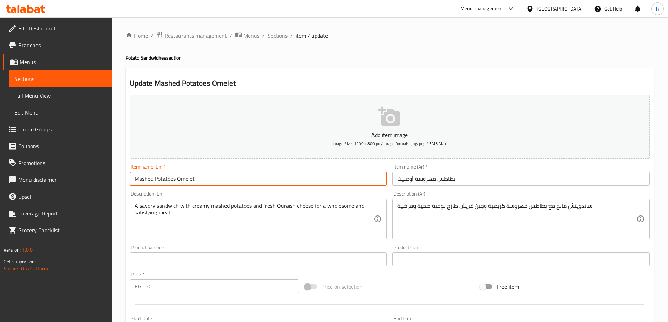
click at [184, 181] on input "Mashed Potatoes Omelet" at bounding box center [258, 179] width 257 height 14
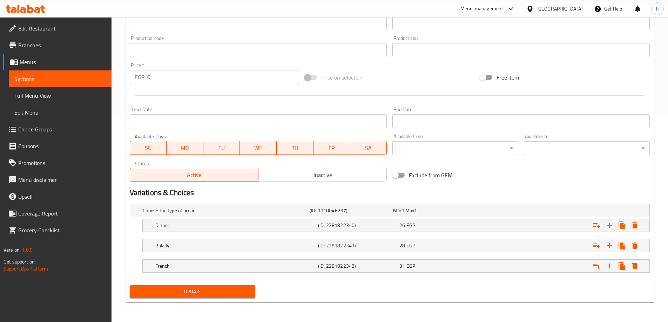
click at [197, 295] on span "Update" at bounding box center [192, 292] width 115 height 9
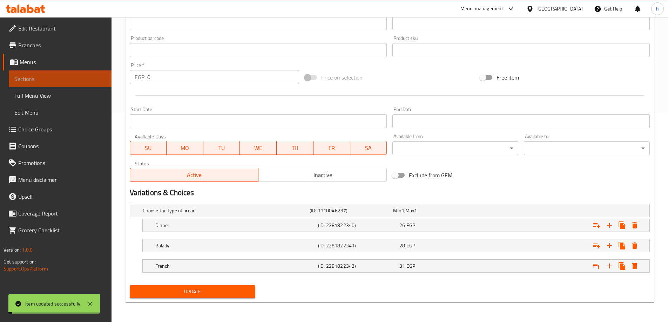
click at [69, 81] on span "Sections" at bounding box center [60, 79] width 92 height 8
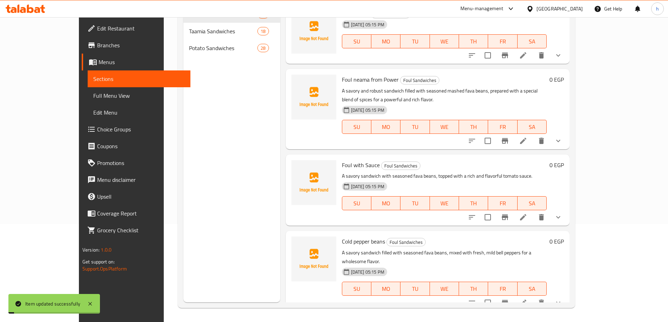
scroll to position [98, 0]
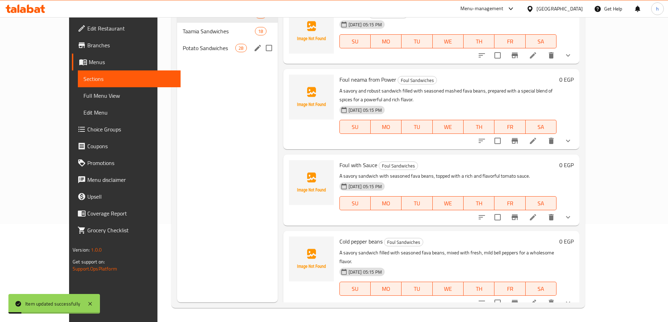
click at [183, 50] on span "Potato Sandwiches" at bounding box center [209, 48] width 53 height 8
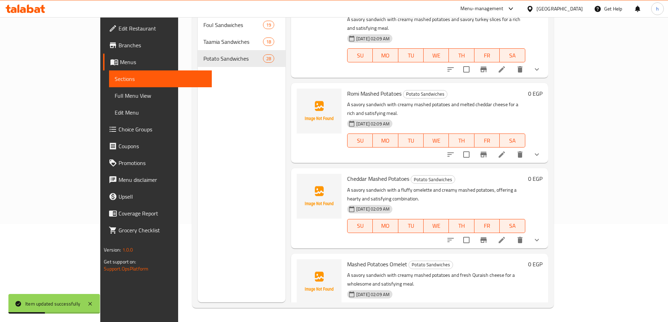
scroll to position [1816, 0]
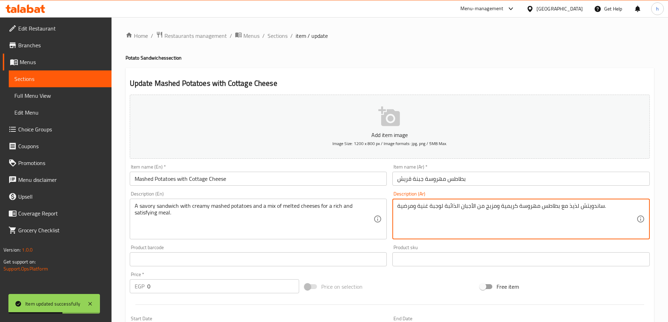
click at [569, 207] on textarea "ساندويتش لذيذ مع بطاطس مهروسة كريمية ومزيج من الأجبان الذائبة لوجبة غنية ومرضية." at bounding box center [516, 219] width 239 height 33
click at [570, 207] on textarea "ساندويتش لذيذ مع بطاطس مهروسة كريمية ومزيج من الأجبان الذائبة لوجبة غنية ومرضية." at bounding box center [516, 219] width 239 height 33
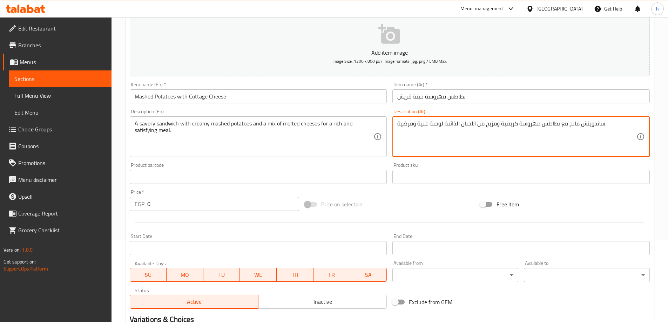
scroll to position [209, 0]
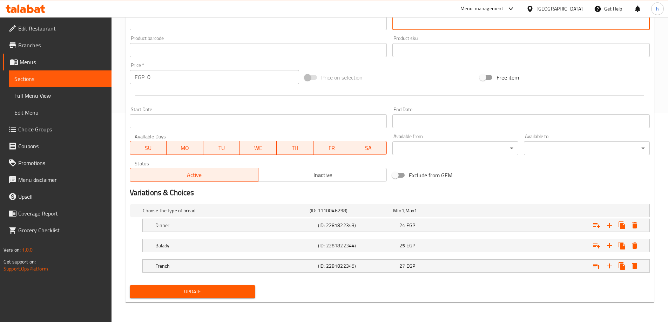
type textarea "ساندويتش مالح مع بطاطس مهروسة كريمية ومزيج من الأجبان الذائبة لوجبة غنية ومرضية."
click at [212, 299] on div "Update" at bounding box center [193, 292] width 132 height 19
click at [215, 294] on span "Update" at bounding box center [192, 292] width 115 height 9
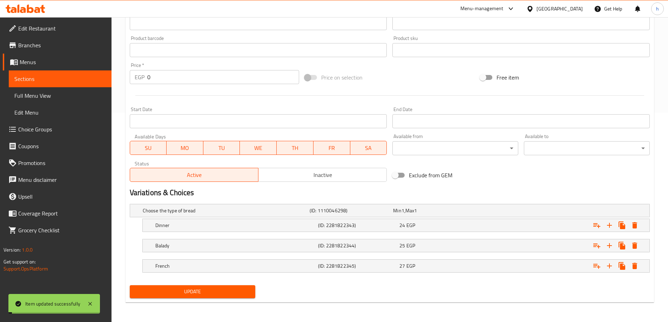
click at [49, 82] on span "Sections" at bounding box center [60, 79] width 92 height 8
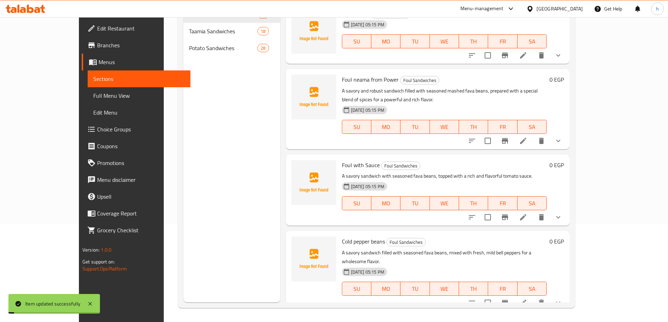
scroll to position [98, 0]
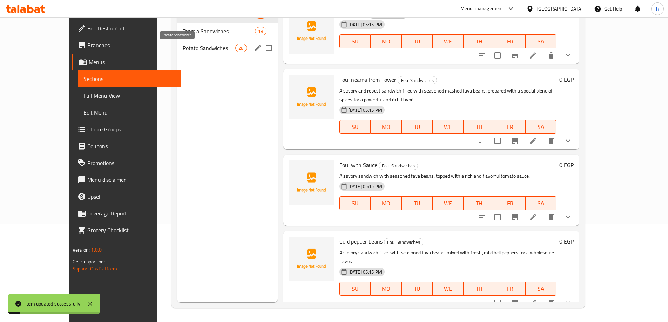
click at [185, 51] on span "Potato Sandwiches" at bounding box center [209, 48] width 53 height 8
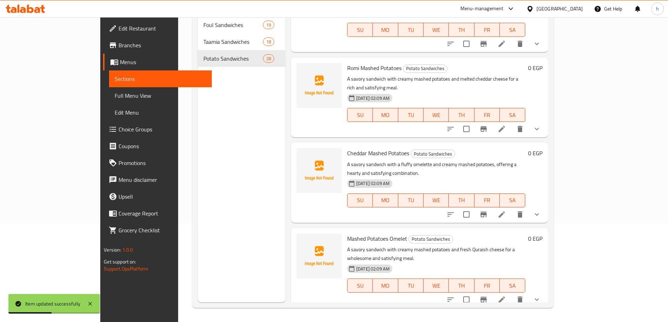
scroll to position [1840, 0]
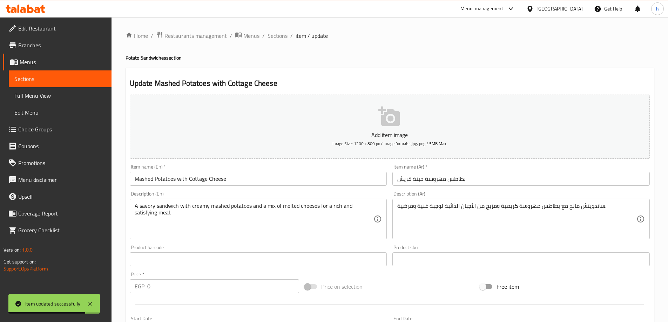
click at [173, 179] on input "Mashed Potatoes with Cottage Cheese" at bounding box center [258, 179] width 257 height 14
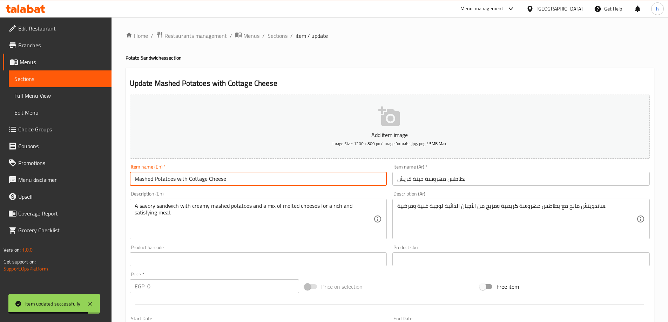
click at [173, 179] on input "Mashed Potatoes with Cottage Cheese" at bounding box center [258, 179] width 257 height 14
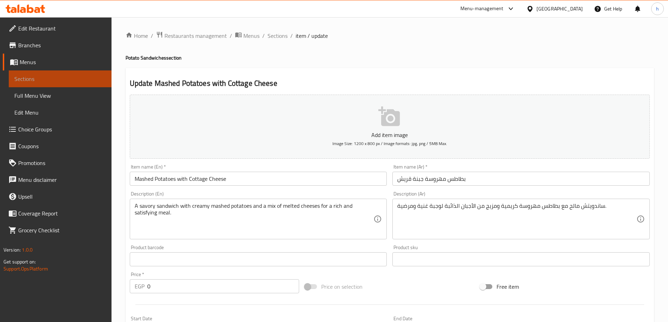
click at [59, 80] on span "Sections" at bounding box center [60, 79] width 92 height 8
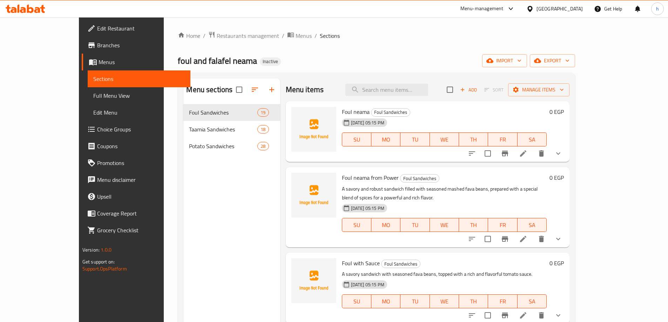
click at [193, 155] on nav "Foul Sandwiches 19 Taamia Sandwiches 18 Potato Sandwiches 28" at bounding box center [231, 129] width 96 height 56
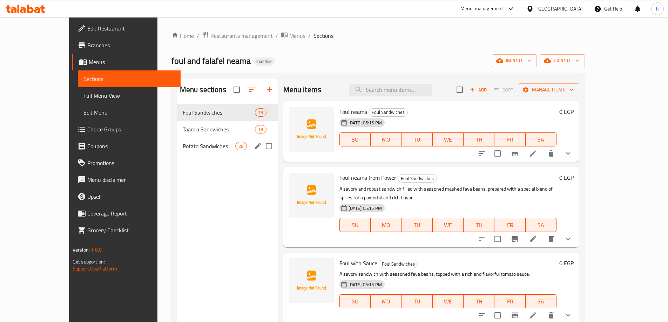
click at [196, 149] on span "Potato Sandwiches" at bounding box center [209, 146] width 53 height 8
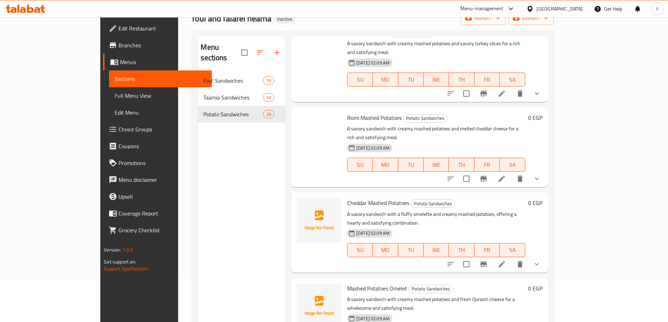
scroll to position [98, 0]
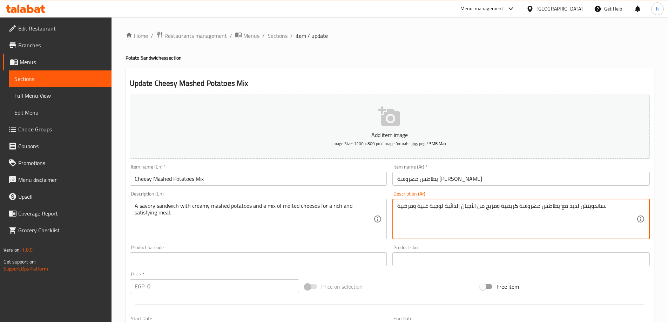
click at [571, 208] on textarea "ساندويتش لذيذ مع بطاطس مهروسة كريمية ومزيج من الأجبان الذائبة لوجبة غنية ومرضية." at bounding box center [516, 219] width 239 height 33
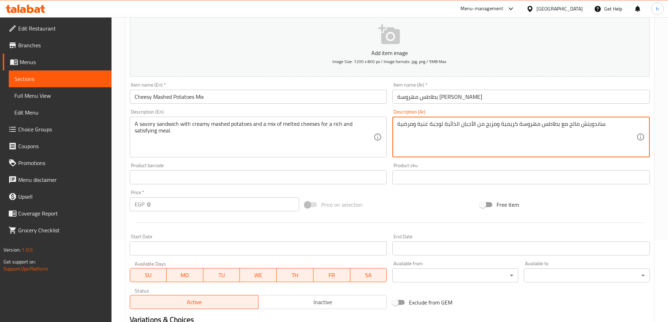
scroll to position [209, 0]
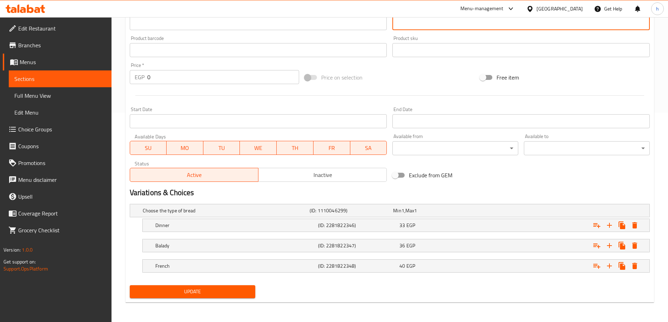
type textarea "ساندويتش مالح مع بطاطس مهروسة كريمية ومزيج من الأجبان الذائبة لوجبة غنية ومرضية."
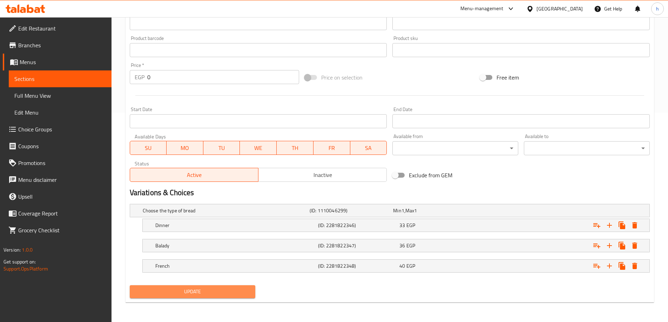
click at [216, 286] on button "Update" at bounding box center [193, 291] width 126 height 13
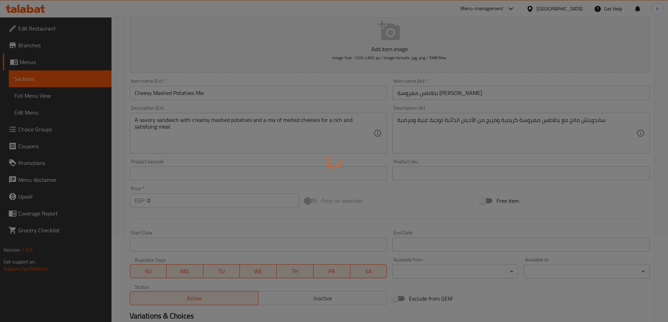
scroll to position [0, 0]
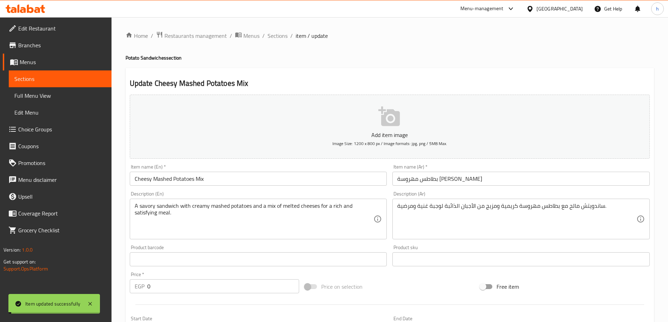
click at [45, 80] on span "Sections" at bounding box center [60, 79] width 92 height 8
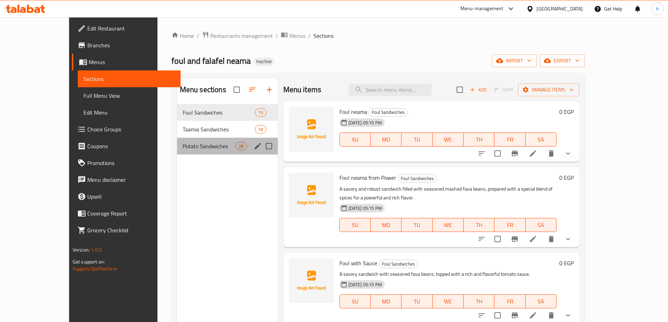
click at [191, 153] on div "Potato Sandwiches 28" at bounding box center [227, 146] width 101 height 17
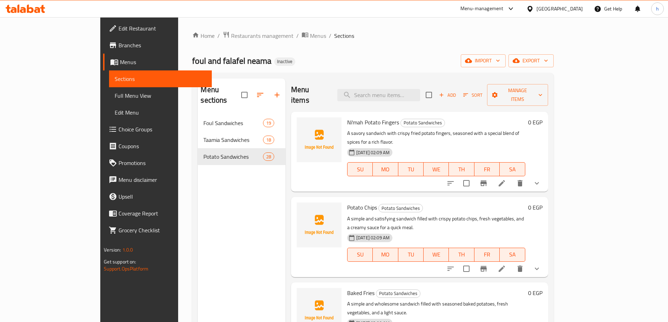
scroll to position [1787, 0]
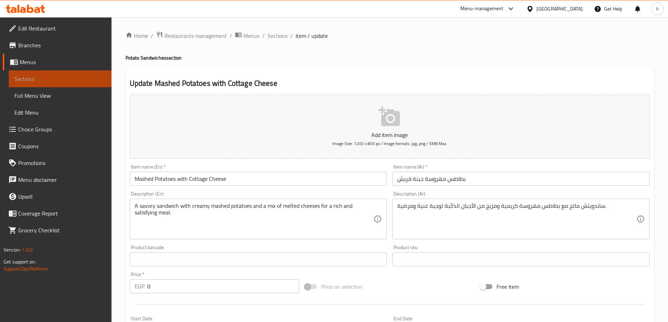
click at [101, 82] on span "Sections" at bounding box center [60, 79] width 92 height 8
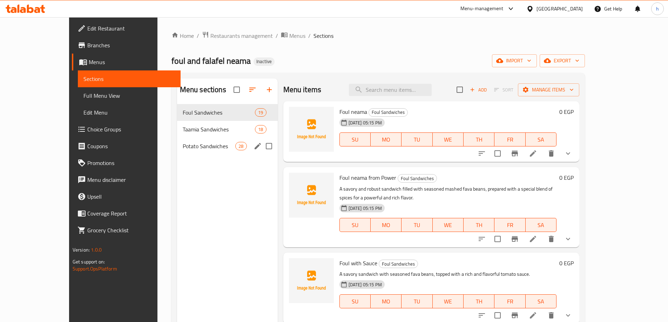
click at [182, 152] on div "Potato Sandwiches 28" at bounding box center [227, 146] width 101 height 17
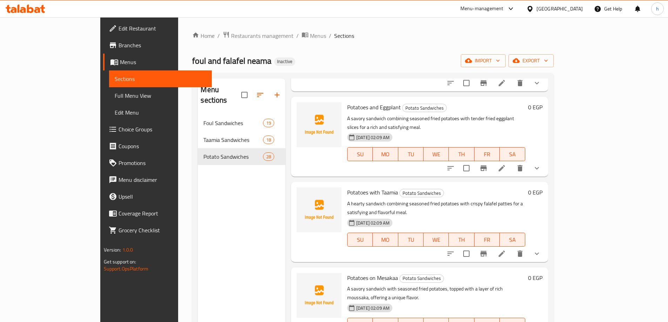
scroll to position [785, 0]
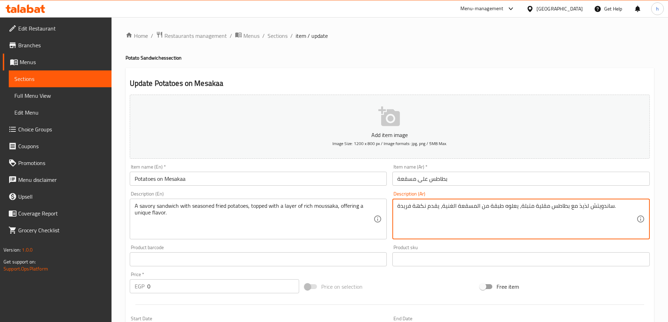
click at [579, 209] on textarea "ساندويتش لذيذ مع بطاطس مقلية متبلة، يعلوه طبقة من المسقعة الغنية، يقدم نكهة فري…" at bounding box center [516, 219] width 239 height 33
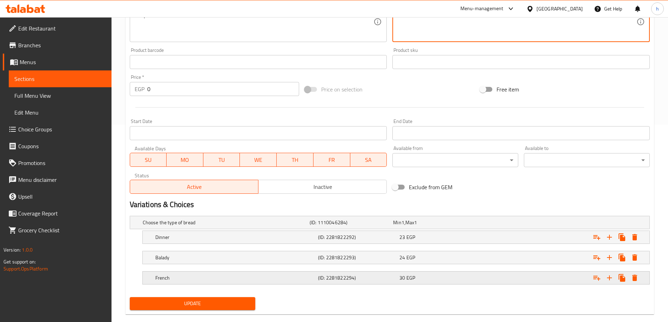
scroll to position [209, 0]
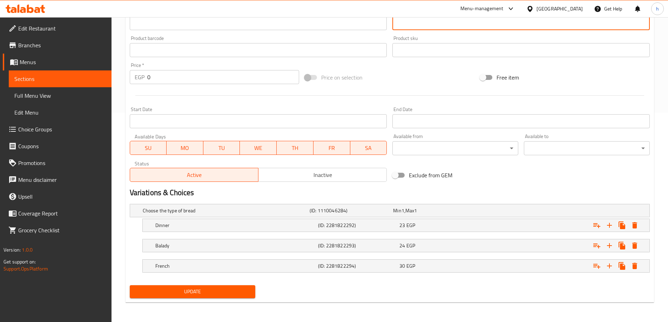
type textarea "ساندويتش مالح مع بطاطس مقلية متبلة، يعلوه طبقة من المسقعة الغنية، يقدم نكهة فري…"
click at [232, 296] on button "Update" at bounding box center [193, 291] width 126 height 13
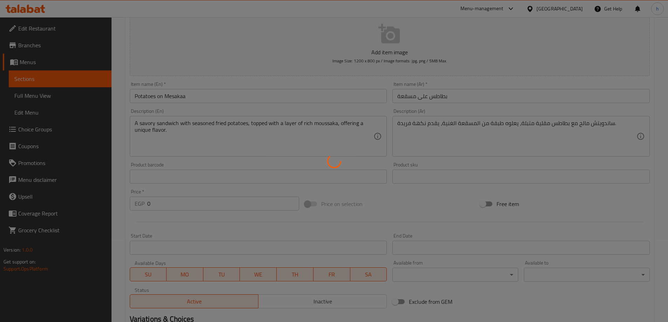
scroll to position [0, 0]
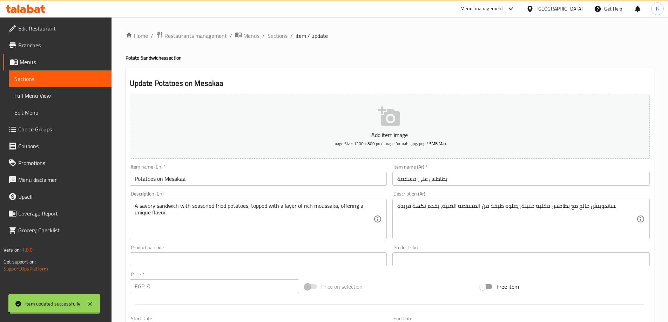
click at [53, 77] on span "Sections" at bounding box center [60, 79] width 92 height 8
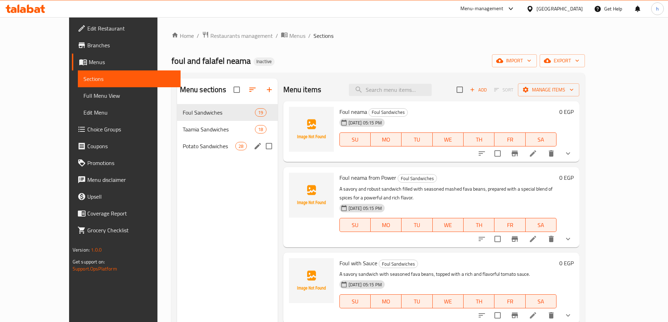
drag, startPoint x: 166, startPoint y: 153, endPoint x: 3, endPoint y: 174, distance: 164.7
click at [177, 153] on div "Potato Sandwiches 28" at bounding box center [227, 146] width 101 height 17
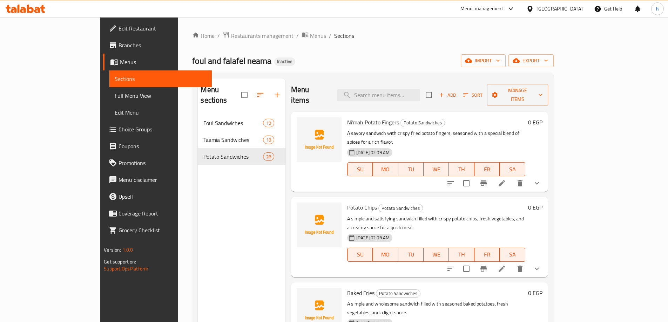
click at [423, 55] on div "foul and falafel neama Inactive import export" at bounding box center [372, 60] width 361 height 13
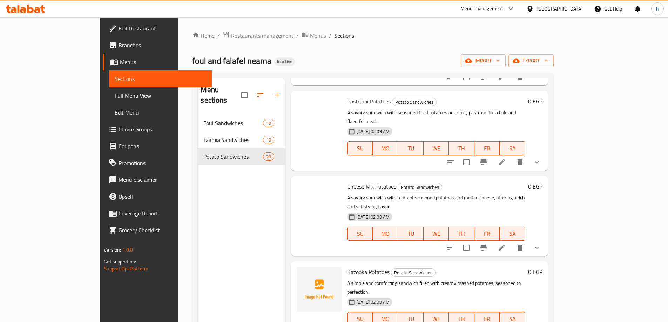
scroll to position [1628, 0]
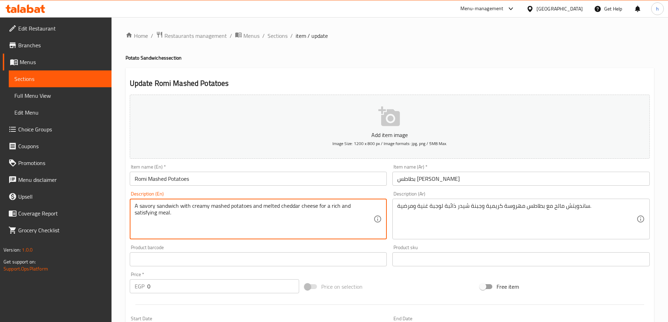
click at [335, 204] on textarea "A savory sandwich with creamy mashed potatoes and melted cheddar cheese for a r…" at bounding box center [254, 219] width 239 height 33
paste textarea "Romi Mashed Potatoes"
type textarea "R"
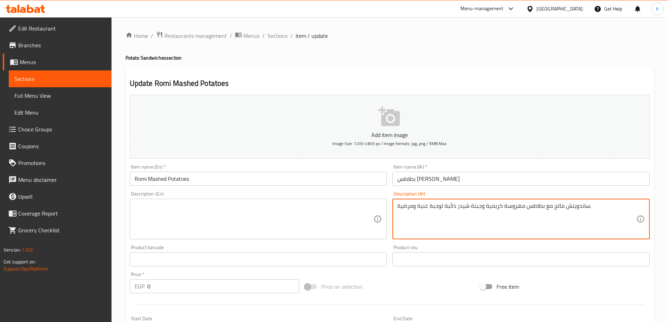
click at [546, 212] on textarea "ساندويتش مالح مع بطاطس مهروسة كريمية وجبنة شيدر ذائبة لوجبة غنية ومرضية." at bounding box center [516, 219] width 239 height 33
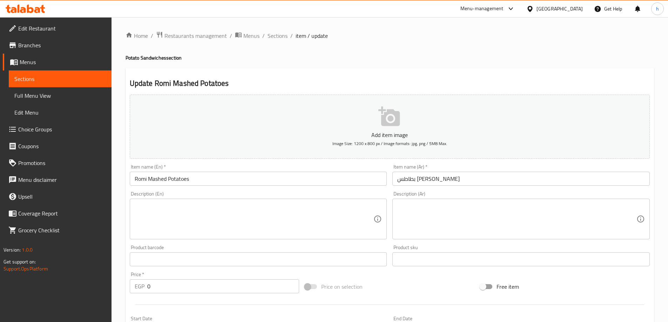
click at [159, 177] on input "Romi Mashed Potatoes" at bounding box center [258, 179] width 257 height 14
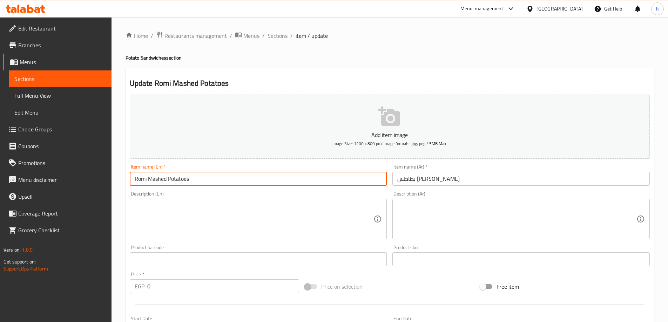
click at [159, 177] on input "Romi Mashed Potatoes" at bounding box center [258, 179] width 257 height 14
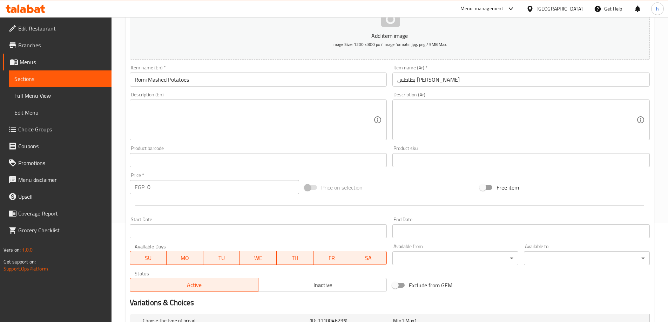
scroll to position [209, 0]
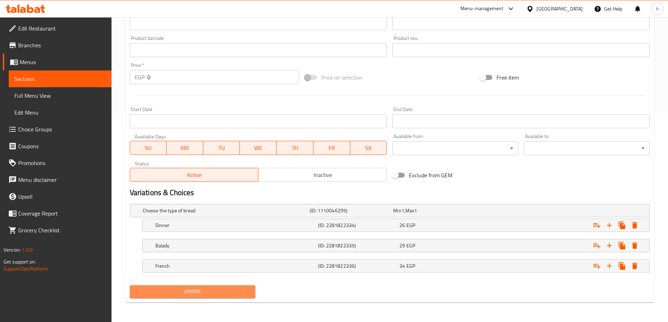
click at [249, 293] on span "Update" at bounding box center [192, 292] width 115 height 9
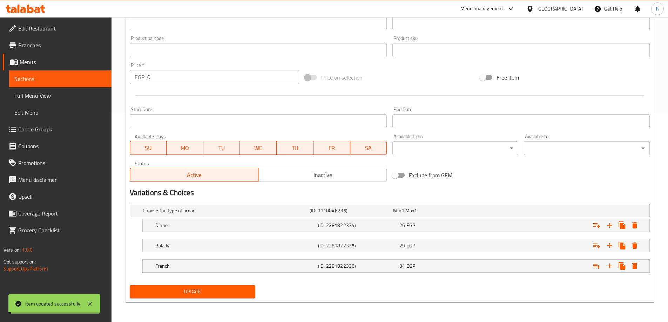
click at [37, 82] on span "Sections" at bounding box center [60, 79] width 92 height 8
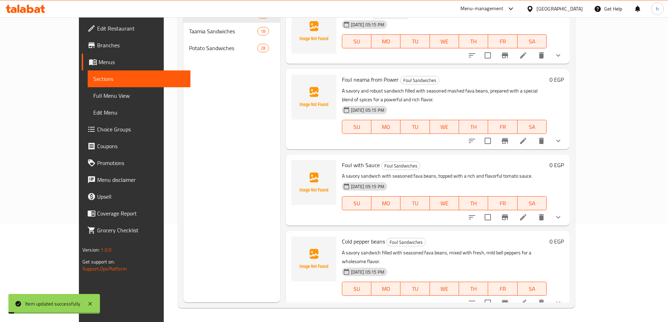
scroll to position [98, 0]
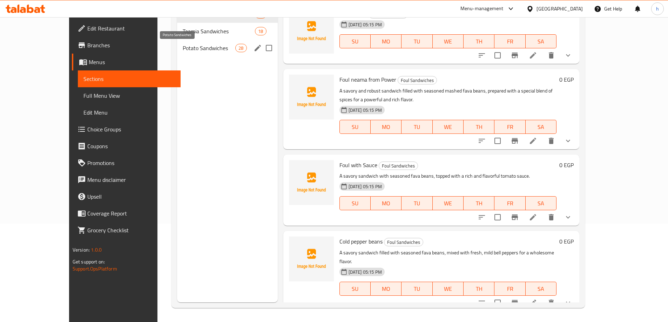
click at [216, 47] on span "Potato Sandwiches" at bounding box center [209, 48] width 53 height 8
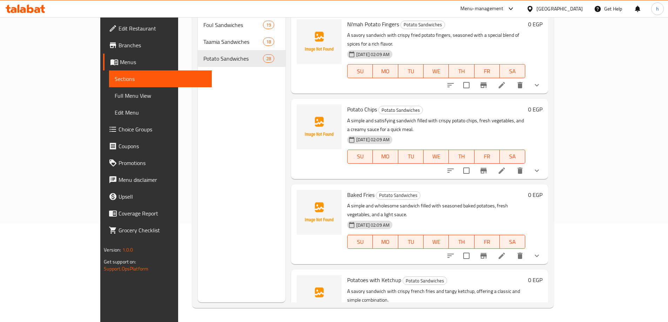
click at [227, 173] on div "Menu sections Foul Sandwiches 19 Taamia Sandwiches 18 Potato Sandwiches 28" at bounding box center [242, 141] width 88 height 322
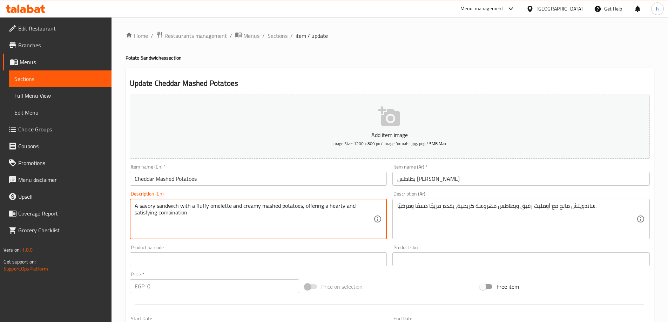
click at [301, 207] on textarea "A savory sandwich with a fluffy omelette and creamy mashed potatoes, offering a…" at bounding box center [254, 219] width 239 height 33
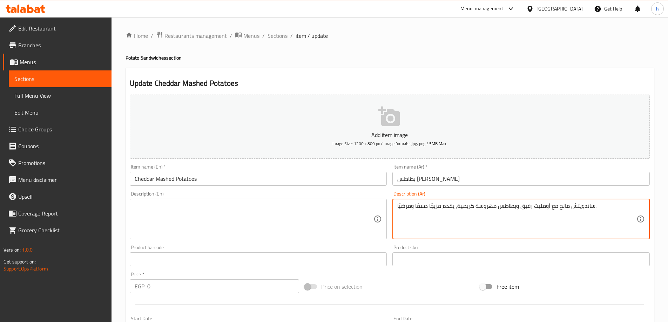
click at [486, 206] on textarea "ساندويتش مالح مع أومليت رقيق وبطاطس مهروسة كريمية، يقدم مزيجًا دسمًا ومرضيًا." at bounding box center [516, 219] width 239 height 33
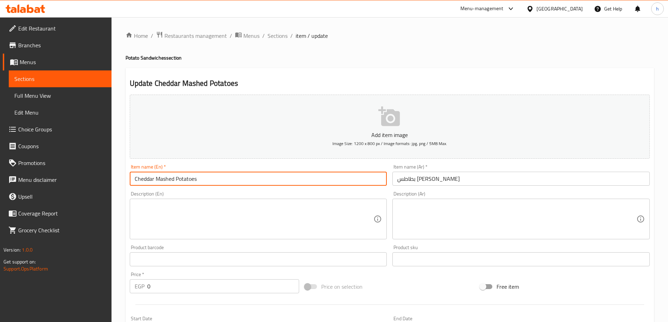
click at [184, 179] on input "Cheddar Mashed Potatoes" at bounding box center [258, 179] width 257 height 14
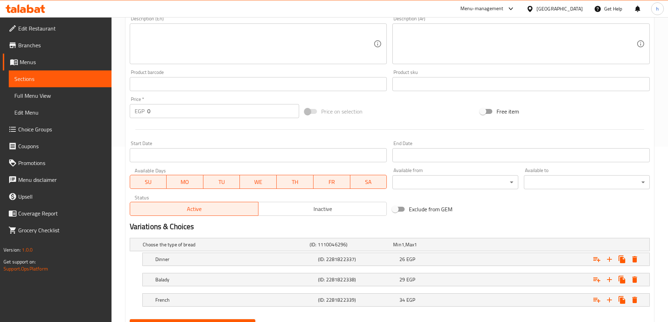
scroll to position [209, 0]
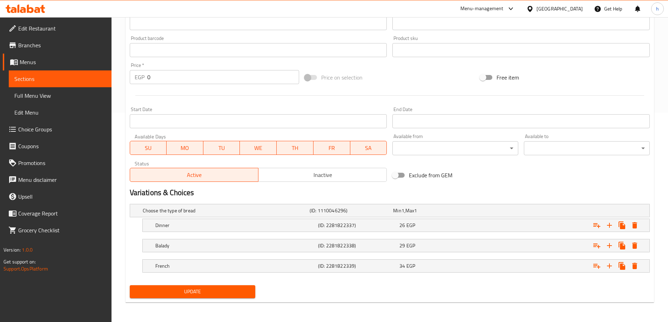
click at [211, 295] on span "Update" at bounding box center [192, 292] width 115 height 9
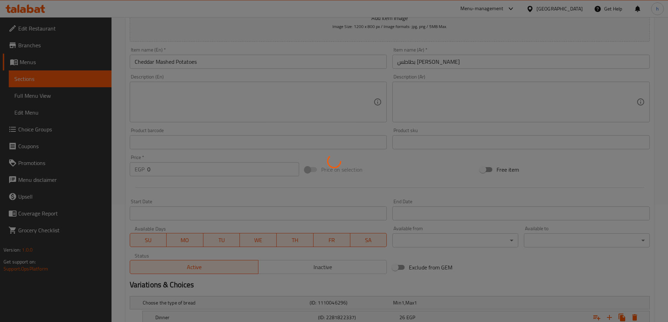
scroll to position [0, 0]
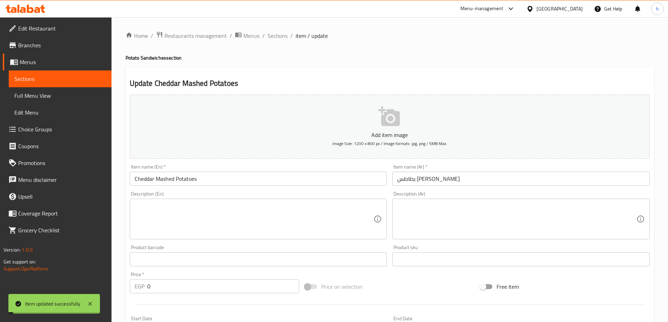
click at [37, 78] on span "Sections" at bounding box center [60, 79] width 92 height 8
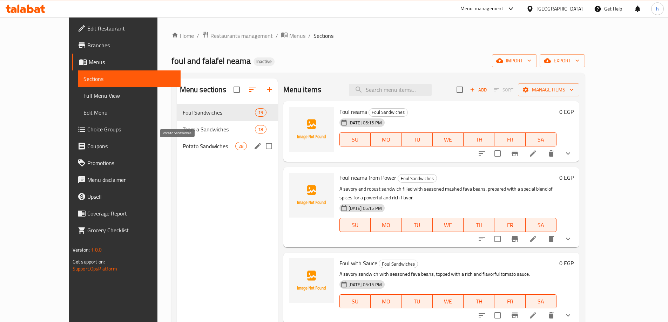
drag, startPoint x: 167, startPoint y: 152, endPoint x: 207, endPoint y: 134, distance: 44.4
click at [177, 152] on div "Potato Sandwiches 28" at bounding box center [227, 146] width 101 height 17
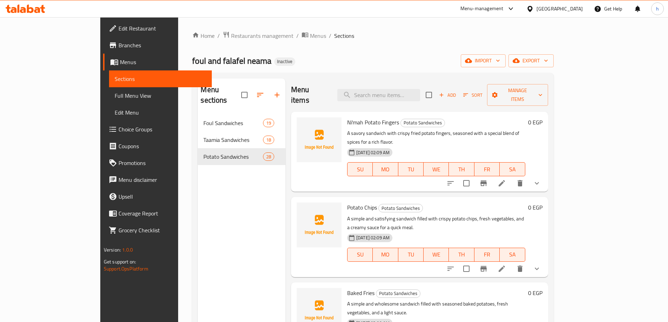
click at [382, 39] on ol "Home / Restaurants management / Menus / Sections" at bounding box center [372, 35] width 361 height 9
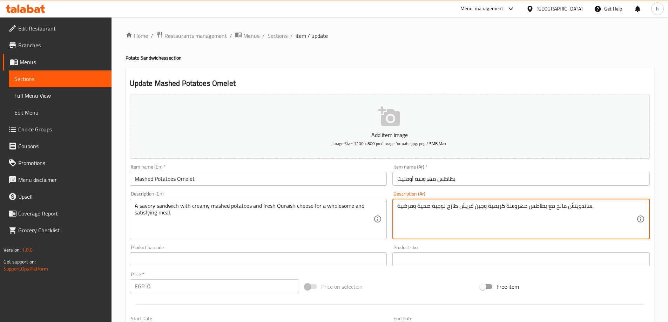
click at [512, 209] on textarea "ساندويتش مالح مع بطاطس مهروسة كريمية وجبن قريش طازج لوجبة صحية ومرضية." at bounding box center [516, 219] width 239 height 33
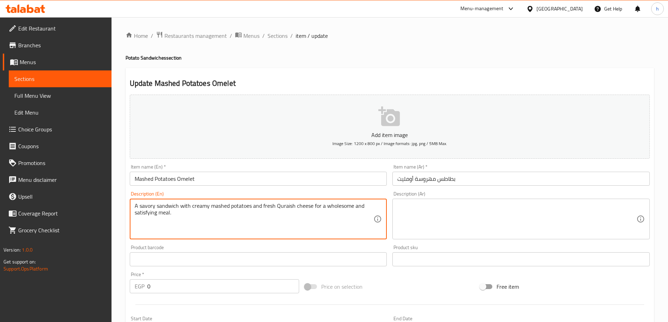
click at [285, 206] on textarea "A savory sandwich with creamy mashed potatoes and fresh Quraish cheese for a wh…" at bounding box center [254, 219] width 239 height 33
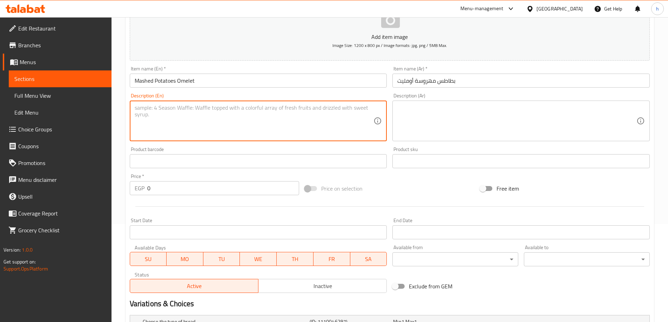
scroll to position [209, 0]
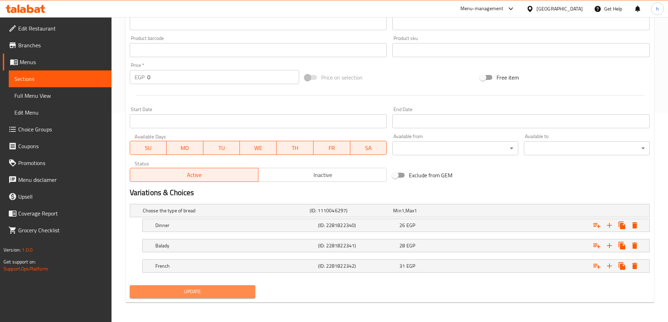
click at [227, 293] on span "Update" at bounding box center [192, 292] width 115 height 9
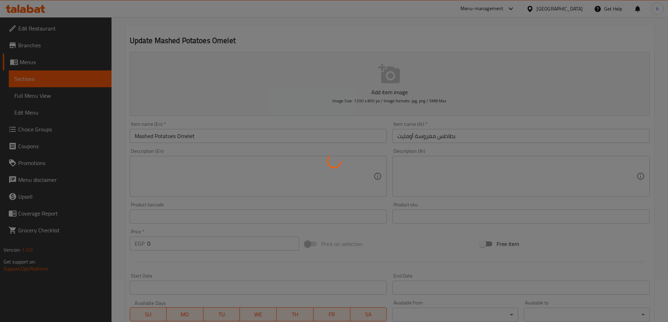
scroll to position [0, 0]
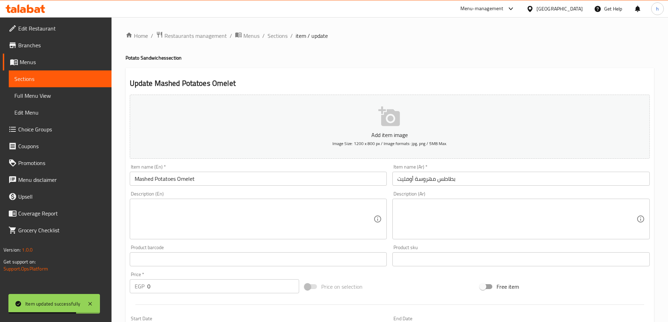
click at [61, 78] on span "Sections" at bounding box center [60, 79] width 92 height 8
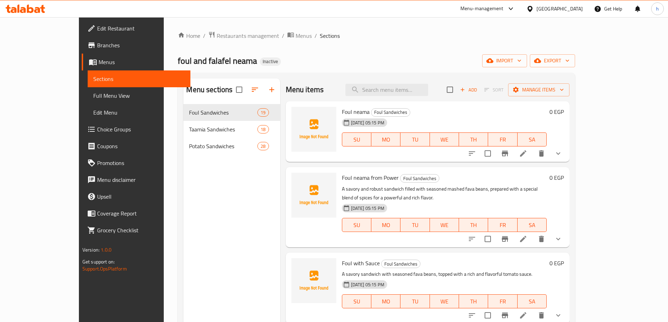
click at [183, 159] on div "Menu sections Foul Sandwiches 19 Taamia Sandwiches 18 Potato Sandwiches 28" at bounding box center [231, 240] width 96 height 322
click at [189, 149] on span "Potato Sandwiches" at bounding box center [223, 146] width 68 height 8
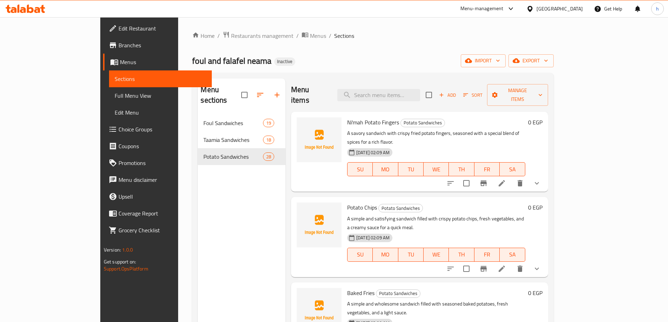
click at [406, 46] on div "Home / Restaurants management / Menus / Sections foul and falafel neama Inactiv…" at bounding box center [372, 218] width 361 height 375
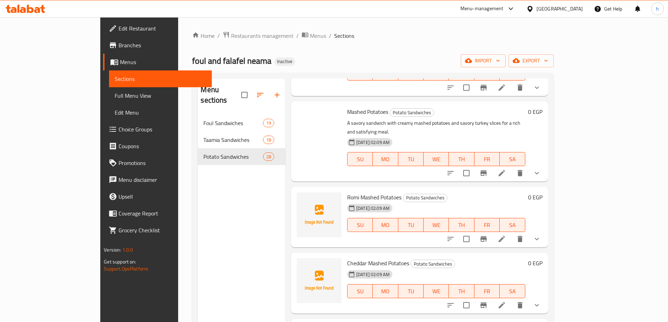
scroll to position [1809, 0]
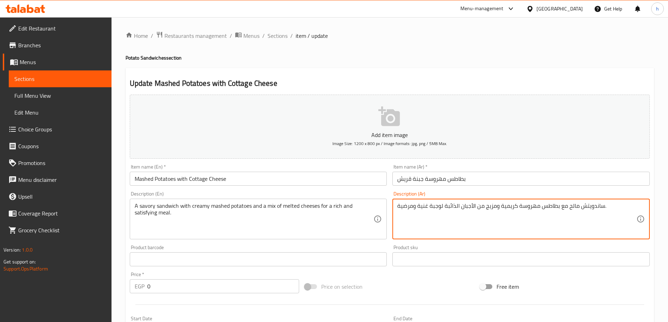
click at [426, 203] on textarea "ساندويتش مالح مع بطاطس مهروسة كريمية ومزيج من الأجبان الذائبة لوجبة غنية ومرضية." at bounding box center [516, 219] width 239 height 33
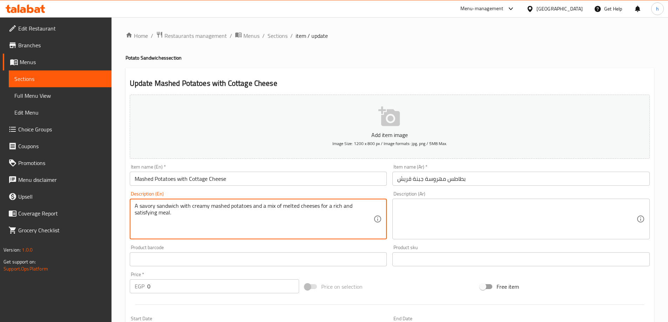
click at [338, 207] on textarea "A savory sandwich with creamy mashed potatoes and a mix of melted cheeses for a…" at bounding box center [254, 219] width 239 height 33
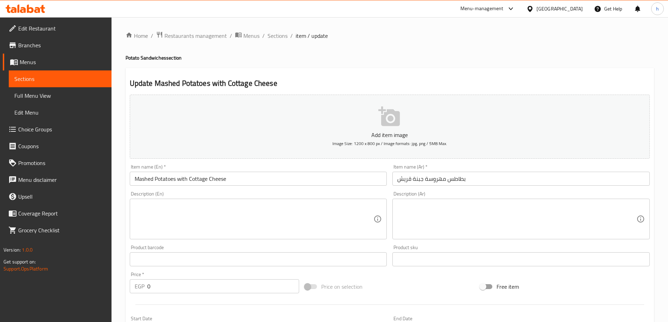
click at [294, 46] on div "Home / Restaurants management / Menus / Sections / item / update Potato Sandwic…" at bounding box center [390, 274] width 528 height 486
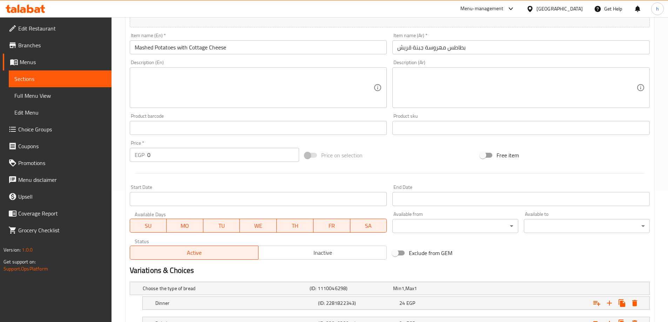
scroll to position [209, 0]
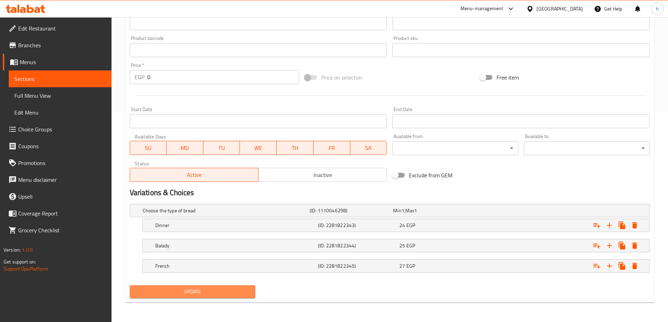
click at [225, 294] on span "Update" at bounding box center [192, 292] width 115 height 9
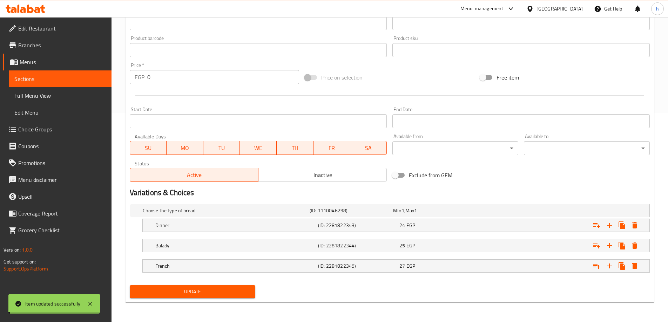
click at [46, 80] on span "Sections" at bounding box center [60, 79] width 92 height 8
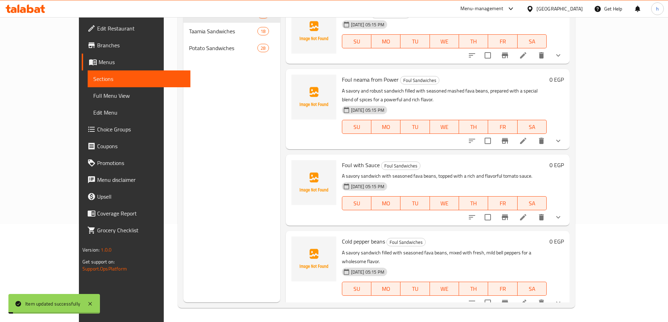
scroll to position [98, 0]
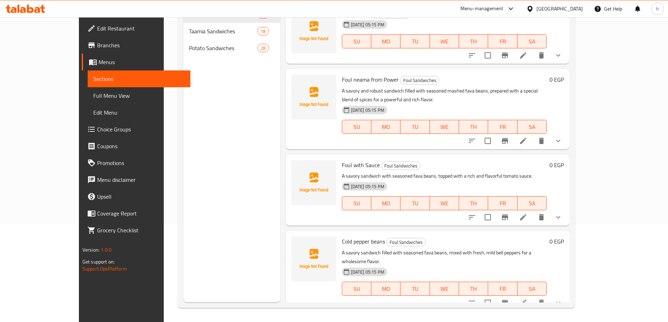
click at [228, 129] on div "Menu sections Foul Sandwiches 19 Taamia Sandwiches 18 Potato Sandwiches 28" at bounding box center [231, 141] width 96 height 322
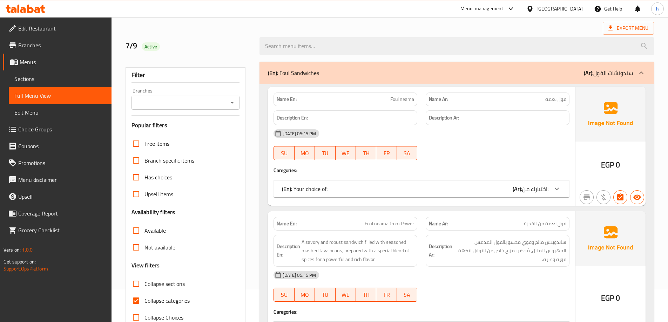
scroll to position [70, 0]
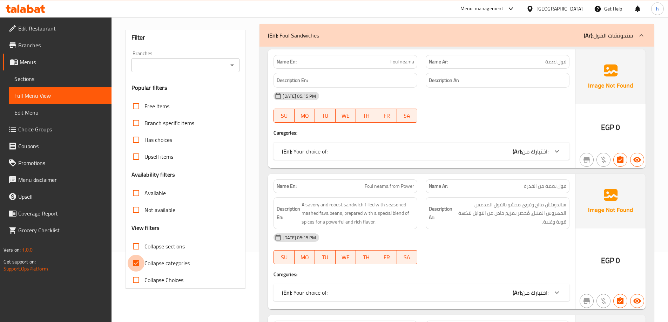
click at [141, 263] on input "Collapse categories" at bounding box center [136, 263] width 17 height 17
checkbox input "false"
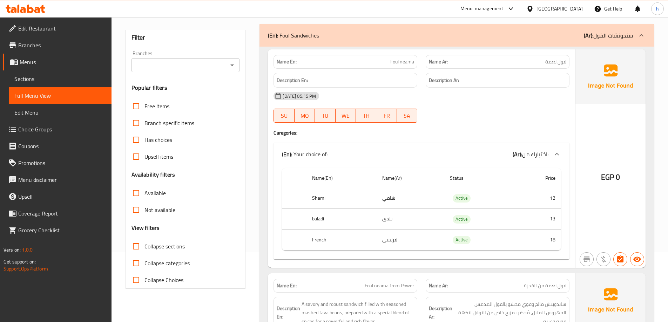
click at [639, 36] on icon at bounding box center [641, 35] width 8 height 8
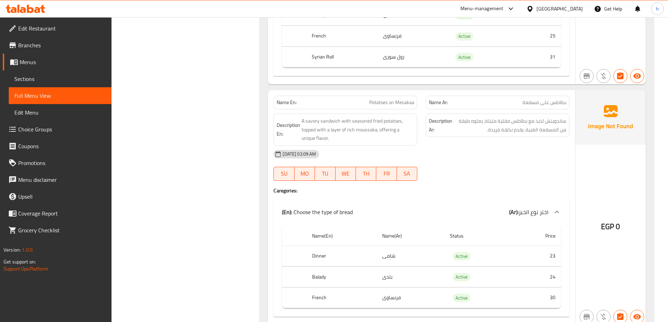
scroll to position [7505, 0]
click at [372, 98] on span "Potatoes on Mesakaa" at bounding box center [391, 101] width 45 height 7
copy span "Potatoes on Mesakaa"
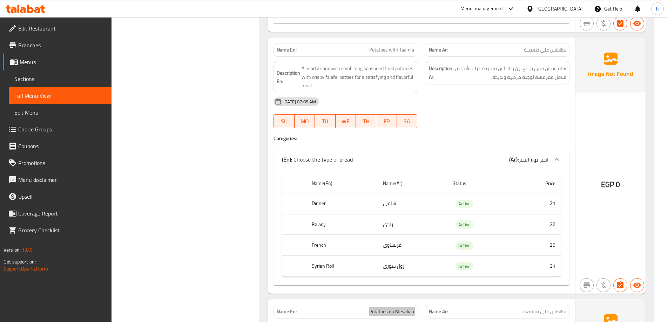
scroll to position [7364, 0]
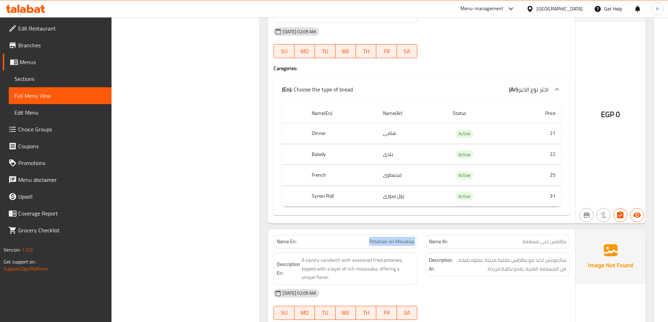
click at [409, 238] on span "Potatoes on Mesakaa" at bounding box center [391, 241] width 45 height 7
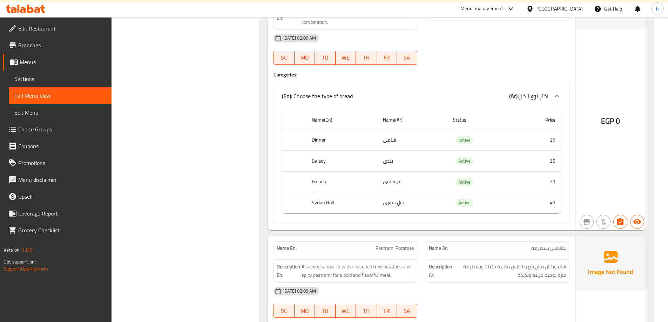
scroll to position [9223, 0]
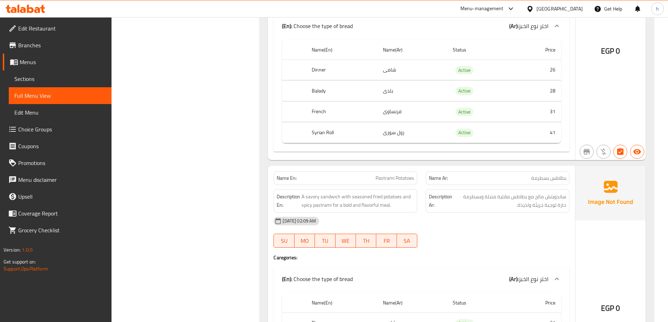
click at [492, 213] on div "[DATE] 02:09 AM" at bounding box center [421, 221] width 304 height 17
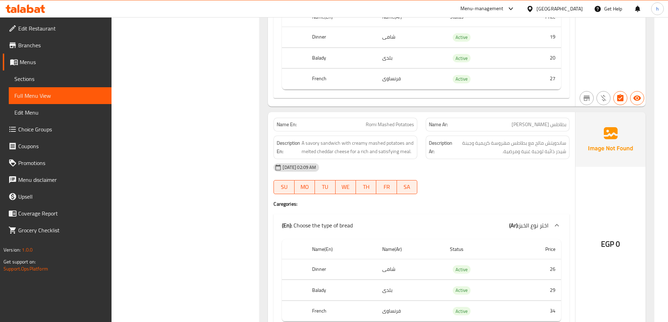
scroll to position [10275, 0]
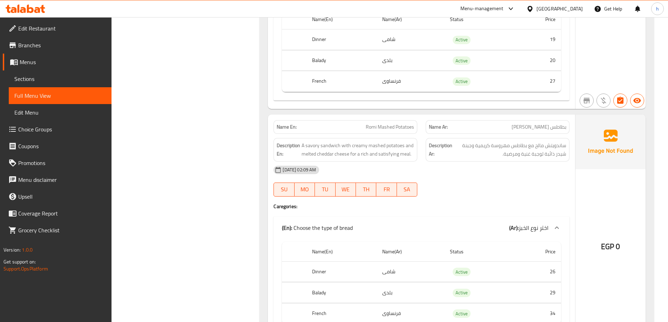
click at [404, 123] on span "Romi Mashed Potatoes" at bounding box center [390, 126] width 48 height 7
copy span "Romi Mashed Potatoes"
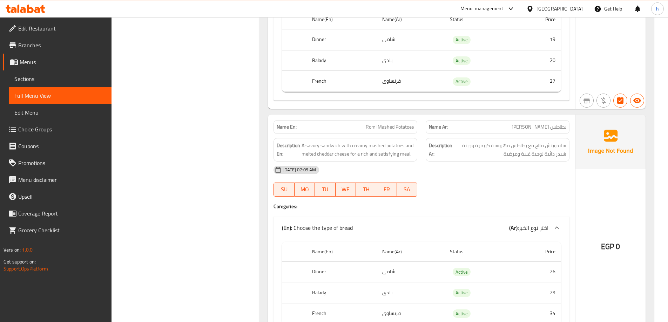
click at [481, 171] on div "08-09-2025 02:09 AM SU MO TU WE TH FR SA" at bounding box center [421, 181] width 304 height 39
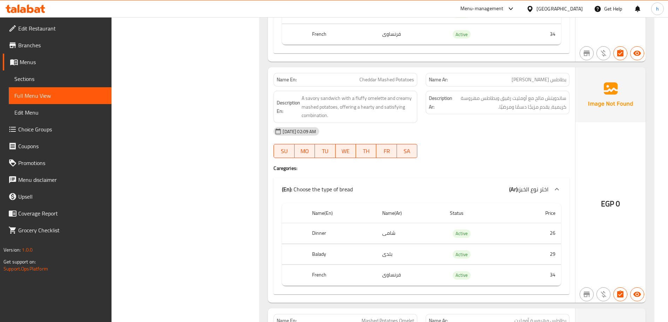
scroll to position [10556, 0]
click at [388, 75] on span "Cheddar Mashed Potatoes" at bounding box center [386, 78] width 55 height 7
copy span "Cheddar Mashed Potatoes"
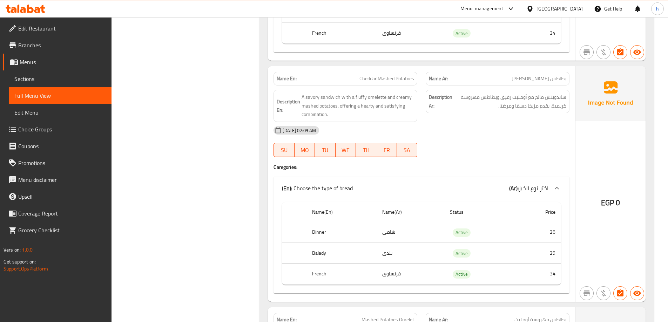
click at [540, 135] on div "08-09-2025 02:09 AM SU MO TU WE TH FR SA" at bounding box center [421, 141] width 304 height 39
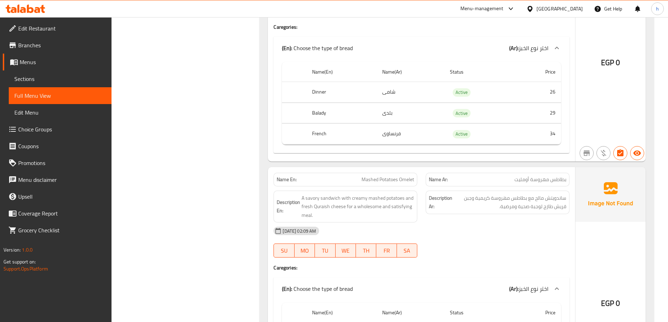
scroll to position [10766, 0]
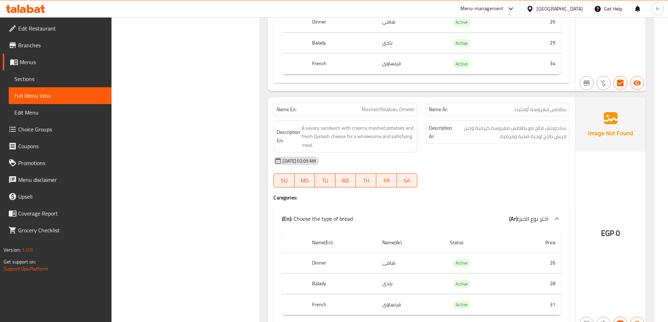
click at [393, 106] on span "Mashed Potatoes Omelet" at bounding box center [388, 109] width 53 height 7
copy span "Mashed Potatoes Omelet"
click at [517, 183] on div at bounding box center [498, 187] width 152 height 8
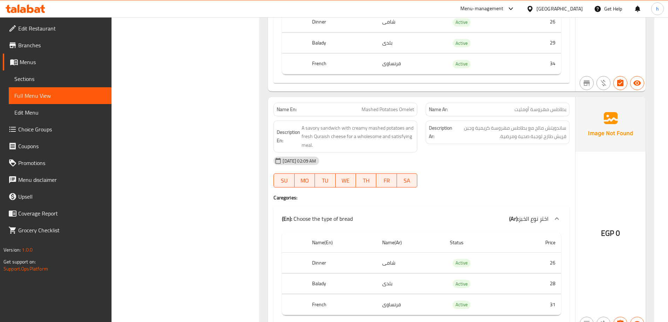
click at [402, 106] on span "Mashed Potatoes Omelet" at bounding box center [388, 109] width 53 height 7
copy span "Mashed Potatoes Omelet"
click at [517, 156] on div "[DATE] 02:09 AM" at bounding box center [421, 161] width 304 height 17
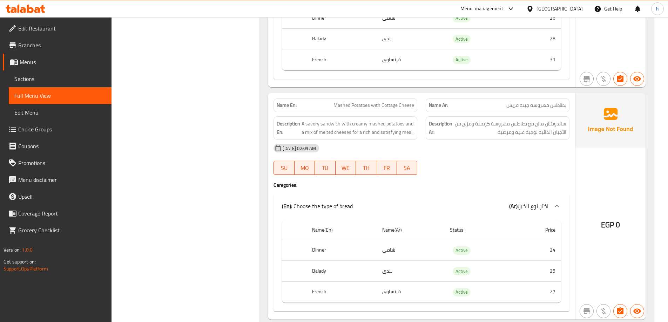
scroll to position [11011, 0]
click at [544, 101] on span "بطاطس مهروسة جبنة قريش" at bounding box center [536, 104] width 60 height 7
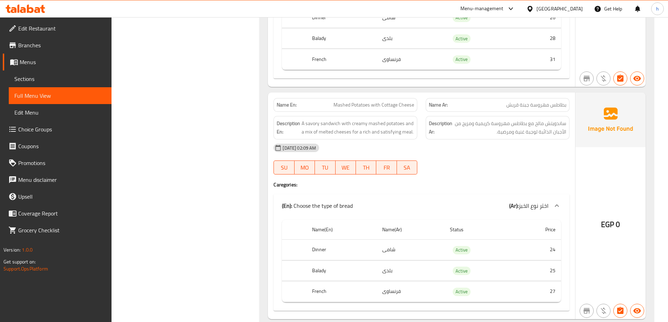
click at [403, 101] on span "Mashed Potatoes with Cottage Cheese" at bounding box center [374, 104] width 81 height 7
copy span "Mashed Potatoes with Cottage Cheese"
click at [572, 144] on div "[DATE] 02:09 AM" at bounding box center [421, 148] width 304 height 17
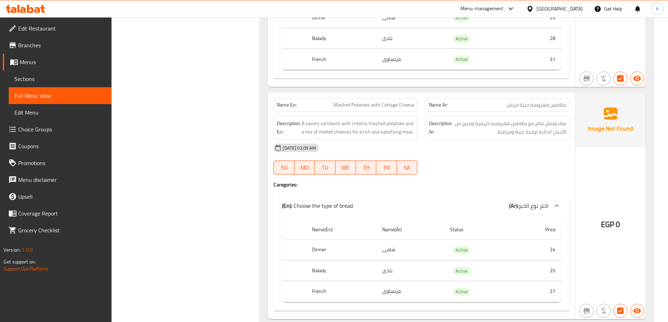
click at [463, 150] on div "08-09-2025 02:09 AM SU MO TU WE TH FR SA" at bounding box center [421, 159] width 304 height 39
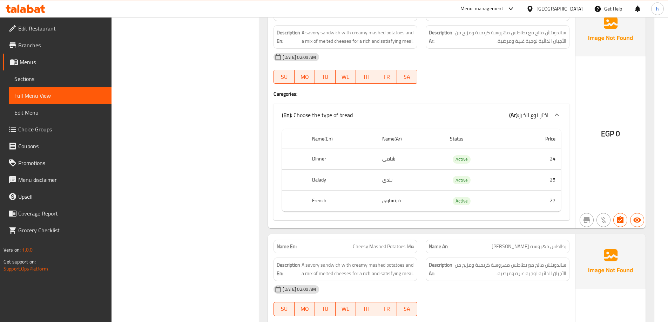
scroll to position [11102, 0]
